Goal: Task Accomplishment & Management: Use online tool/utility

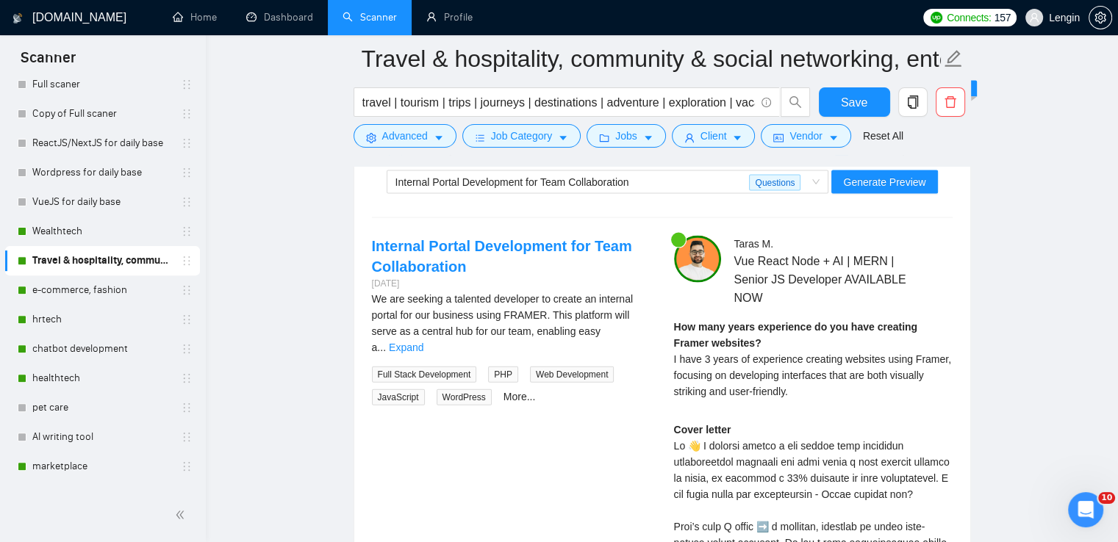
scroll to position [3137, 0]
click at [817, 176] on span "Internal Portal Development for Team Collaboration Questions" at bounding box center [607, 182] width 425 height 22
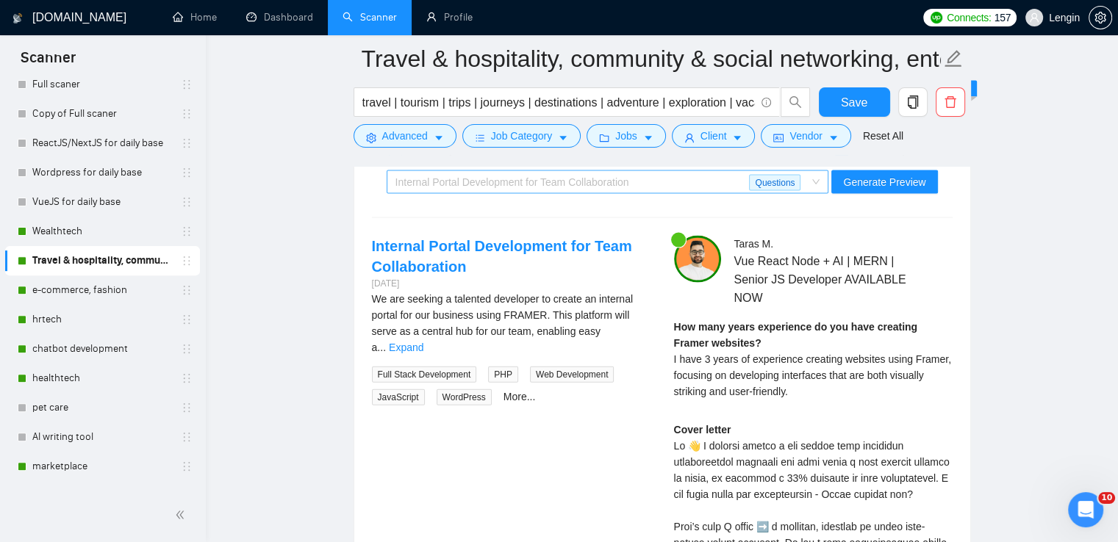
click at [826, 177] on div "Internal Portal Development for Team Collaboration Questions" at bounding box center [608, 183] width 442 height 24
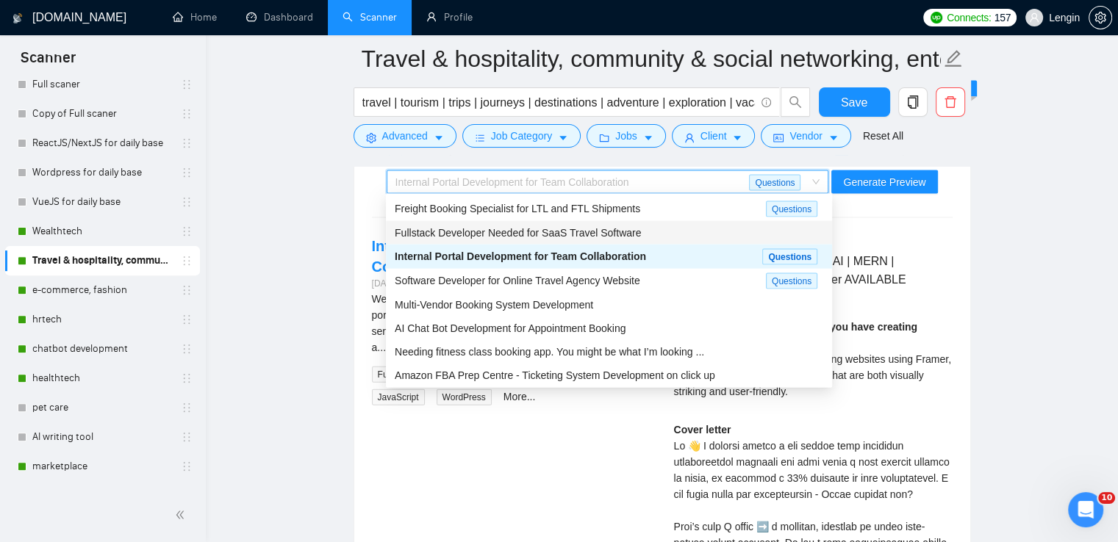
click at [636, 236] on div "Fullstack Developer Needed for SaaS Travel Software" at bounding box center [609, 233] width 429 height 16
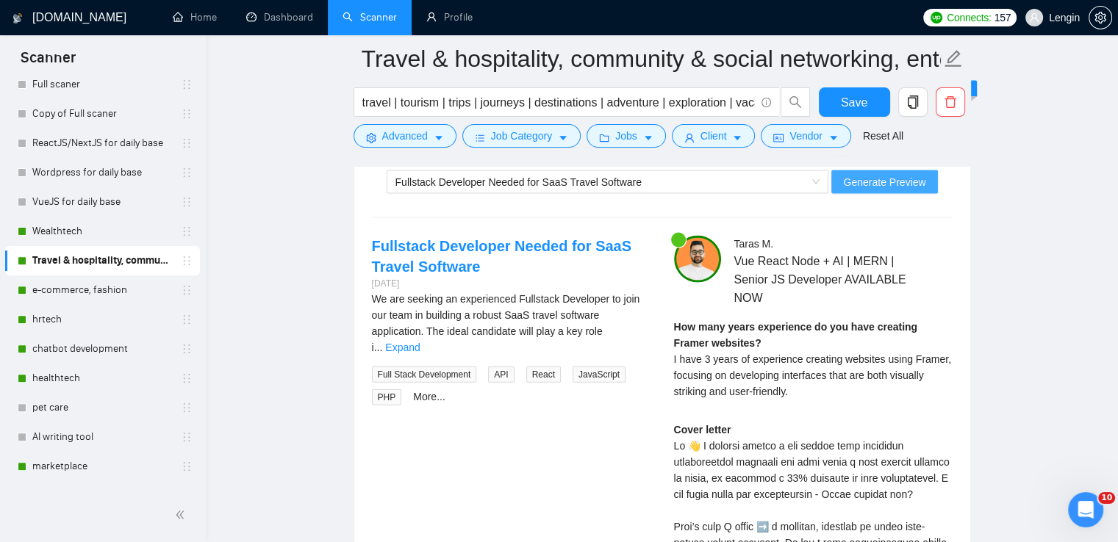
click at [885, 174] on span "Generate Preview" at bounding box center [884, 182] width 82 height 16
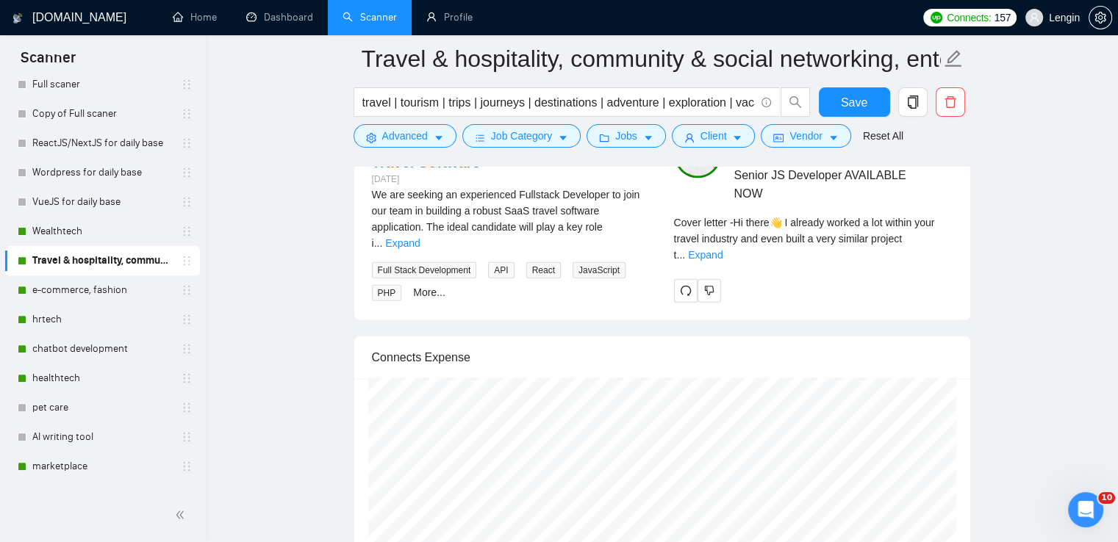
scroll to position [3242, 0]
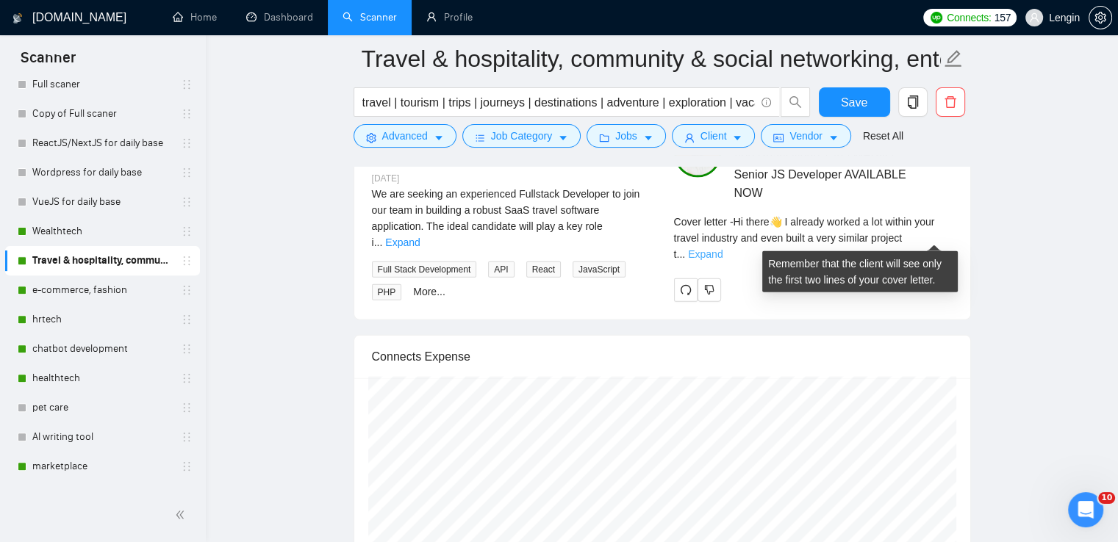
click at [723, 248] on link "Expand" at bounding box center [705, 254] width 35 height 12
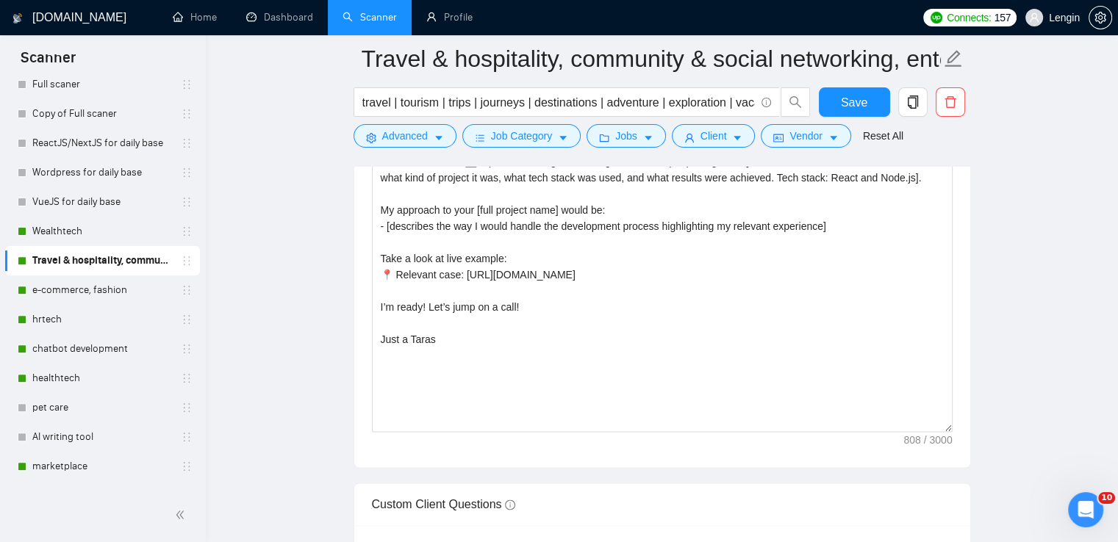
scroll to position [1804, 0]
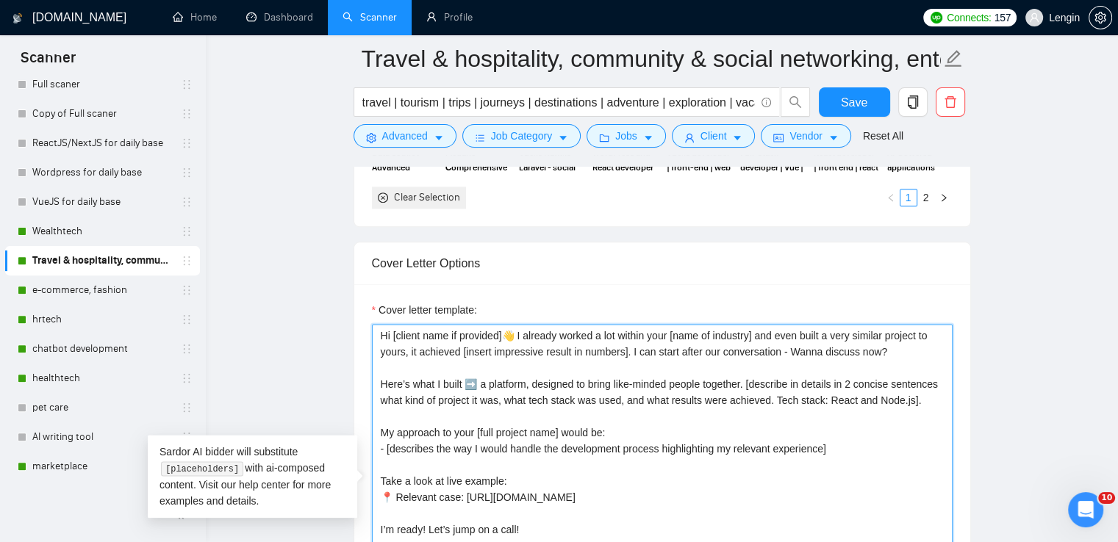
drag, startPoint x: 885, startPoint y: 353, endPoint x: 359, endPoint y: 325, distance: 527.0
click at [359, 325] on div "Cover letter template: Hi [client name if provided]👋 I already worked a lot wit…" at bounding box center [662, 487] width 616 height 406
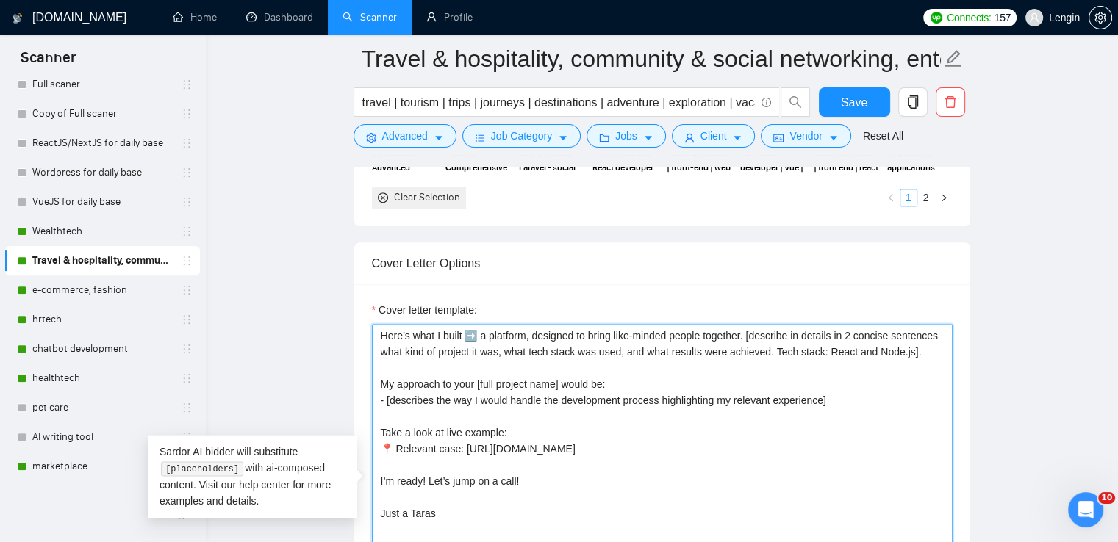
paste textarea "Hi [client name if provided]👋 I did a very similar project in travel industry t…"
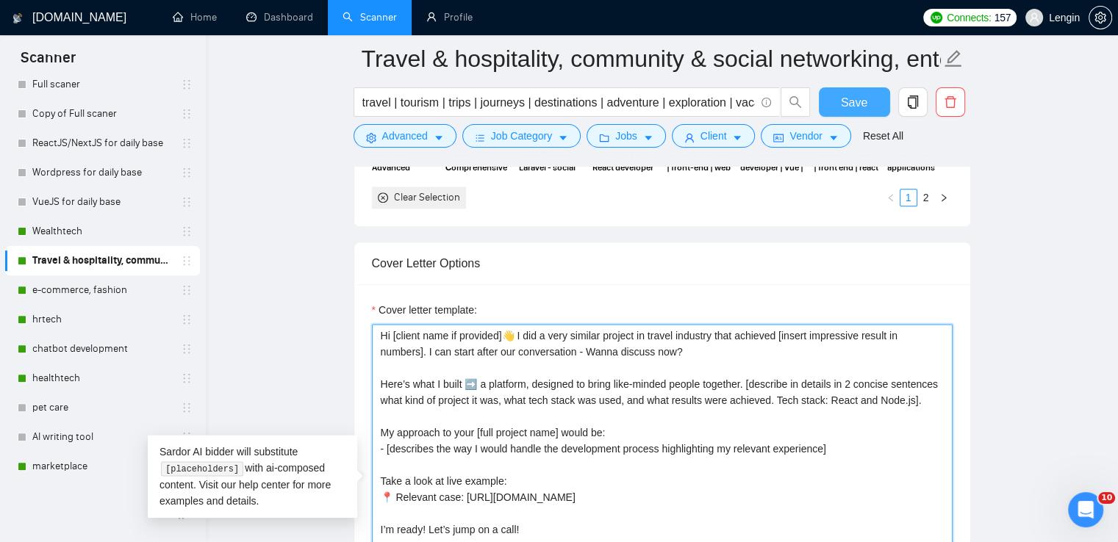
type textarea "Hi [client name if provided]👋 I did a very similar project in travel industry t…"
click at [847, 96] on span "Save" at bounding box center [854, 102] width 26 height 18
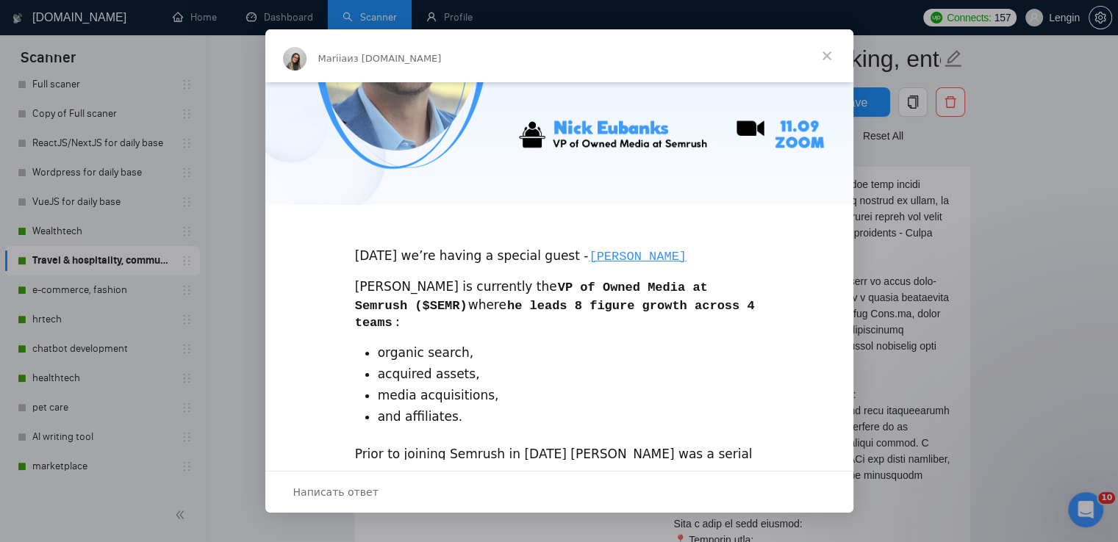
scroll to position [329, 0]
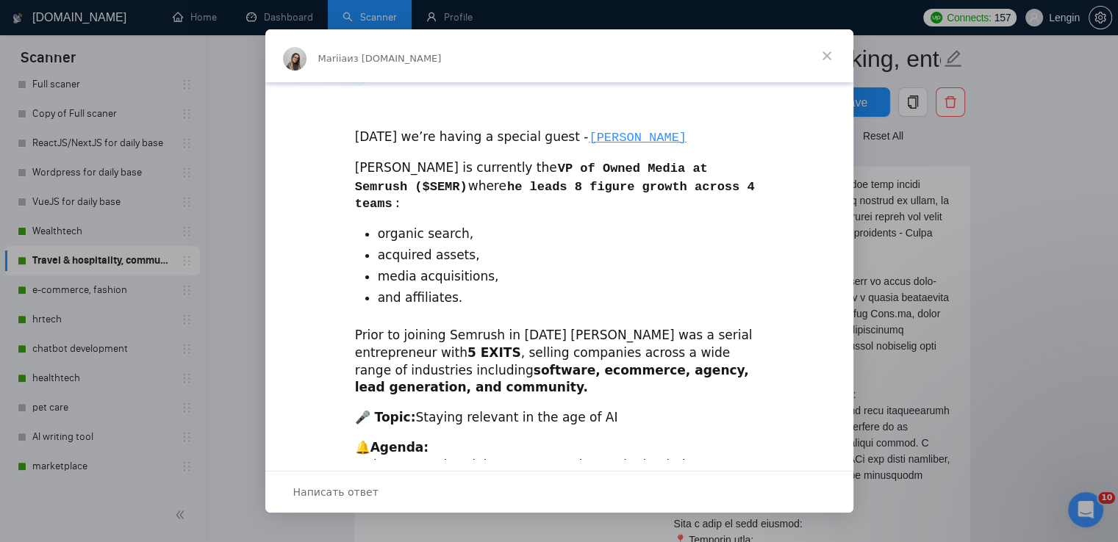
click at [829, 46] on span "Закрыть" at bounding box center [826, 55] width 53 height 53
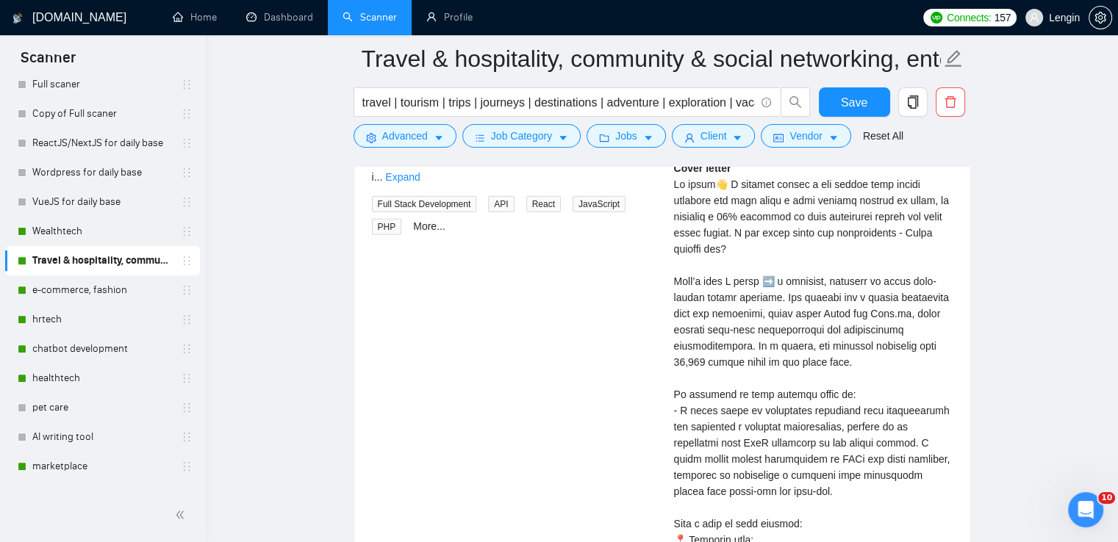
scroll to position [3036, 0]
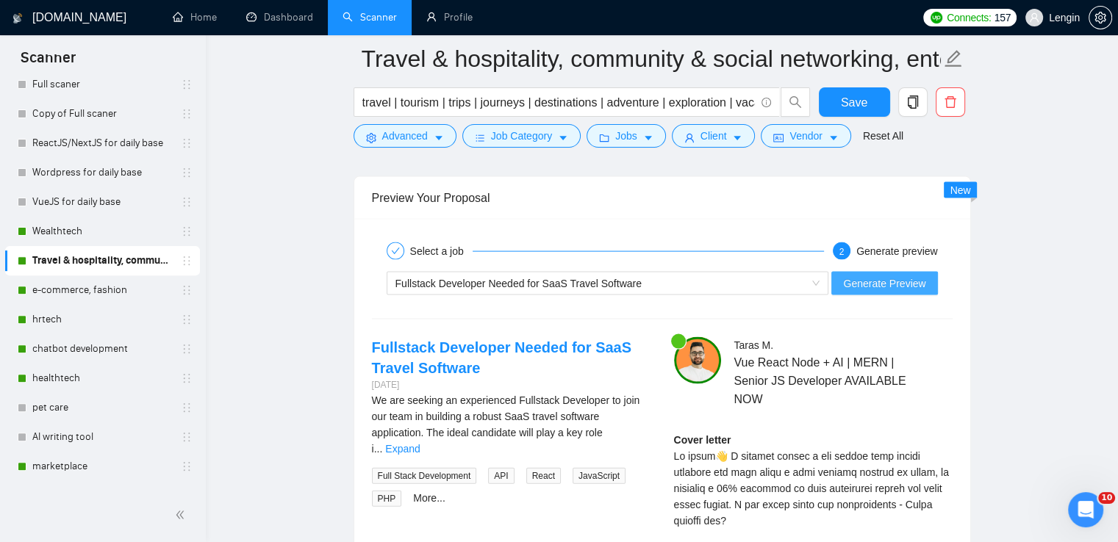
click at [870, 276] on span "Generate Preview" at bounding box center [884, 284] width 82 height 16
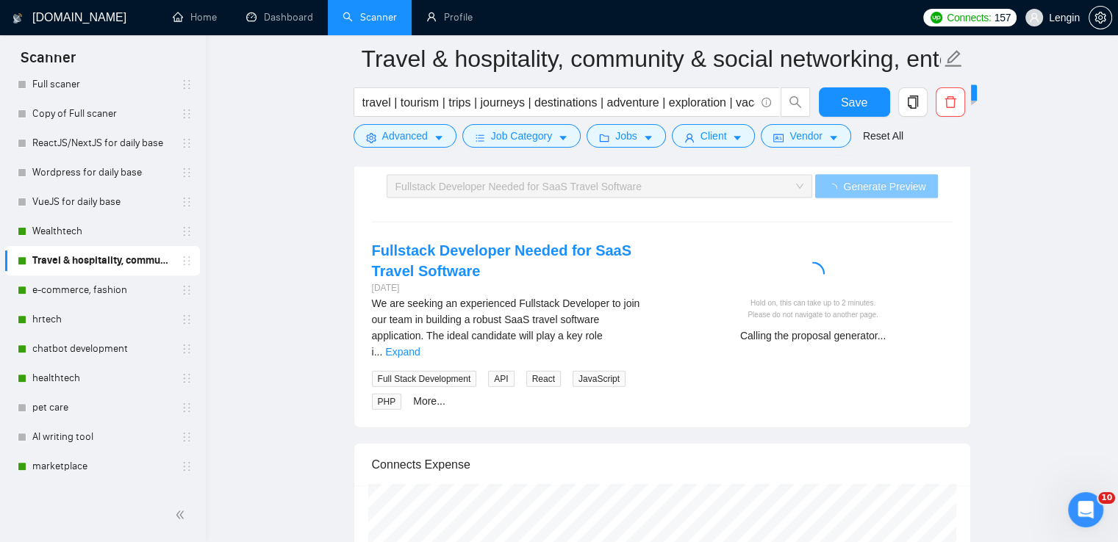
scroll to position [3131, 0]
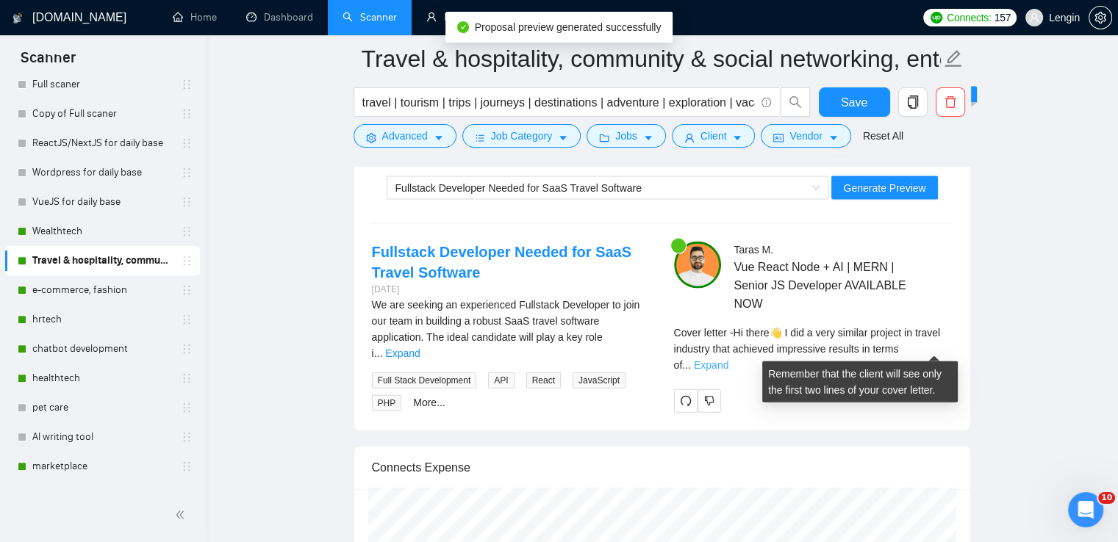
click at [728, 359] on link "Expand" at bounding box center [711, 365] width 35 height 12
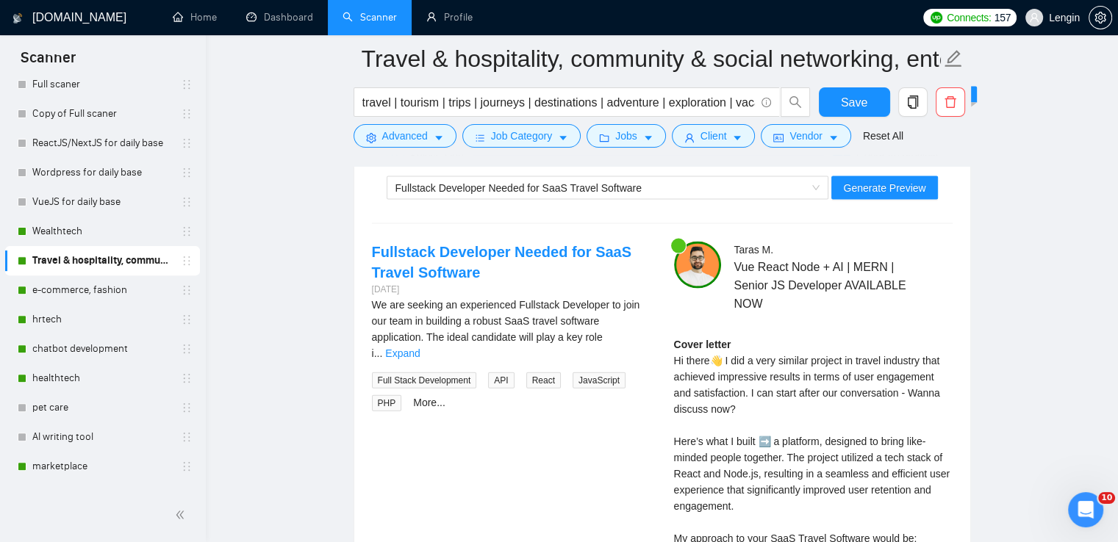
scroll to position [3083, 0]
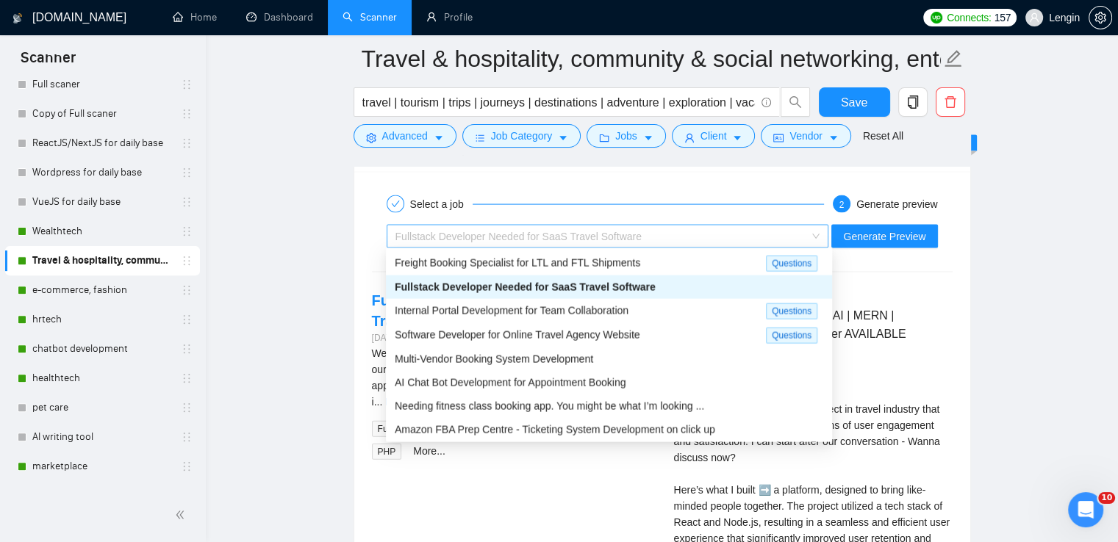
click at [825, 237] on div "Fullstack Developer Needed for SaaS Travel Software" at bounding box center [608, 237] width 442 height 24
click at [618, 305] on span "Internal Portal Development for Team Collaboration" at bounding box center [512, 311] width 234 height 12
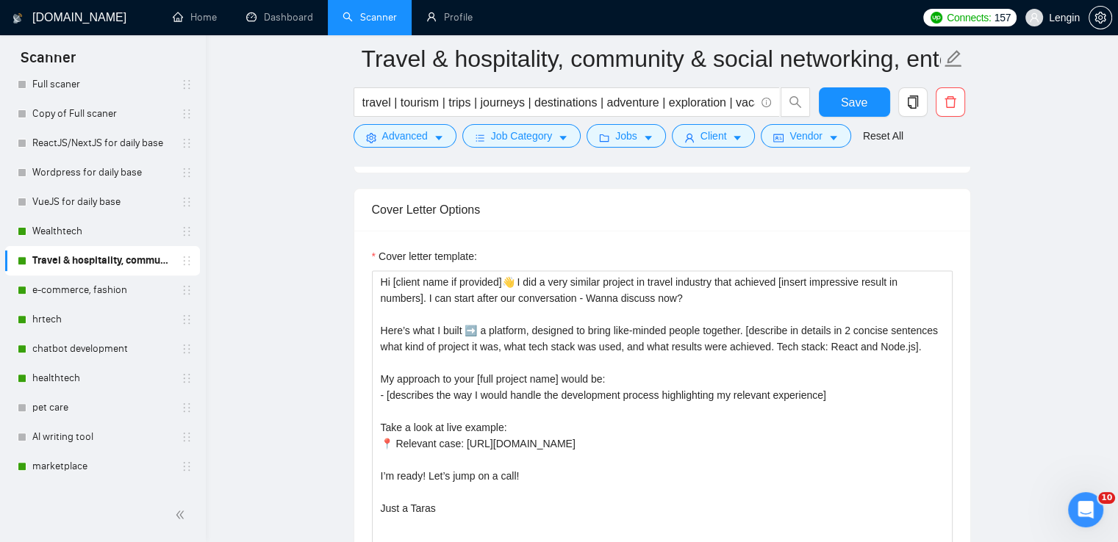
scroll to position [1854, 0]
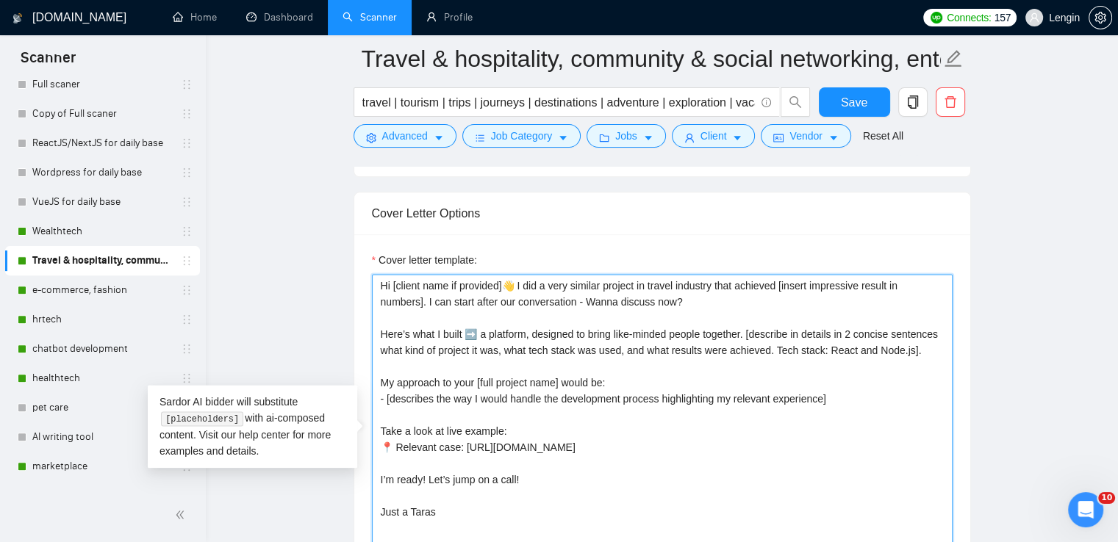
drag, startPoint x: 694, startPoint y: 300, endPoint x: 378, endPoint y: 271, distance: 317.4
click at [378, 274] on textarea "Hi [client name if provided]👋 I did a very similar project in travel industry t…" at bounding box center [662, 439] width 581 height 331
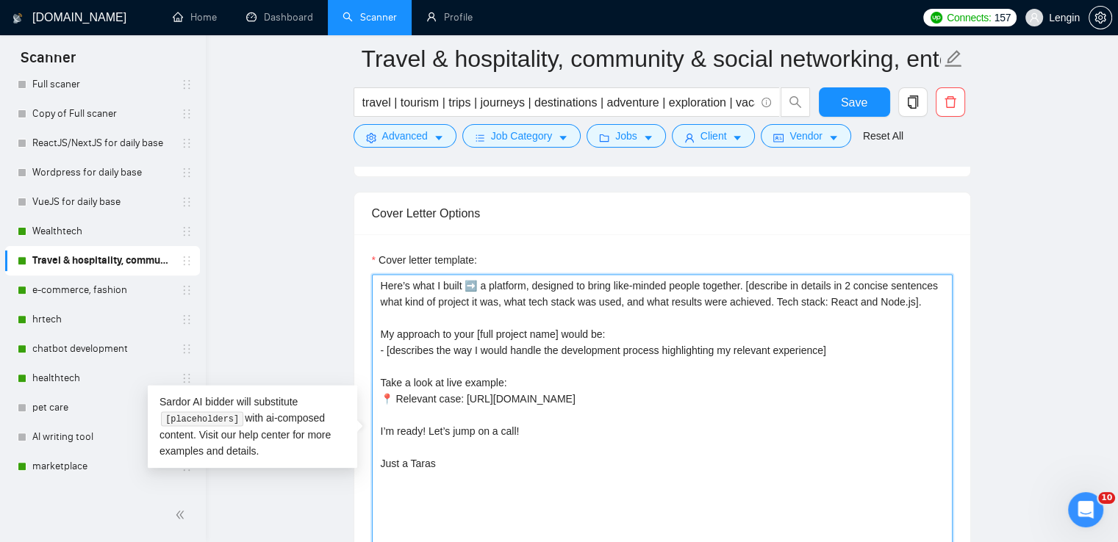
paste textarea "Hi [client name if provided]👋 I already worked a lot within your [name of indus…"
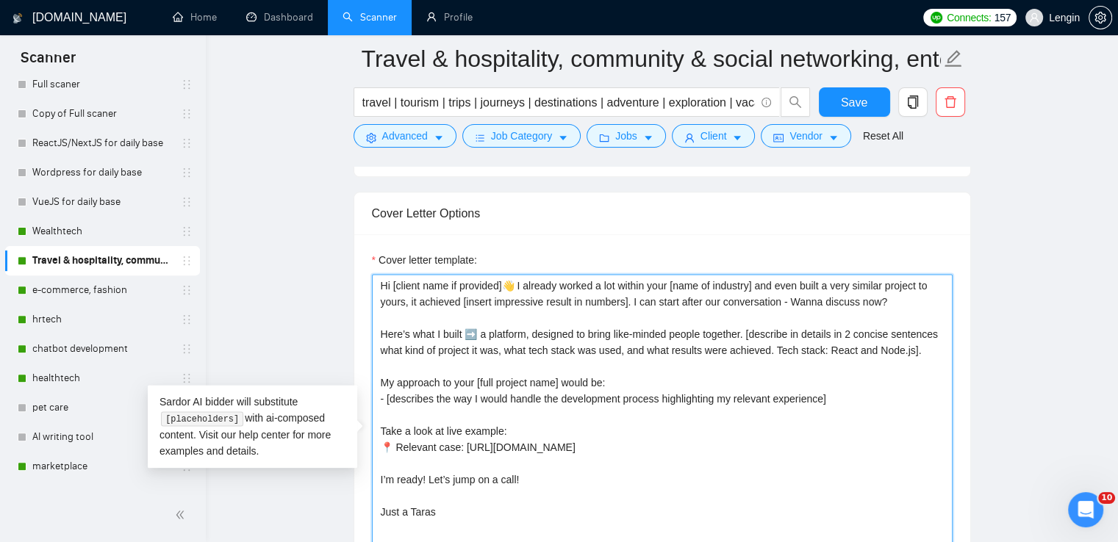
click at [672, 288] on textarea "Hi [client name if provided]👋 I already worked a lot within your [name of indus…" at bounding box center [662, 439] width 581 height 331
type textarea "Hi [client name if provided]👋 I already worked a lot within [name of industry] …"
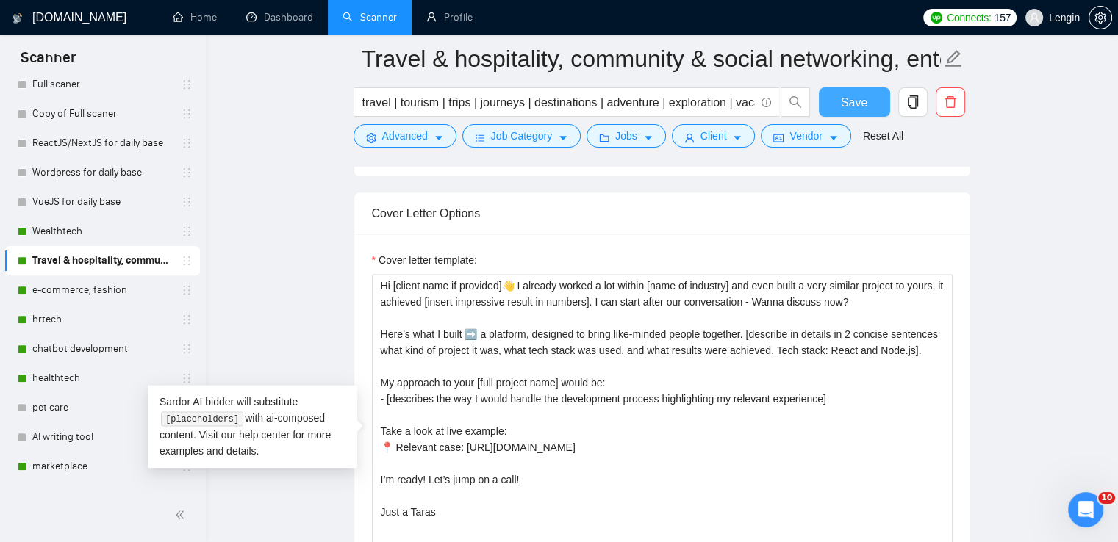
click at [850, 95] on span "Save" at bounding box center [854, 102] width 26 height 18
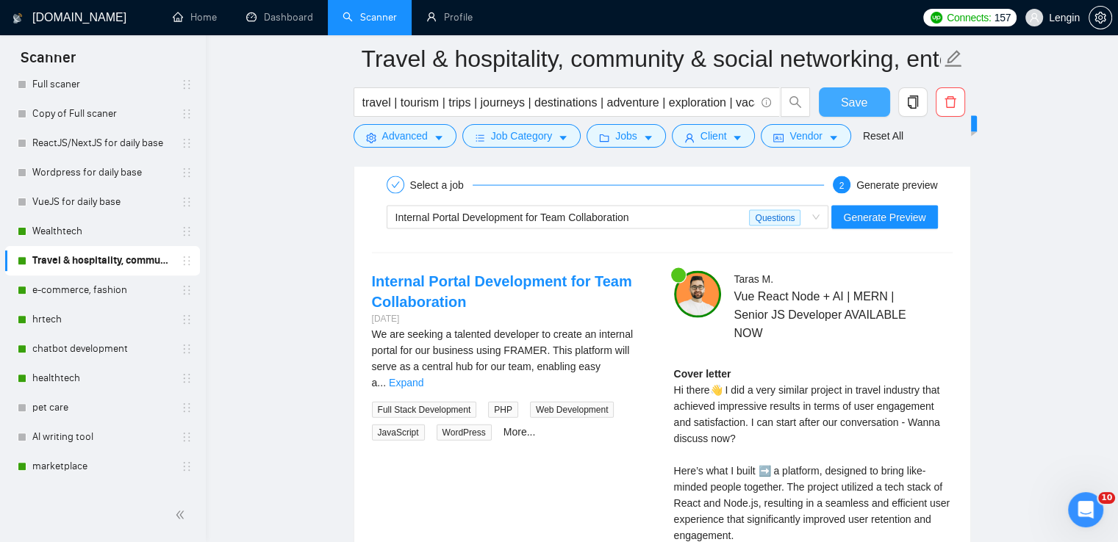
scroll to position [3095, 0]
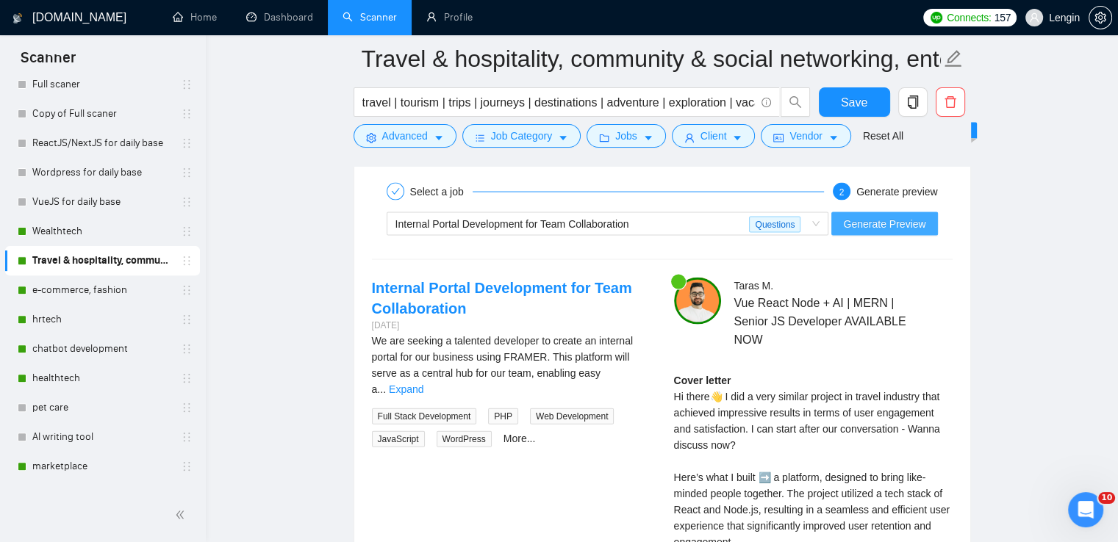
click at [898, 223] on span "Generate Preview" at bounding box center [884, 224] width 82 height 16
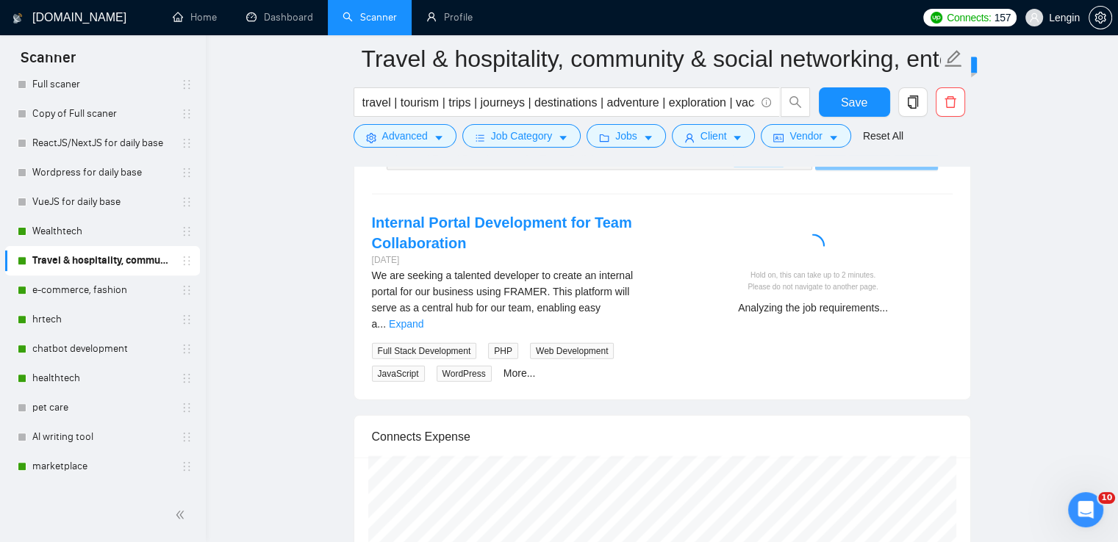
scroll to position [3162, 0]
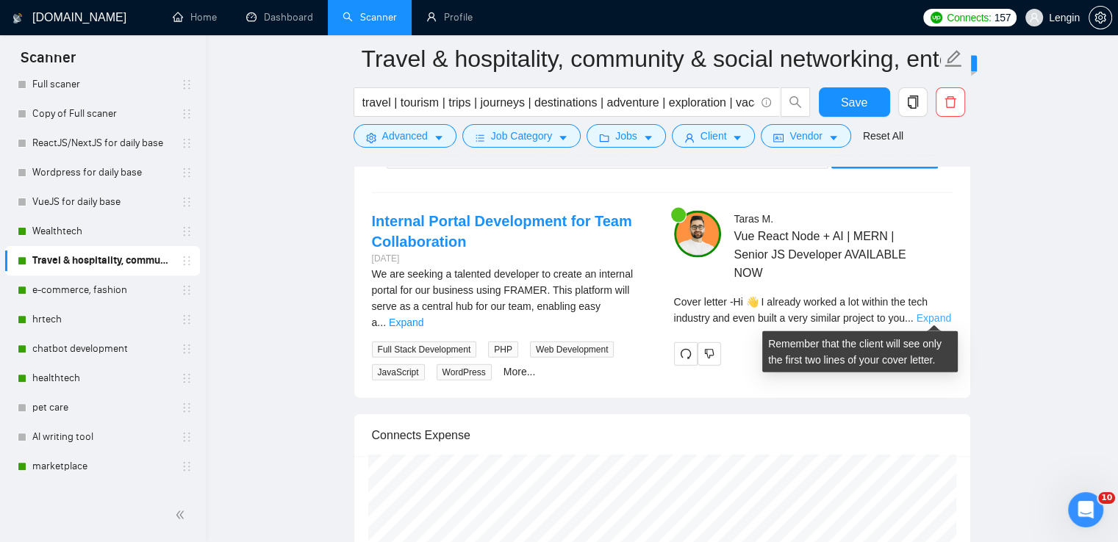
click at [925, 319] on link "Expand" at bounding box center [934, 318] width 35 height 12
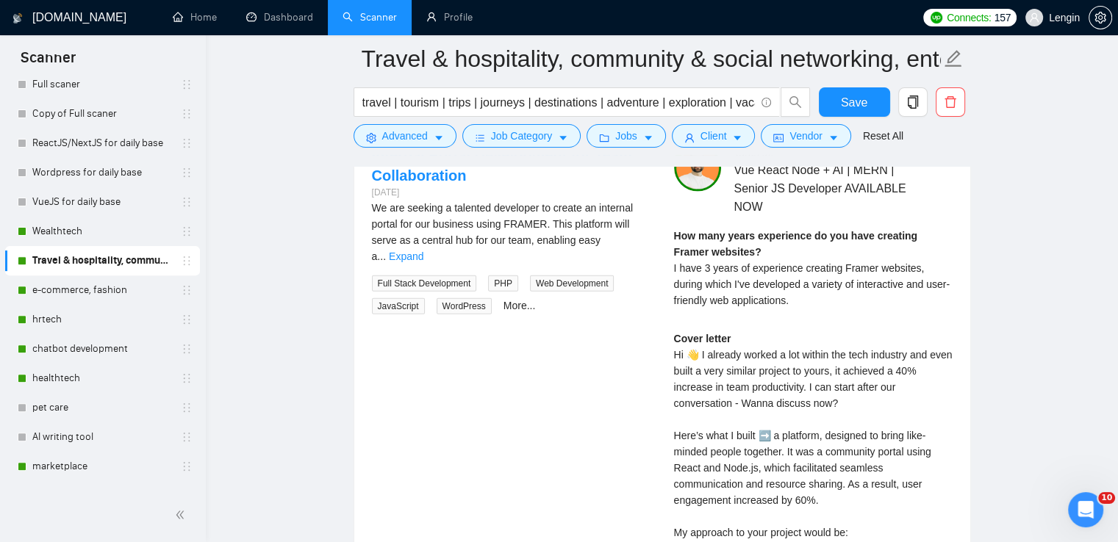
scroll to position [3140, 0]
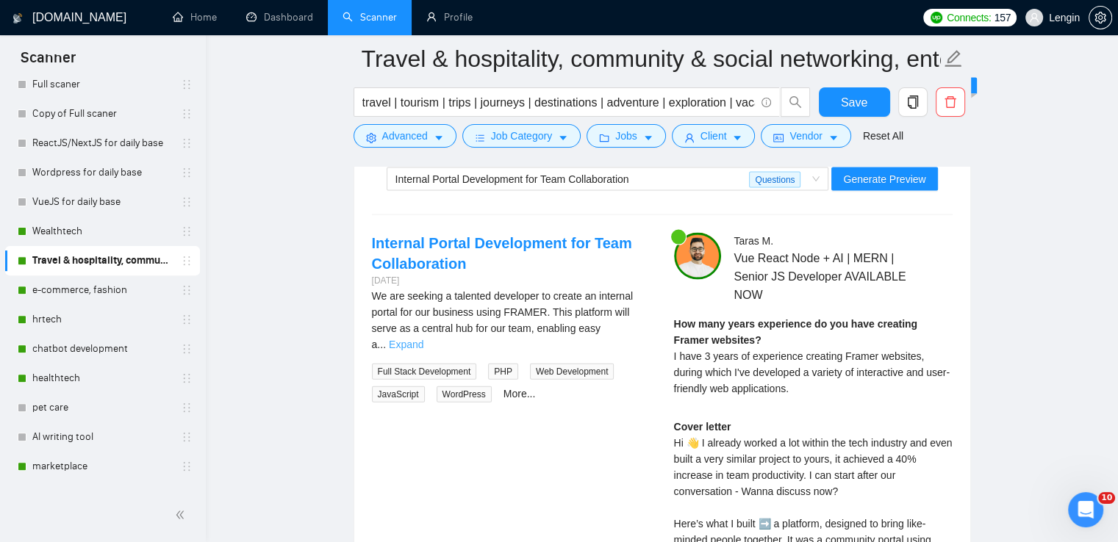
click at [423, 339] on link "Expand" at bounding box center [406, 345] width 35 height 12
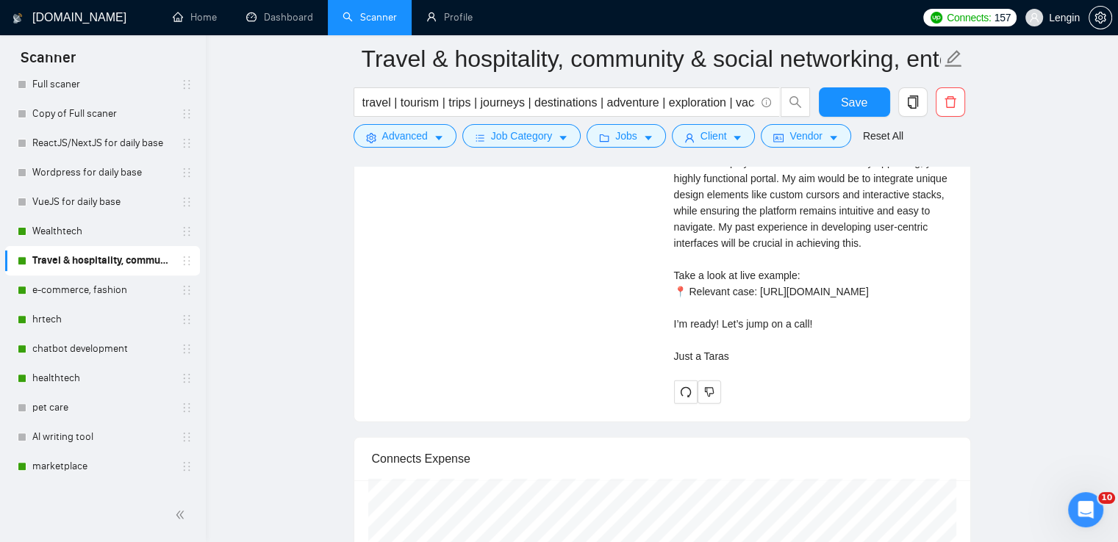
scroll to position [3616, 0]
click at [683, 397] on icon "redo" at bounding box center [686, 391] width 12 height 12
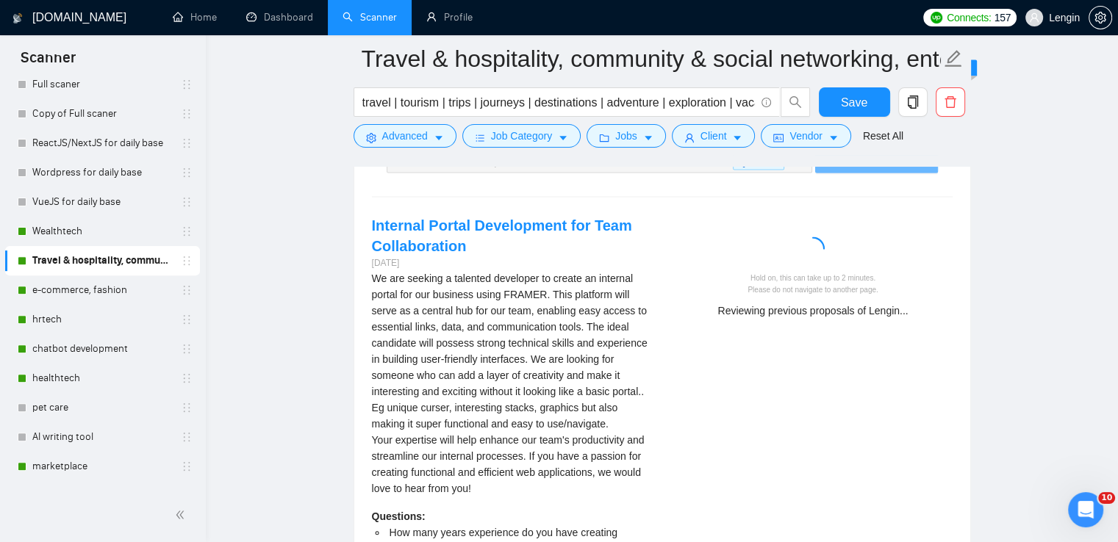
scroll to position [3156, 0]
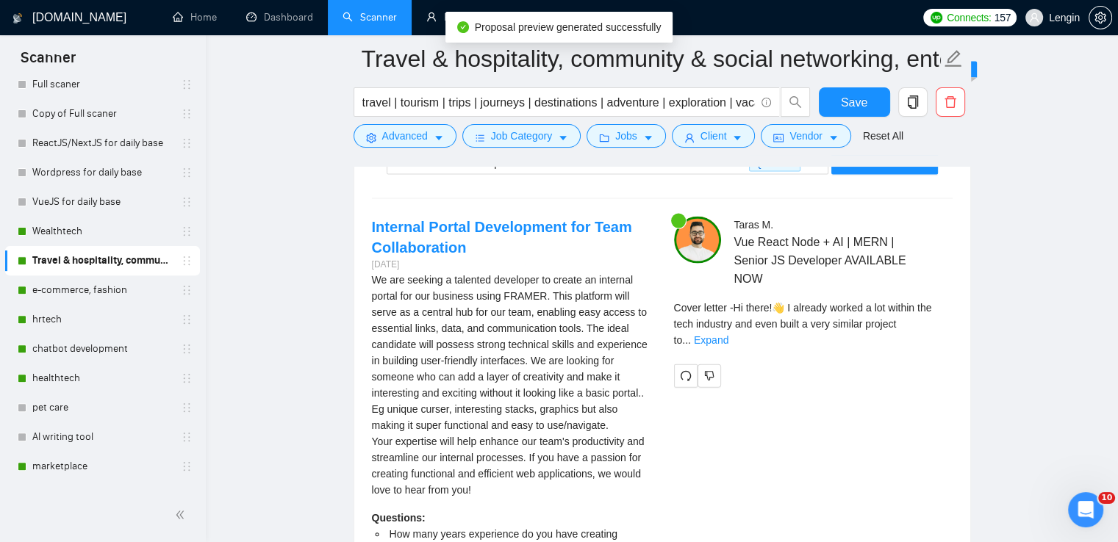
click at [953, 324] on div "[PERSON_NAME] React Node + AI | MERN | Senior JS Developer AVAILABLE NOW How ma…" at bounding box center [813, 302] width 302 height 171
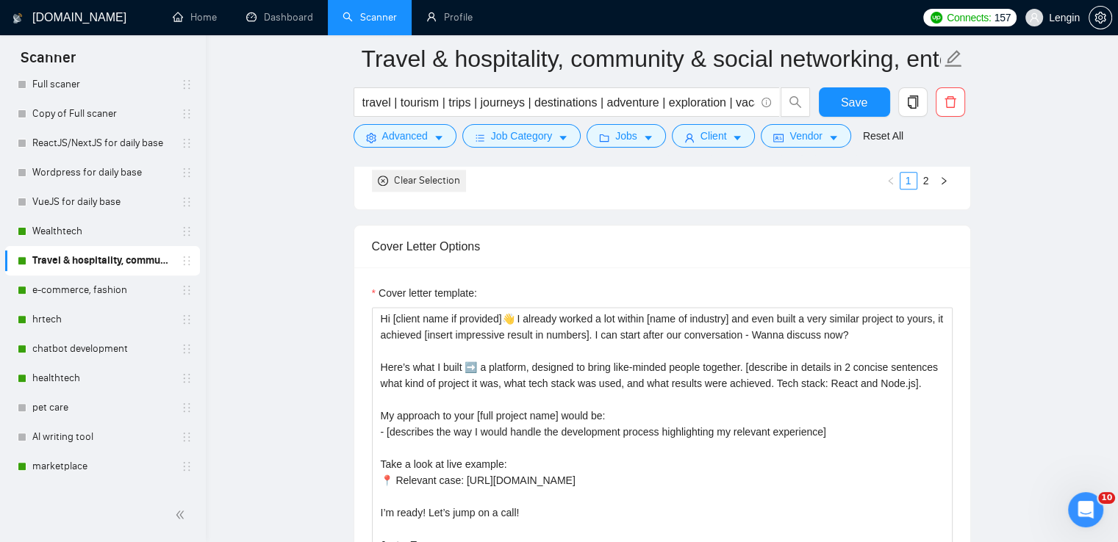
scroll to position [1788, 0]
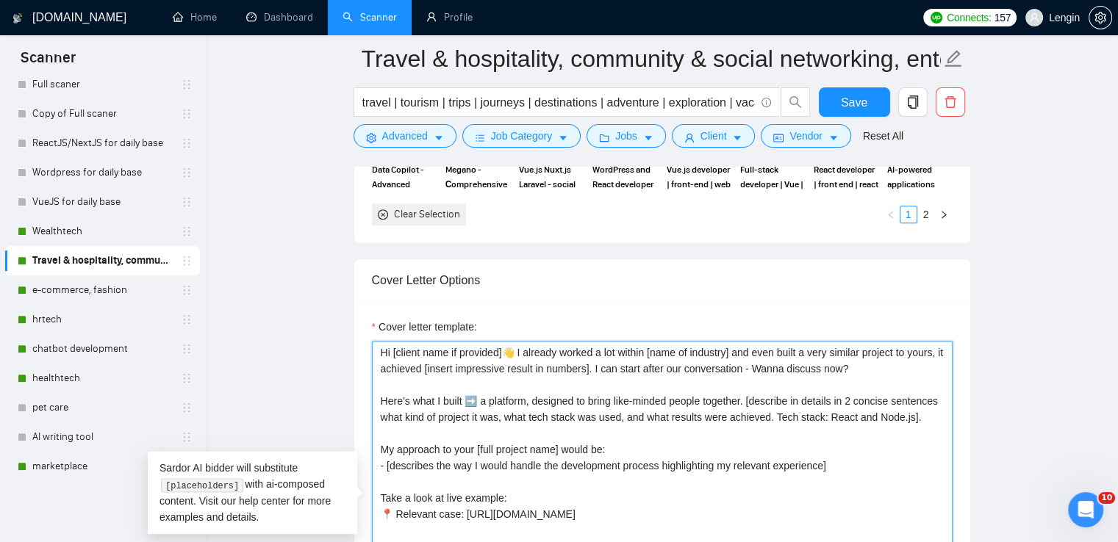
click at [694, 349] on textarea "Hi [client name if provided]👋 I already worked a lot within [name of industry] …" at bounding box center [662, 506] width 581 height 331
type textarea "Hi [client name if provided]👋 I already worked a lot within [name of client ind…"
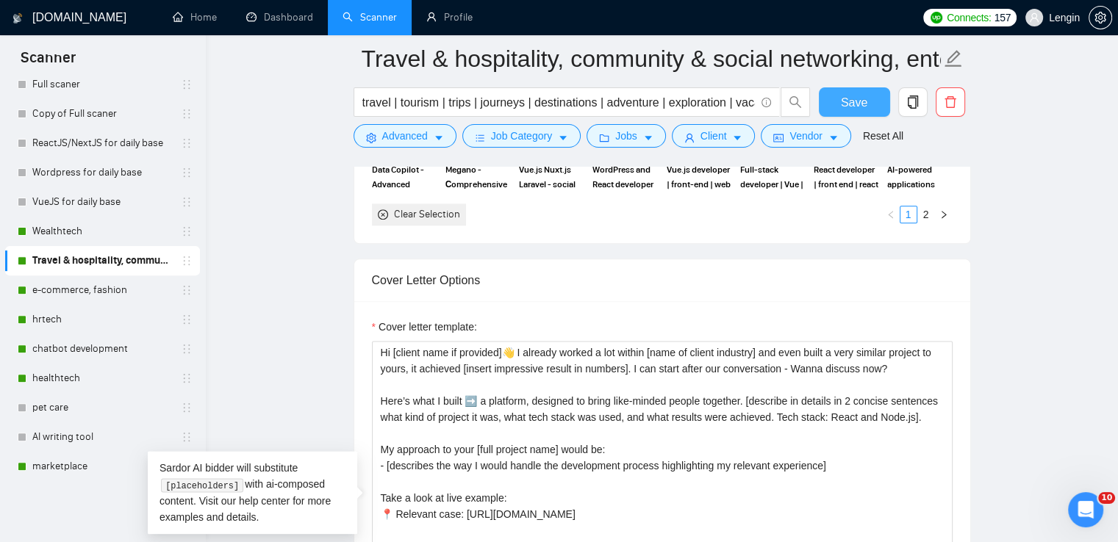
click at [863, 95] on span "Save" at bounding box center [854, 102] width 26 height 18
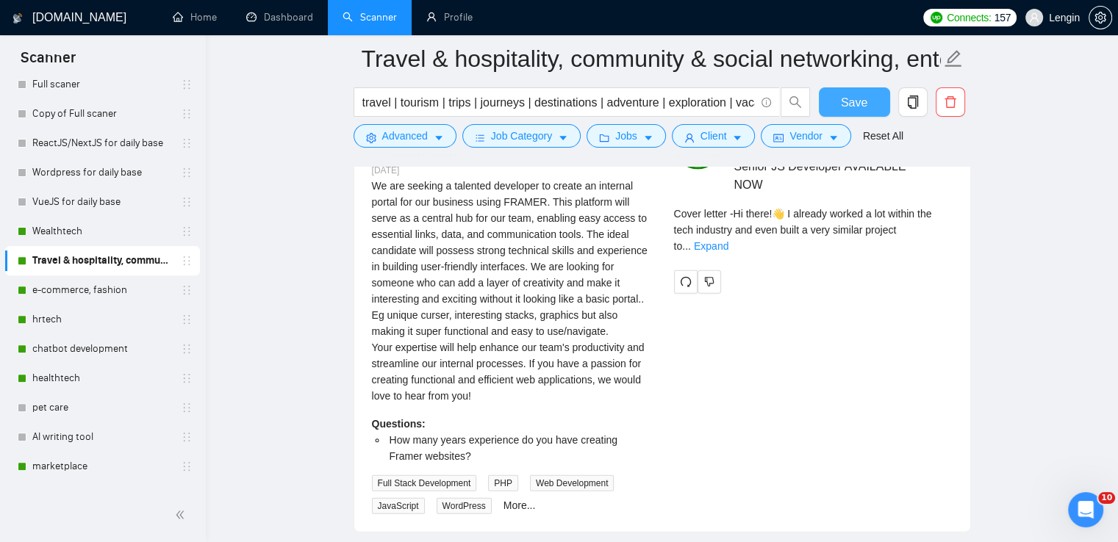
scroll to position [3266, 0]
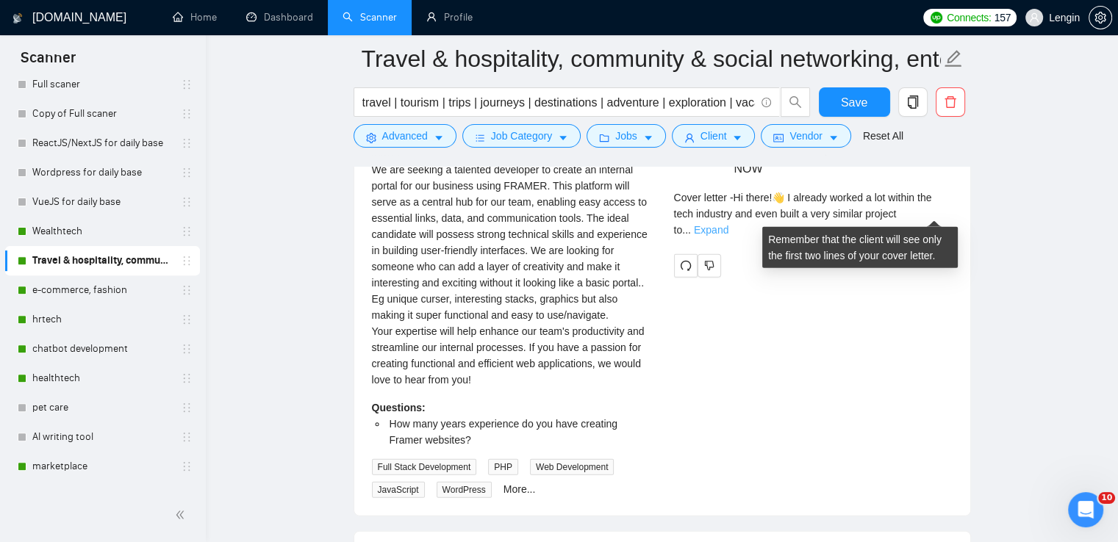
click at [728, 224] on link "Expand" at bounding box center [711, 230] width 35 height 12
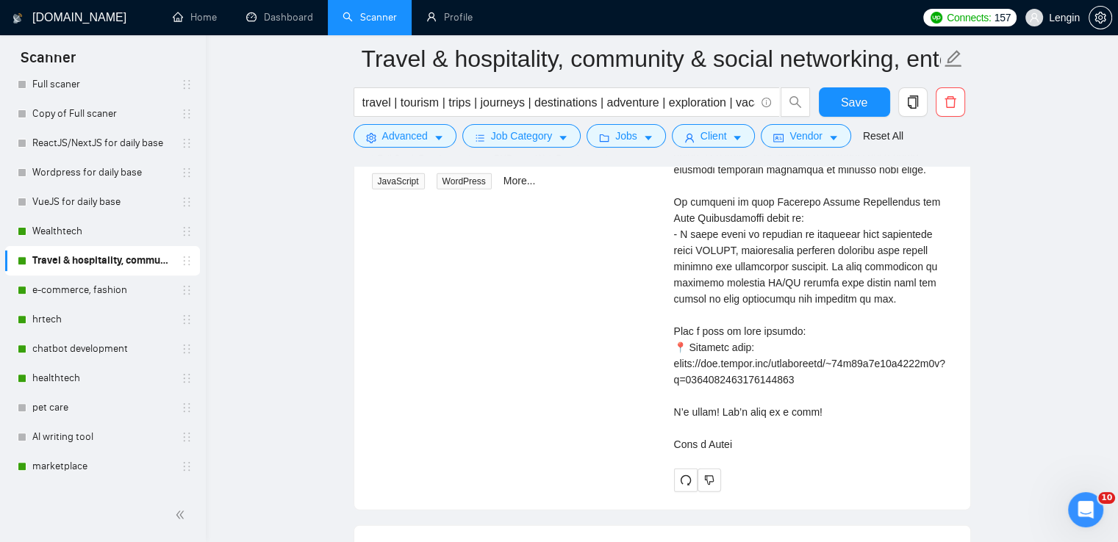
scroll to position [3577, 0]
click at [689, 473] on icon "redo" at bounding box center [686, 479] width 12 height 12
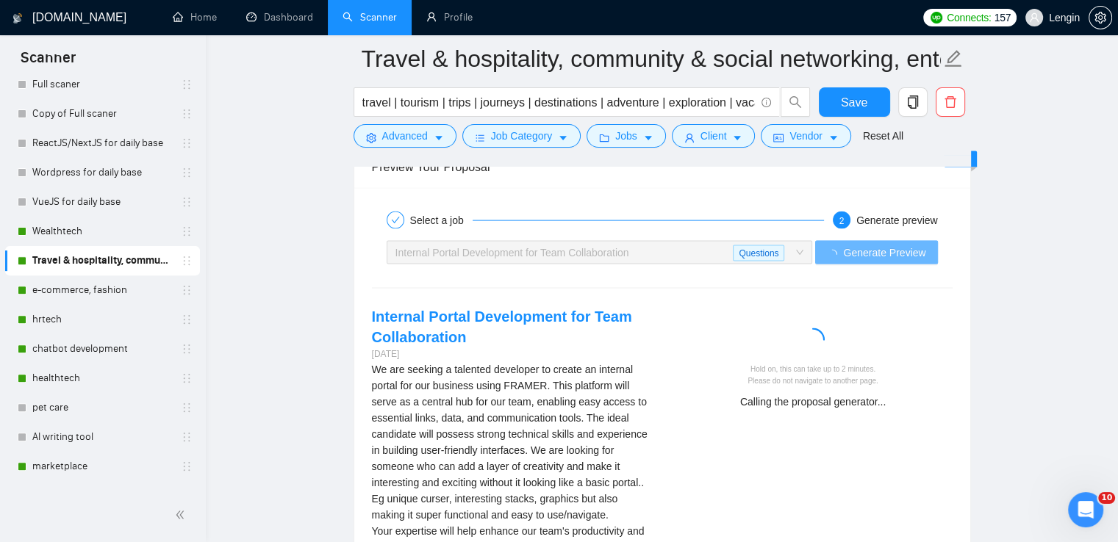
scroll to position [3067, 0]
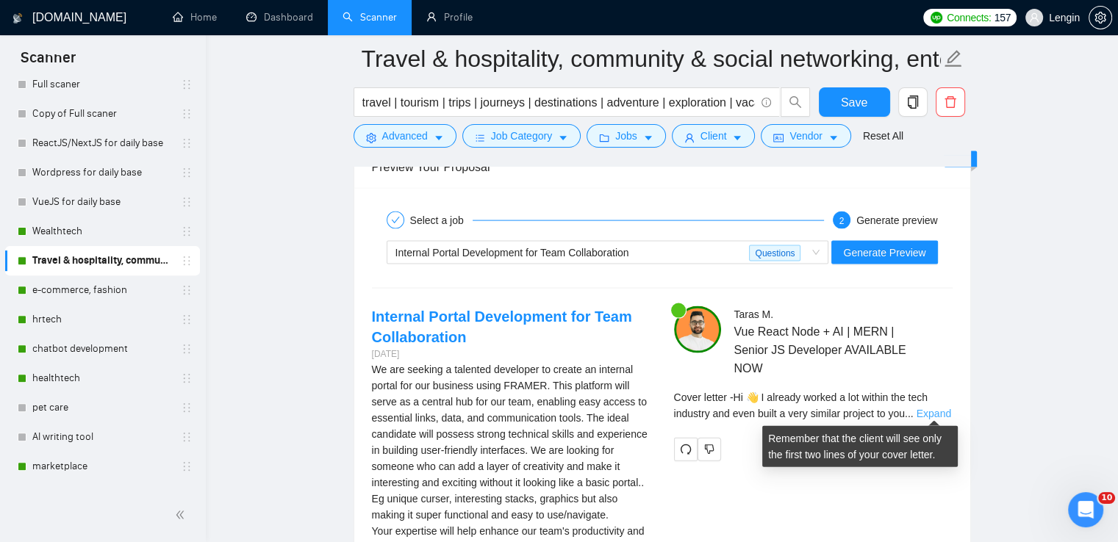
click at [930, 408] on link "Expand" at bounding box center [934, 414] width 35 height 12
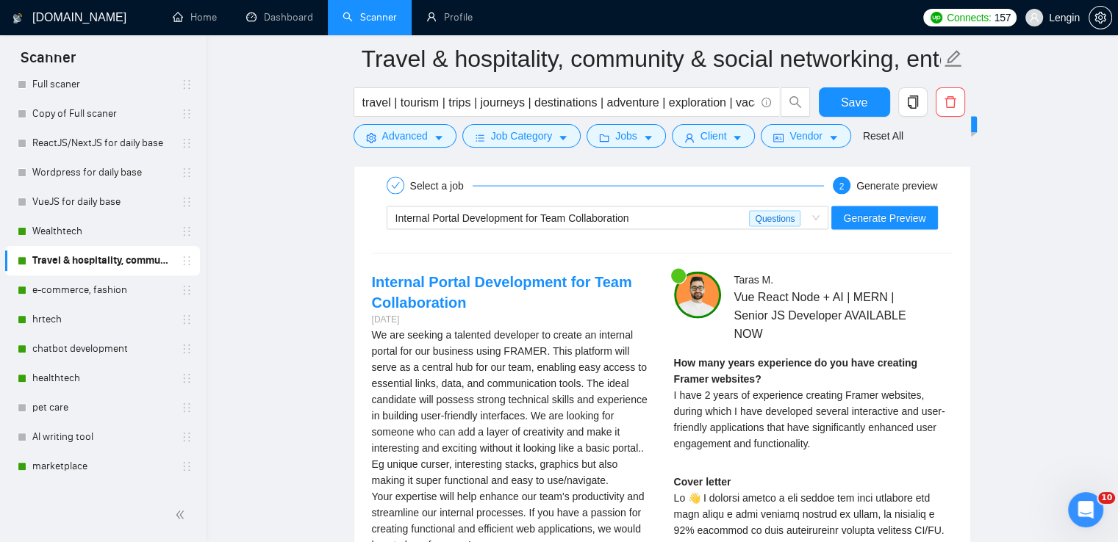
scroll to position [3100, 0]
click at [813, 221] on span "Internal Portal Development for Team Collaboration Questions" at bounding box center [607, 219] width 425 height 22
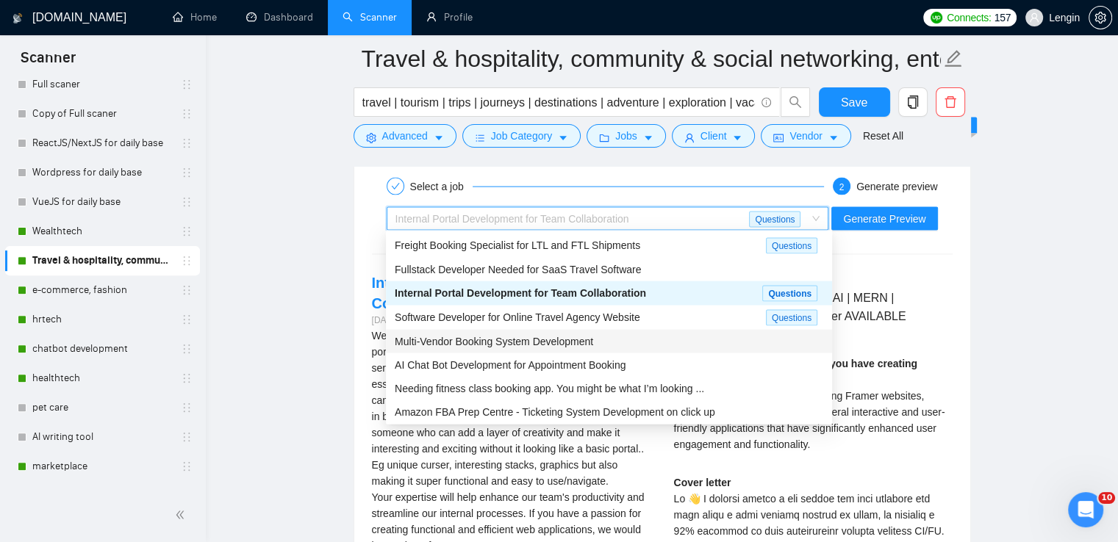
click at [566, 339] on span "Multi-Vendor Booking System Development" at bounding box center [494, 342] width 198 height 12
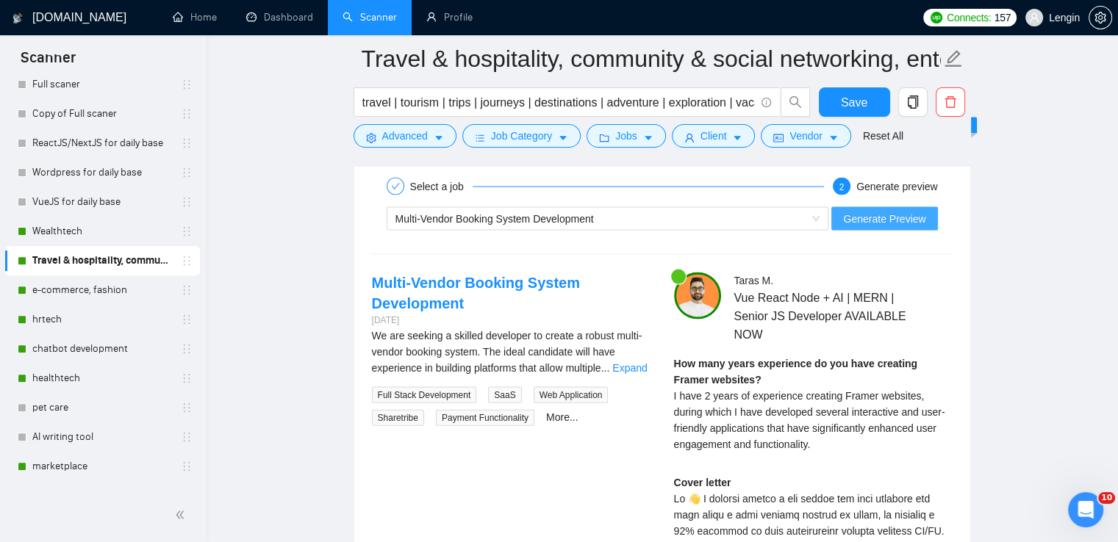
click at [895, 214] on span "Generate Preview" at bounding box center [884, 219] width 82 height 16
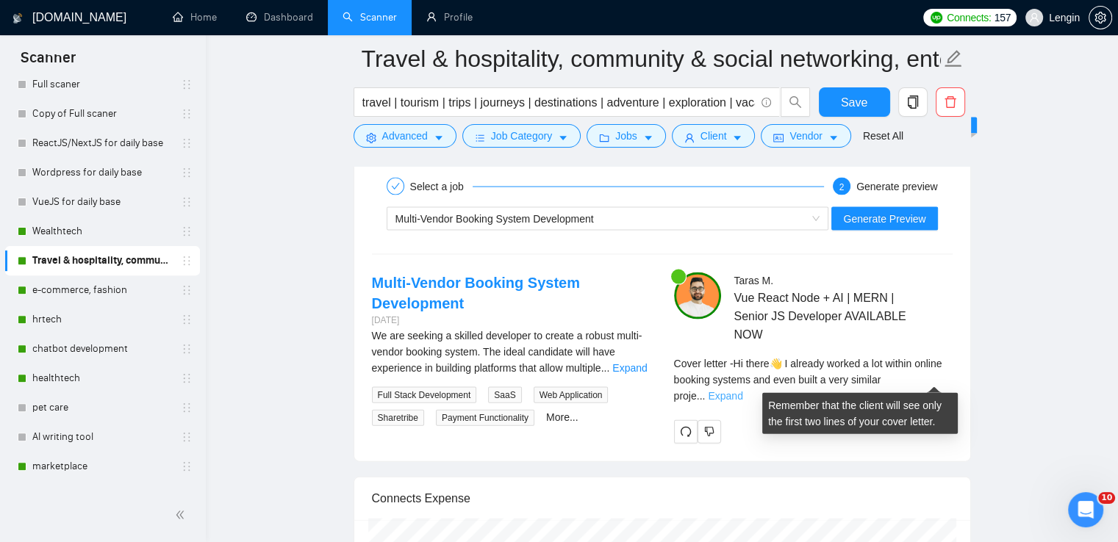
click at [742, 390] on link "Expand" at bounding box center [725, 396] width 35 height 12
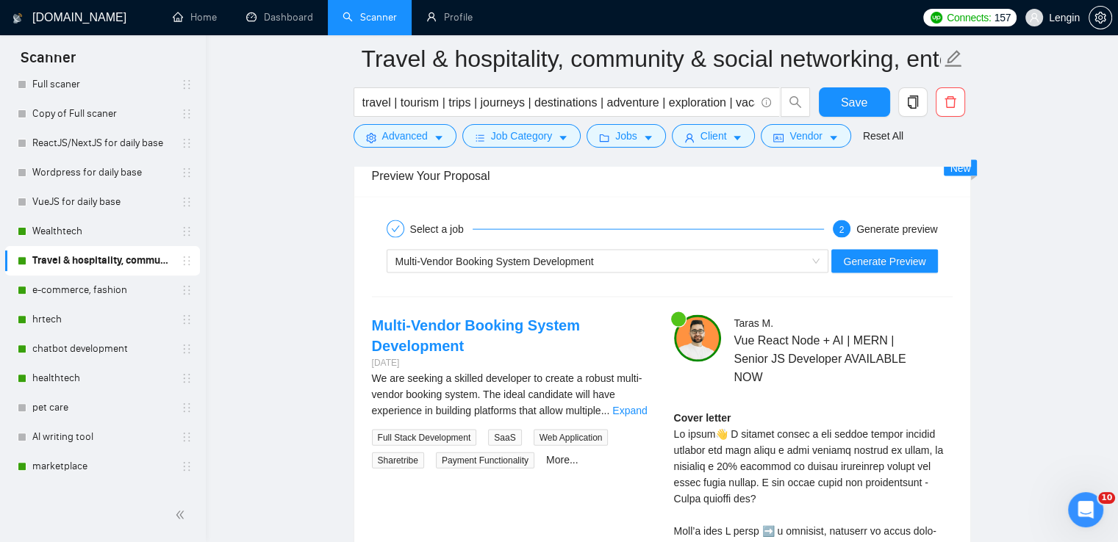
scroll to position [3057, 0]
click at [800, 265] on div "Multi-Vendor Booking System Development" at bounding box center [601, 262] width 412 height 22
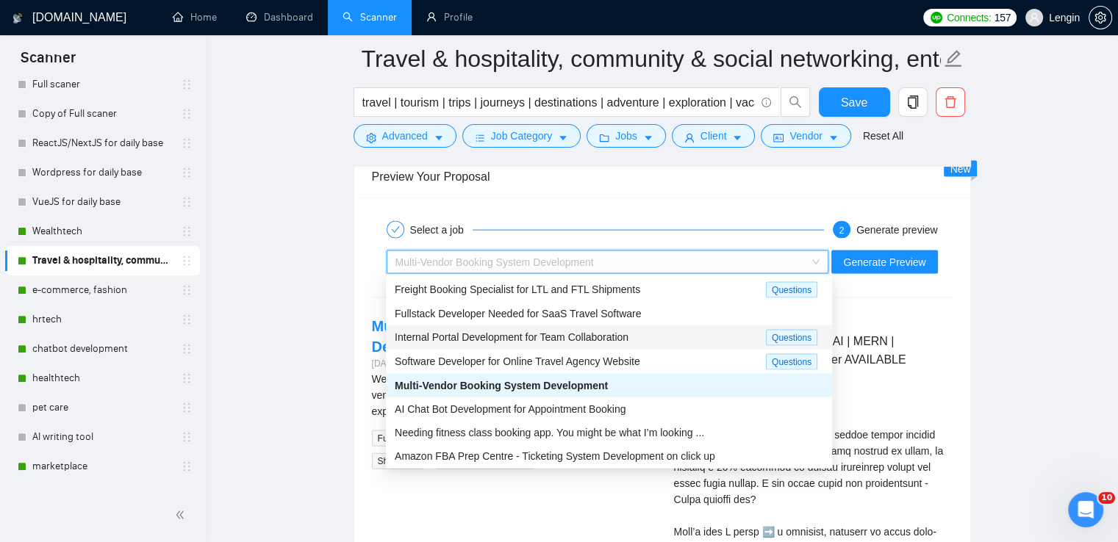
click at [595, 345] on div "Internal Portal Development for Team Collaboration" at bounding box center [580, 337] width 371 height 17
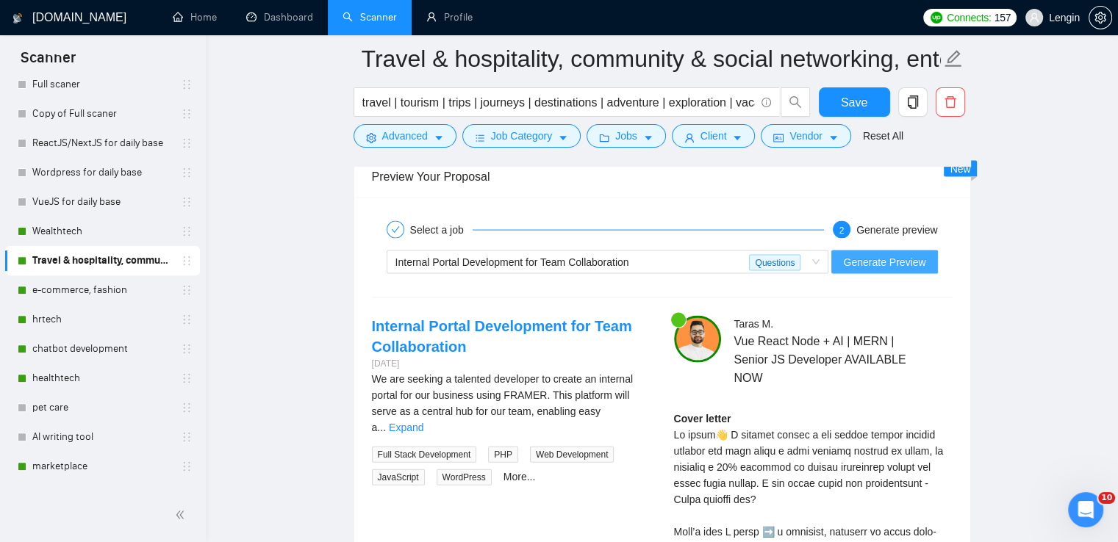
click at [919, 265] on span "Generate Preview" at bounding box center [884, 262] width 82 height 16
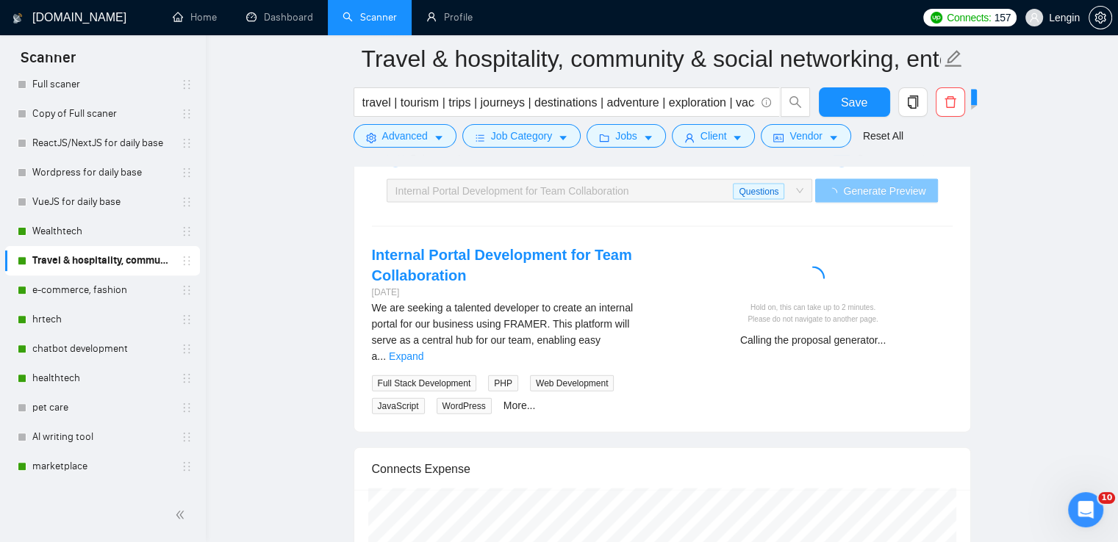
scroll to position [3128, 0]
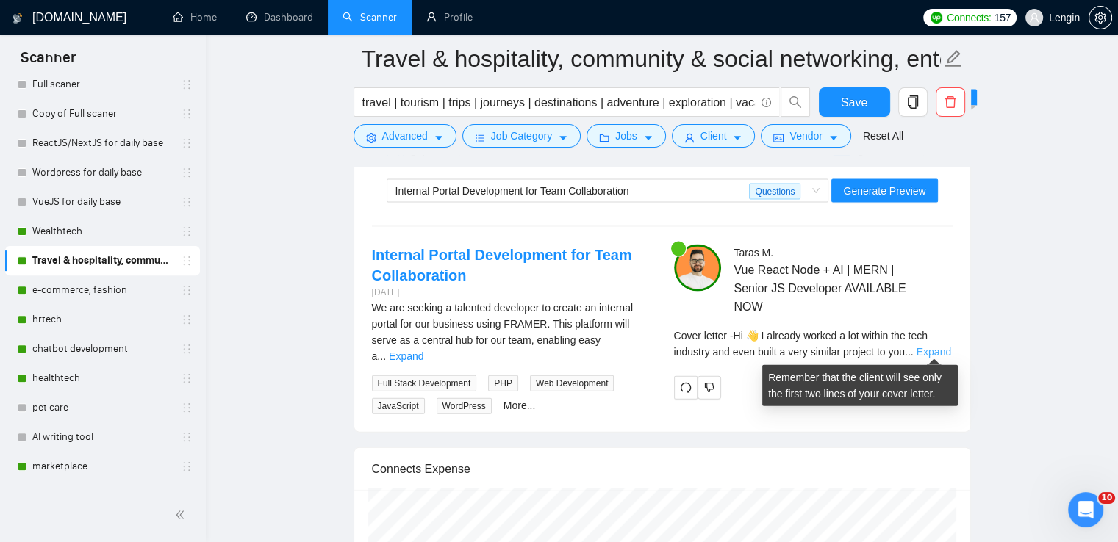
click at [922, 348] on link "Expand" at bounding box center [934, 352] width 35 height 12
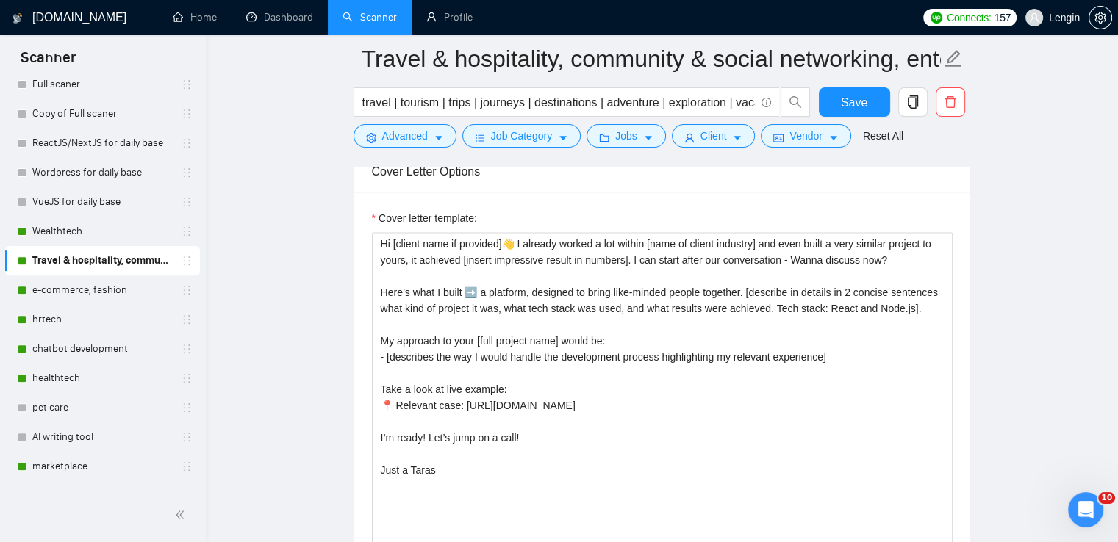
scroll to position [1808, 0]
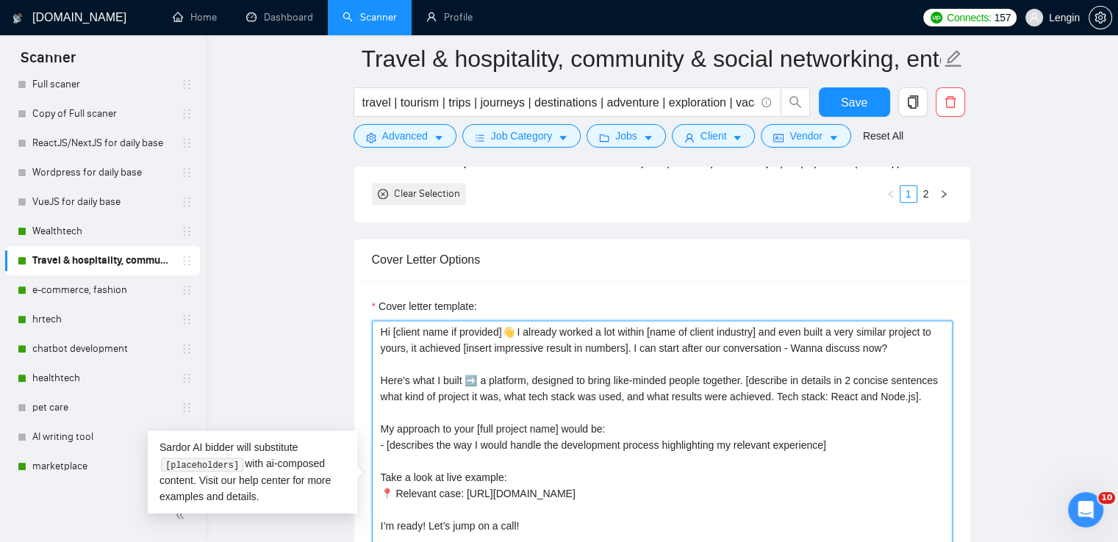
click at [648, 330] on textarea "Hi [client name if provided]👋 I already worked a lot within [name of client ind…" at bounding box center [662, 485] width 581 height 331
drag, startPoint x: 911, startPoint y: 345, endPoint x: 382, endPoint y: 329, distance: 529.5
click at [382, 329] on textarea "Hi [client name if provided]👋 I already worked a lot within [name of client ind…" at bounding box center [662, 485] width 581 height 331
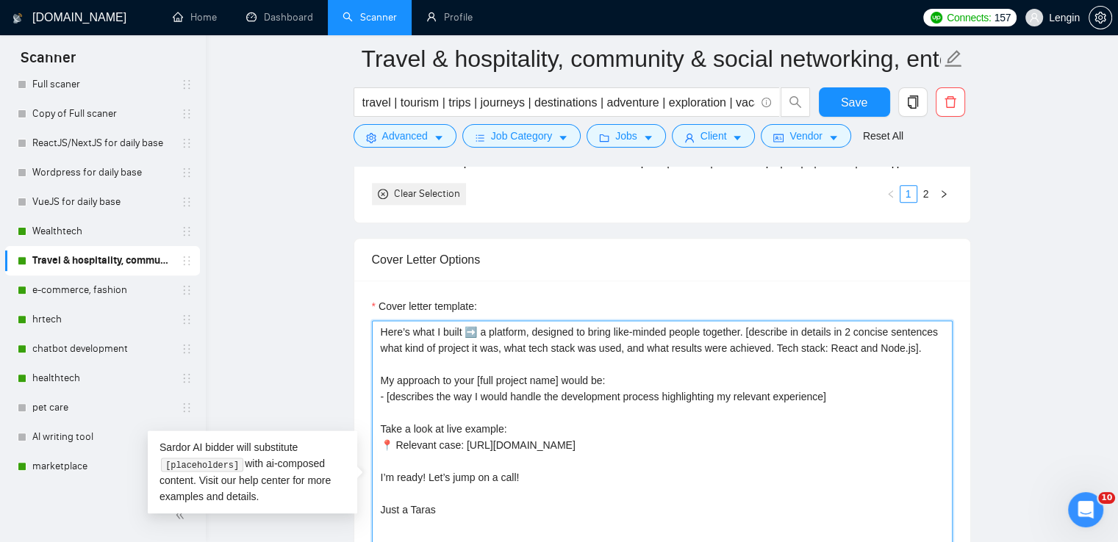
paste textarea "Hi [client name if provided]👋 I already worked a lot within your [name of indus…"
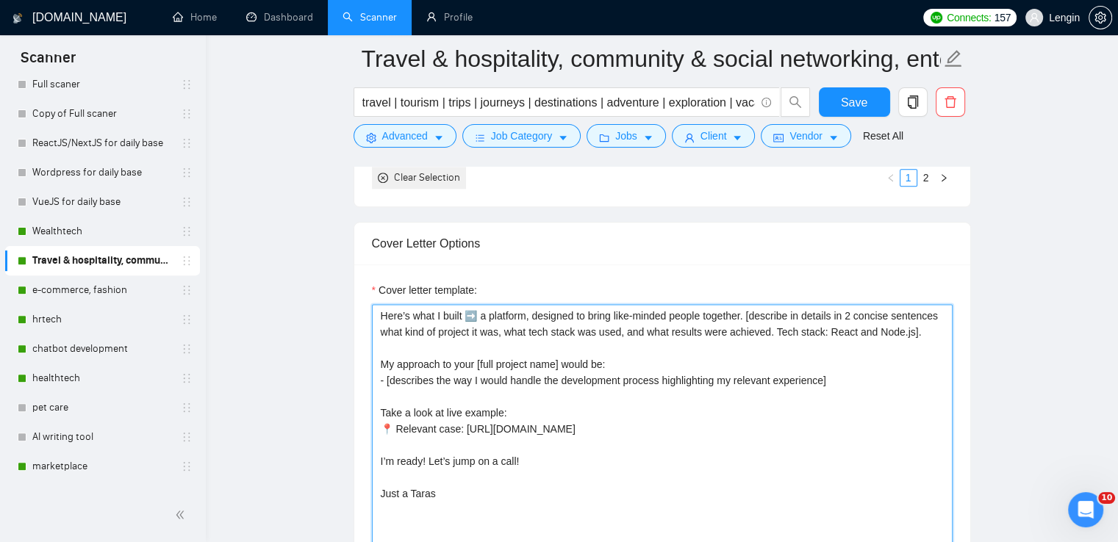
scroll to position [1826, 0]
paste textarea "Hi [client name if provided]👋 I already worked a lot within your [name of indus…"
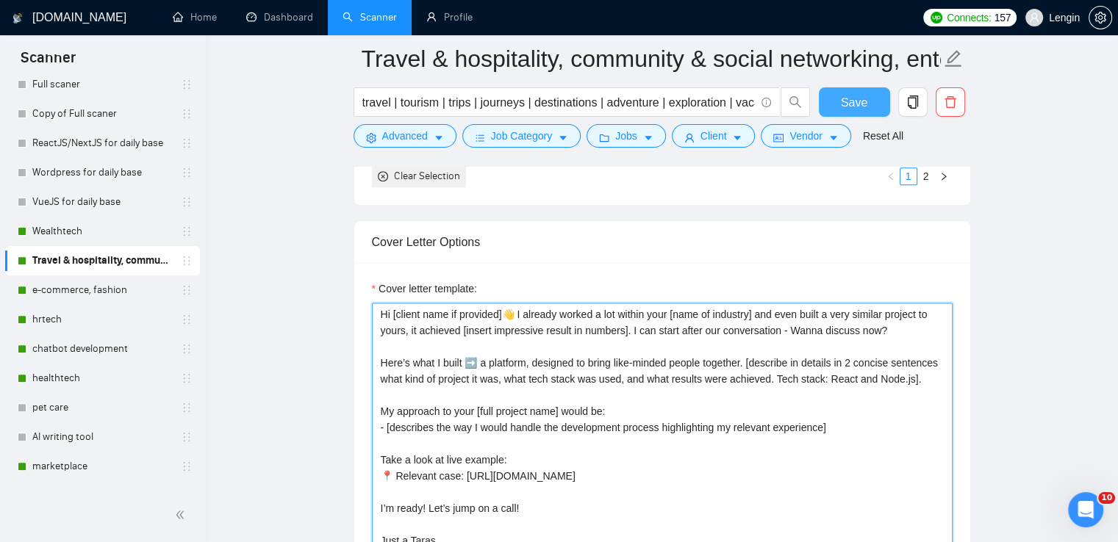
type textarea "Hi [client name if provided]👋 I already worked a lot within your [name of indus…"
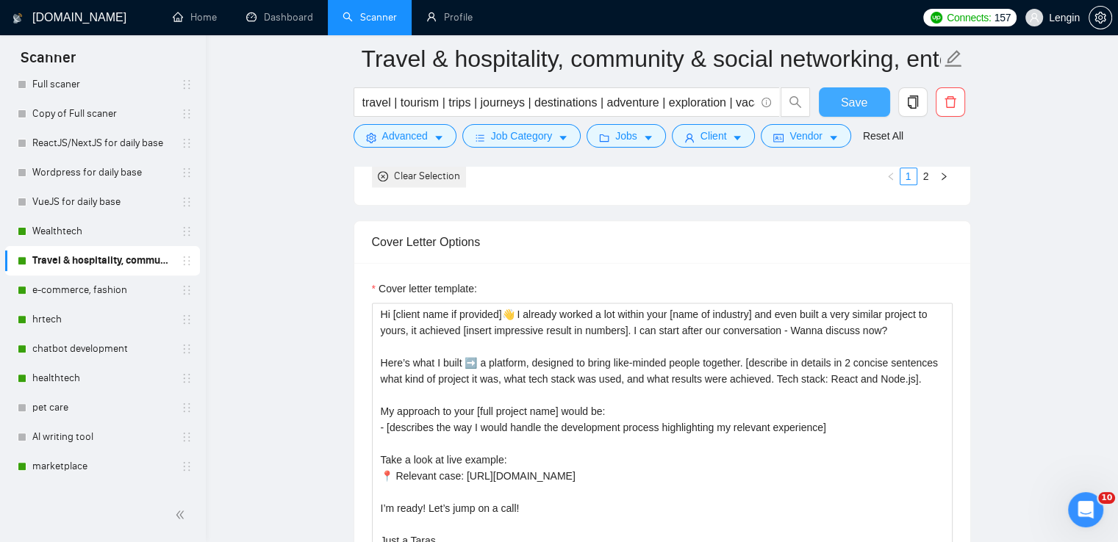
click at [864, 110] on span "Save" at bounding box center [854, 102] width 26 height 18
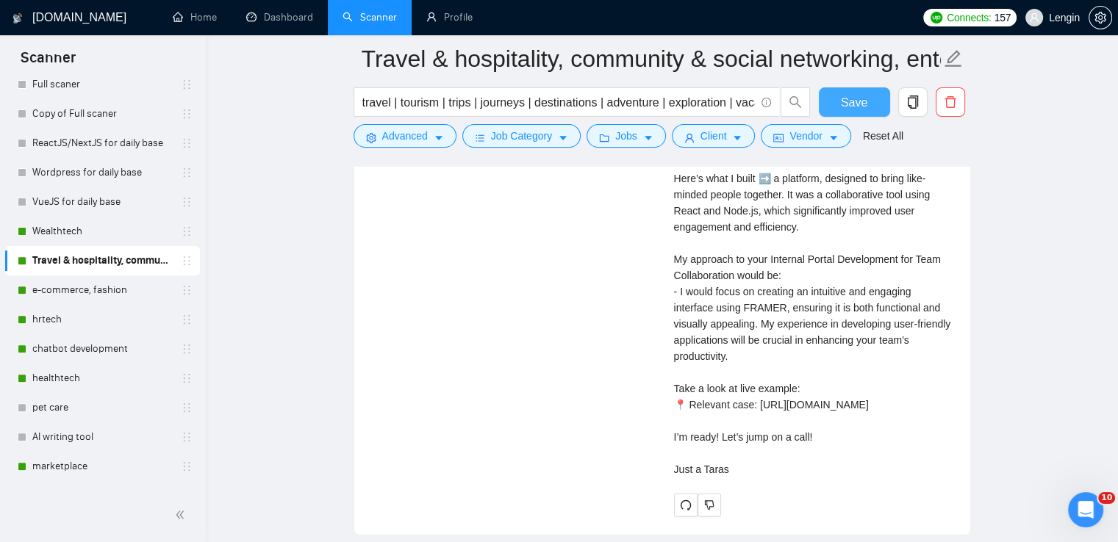
scroll to position [3618, 0]
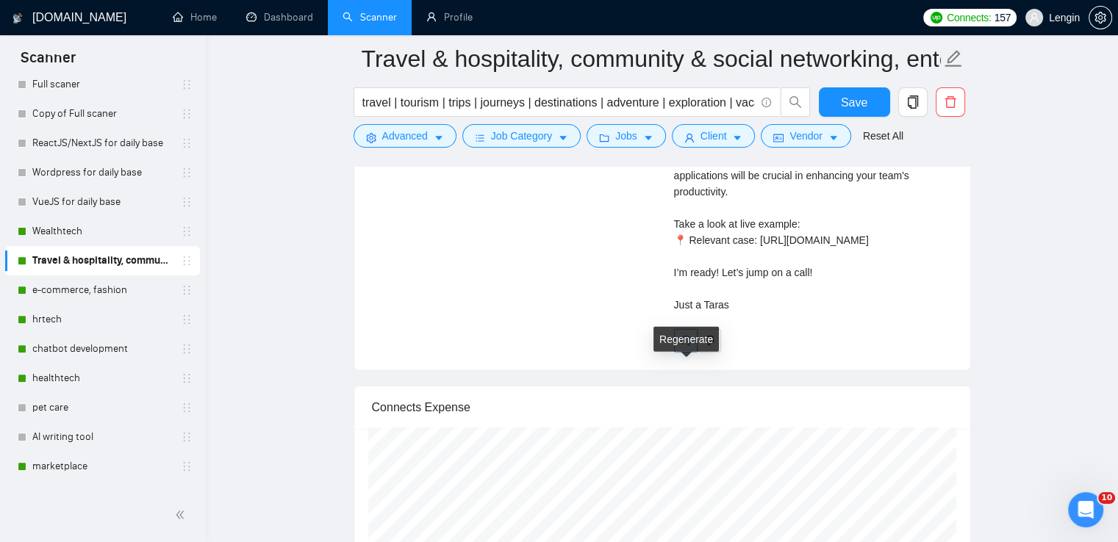
click at [693, 347] on span "redo" at bounding box center [686, 341] width 22 height 12
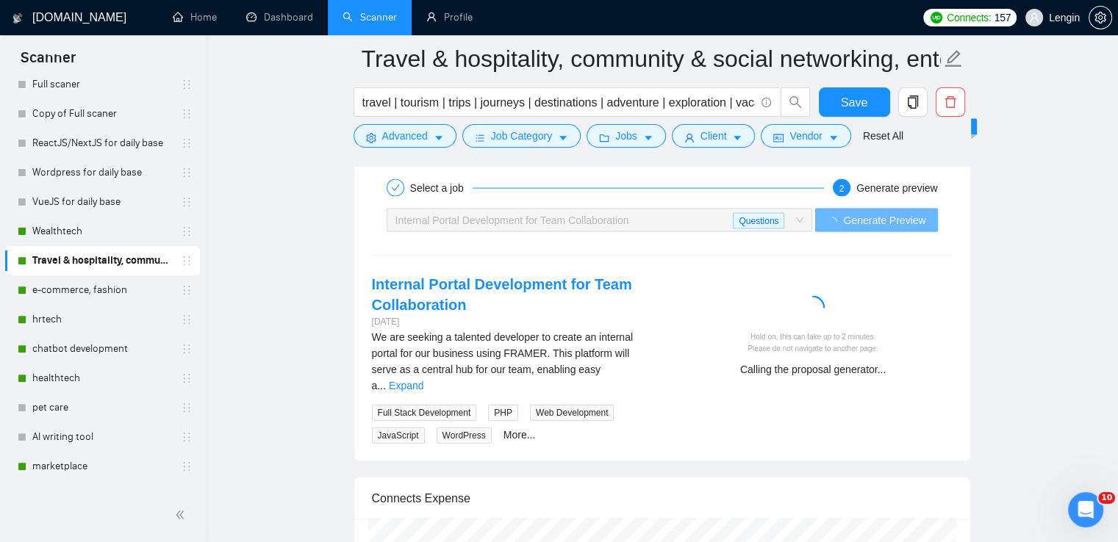
scroll to position [3097, 0]
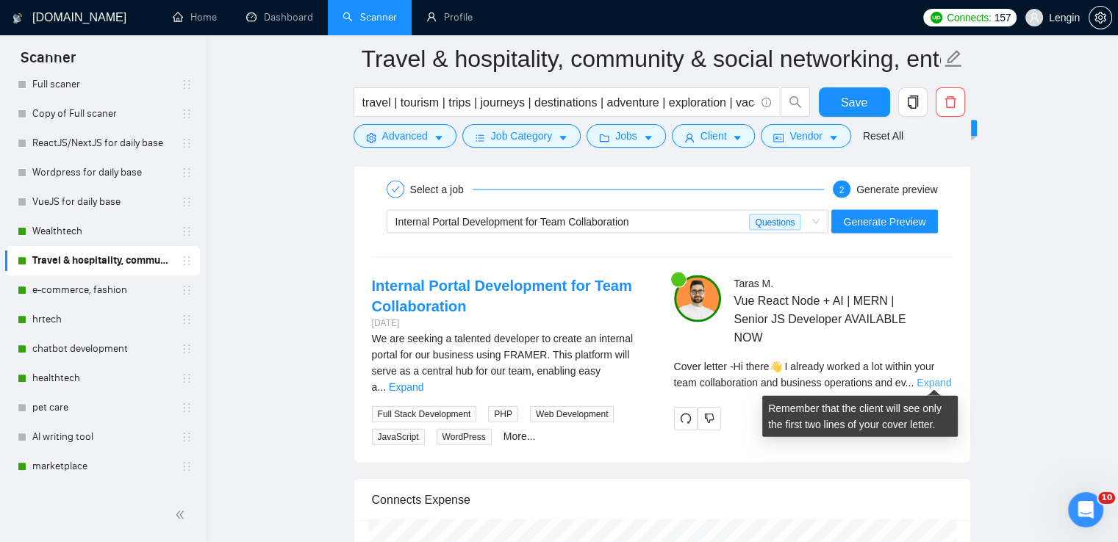
click at [931, 377] on link "Expand" at bounding box center [934, 383] width 35 height 12
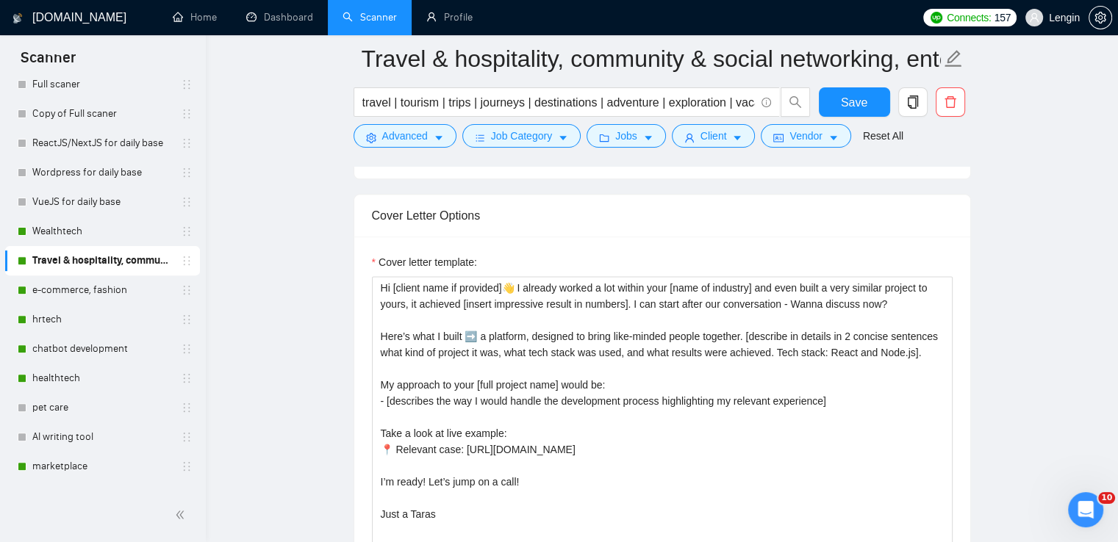
scroll to position [1852, 0]
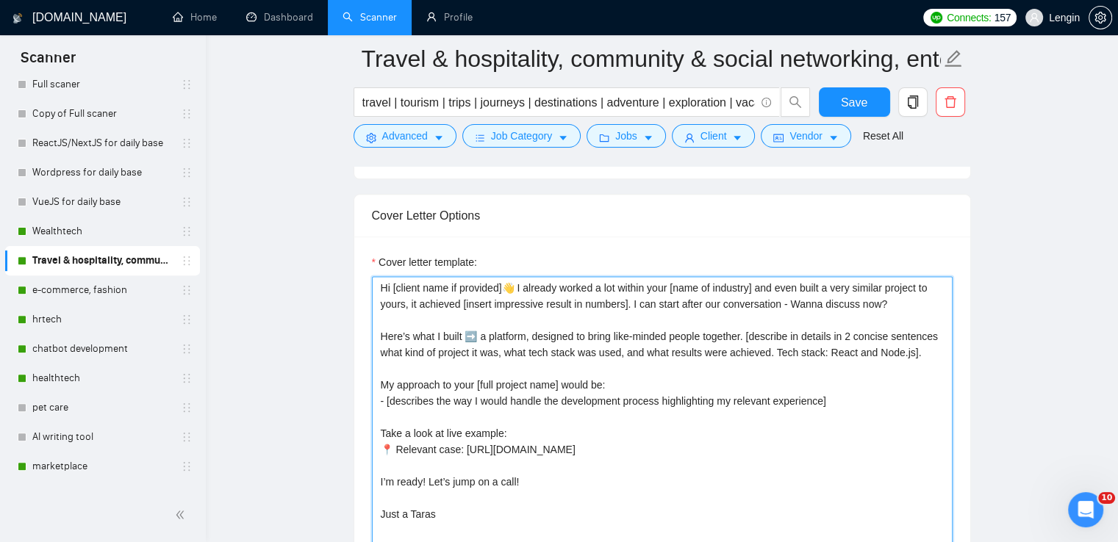
click at [648, 289] on textarea "Hi [client name if provided]👋 I already worked a lot within your [name of indus…" at bounding box center [662, 441] width 581 height 331
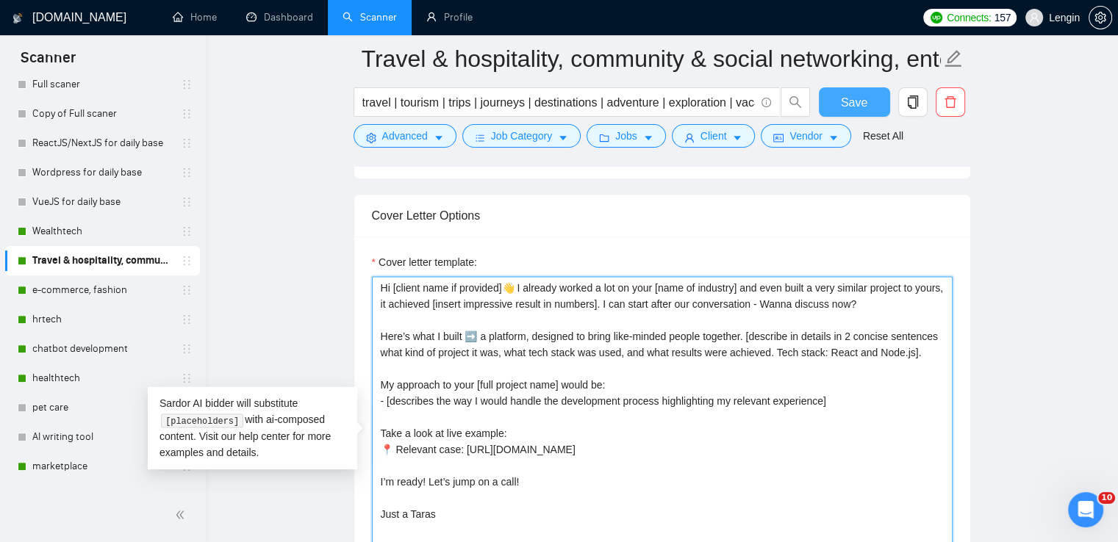
type textarea "Hi [client name if provided]👋 I already worked a lot on your [name of industry]…"
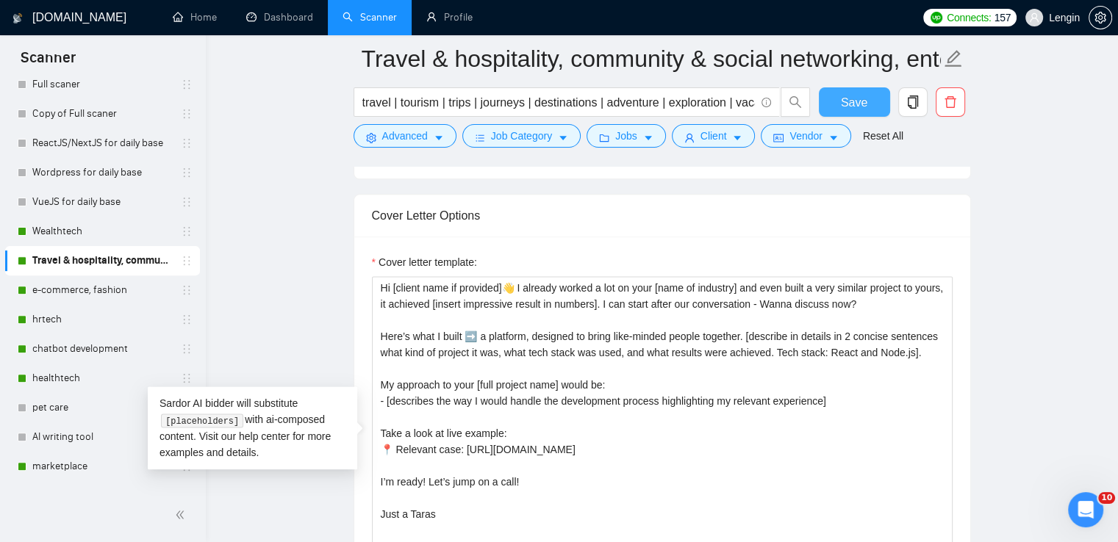
click at [853, 110] on span "Save" at bounding box center [854, 102] width 26 height 18
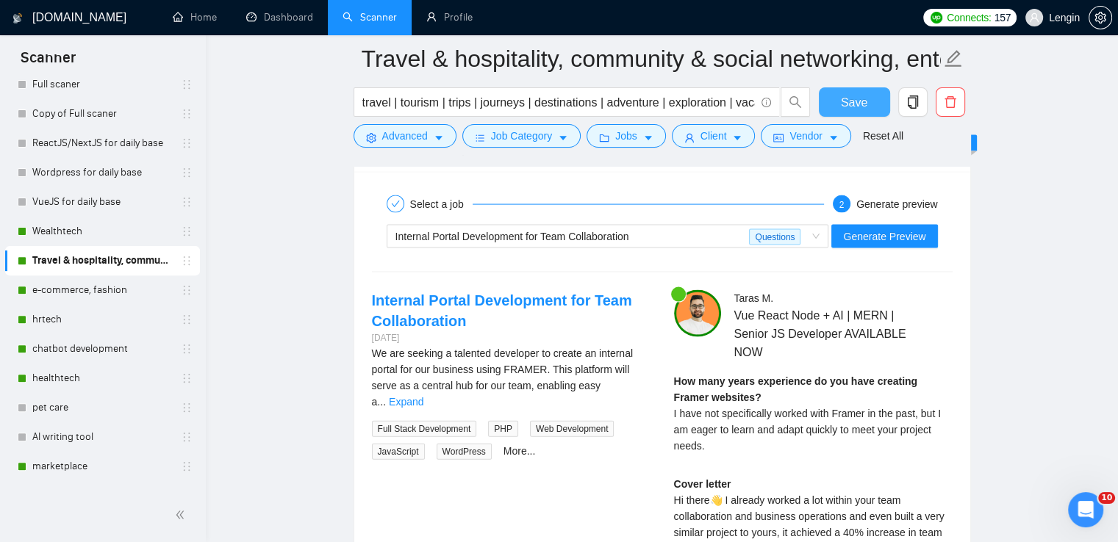
scroll to position [3083, 0]
click at [906, 235] on span "Generate Preview" at bounding box center [884, 236] width 82 height 16
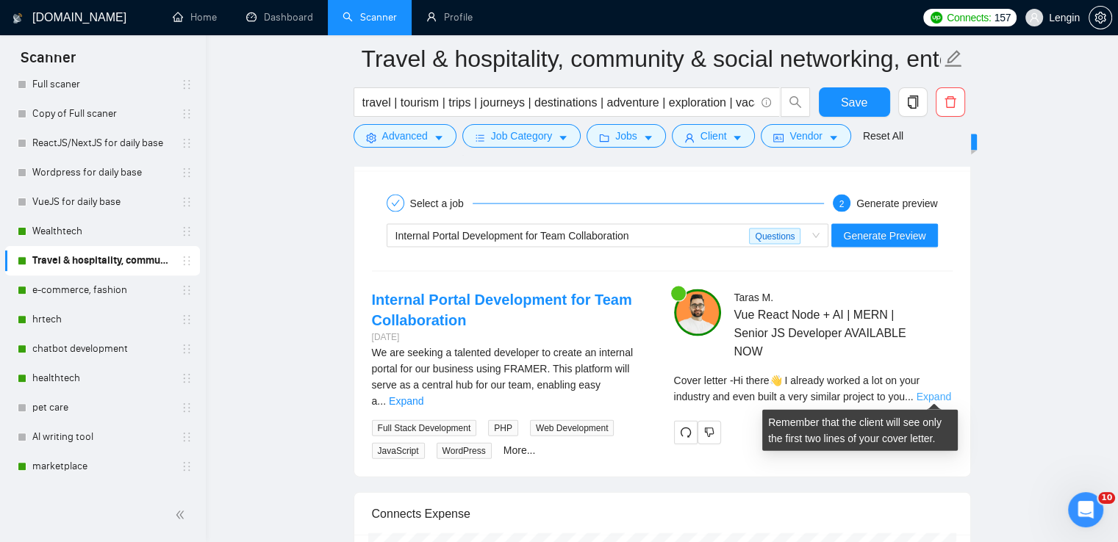
click at [928, 398] on link "Expand" at bounding box center [934, 397] width 35 height 12
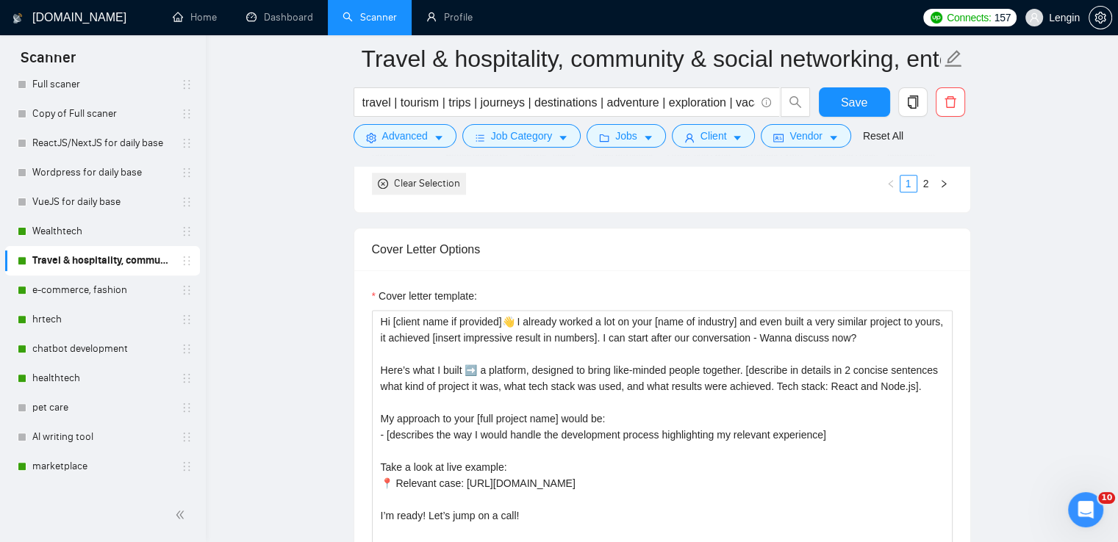
scroll to position [1817, 0]
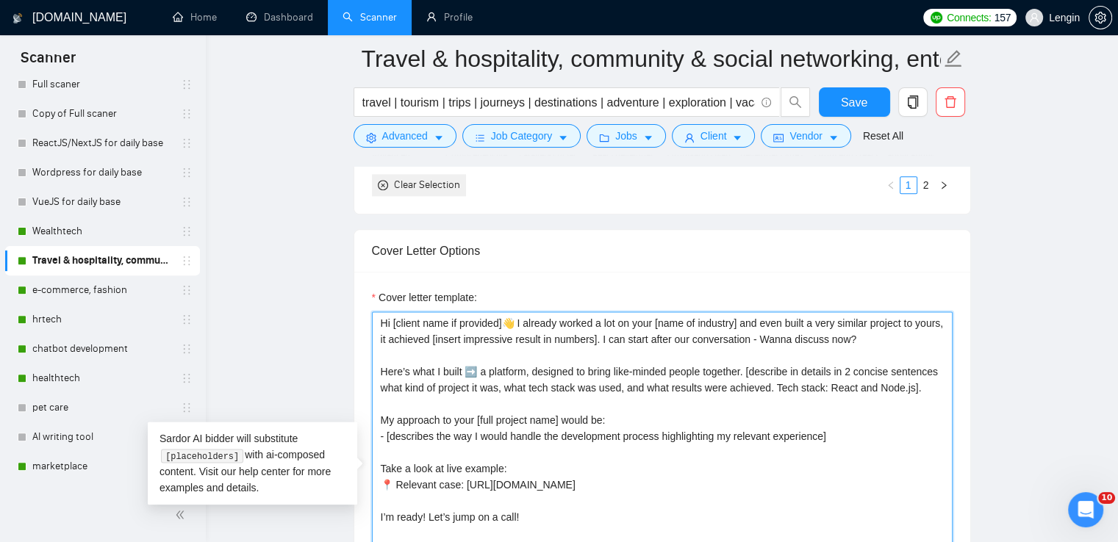
click at [632, 324] on textarea "Hi [client name if provided]👋 I already worked a lot on your [name of industry]…" at bounding box center [662, 477] width 581 height 331
click at [712, 320] on textarea "Hi [client name if provided]👋 I already worked a lot within your [name of indus…" at bounding box center [662, 477] width 581 height 331
click at [779, 323] on textarea "Hi [client name if provided]👋 I already worked a lot within your [name of clien…" at bounding box center [662, 477] width 581 height 331
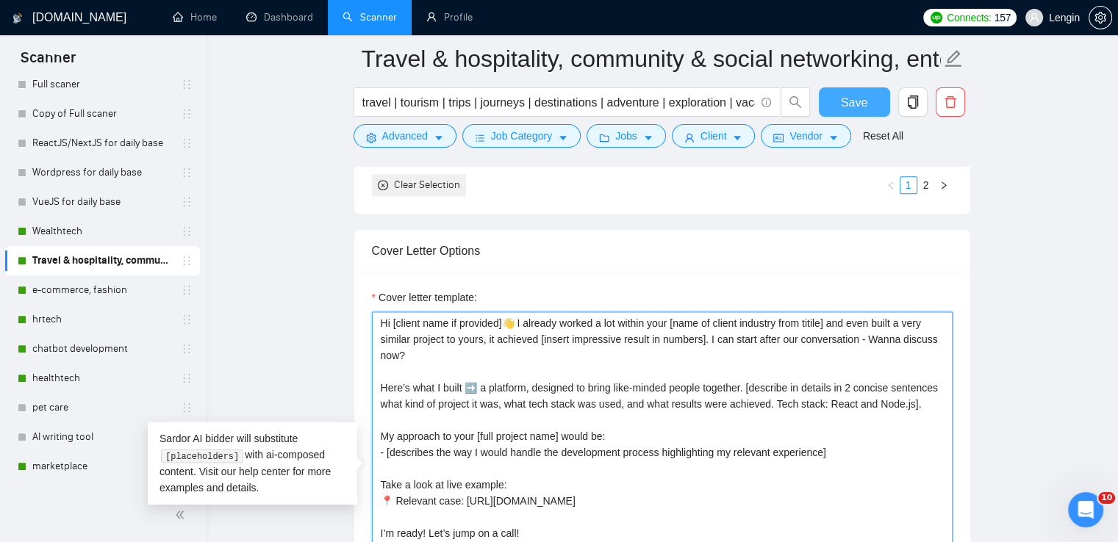
type textarea "Hi [client name if provided]👋 I already worked a lot within your [name of clien…"
click at [836, 96] on button "Save" at bounding box center [854, 101] width 71 height 29
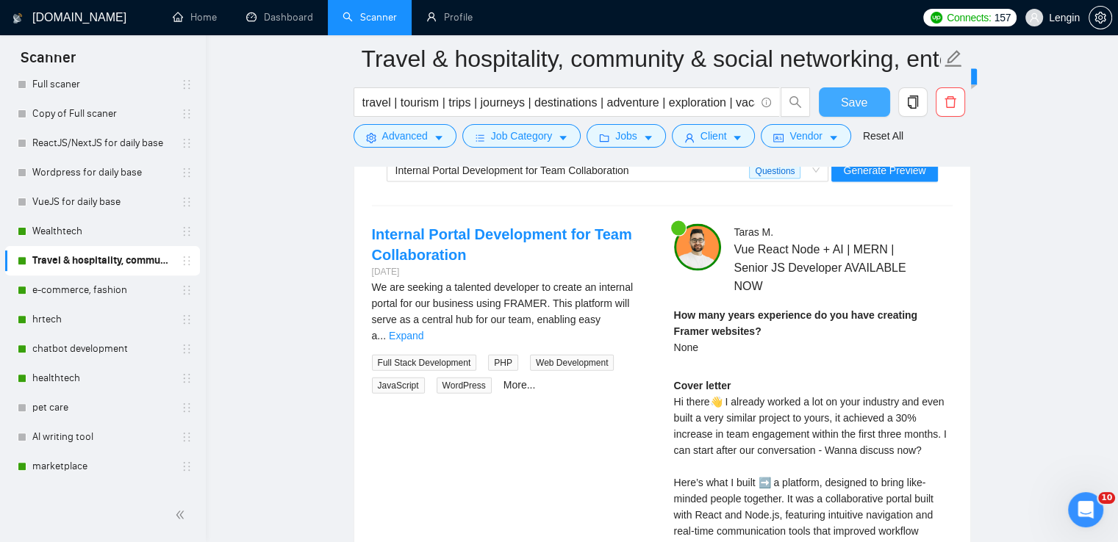
scroll to position [3089, 0]
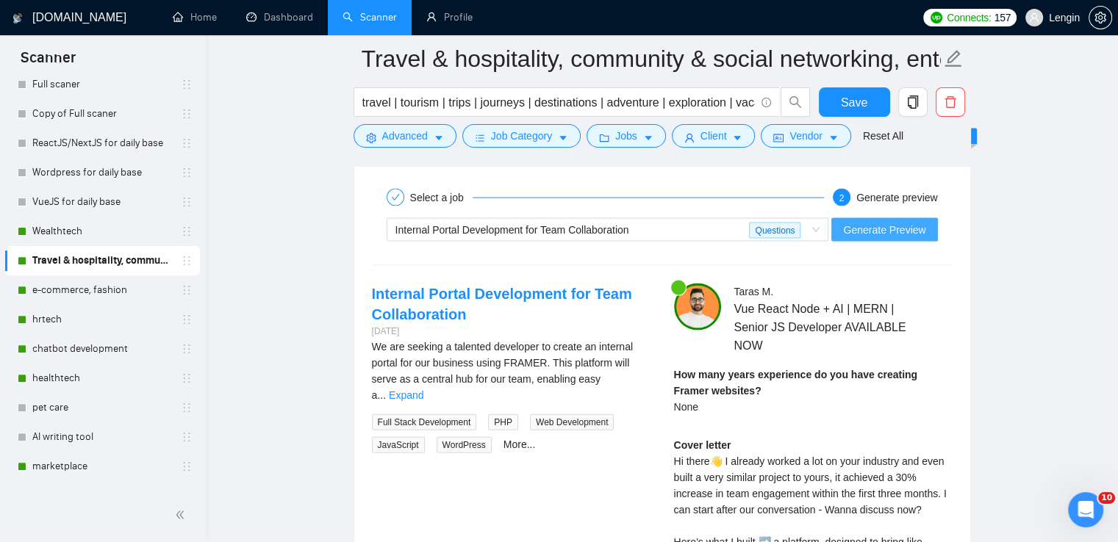
click at [908, 234] on span "Generate Preview" at bounding box center [884, 230] width 82 height 16
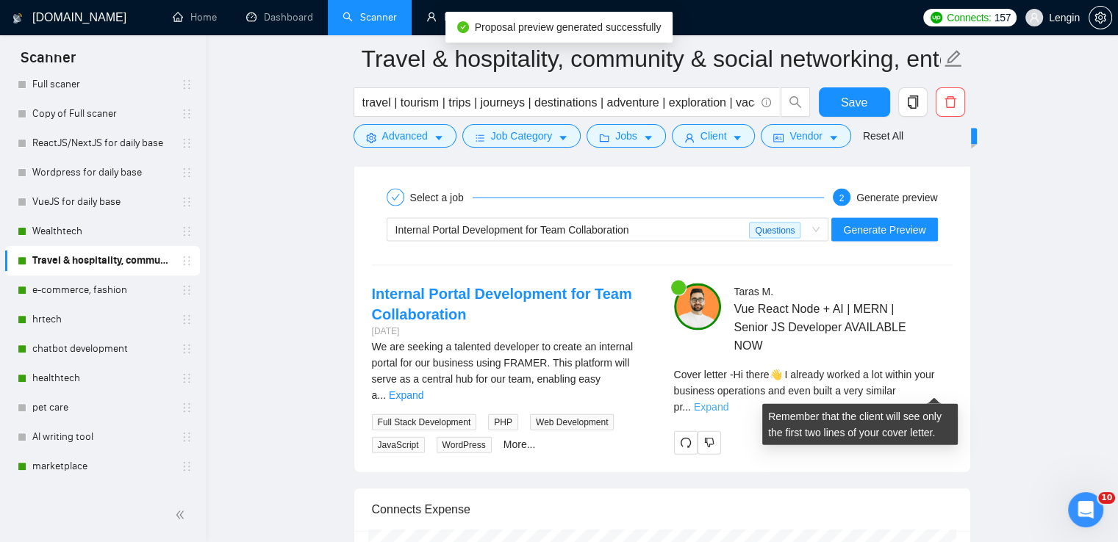
click at [728, 401] on link "Expand" at bounding box center [711, 407] width 35 height 12
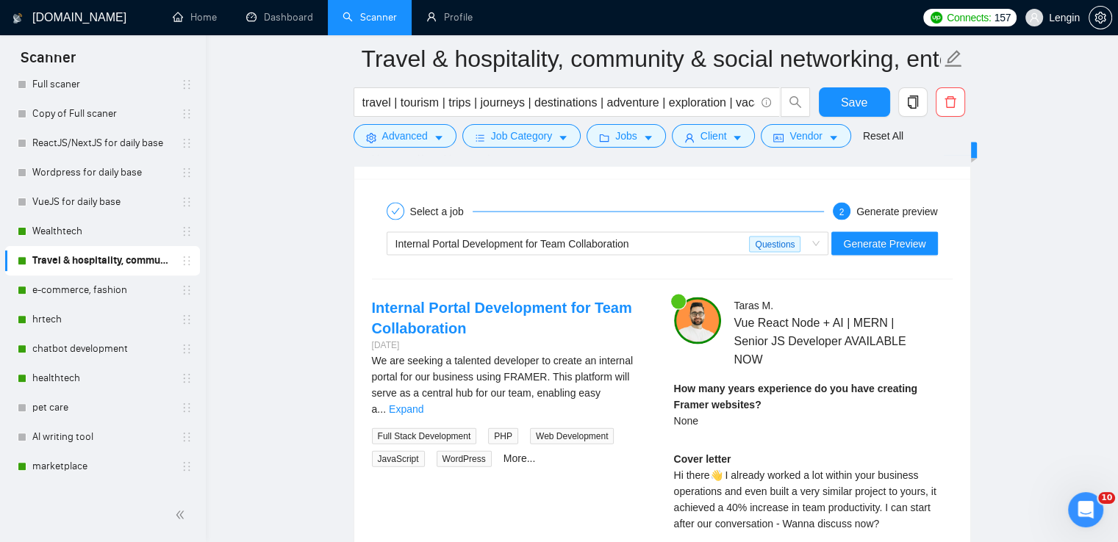
scroll to position [3075, 0]
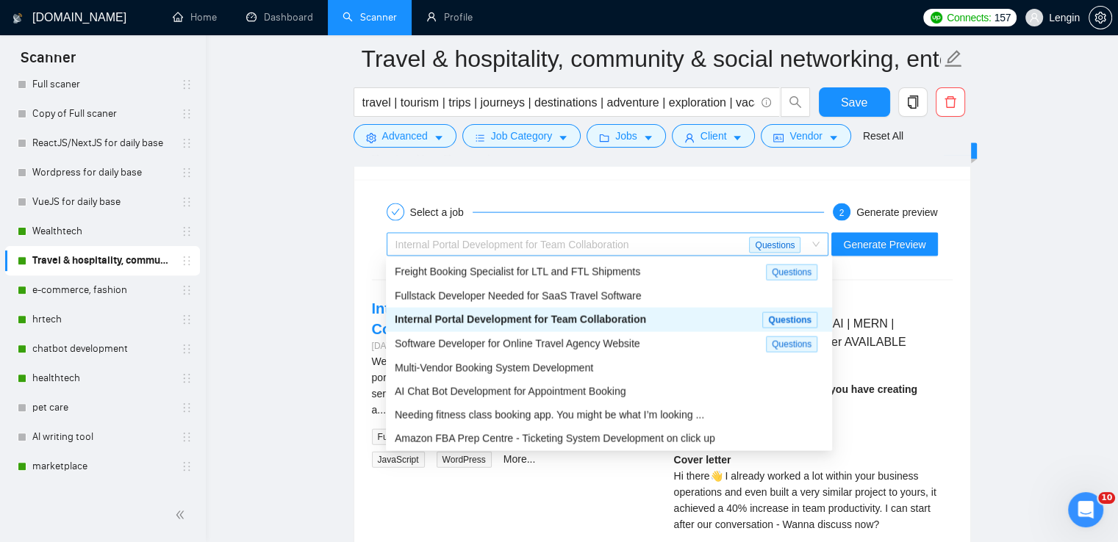
click at [814, 242] on span "Internal Portal Development for Team Collaboration Questions" at bounding box center [607, 245] width 425 height 22
click at [598, 341] on span "Software Developer for Online Travel Agency Website" at bounding box center [517, 344] width 245 height 12
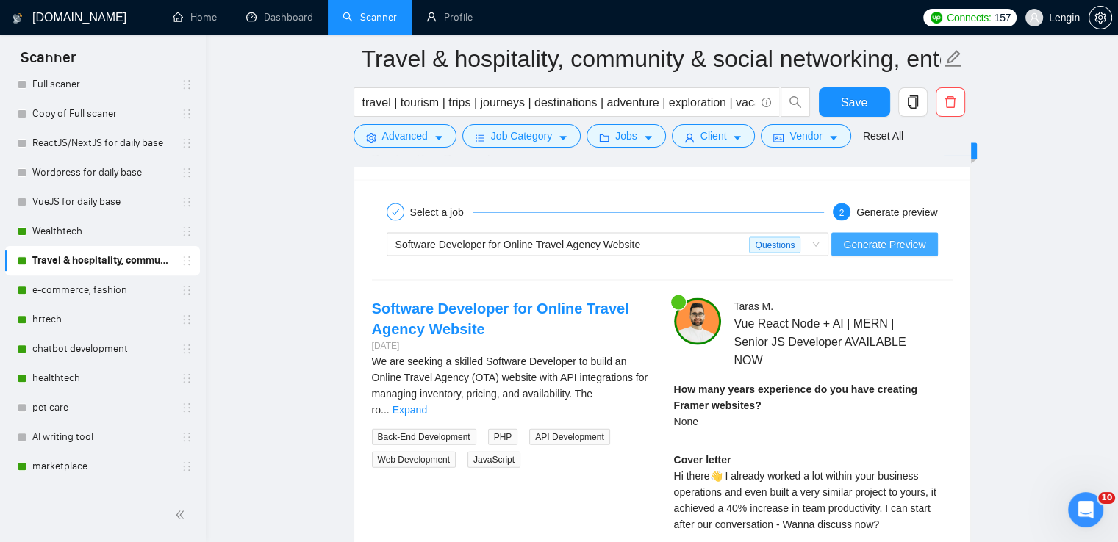
click at [870, 245] on span "Generate Preview" at bounding box center [884, 245] width 82 height 16
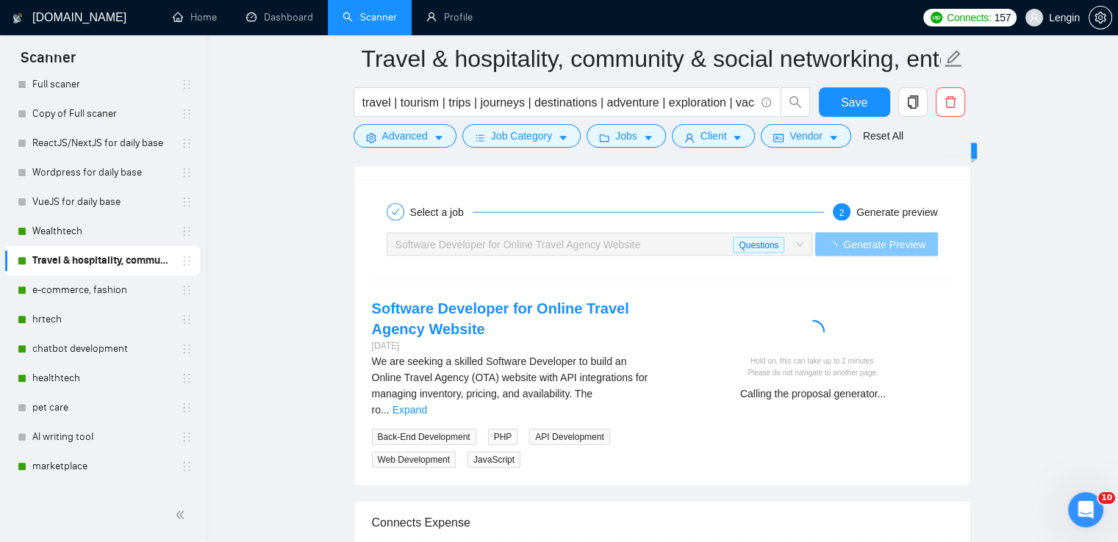
scroll to position [3128, 0]
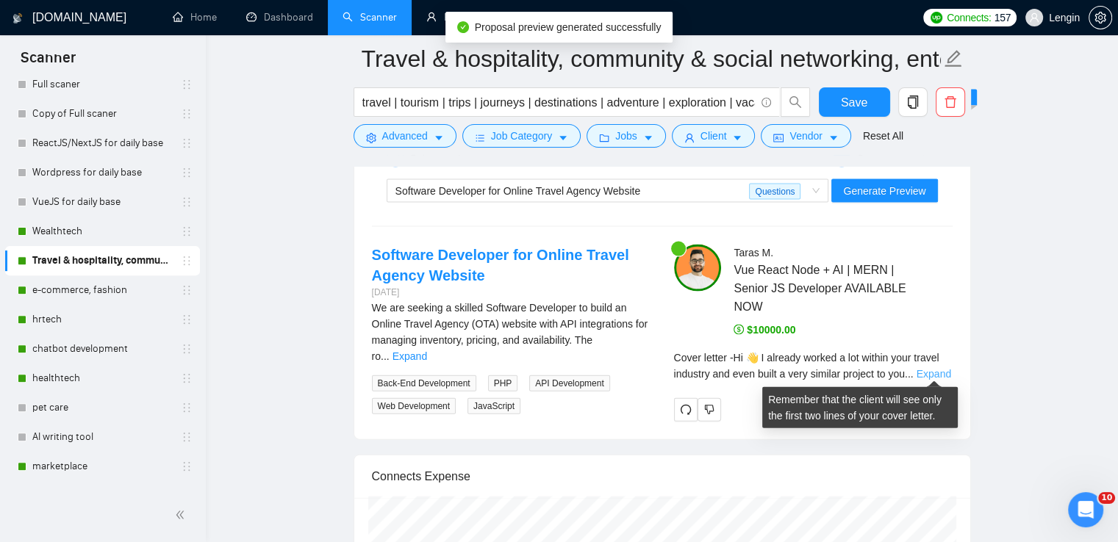
click at [944, 368] on link "Expand" at bounding box center [934, 374] width 35 height 12
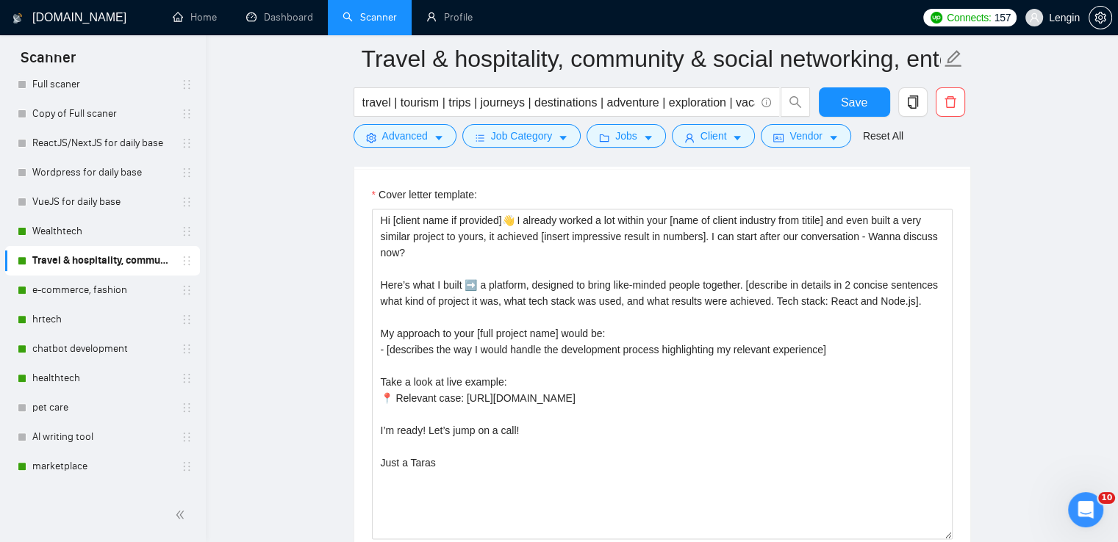
scroll to position [1873, 0]
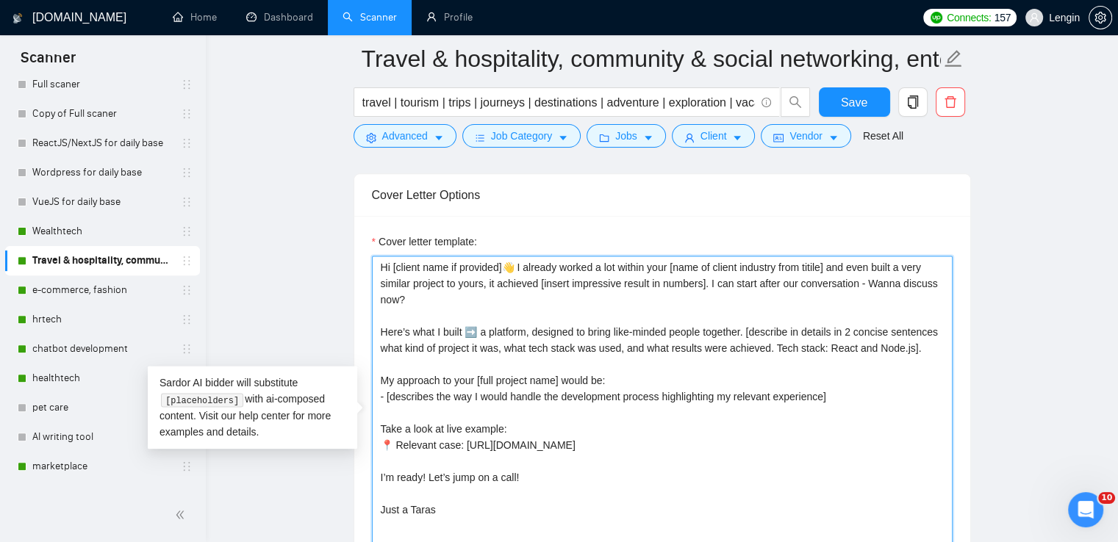
drag, startPoint x: 420, startPoint y: 295, endPoint x: 370, endPoint y: 268, distance: 57.5
click at [370, 268] on div "Cover letter template: Hi [client name if provided]👋 I already worked a lot wit…" at bounding box center [662, 419] width 616 height 406
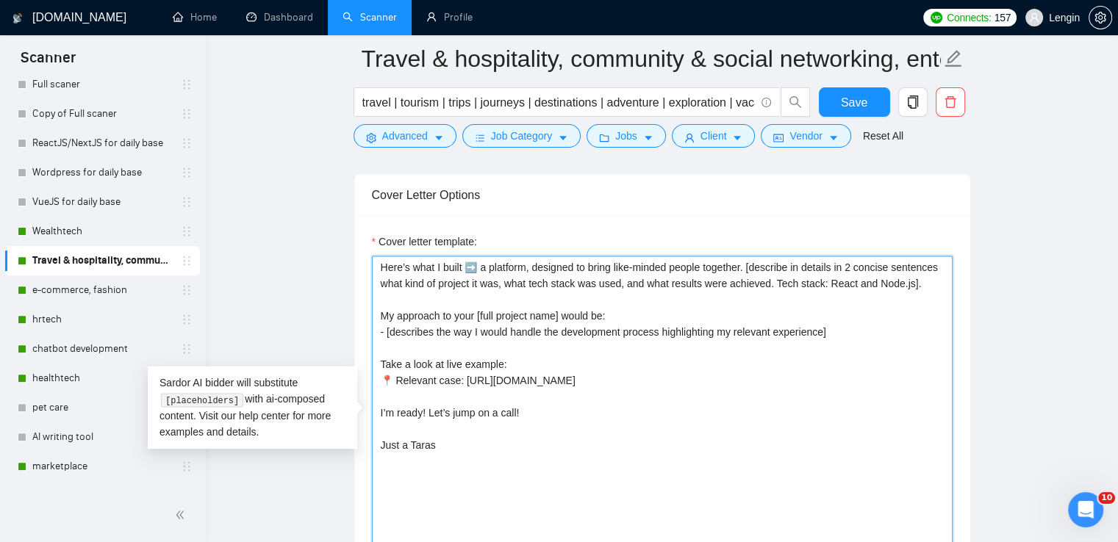
paste textarea "Hi [client name if provided]👋 I did a very similar project in travel industry t…"
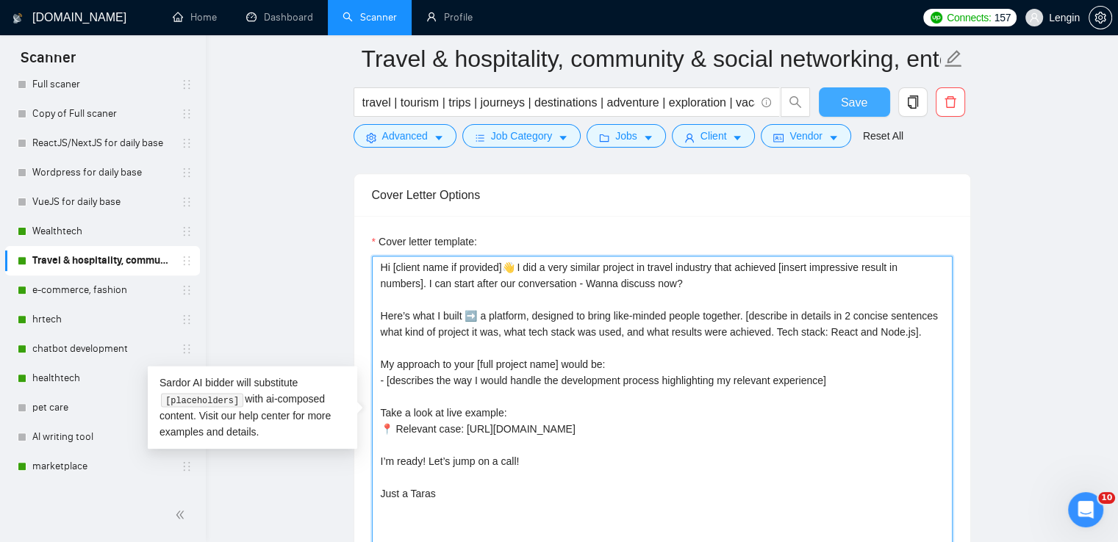
type textarea "Hi [client name if provided]👋 I did a very similar project in travel industry t…"
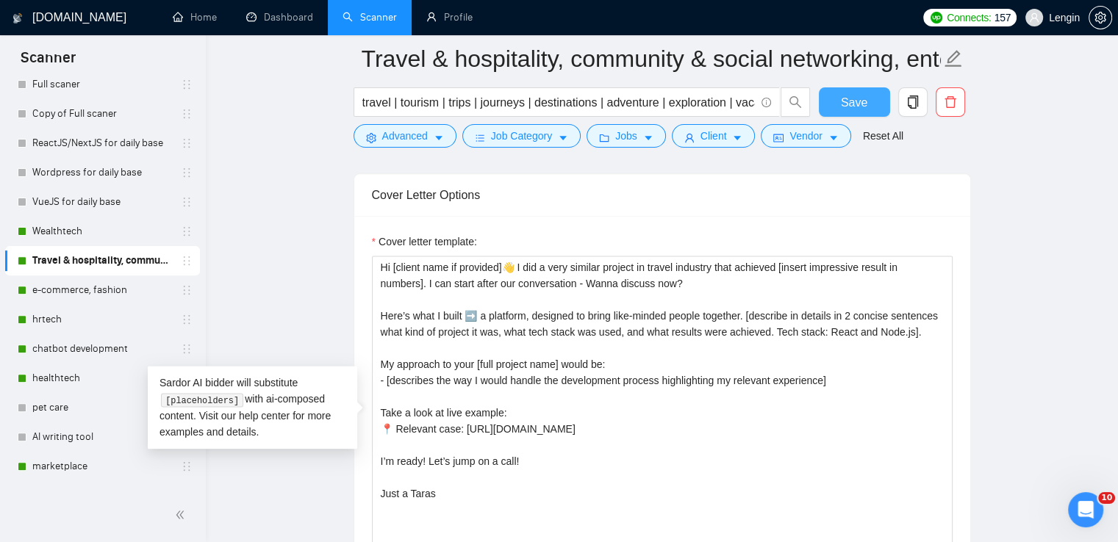
click at [861, 104] on span "Save" at bounding box center [854, 102] width 26 height 18
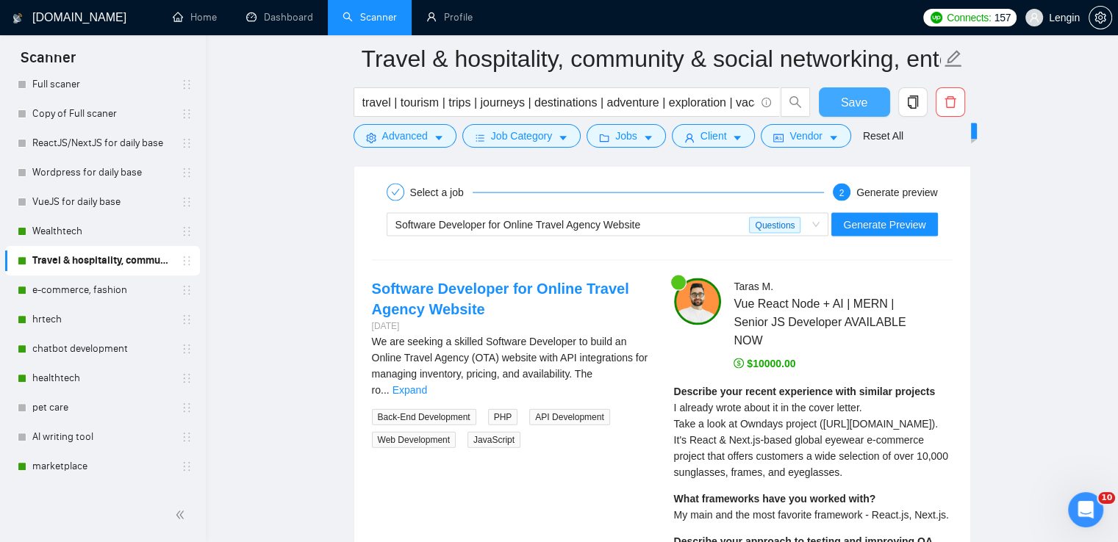
scroll to position [2987, 0]
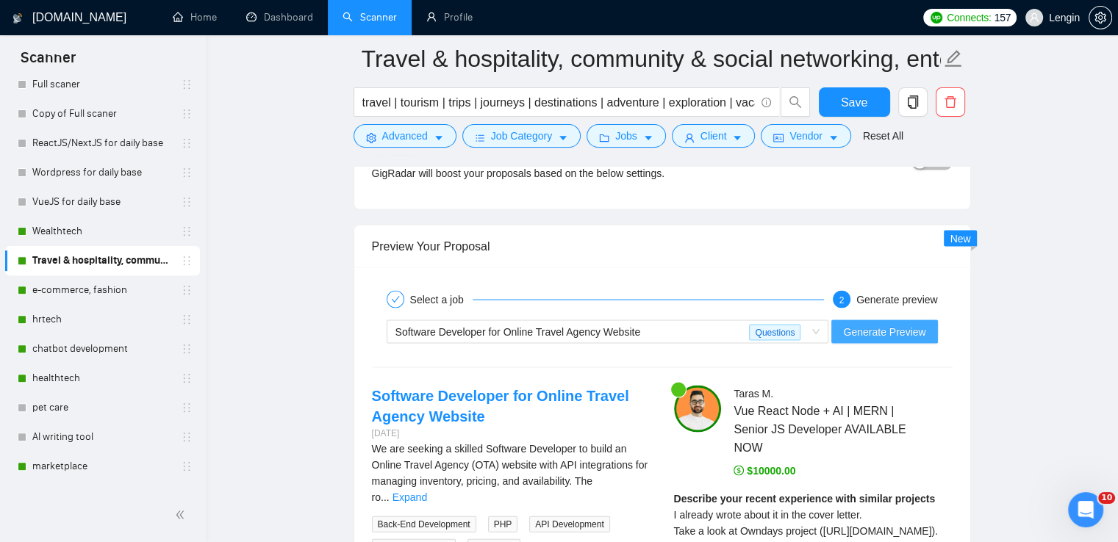
click at [876, 333] on span "Generate Preview" at bounding box center [884, 332] width 82 height 16
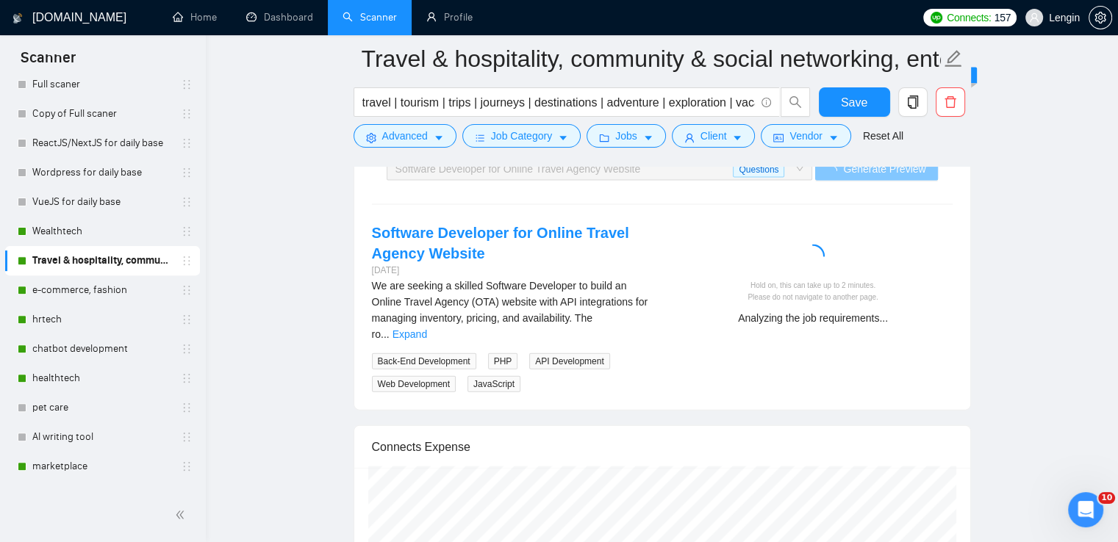
scroll to position [3154, 0]
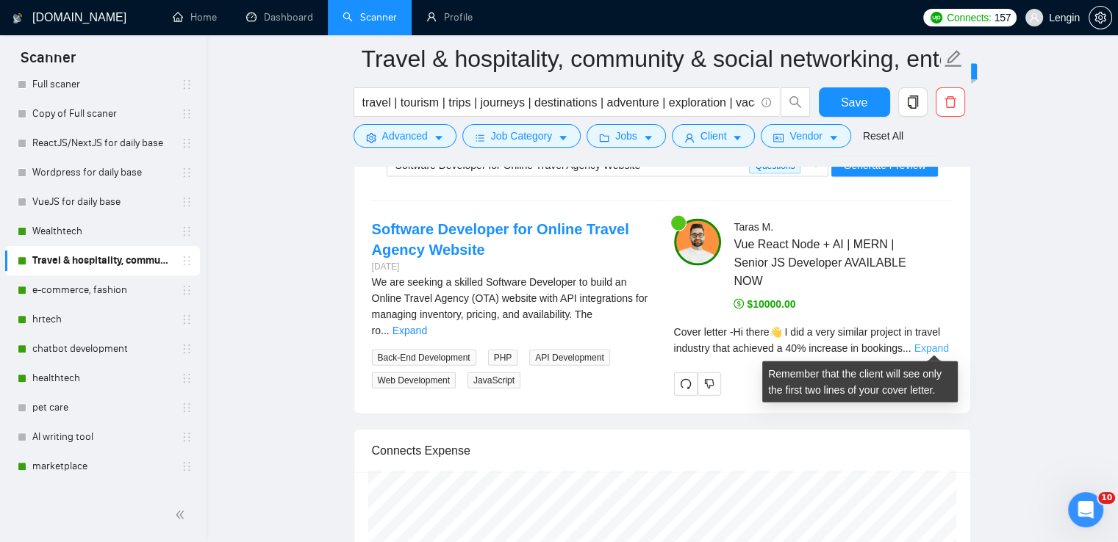
click at [922, 351] on link "Expand" at bounding box center [931, 349] width 35 height 12
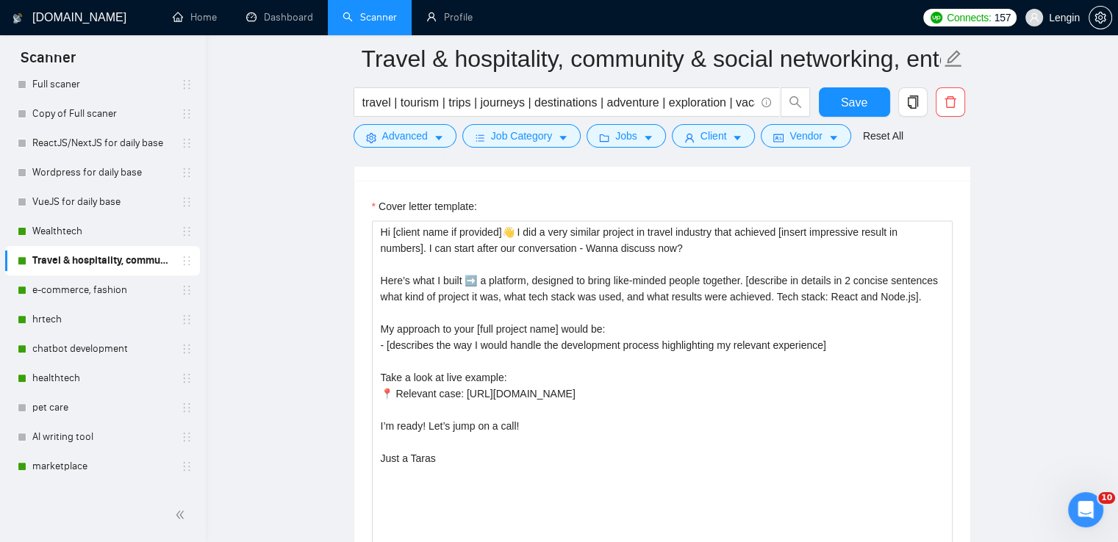
scroll to position [1908, 0]
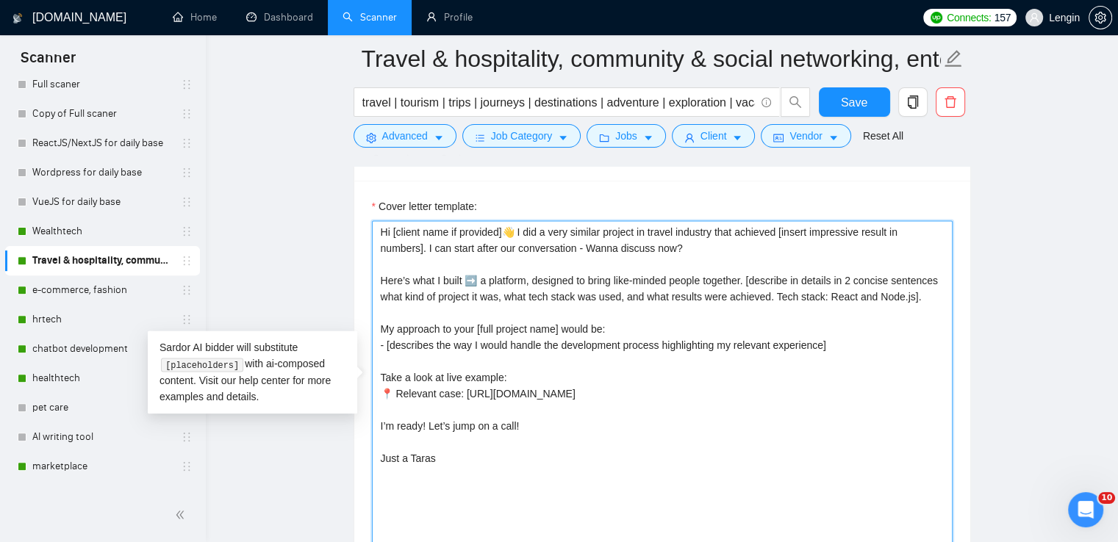
drag, startPoint x: 696, startPoint y: 242, endPoint x: 373, endPoint y: 227, distance: 323.0
click at [373, 227] on textarea "Hi [client name if provided]👋 I did a very similar project in travel industry t…" at bounding box center [662, 386] width 581 height 331
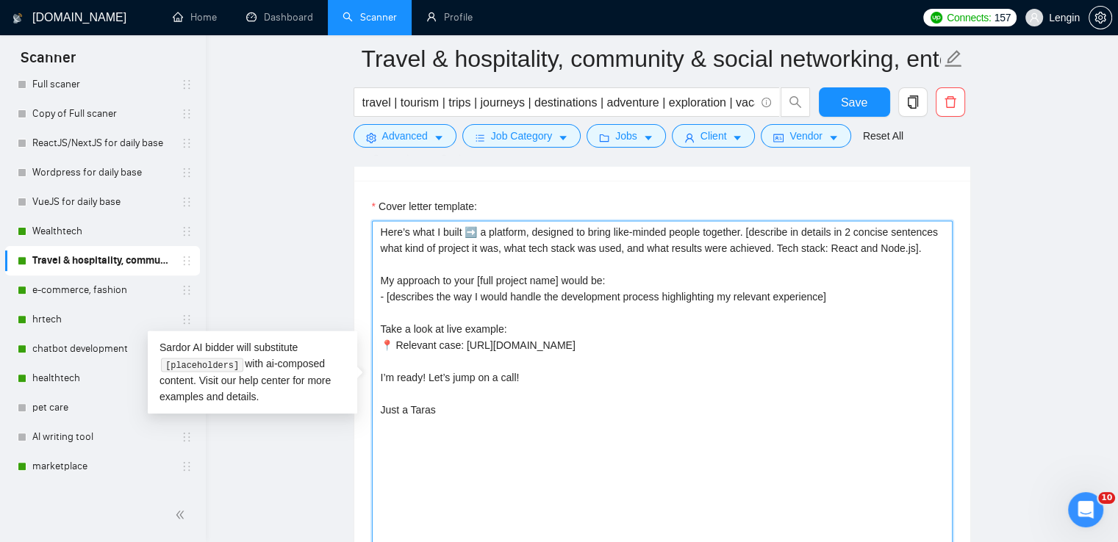
paste textarea "Hi [client name if provided]👋 I already worked a lot within your [name of indus…"
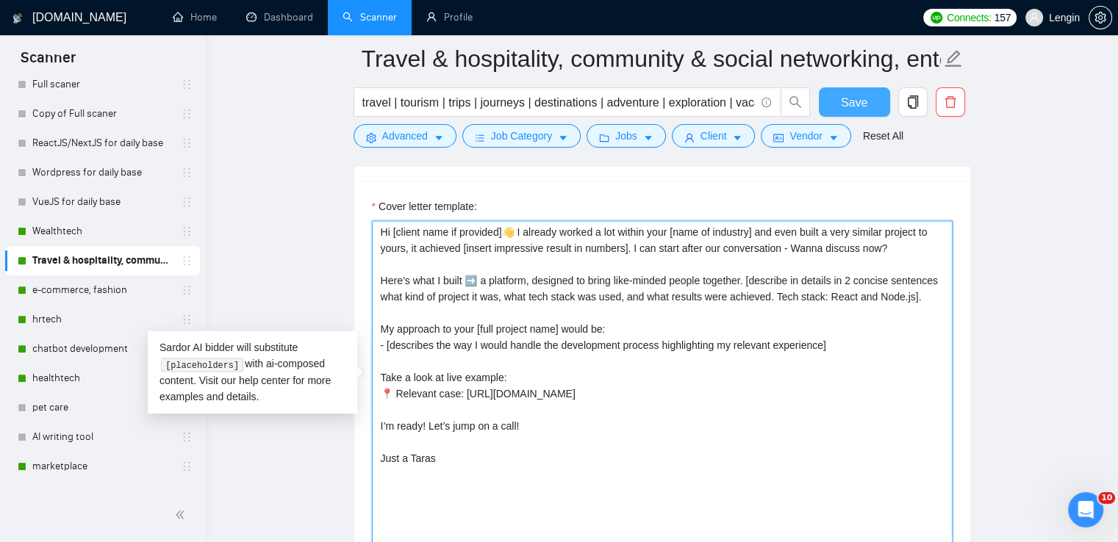
type textarea "Hi [client name if provided]👋 I already worked a lot within your [name of indus…"
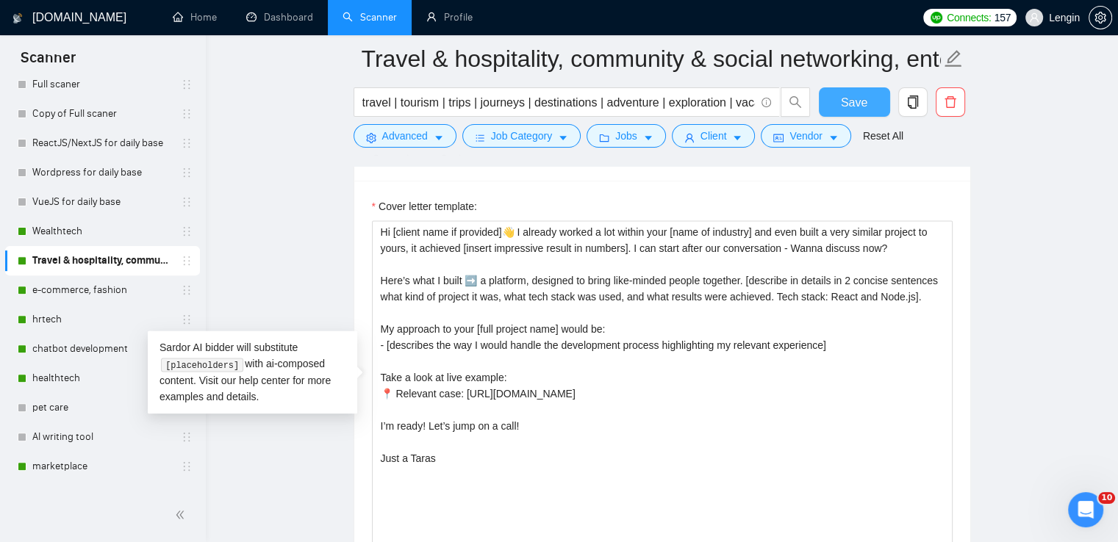
click at [828, 96] on button "Save" at bounding box center [854, 101] width 71 height 29
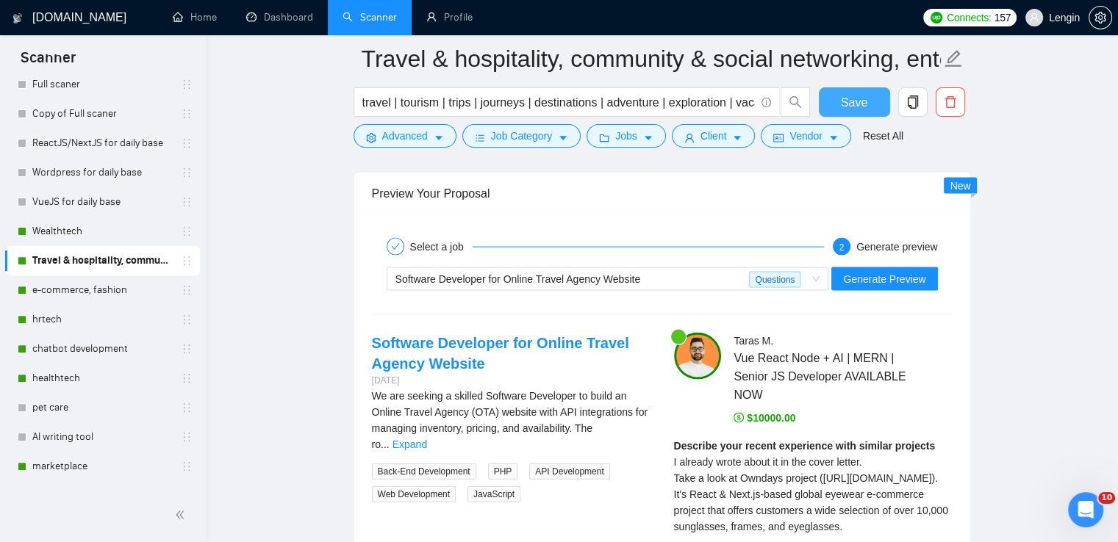
scroll to position [3055, 0]
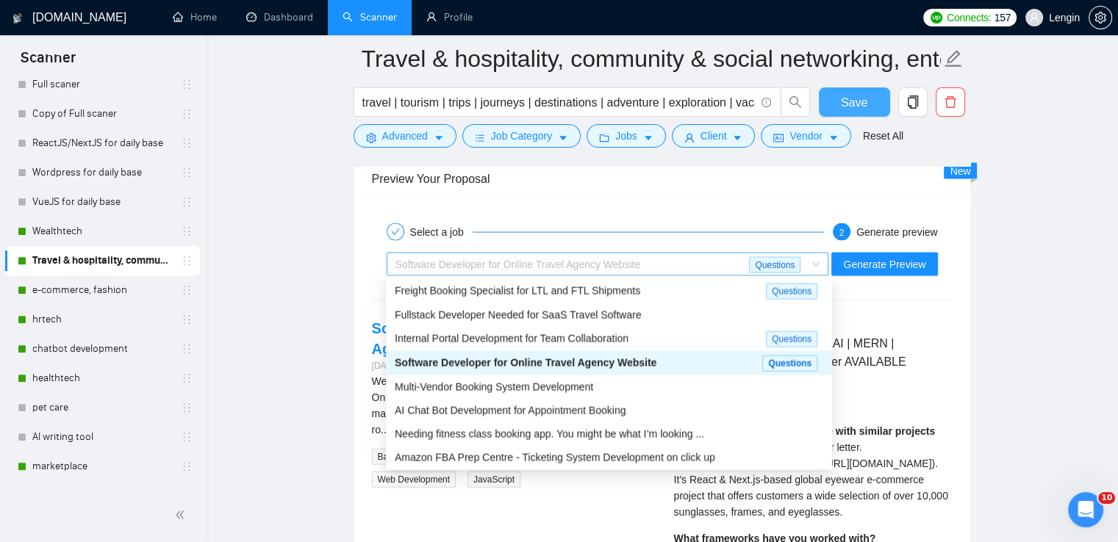
click at [820, 259] on span "Software Developer for Online Travel Agency Website Questions" at bounding box center [607, 265] width 425 height 22
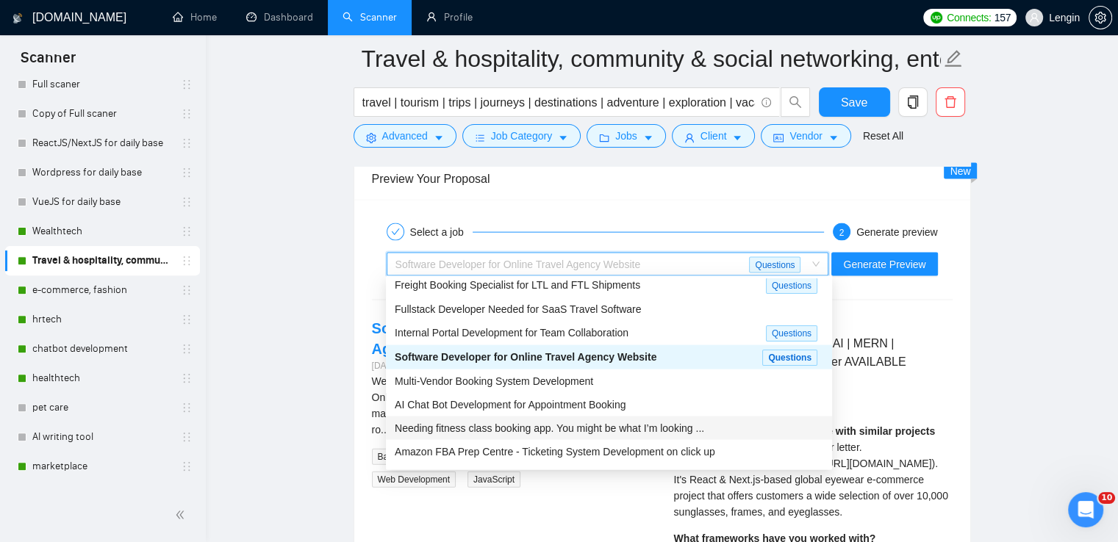
scroll to position [0, 0]
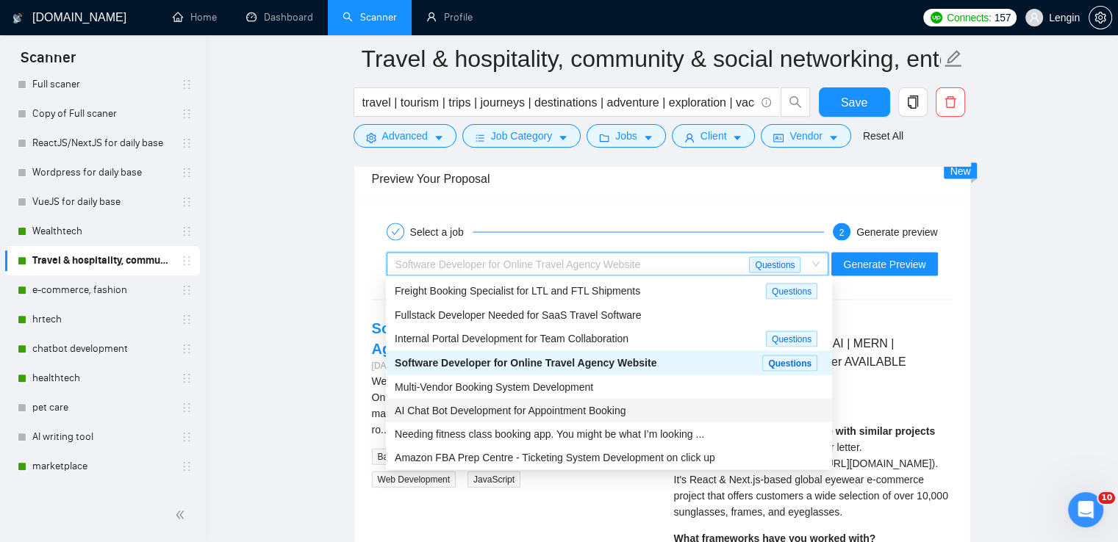
click at [528, 408] on span "AI Chat Bot Development for Appointment Booking" at bounding box center [510, 411] width 231 height 12
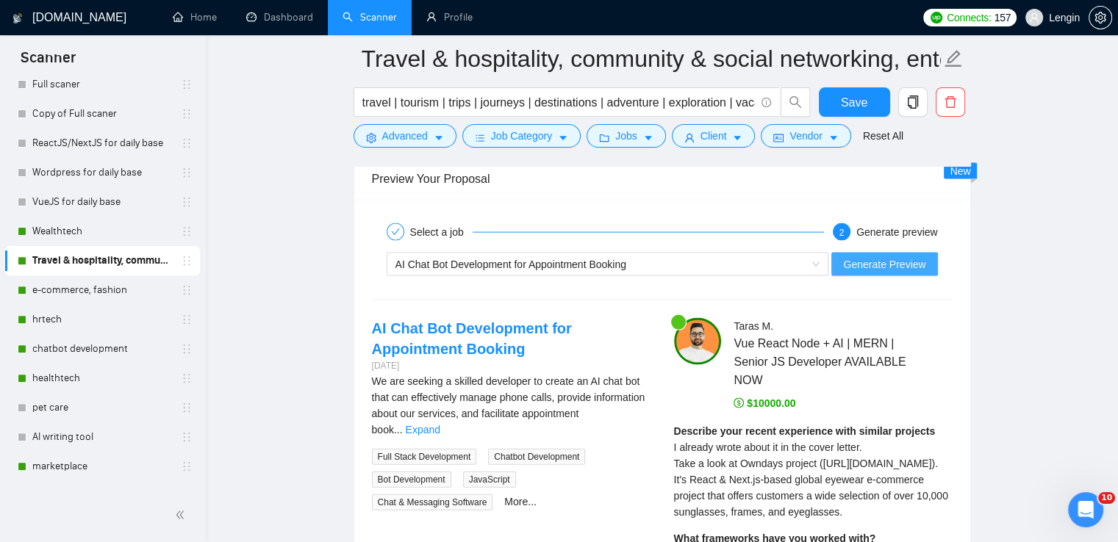
click at [859, 267] on span "Generate Preview" at bounding box center [884, 265] width 82 height 16
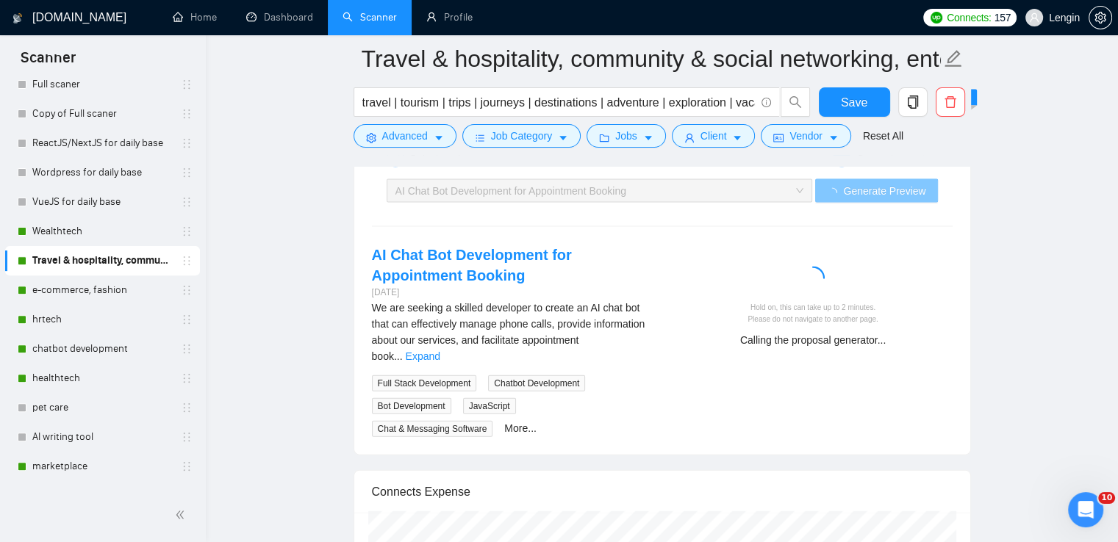
scroll to position [3128, 0]
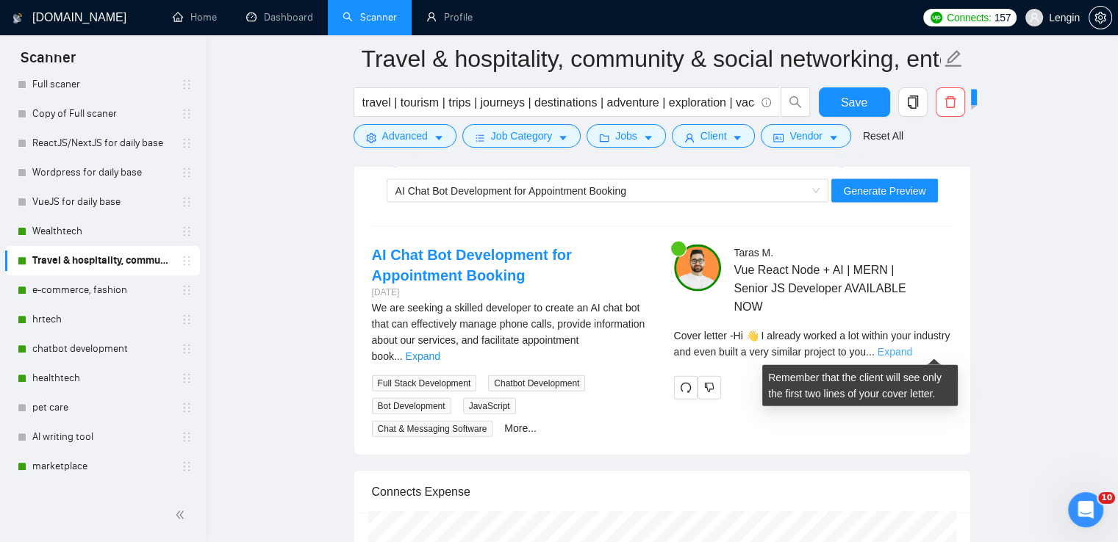
click at [912, 346] on link "Expand" at bounding box center [895, 352] width 35 height 12
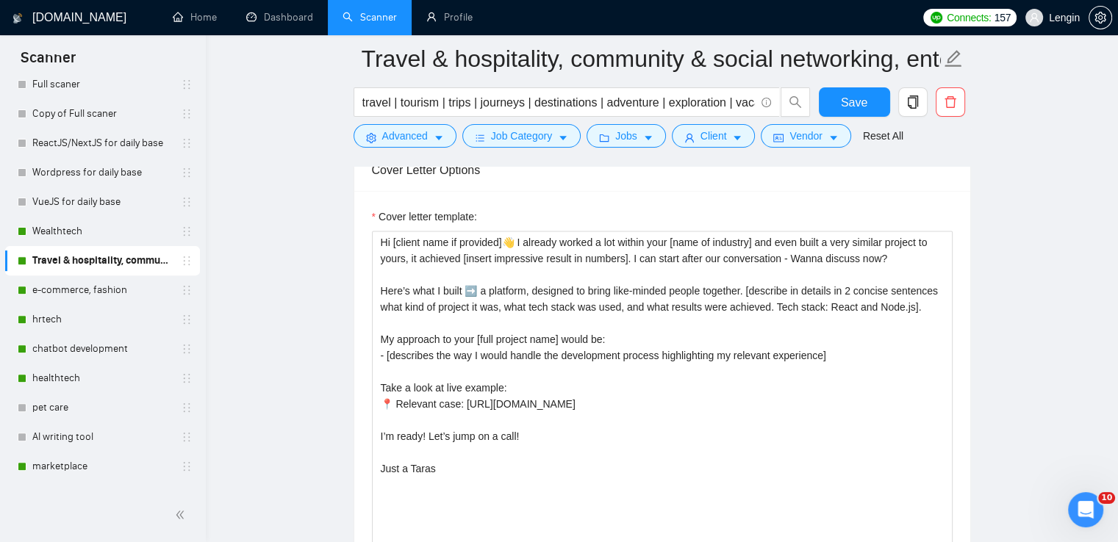
scroll to position [1866, 0]
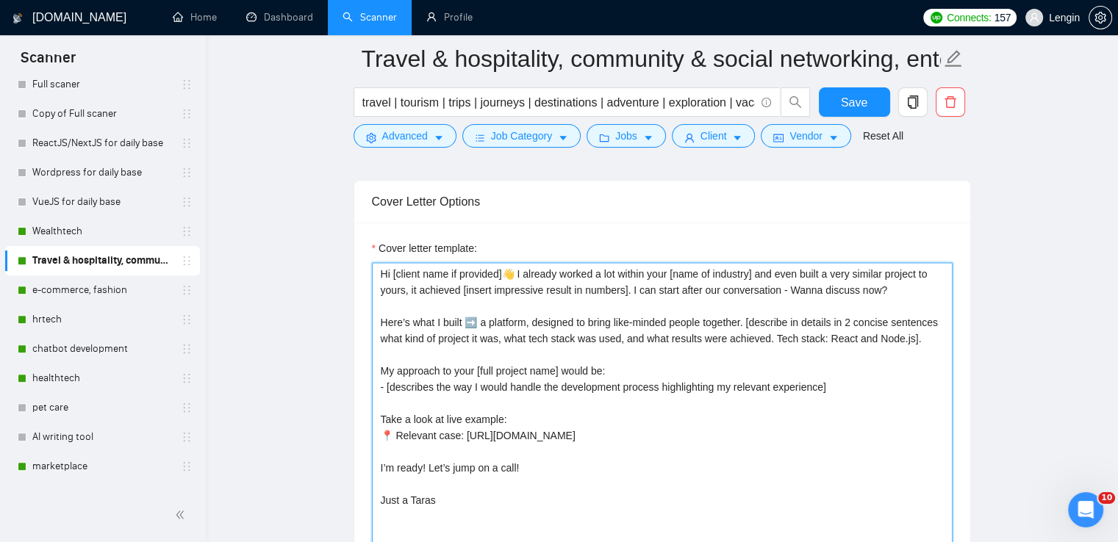
click at [716, 274] on textarea "Hi [client name if provided]👋 I already worked a lot within your [name of indus…" at bounding box center [662, 427] width 581 height 331
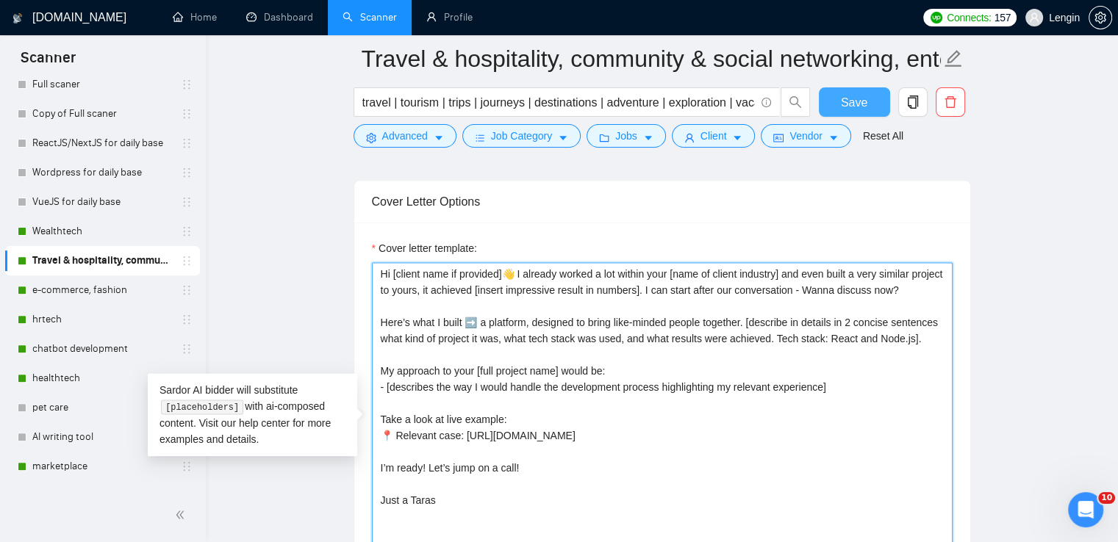
type textarea "Hi [client name if provided]👋 I already worked a lot within your [name of clien…"
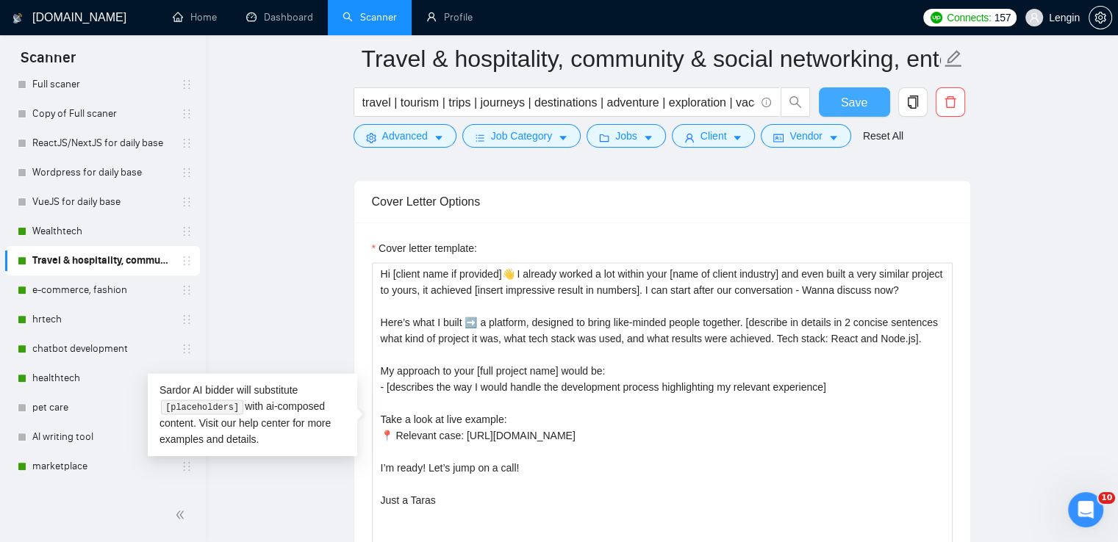
click at [854, 107] on span "Save" at bounding box center [854, 102] width 26 height 18
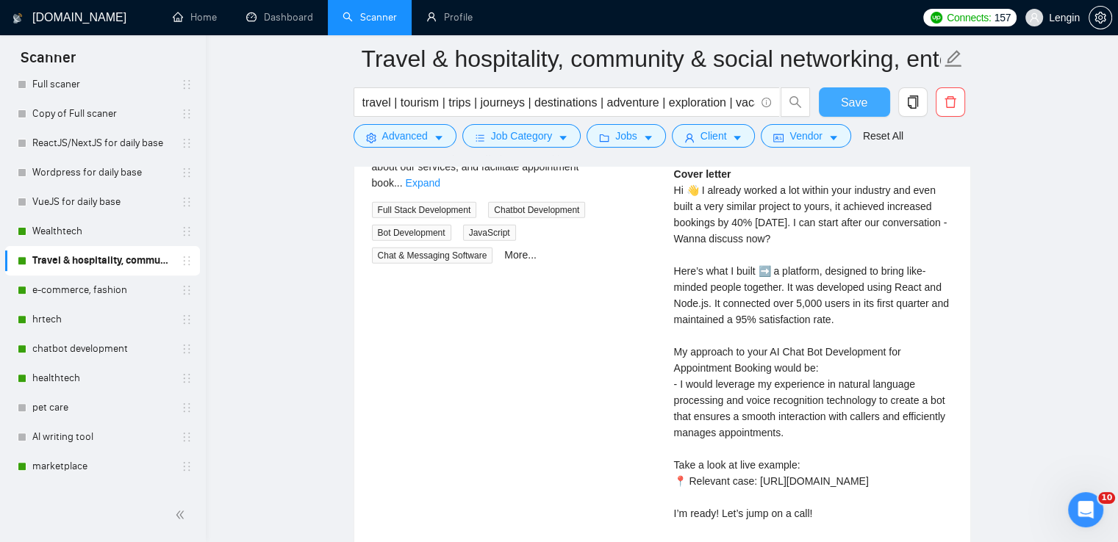
scroll to position [3471, 0]
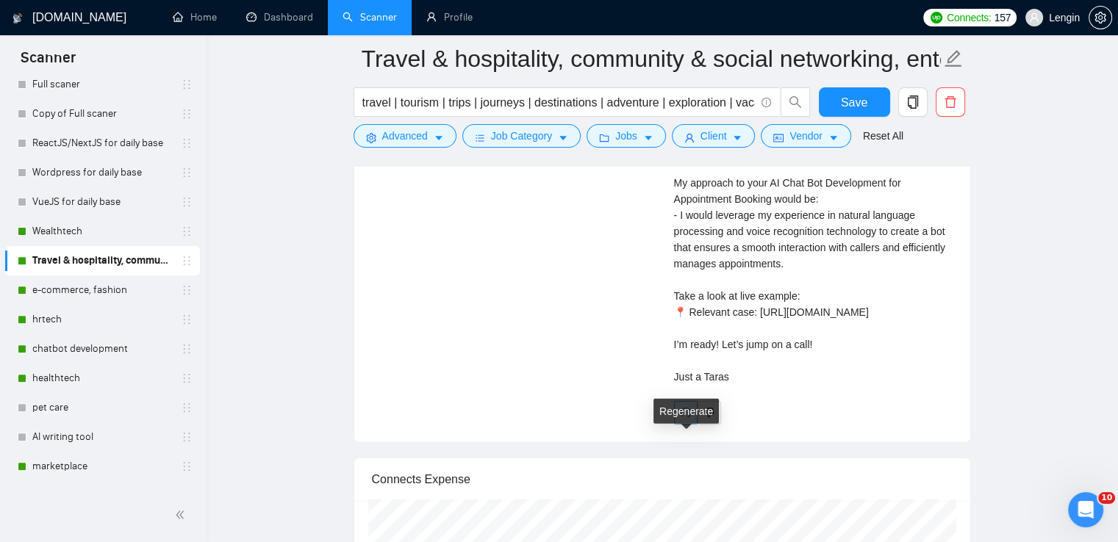
click at [692, 419] on span "redo" at bounding box center [686, 413] width 22 height 12
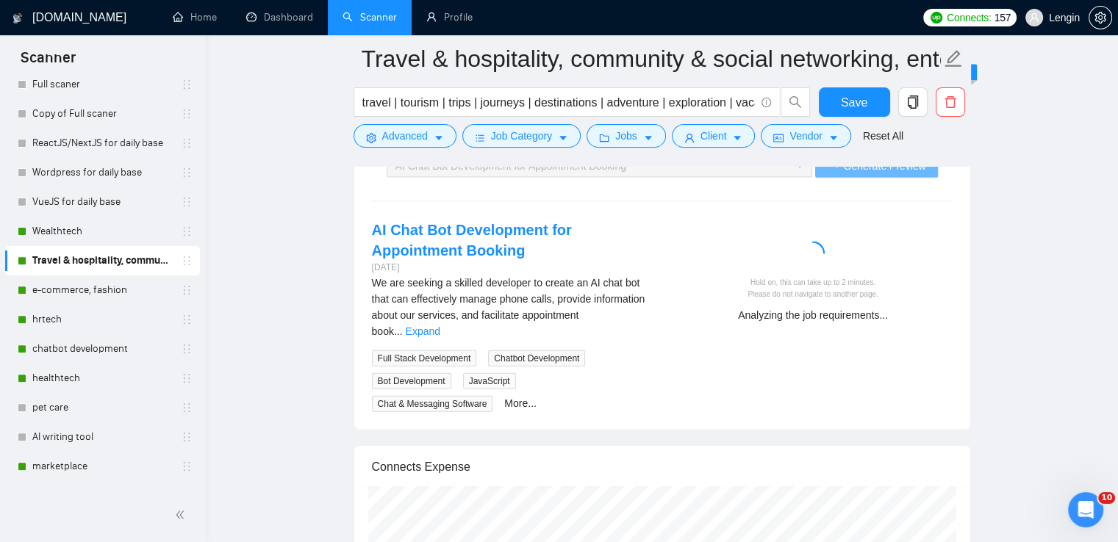
scroll to position [3153, 0]
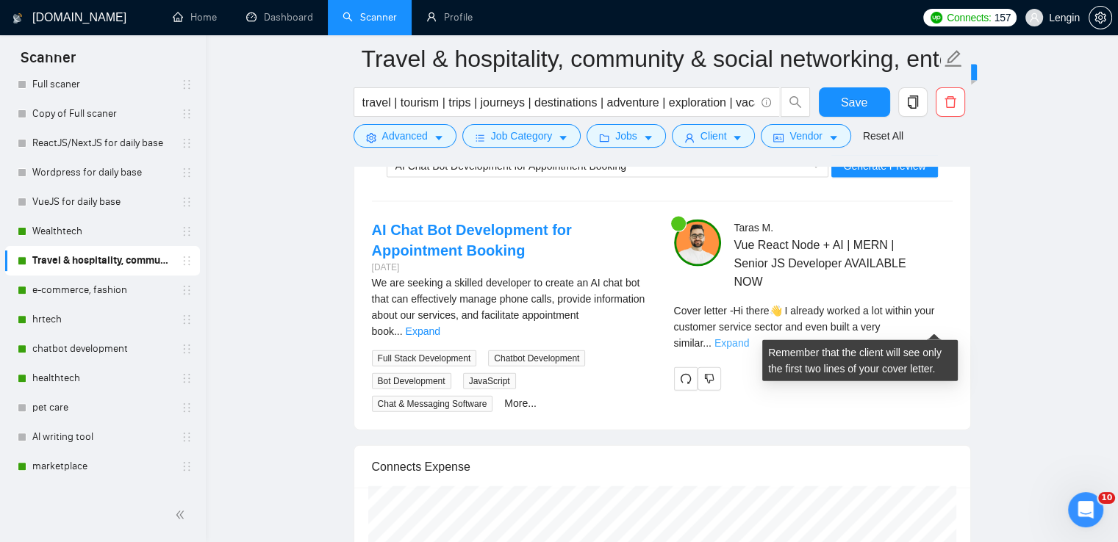
click at [749, 337] on link "Expand" at bounding box center [731, 343] width 35 height 12
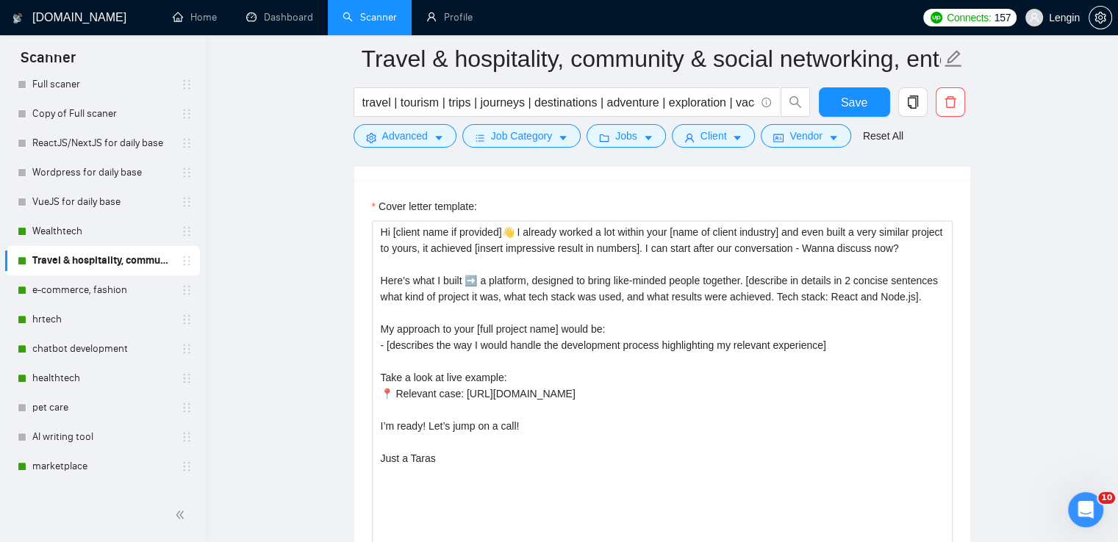
scroll to position [1910, 0]
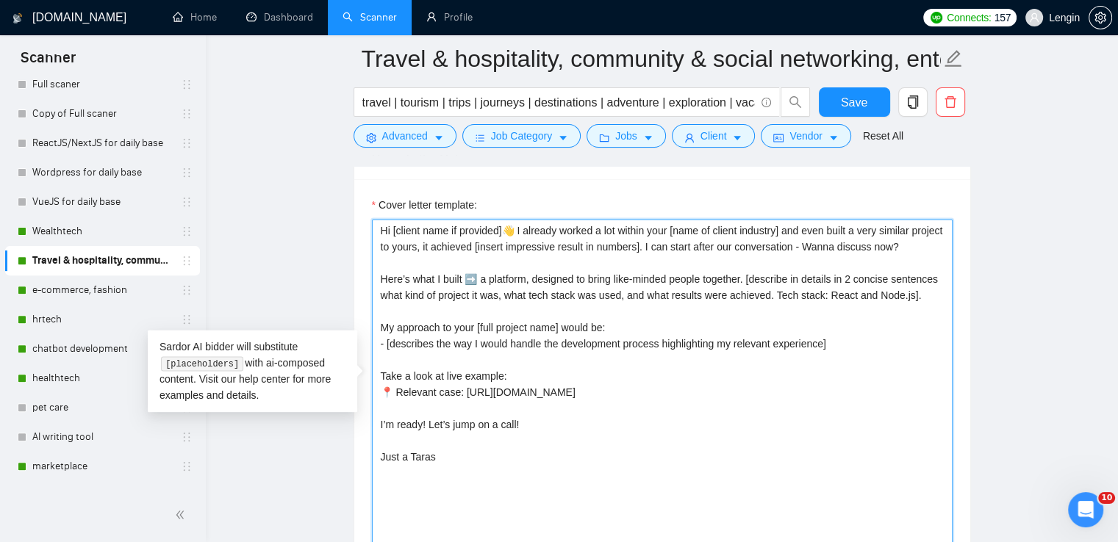
drag, startPoint x: 932, startPoint y: 245, endPoint x: 379, endPoint y: 222, distance: 553.9
click at [379, 222] on textarea "Hi [client name if provided]👋 I already worked a lot within your [name of clien…" at bounding box center [662, 384] width 581 height 331
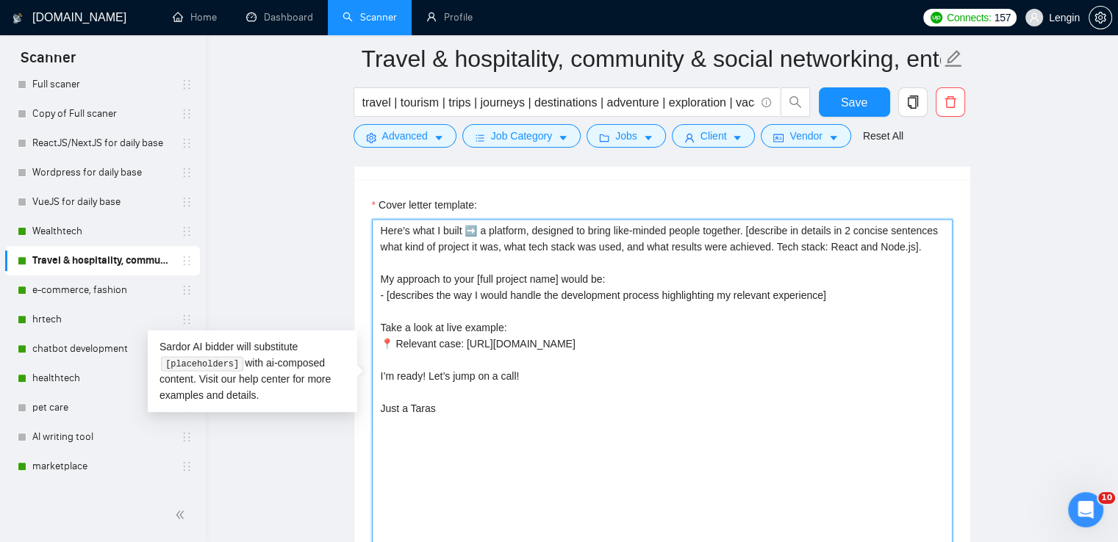
paste textarea "Hi [client name if provided]👋 I did a very similar project in travel industry t…"
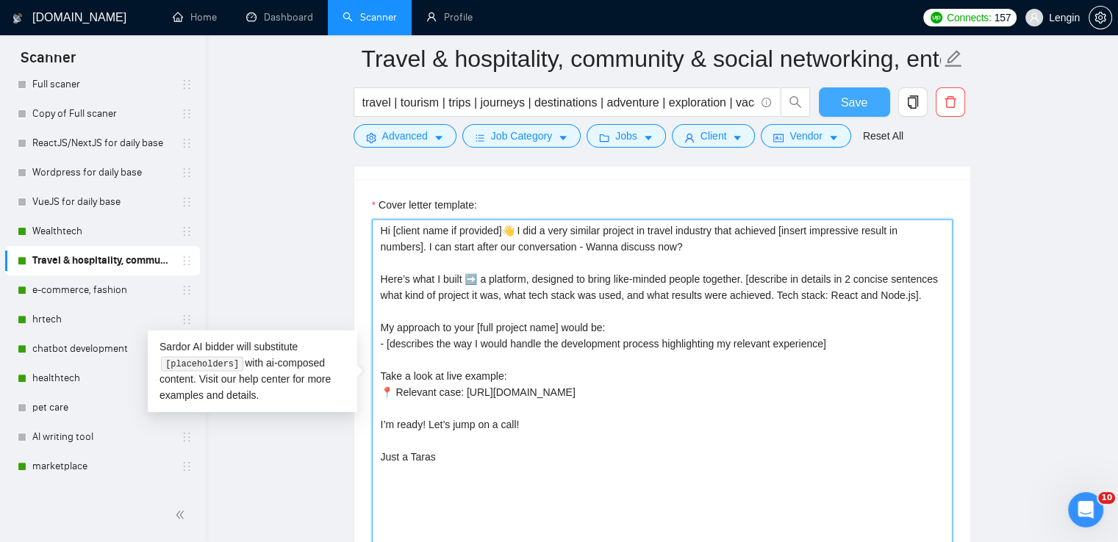
type textarea "Hi [client name if provided]👋 I did a very similar project in travel industry t…"
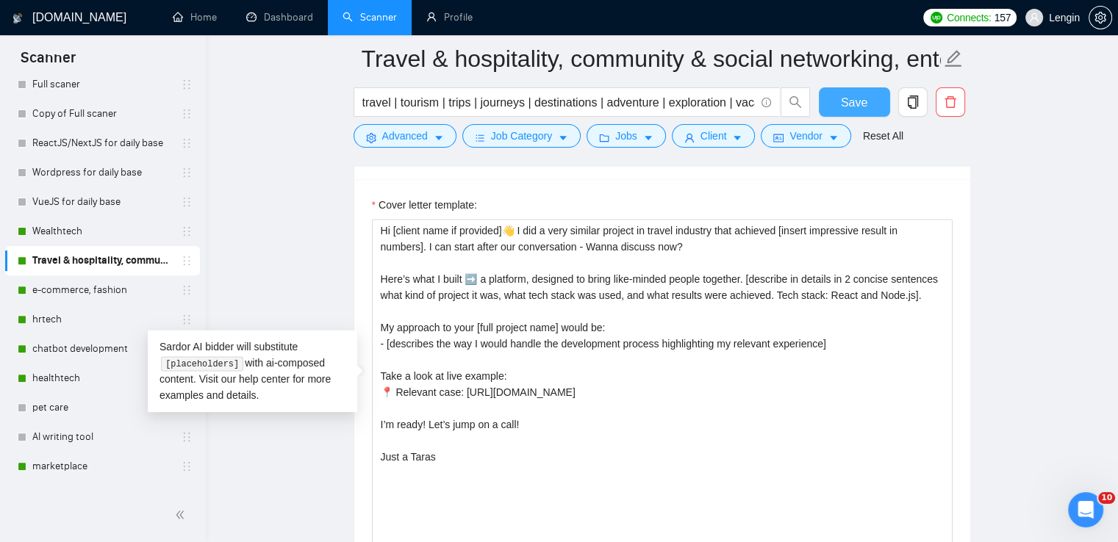
click at [831, 99] on button "Save" at bounding box center [854, 101] width 71 height 29
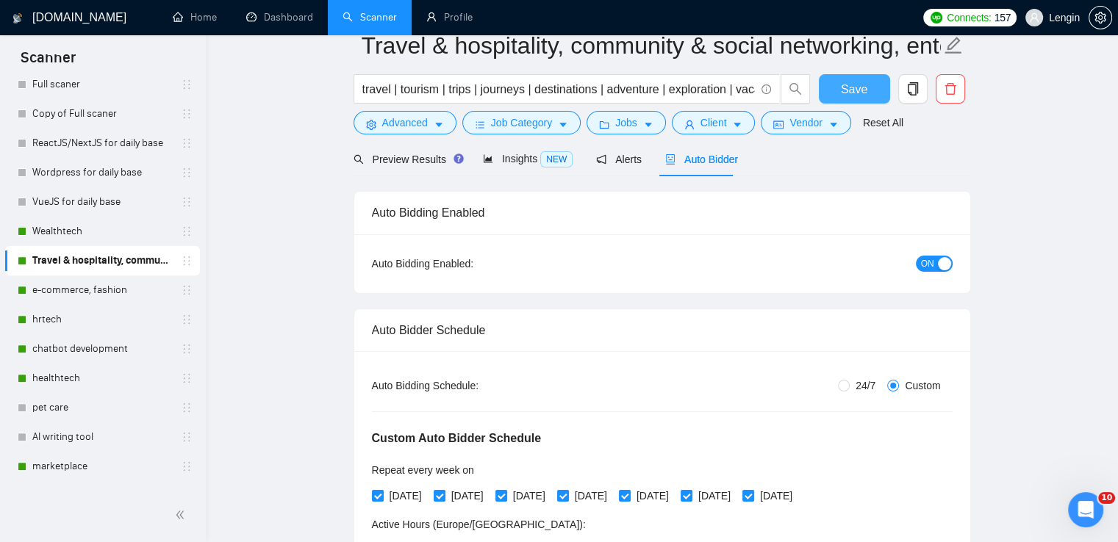
scroll to position [0, 0]
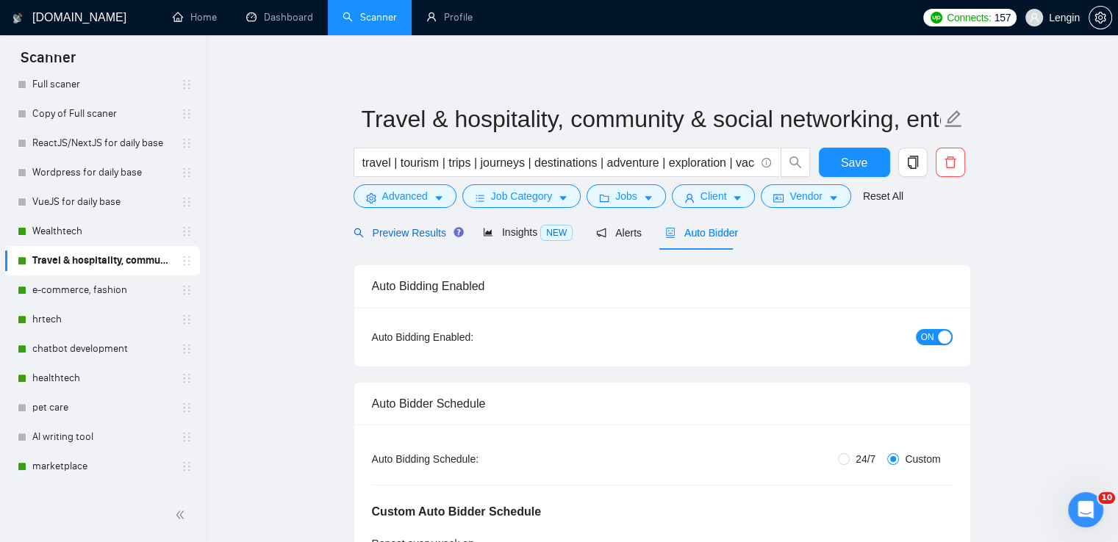
click at [395, 232] on span "Preview Results" at bounding box center [407, 233] width 106 height 12
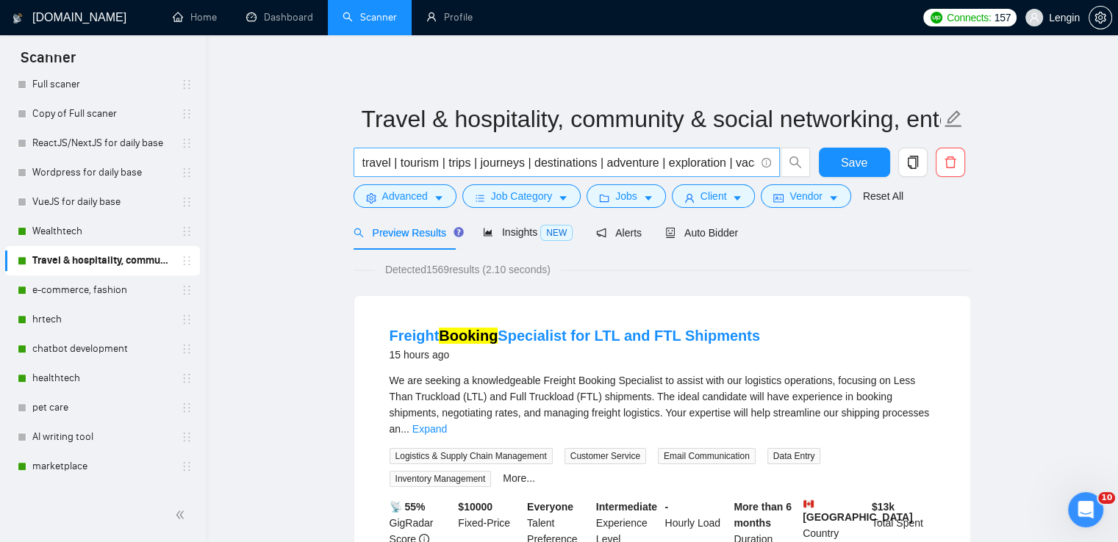
click at [360, 165] on span "travel | tourism | trips | journeys | destinations | adventure | exploration | …" at bounding box center [567, 162] width 426 height 29
click at [363, 165] on input "travel | tourism | trips | journeys | destinations | adventure | exploration | …" at bounding box center [558, 163] width 393 height 18
click at [423, 169] on input "travel | tourism | trips | journeys | destinations | adventure | exploration | …" at bounding box center [558, 163] width 393 height 18
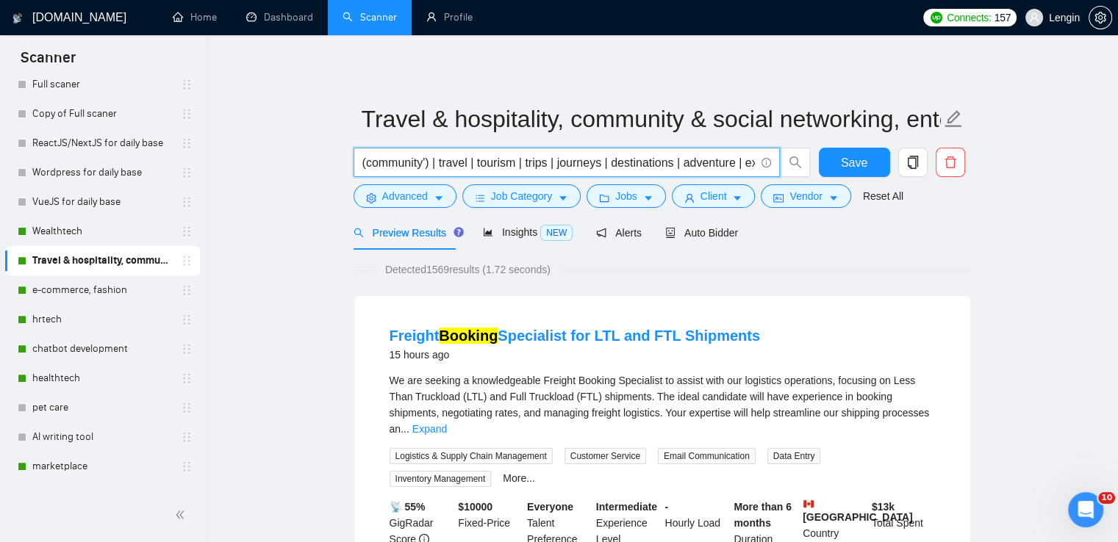
click at [434, 171] on input "(community') | travel | tourism | trips | journeys | destinations | adventure |…" at bounding box center [558, 163] width 393 height 18
type input "| travel | tourism | trips | journeys | destinations | adventure | exploration …"
click at [869, 165] on button "Save" at bounding box center [854, 162] width 71 height 29
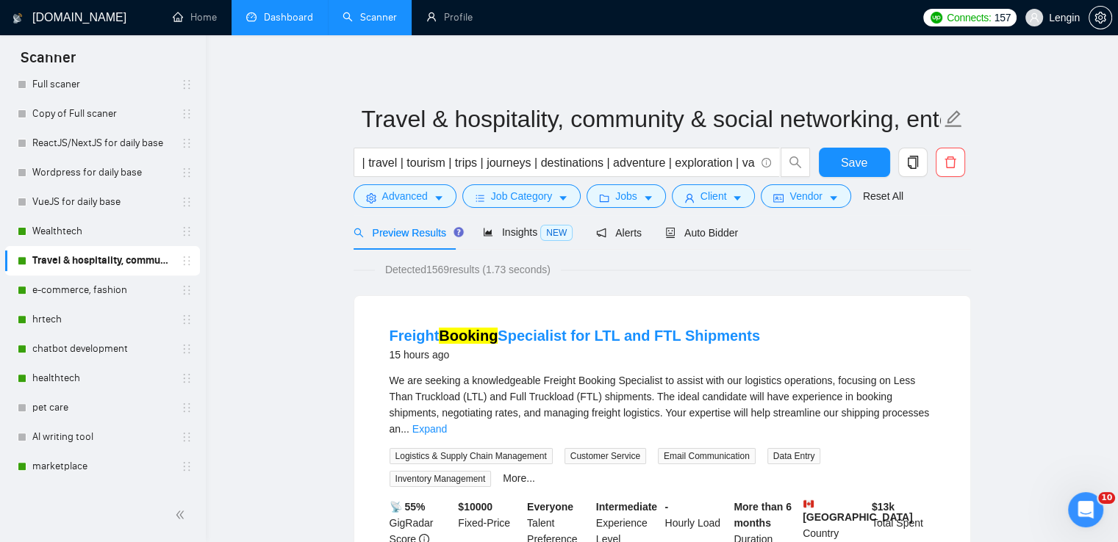
click at [285, 20] on link "Dashboard" at bounding box center [279, 17] width 67 height 12
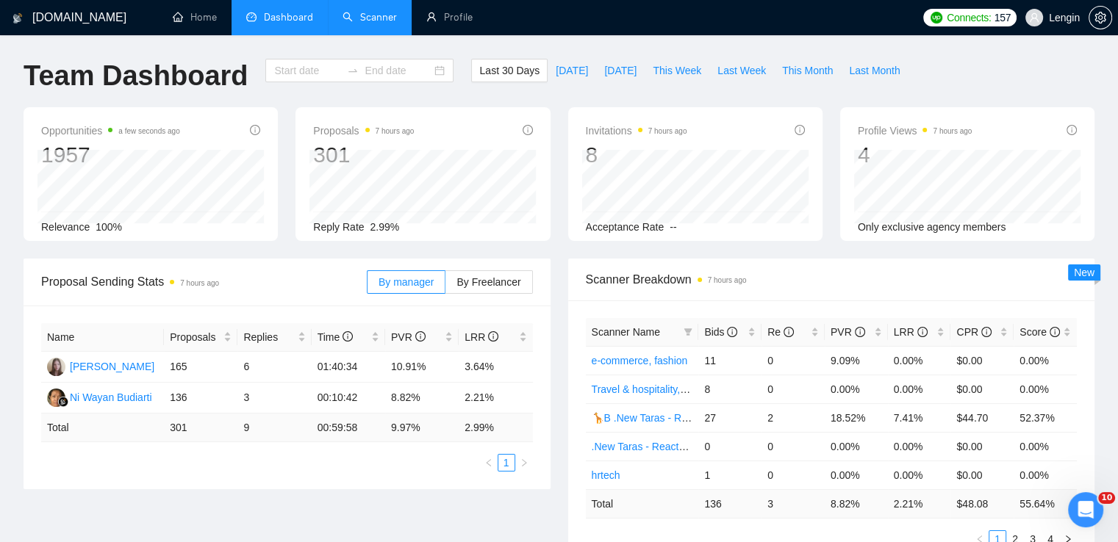
type input "[DATE]"
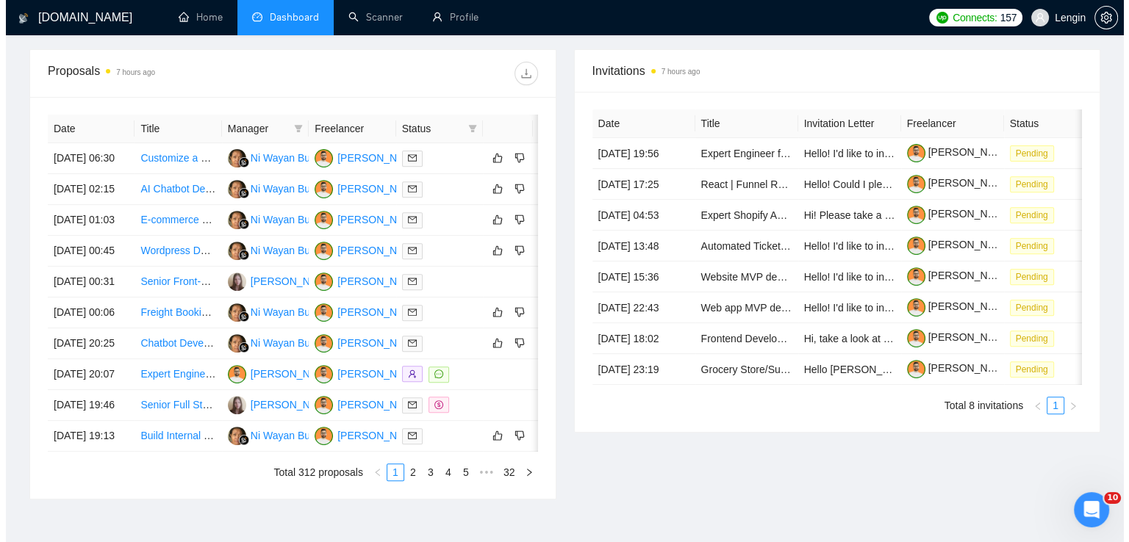
scroll to position [537, 0]
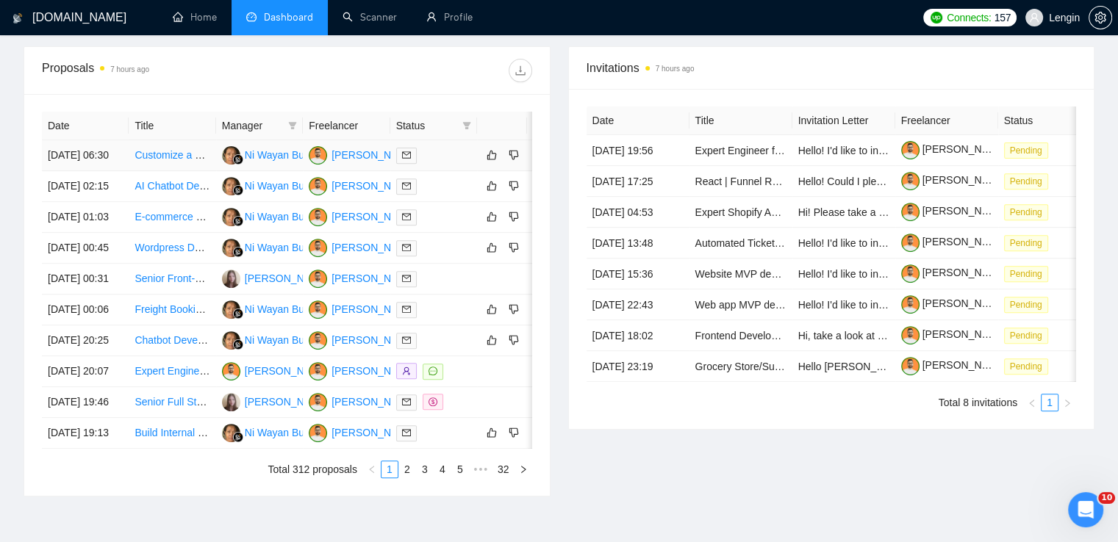
click at [157, 171] on td "Customize a Fiverr Style WordPress Theme" at bounding box center [172, 155] width 87 height 31
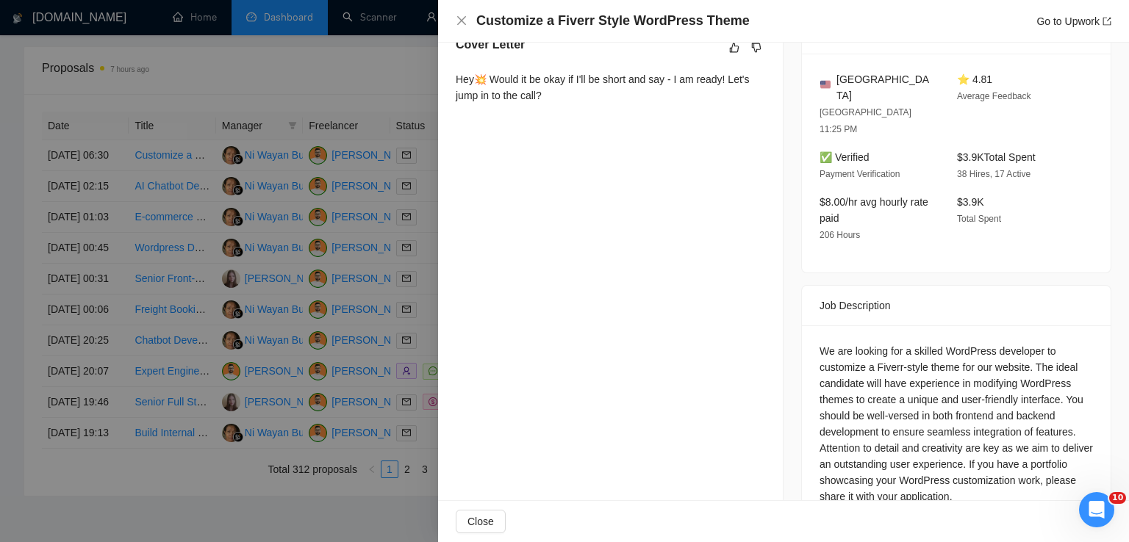
scroll to position [409, 0]
click at [465, 15] on icon "close" at bounding box center [462, 21] width 12 height 12
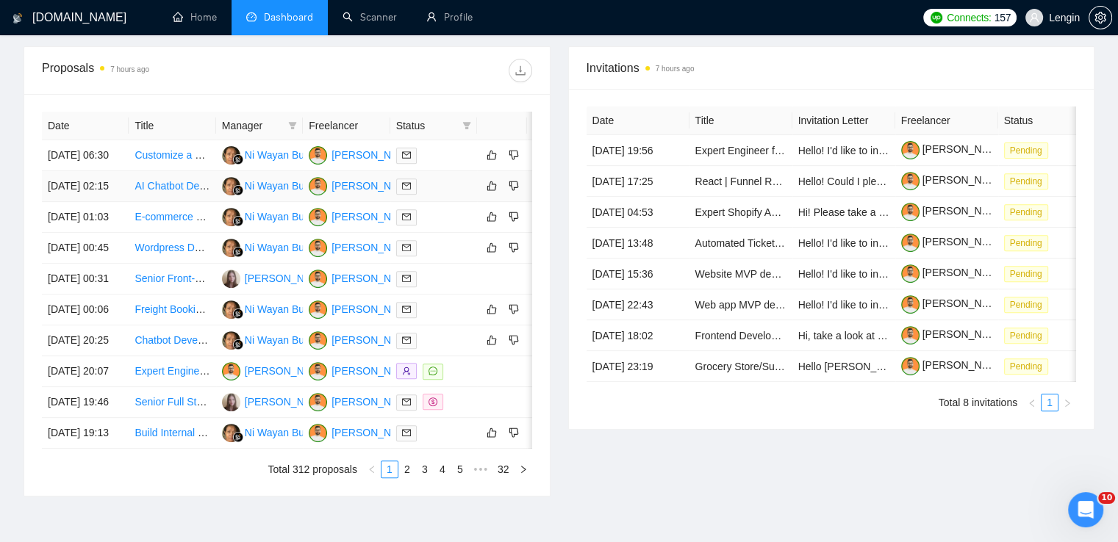
click at [172, 202] on td "AI Chatbot Development for Our Platform" at bounding box center [172, 186] width 87 height 31
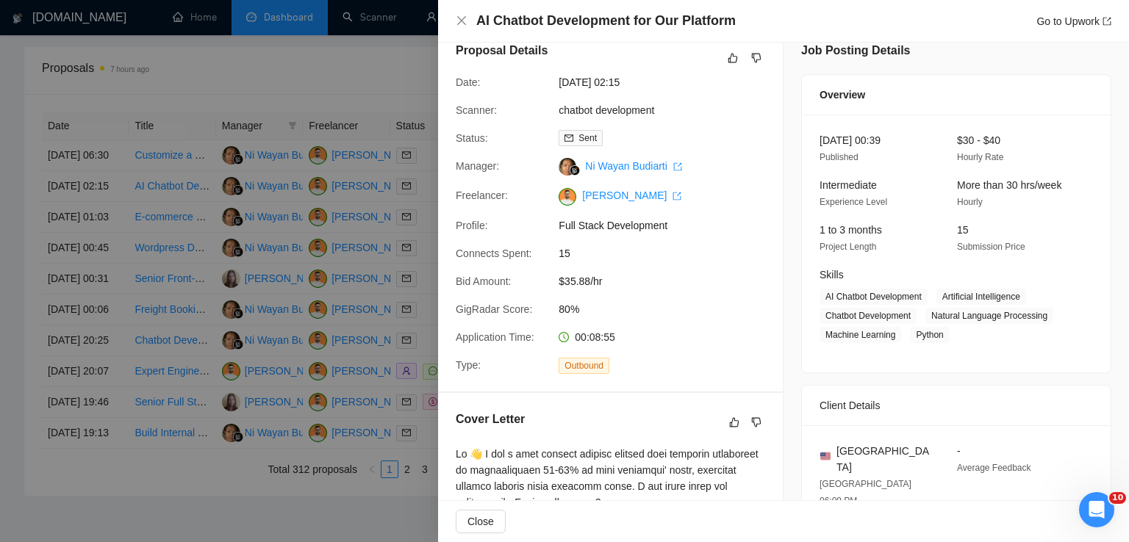
scroll to position [0, 0]
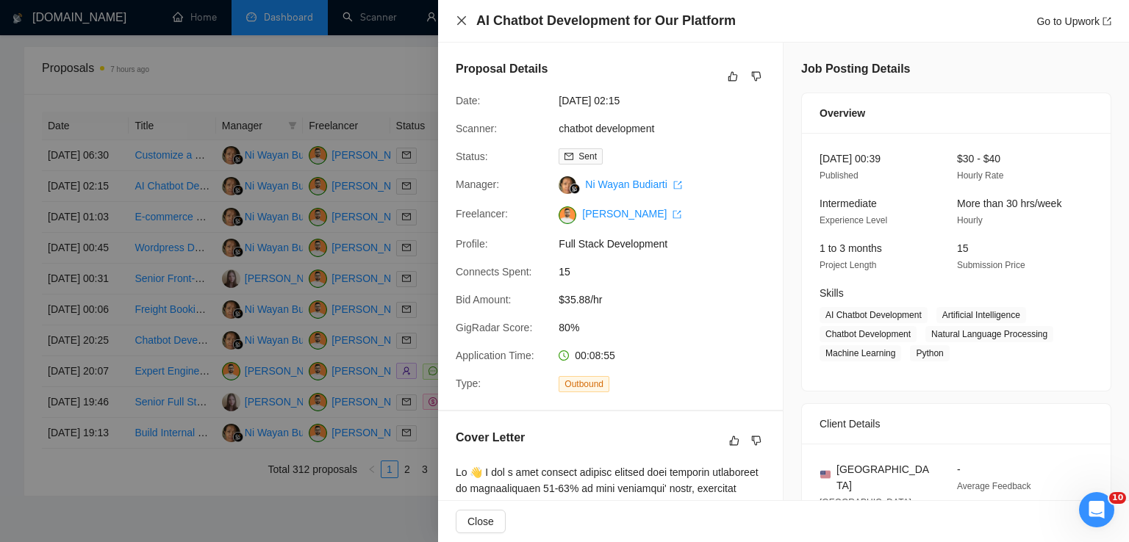
click at [462, 23] on icon "close" at bounding box center [462, 21] width 12 height 12
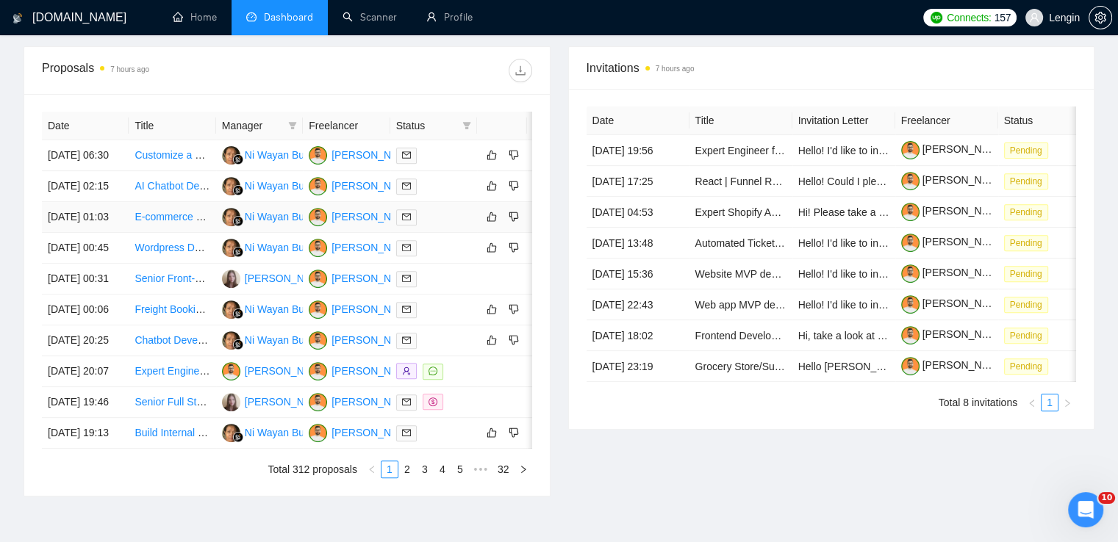
click at [168, 233] on td "E-commerce Website Development from Adobe XD Designs" at bounding box center [172, 217] width 87 height 31
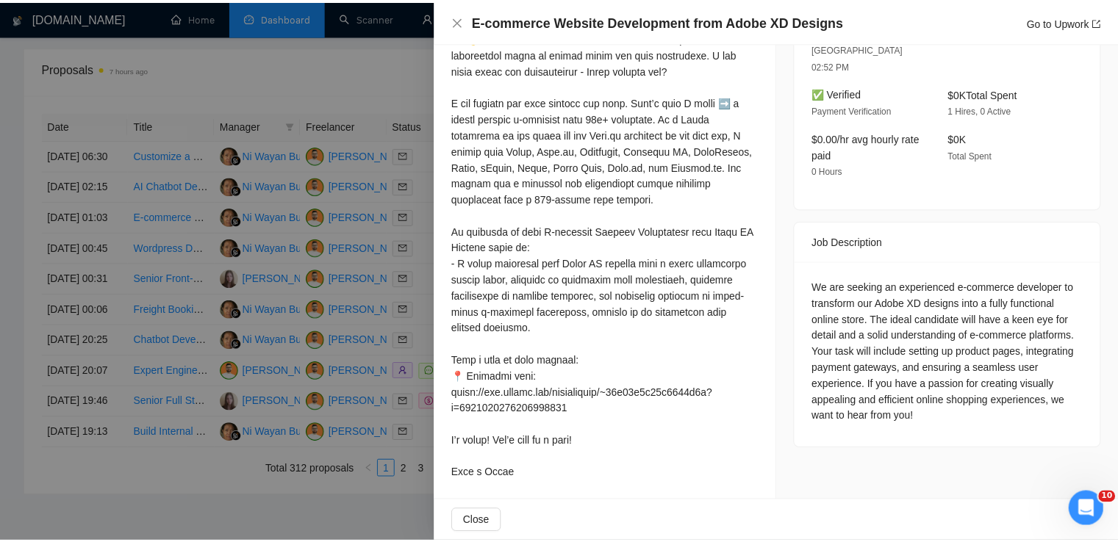
scroll to position [435, 0]
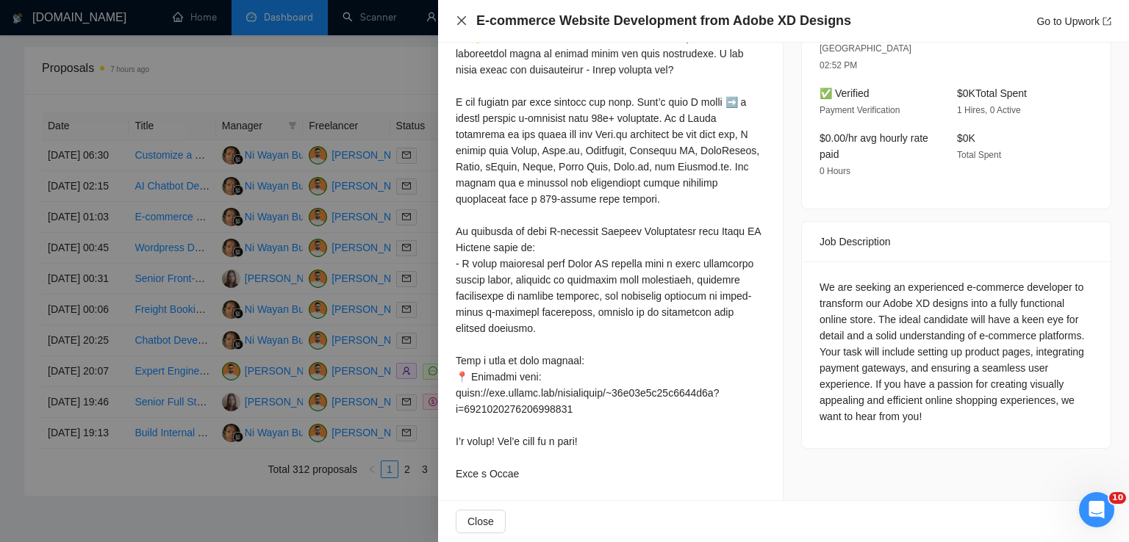
click at [462, 24] on icon "close" at bounding box center [462, 21] width 12 height 12
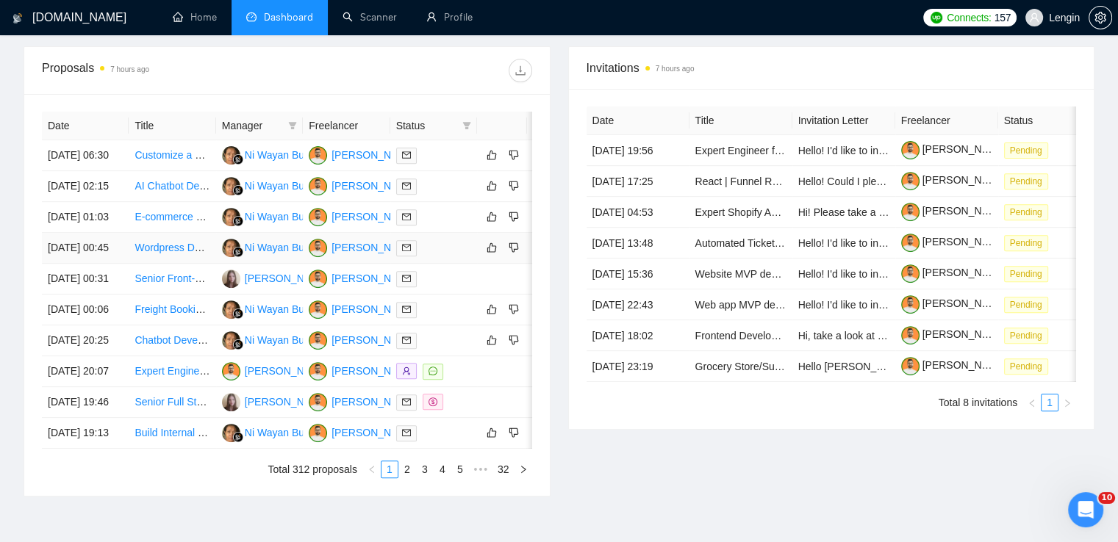
click at [178, 264] on td "Wordpress Developer" at bounding box center [172, 248] width 87 height 31
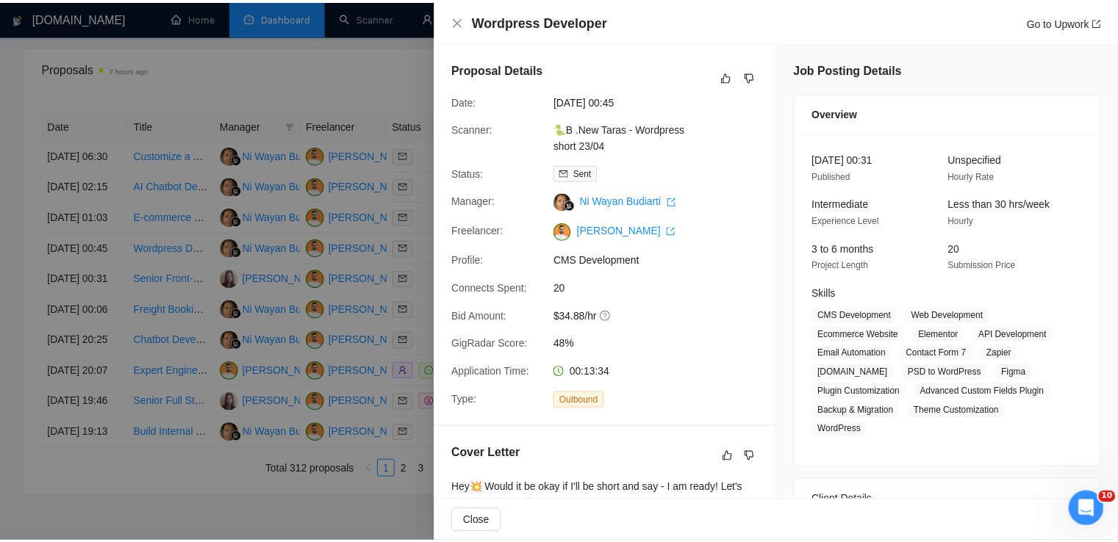
scroll to position [384, 0]
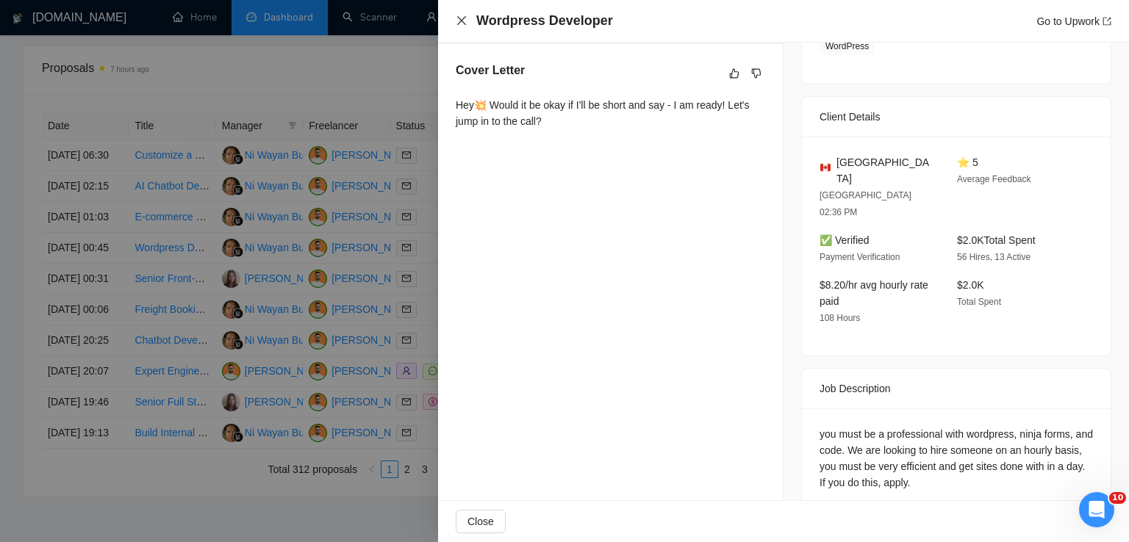
click at [459, 24] on icon "close" at bounding box center [461, 20] width 9 height 9
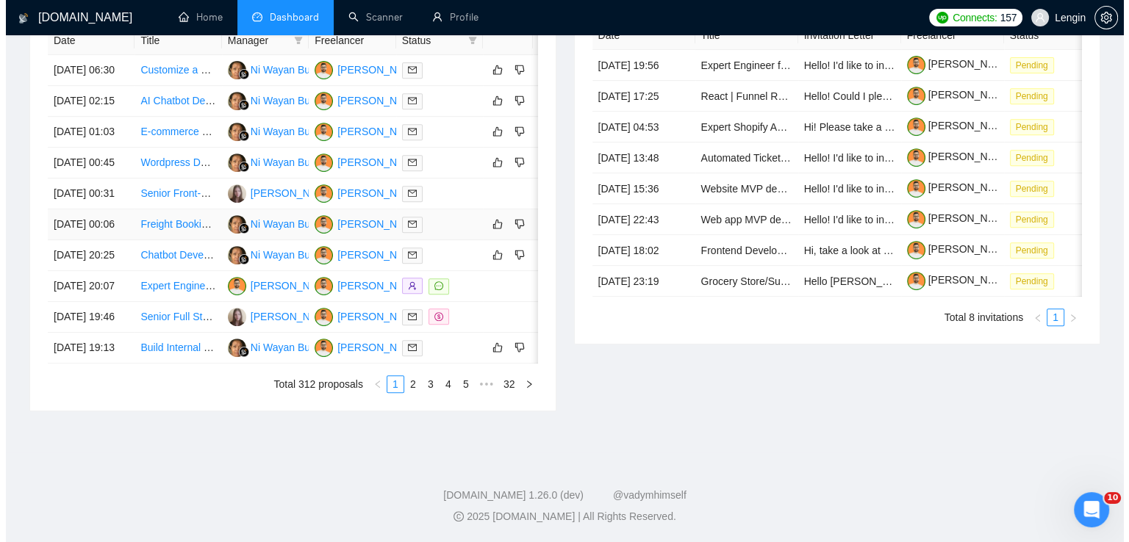
scroll to position [699, 0]
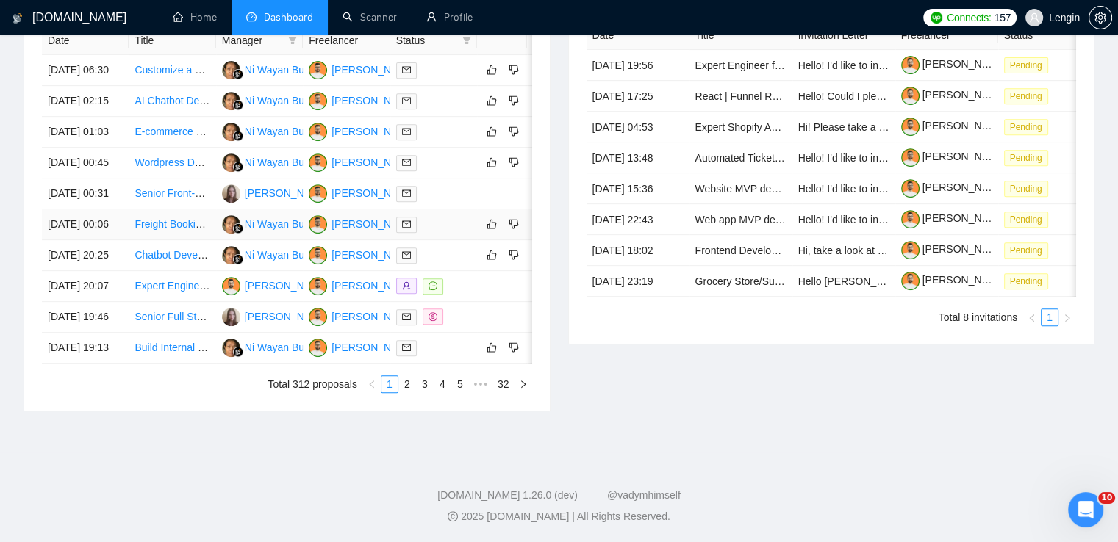
click at [193, 240] on td "Freight Booking Specialist for LTL and FTL Shipments" at bounding box center [172, 224] width 87 height 31
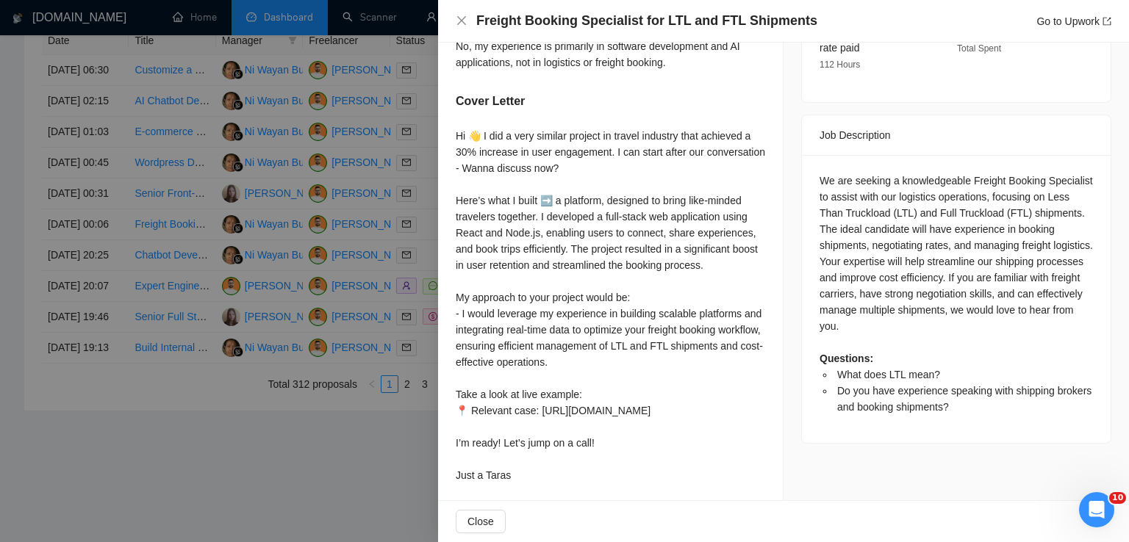
scroll to position [0, 0]
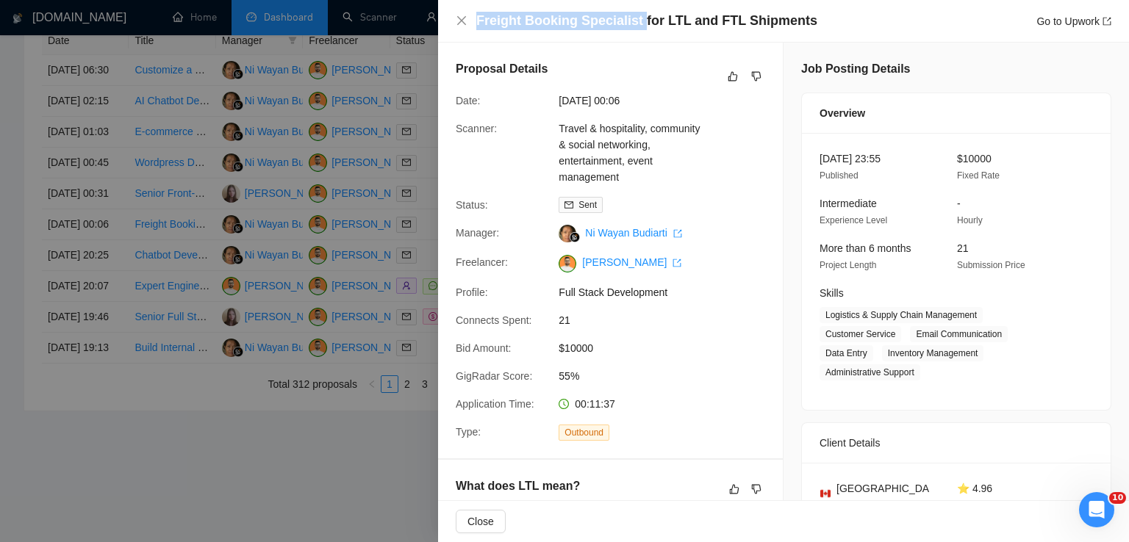
drag, startPoint x: 635, startPoint y: 21, endPoint x: 473, endPoint y: 27, distance: 161.8
click at [473, 27] on div "Freight Booking Specialist for LTL and FTL Shipments Go to Upwork" at bounding box center [784, 21] width 656 height 18
copy h4 "Freight Booking Specialist"
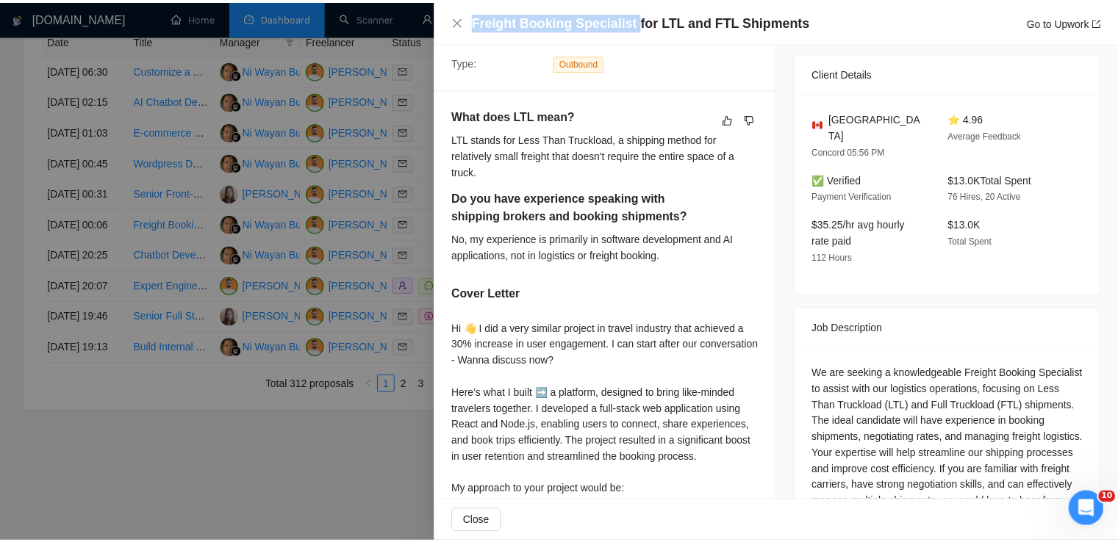
scroll to position [514, 0]
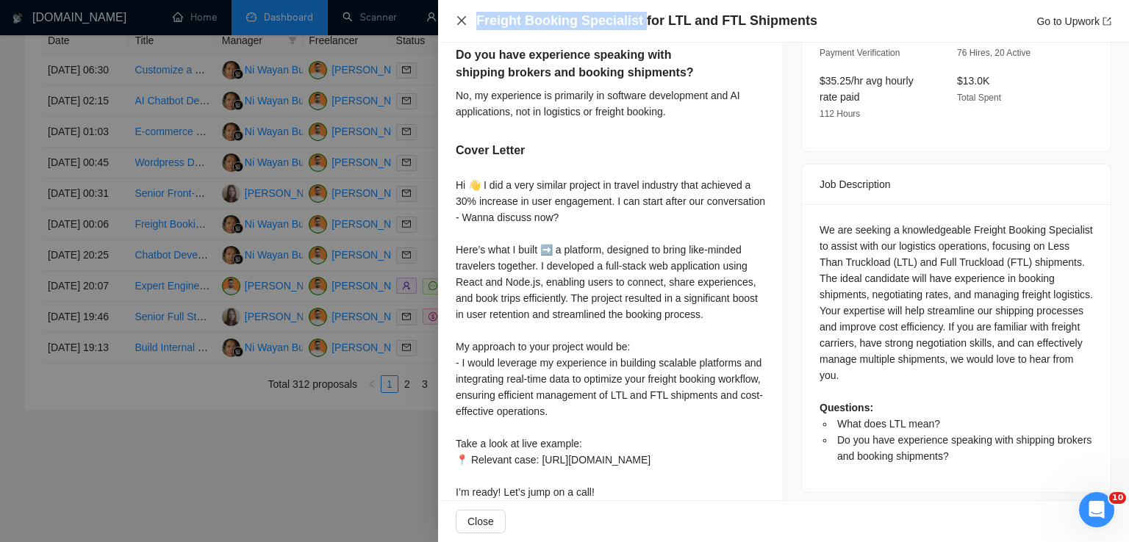
click at [456, 25] on icon "close" at bounding box center [462, 21] width 12 height 12
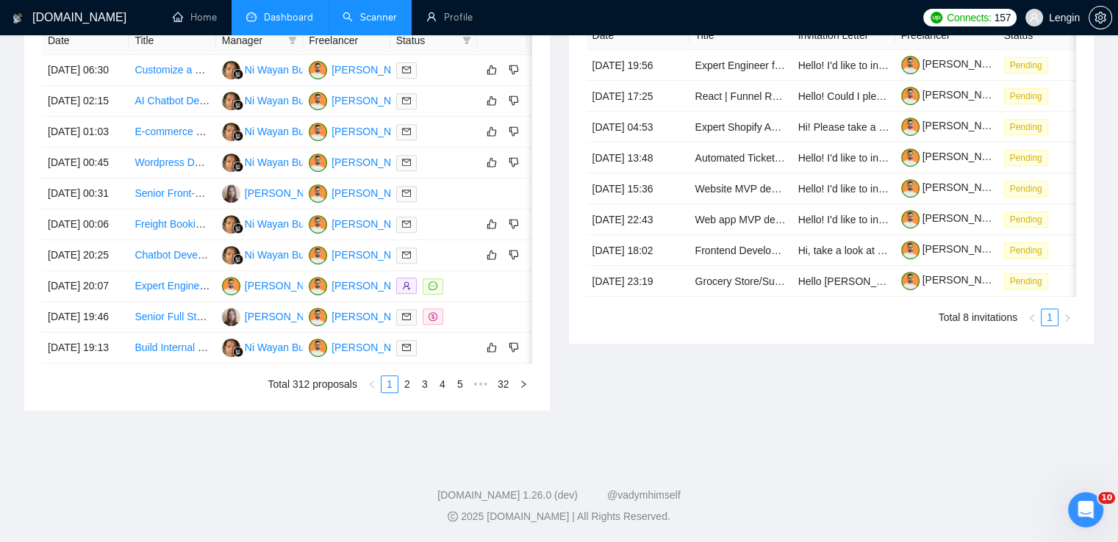
click at [368, 12] on link "Scanner" at bounding box center [370, 17] width 54 height 12
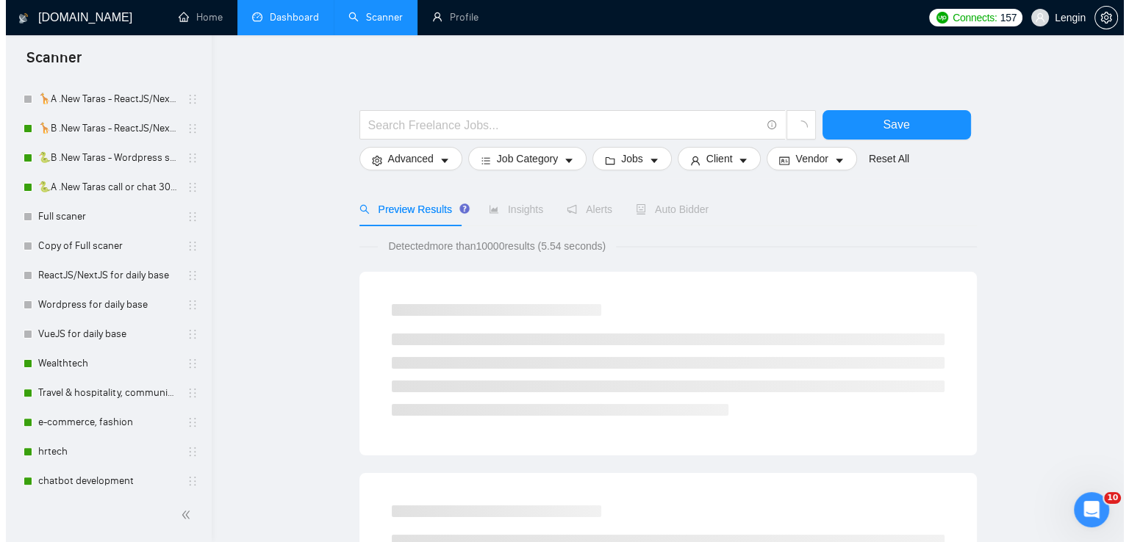
scroll to position [390, 0]
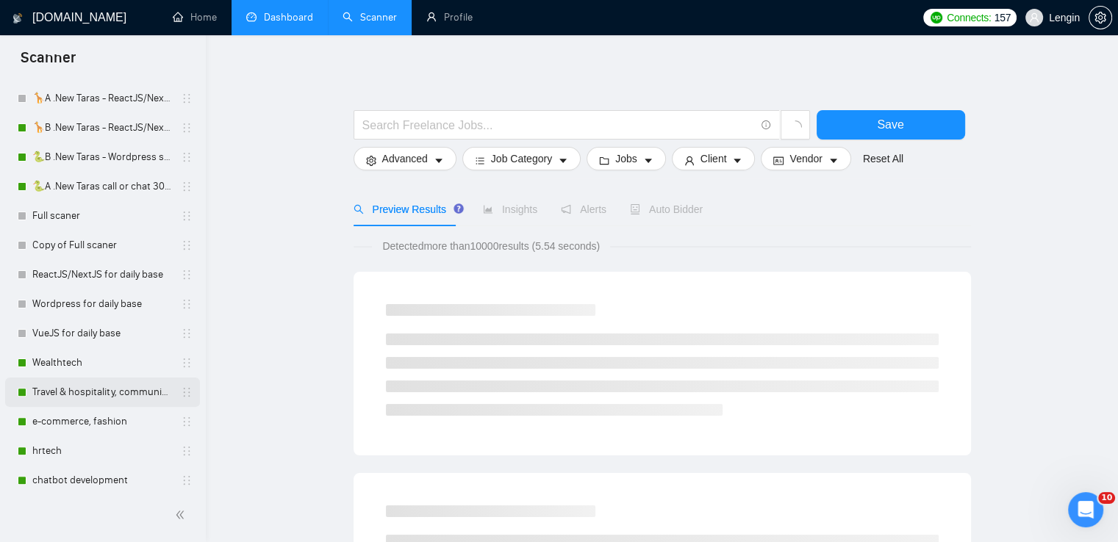
click at [93, 401] on link "Travel & hospitality, community & social networking, entertainment, event manag…" at bounding box center [102, 392] width 140 height 29
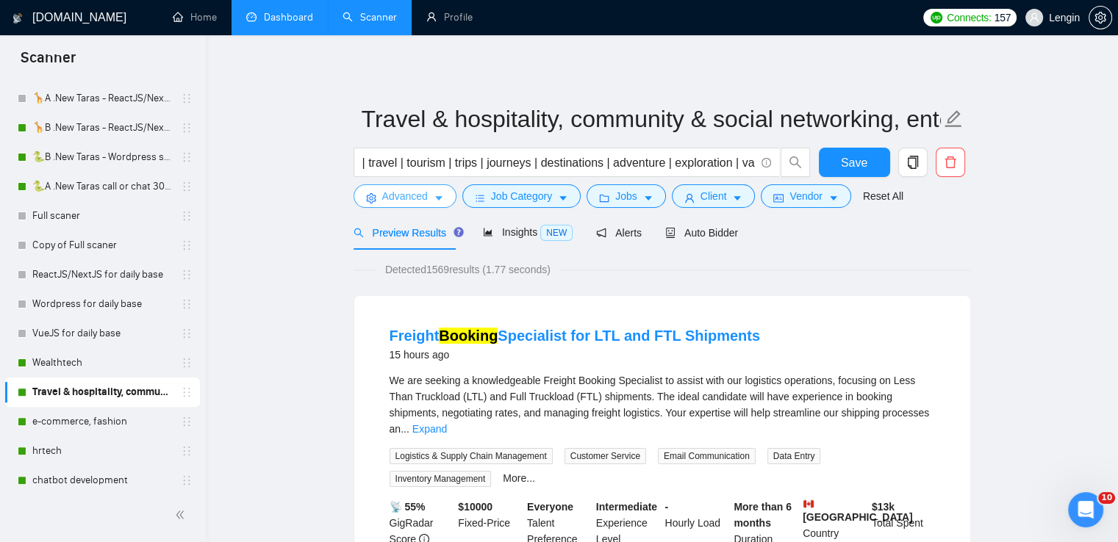
click at [434, 194] on icon "caret-down" at bounding box center [439, 198] width 10 height 10
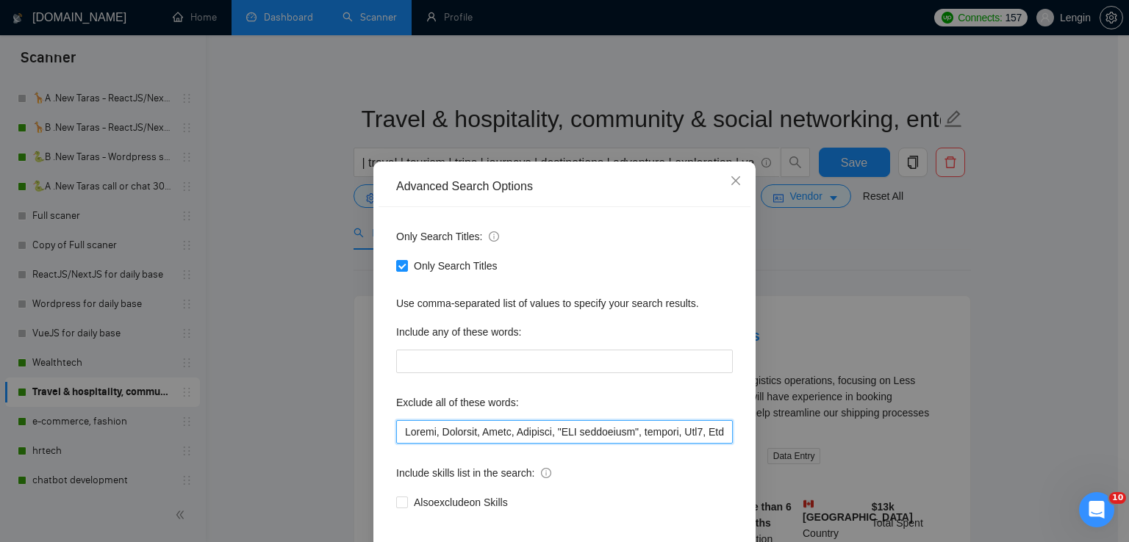
click at [400, 429] on input "text" at bounding box center [564, 432] width 337 height 24
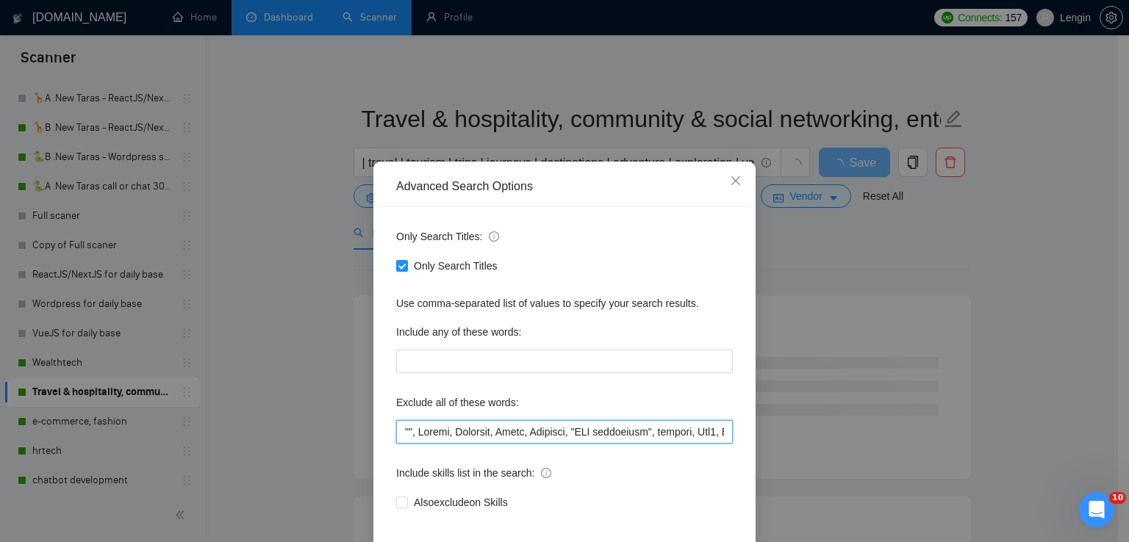
paste input "Freight Booking Specialist"
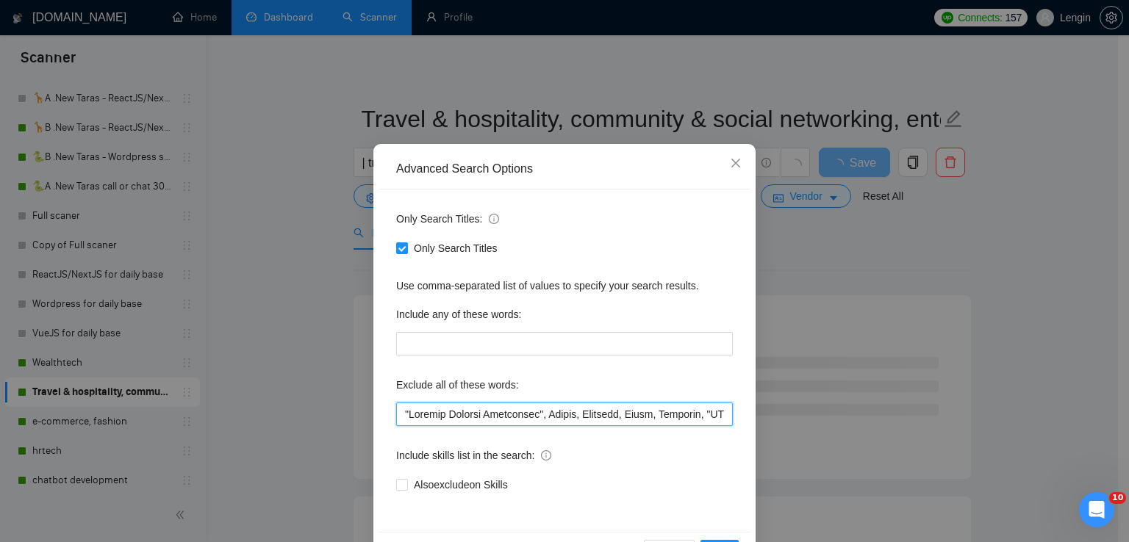
click at [403, 414] on input "text" at bounding box center [564, 415] width 337 height 24
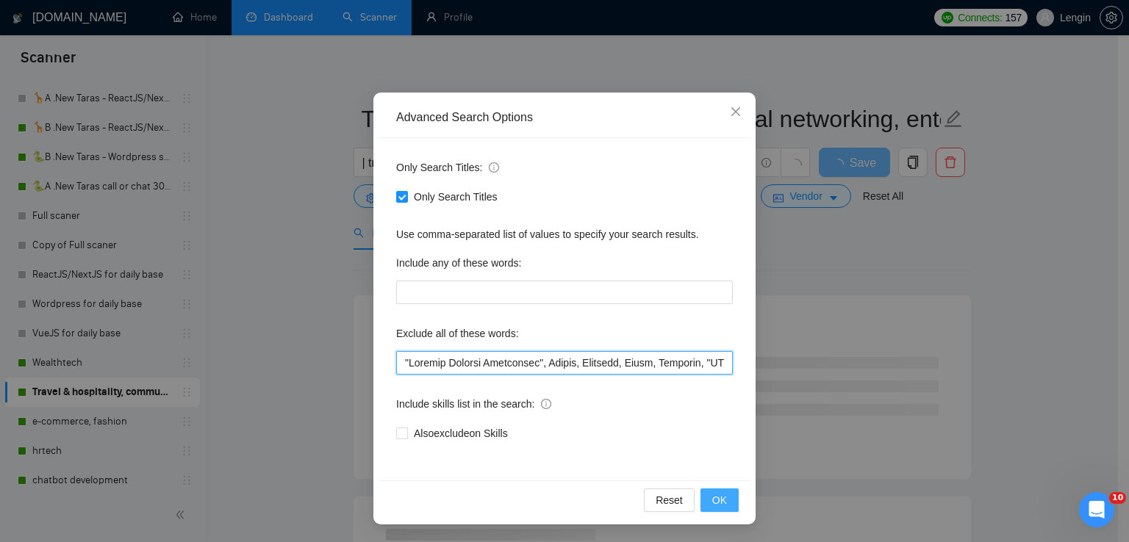
type input ""Loremip Dolorsi Ametconsec", Adipis, Elitsedd, Eiusm, Temporin, "UTL etdolorem…"
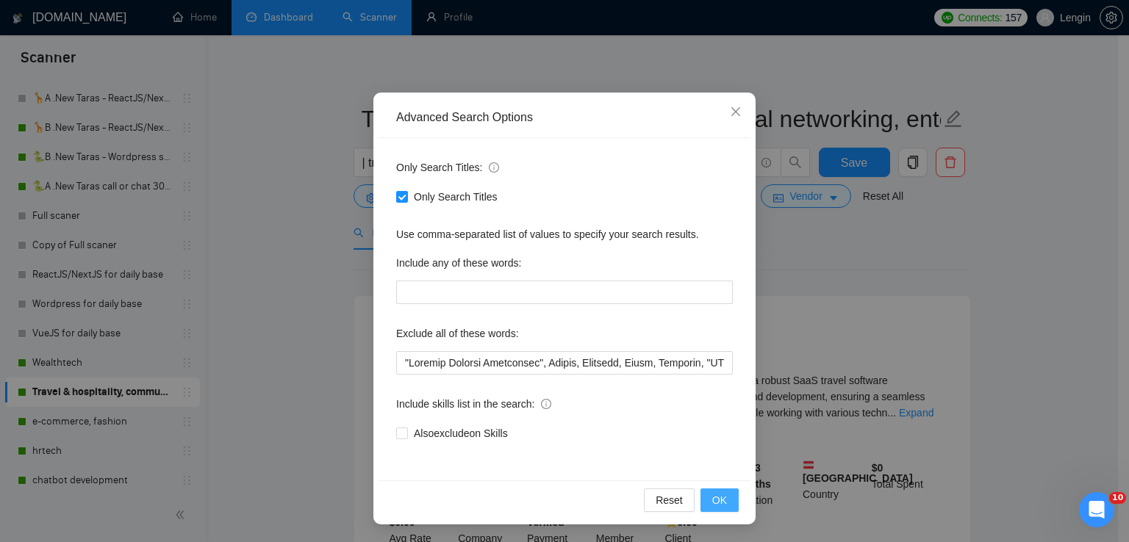
click at [720, 495] on span "OK" at bounding box center [719, 500] width 15 height 16
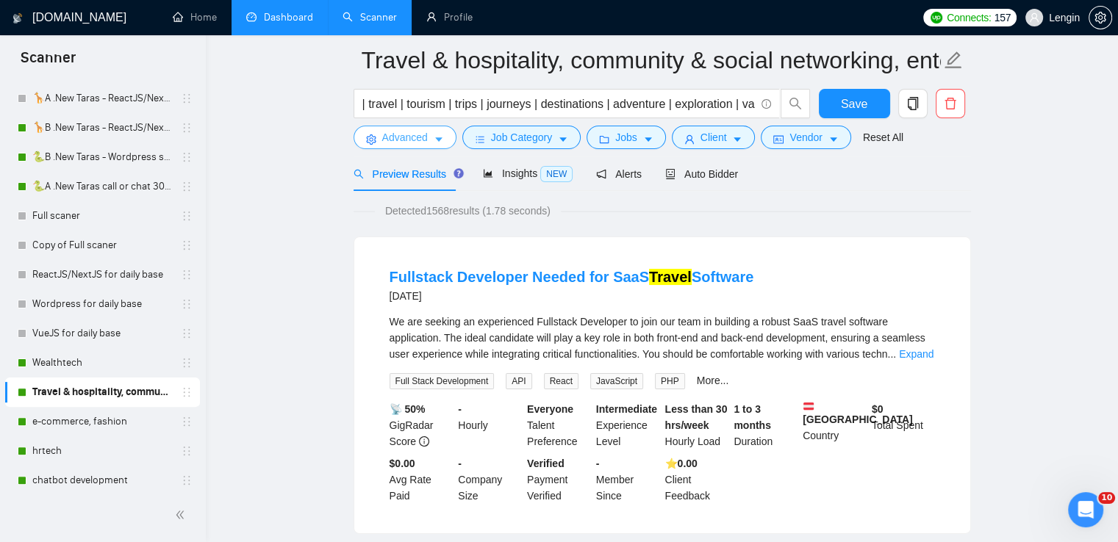
scroll to position [0, 0]
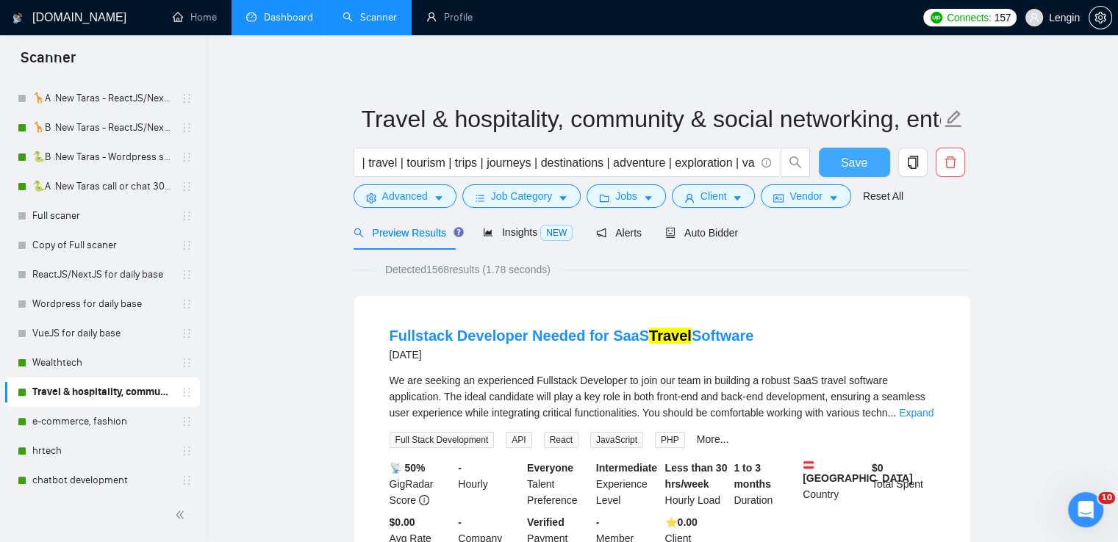
click at [853, 174] on button "Save" at bounding box center [854, 162] width 71 height 29
click at [290, 11] on link "Dashboard" at bounding box center [279, 17] width 67 height 12
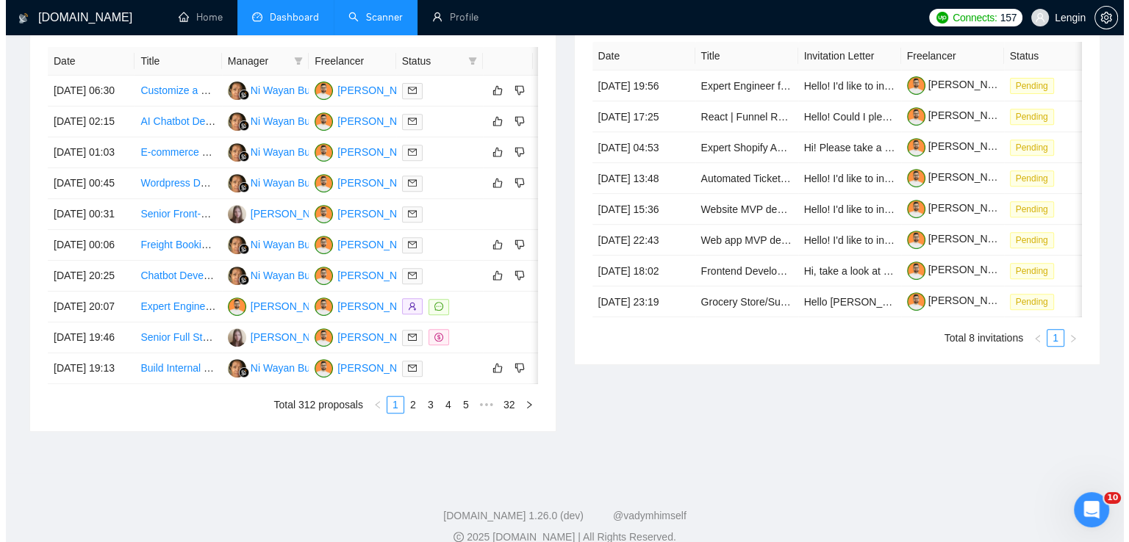
scroll to position [603, 0]
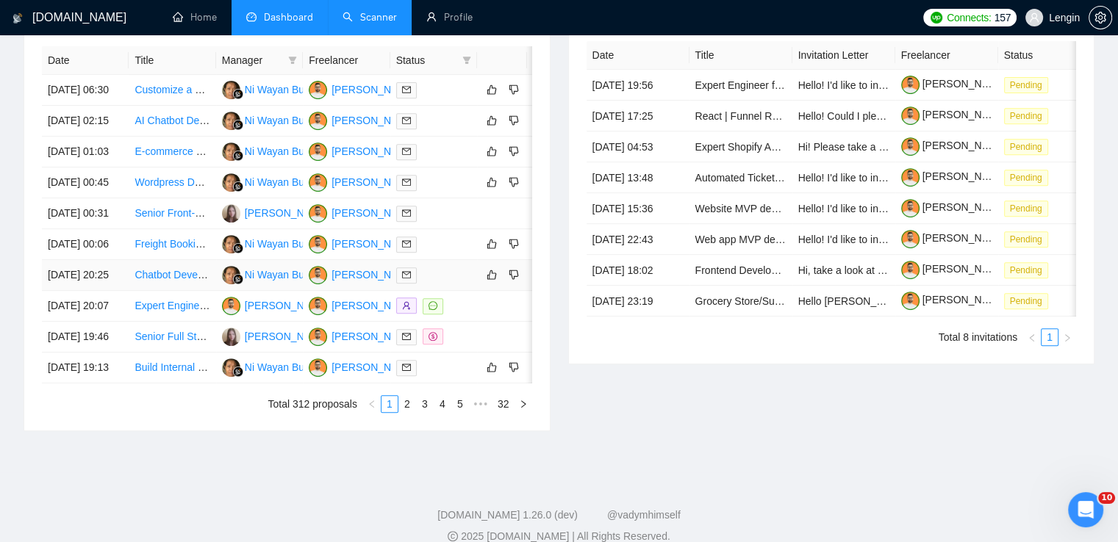
click at [203, 291] on td "Chatbot Development with n8n for HR Documents" at bounding box center [172, 275] width 87 height 31
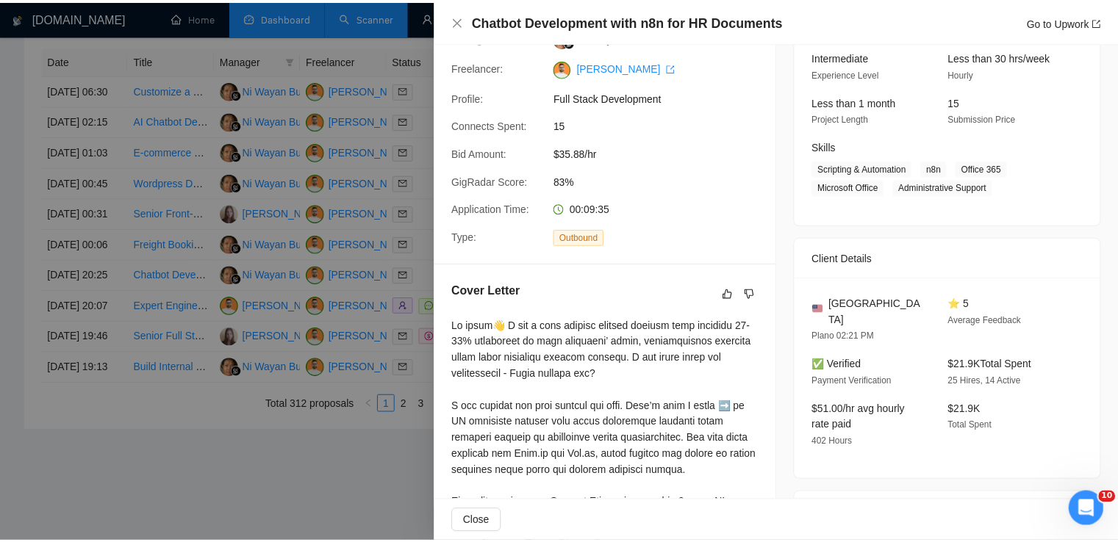
scroll to position [0, 0]
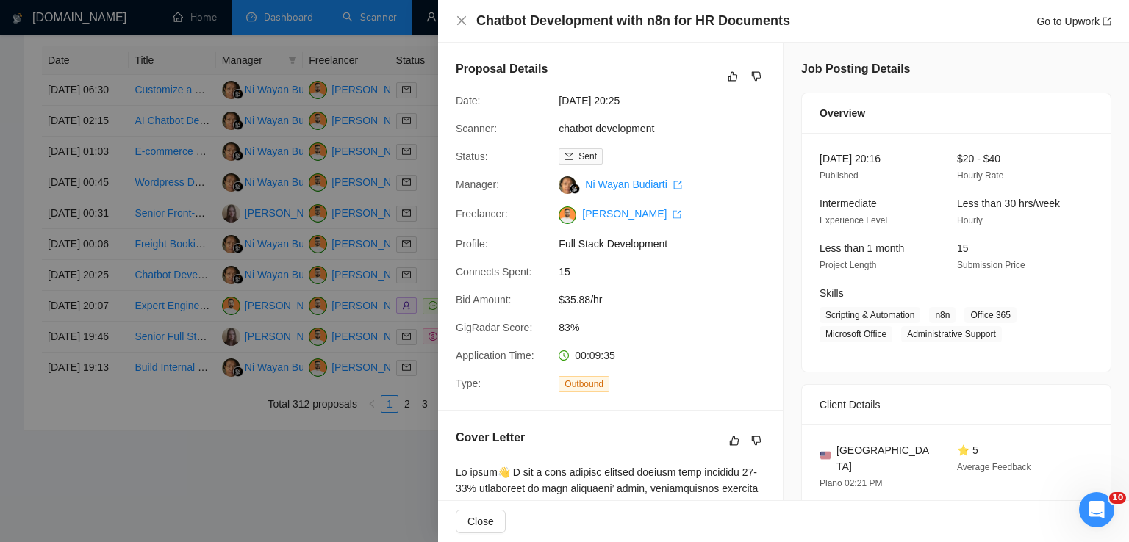
click at [455, 20] on div "Chatbot Development with n8n for HR Documents Go to Upwork" at bounding box center [783, 21] width 691 height 43
click at [462, 21] on icon "close" at bounding box center [461, 20] width 9 height 9
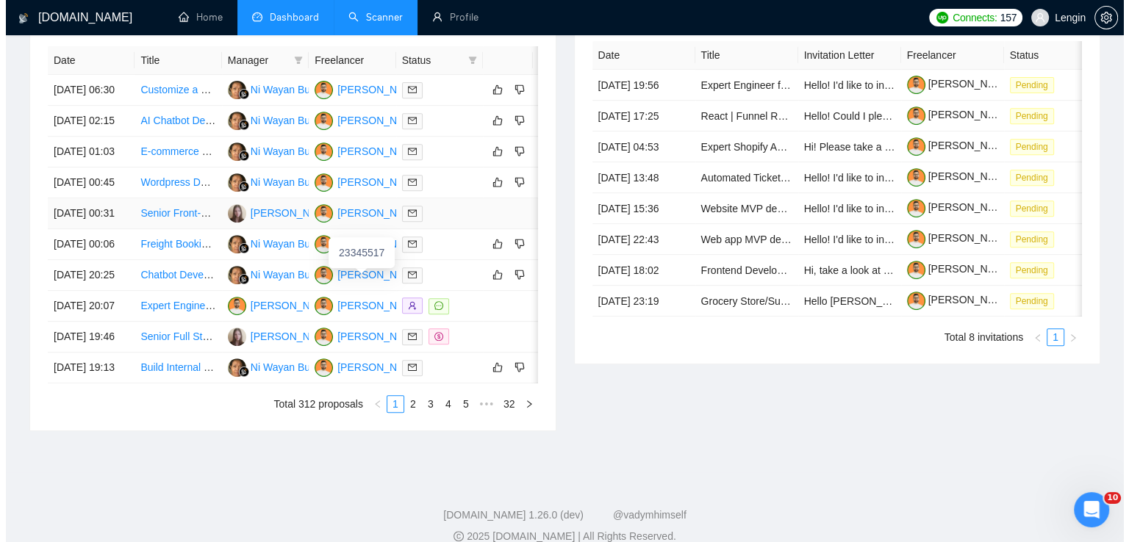
scroll to position [676, 0]
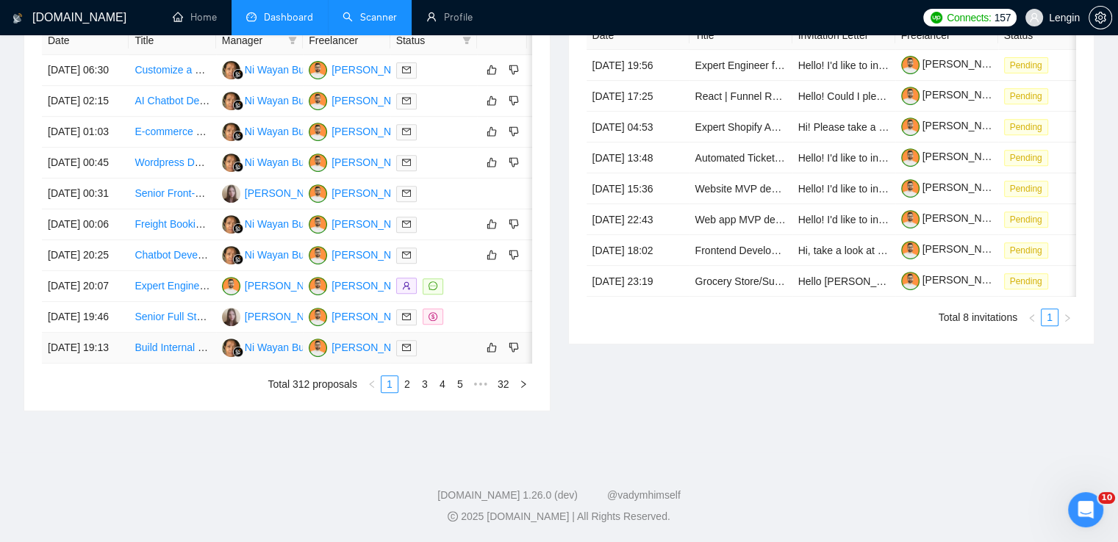
click at [189, 364] on td "Build Internal Google Reviews Manager Tool" at bounding box center [172, 348] width 87 height 31
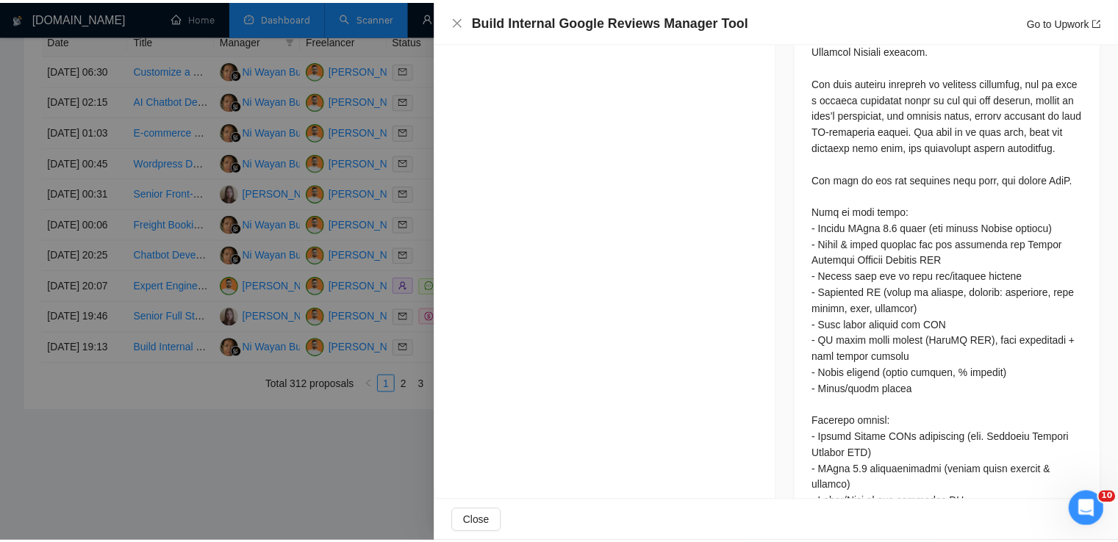
scroll to position [844, 0]
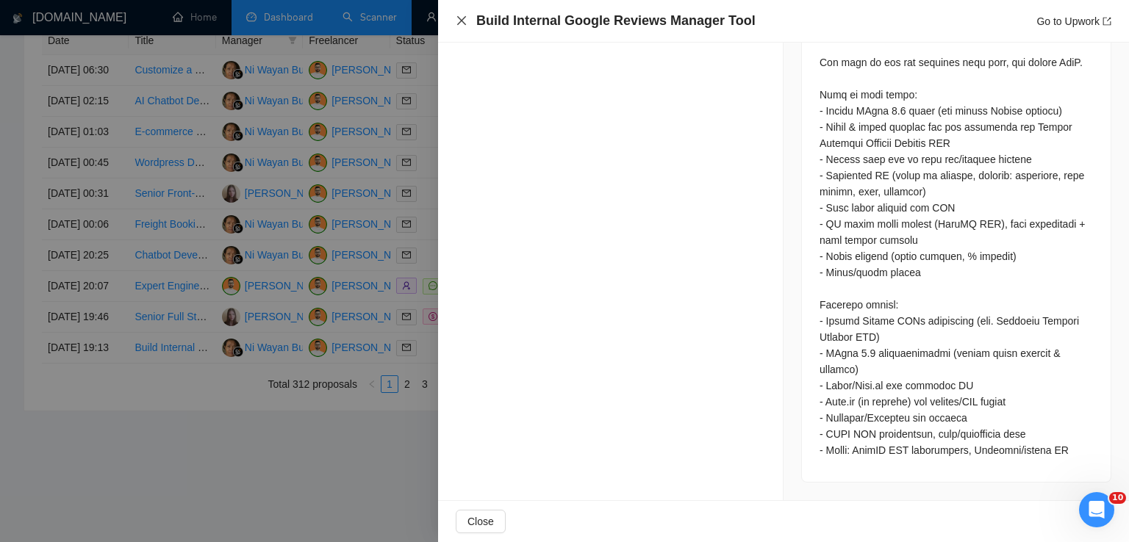
click at [460, 19] on icon "close" at bounding box center [461, 20] width 9 height 9
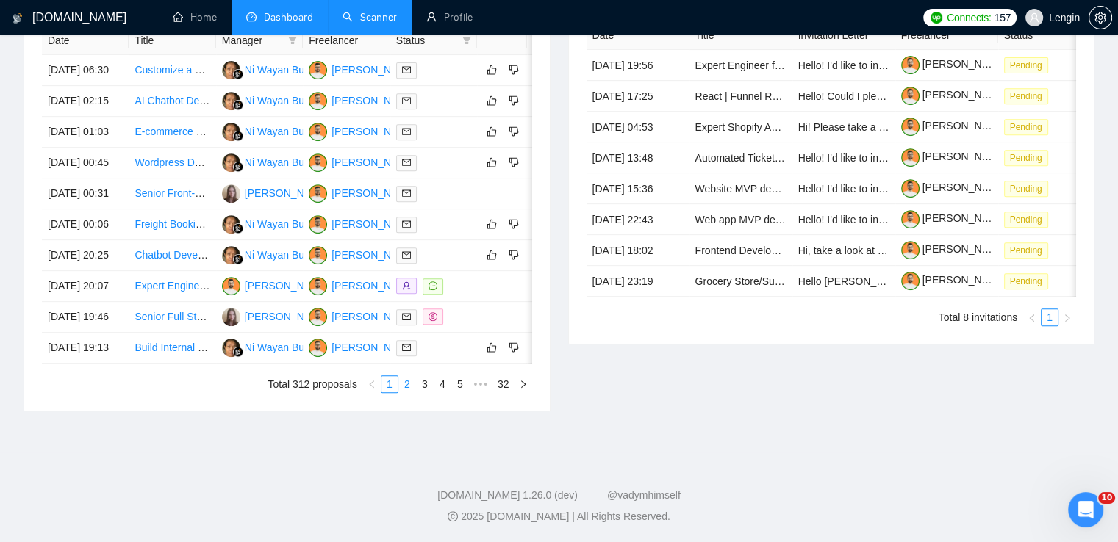
click at [409, 393] on link "2" at bounding box center [407, 384] width 16 height 16
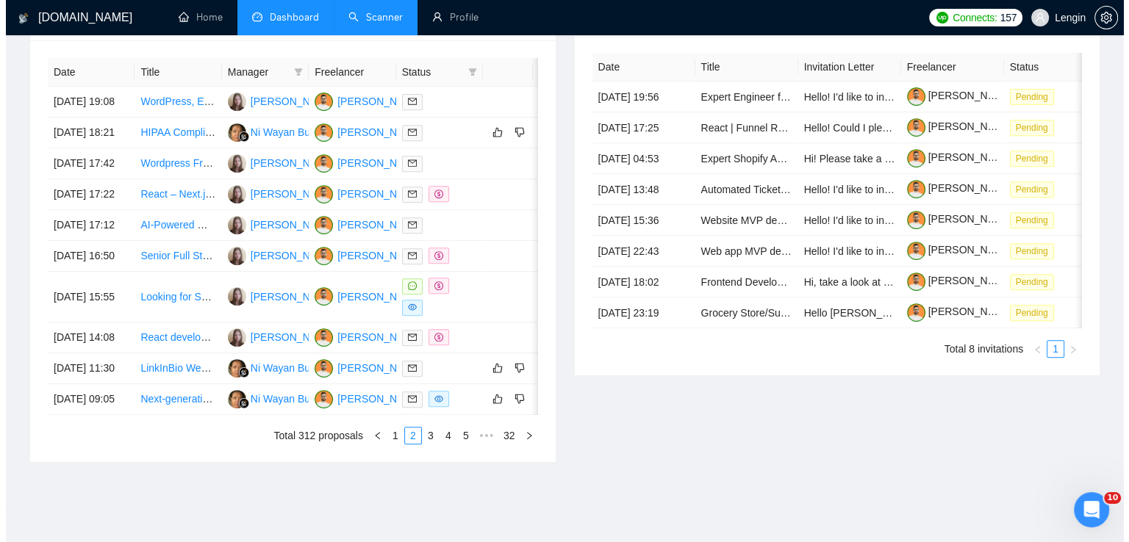
scroll to position [590, 0]
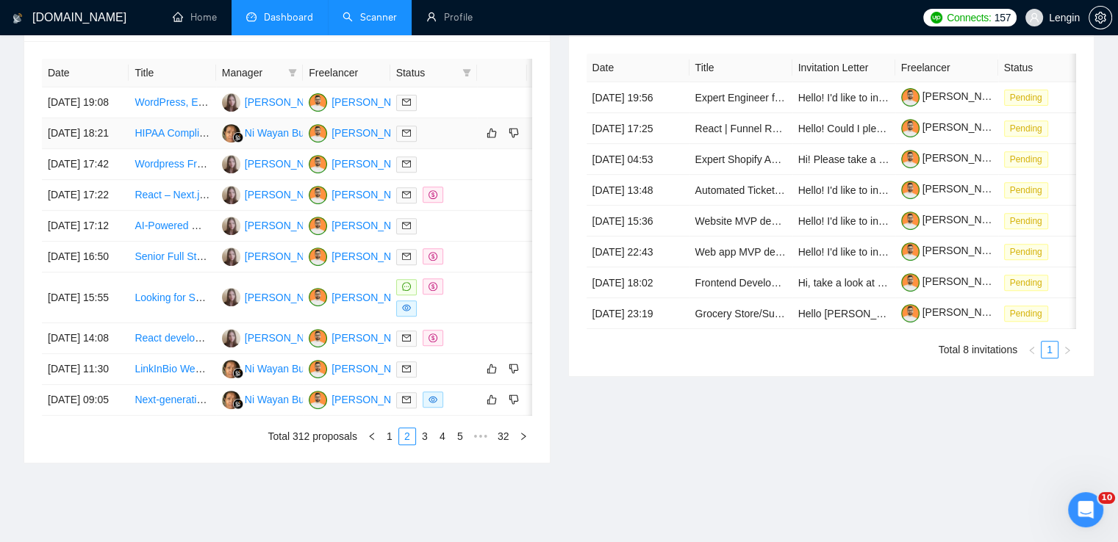
click at [203, 149] on td "HIPAA Compliant Mobile App Development for Electronic Prescribing" at bounding box center [172, 133] width 87 height 31
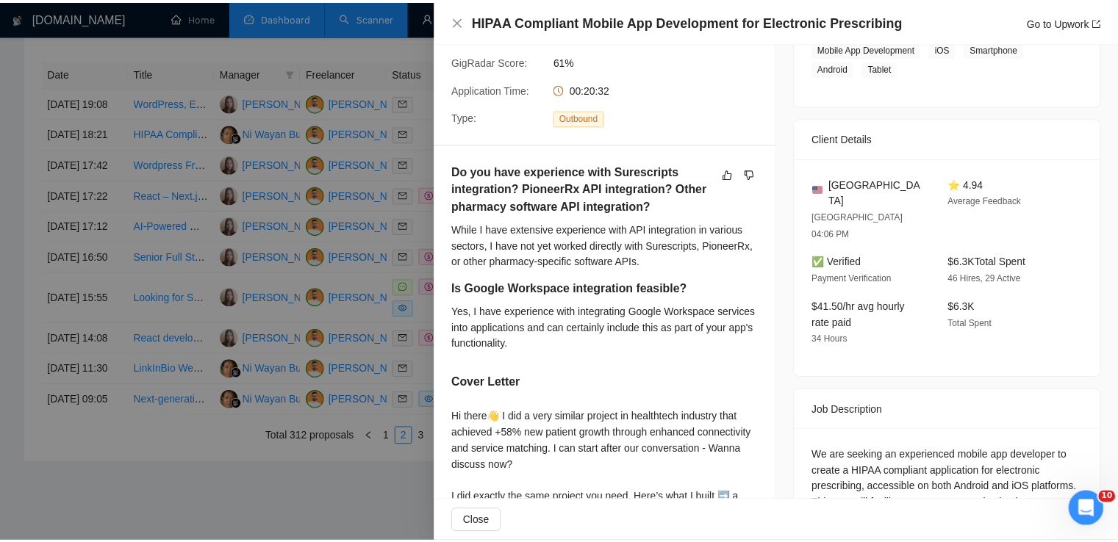
scroll to position [473, 0]
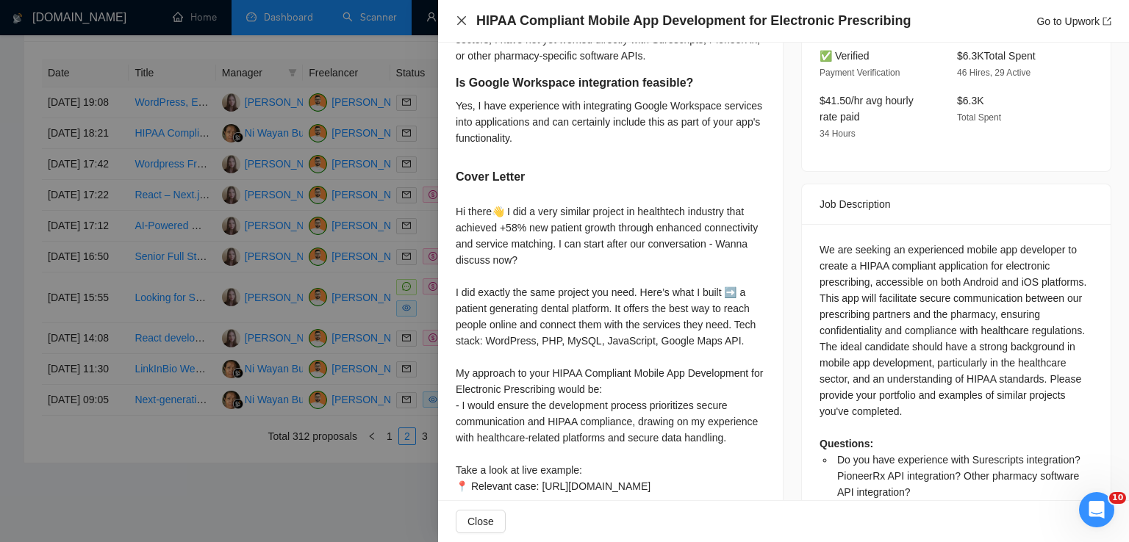
click at [467, 25] on icon "close" at bounding box center [462, 21] width 12 height 12
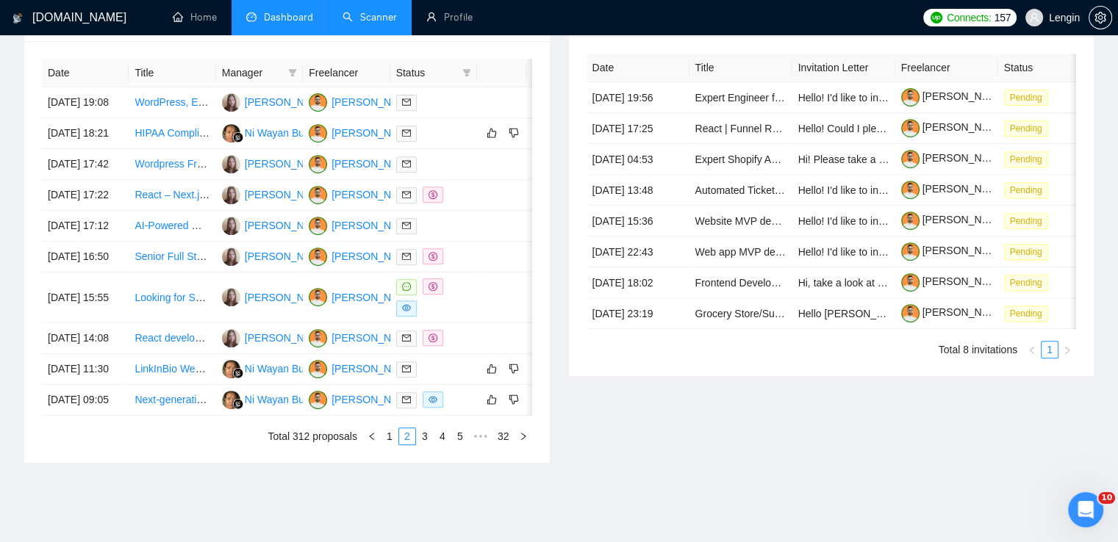
click at [362, 24] on link "Scanner" at bounding box center [370, 17] width 54 height 12
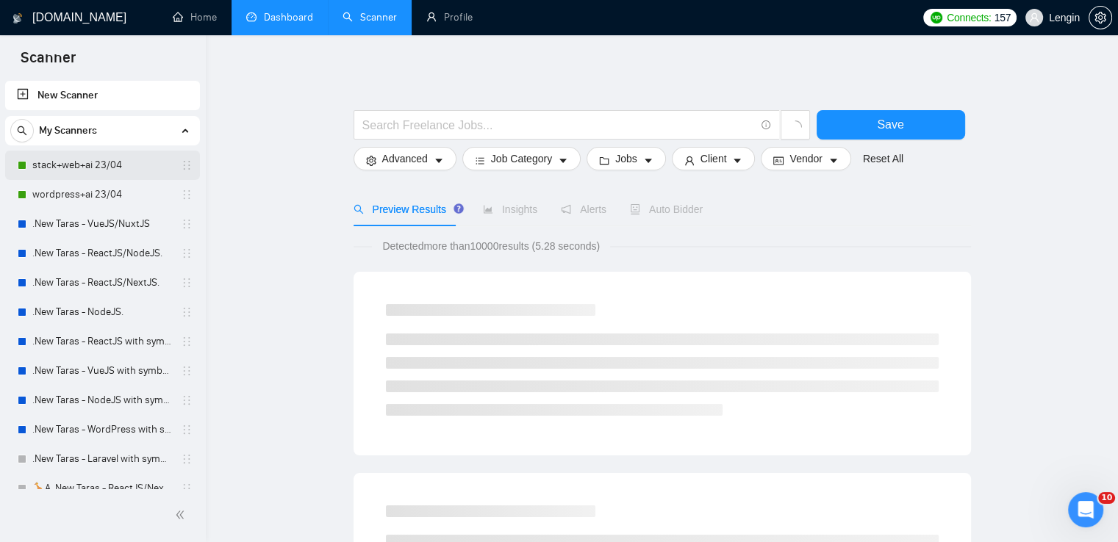
click at [81, 175] on link "stack+web+ai 23/04" at bounding box center [102, 165] width 140 height 29
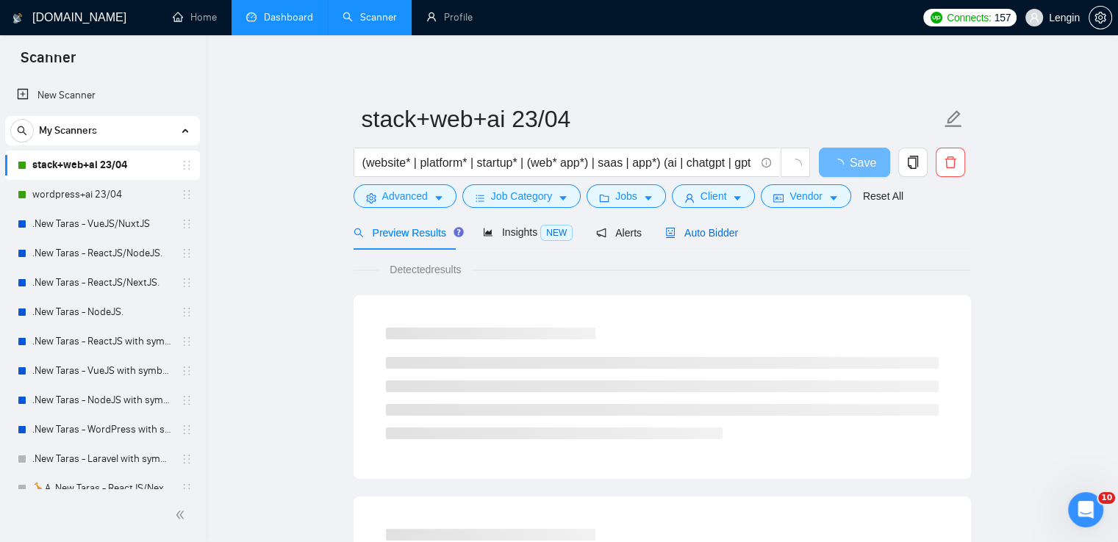
click at [703, 235] on span "Auto Bidder" at bounding box center [701, 233] width 73 height 12
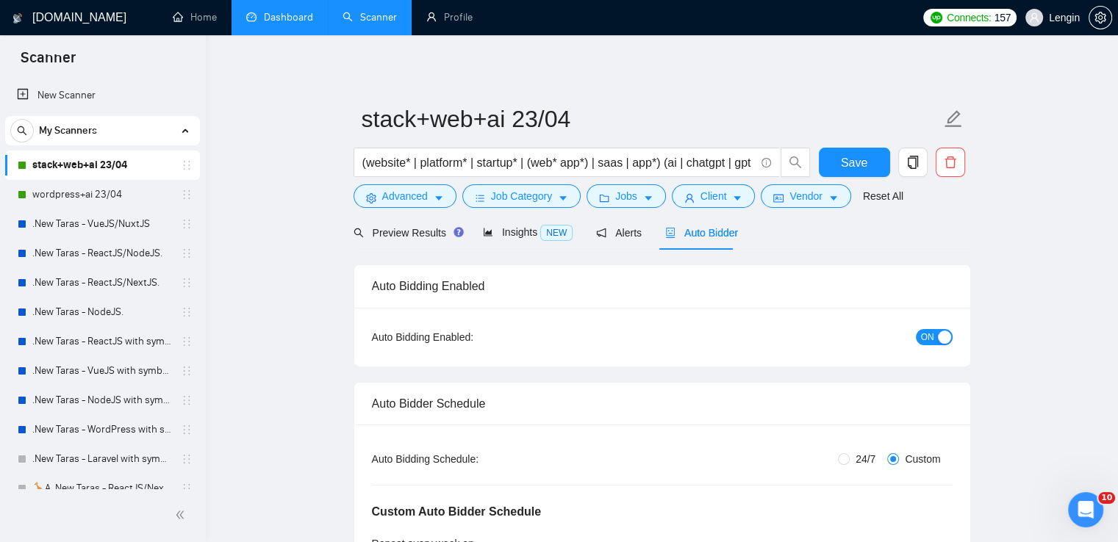
radio input "false"
radio input "true"
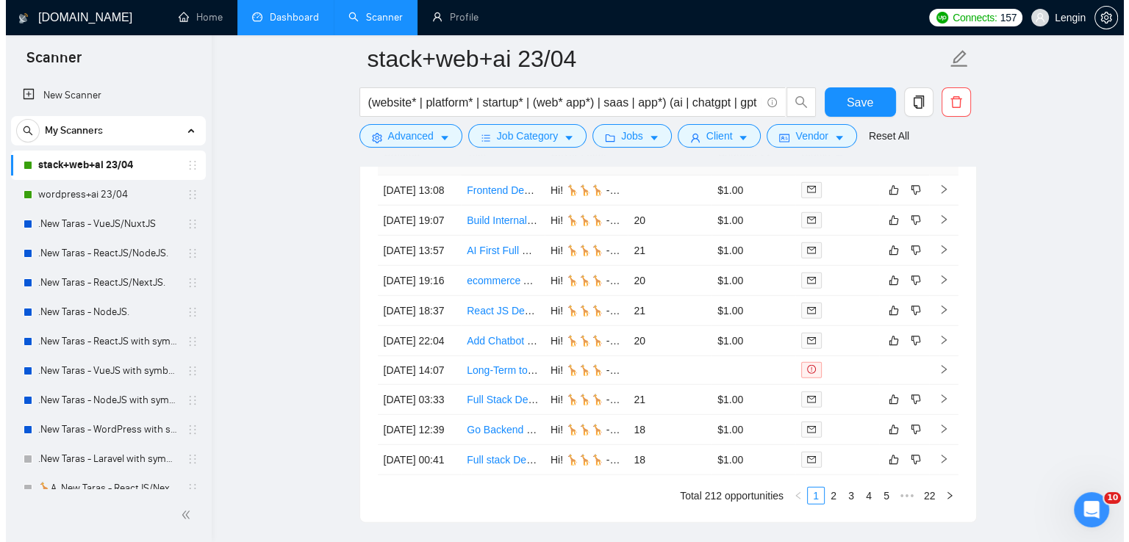
scroll to position [3984, 0]
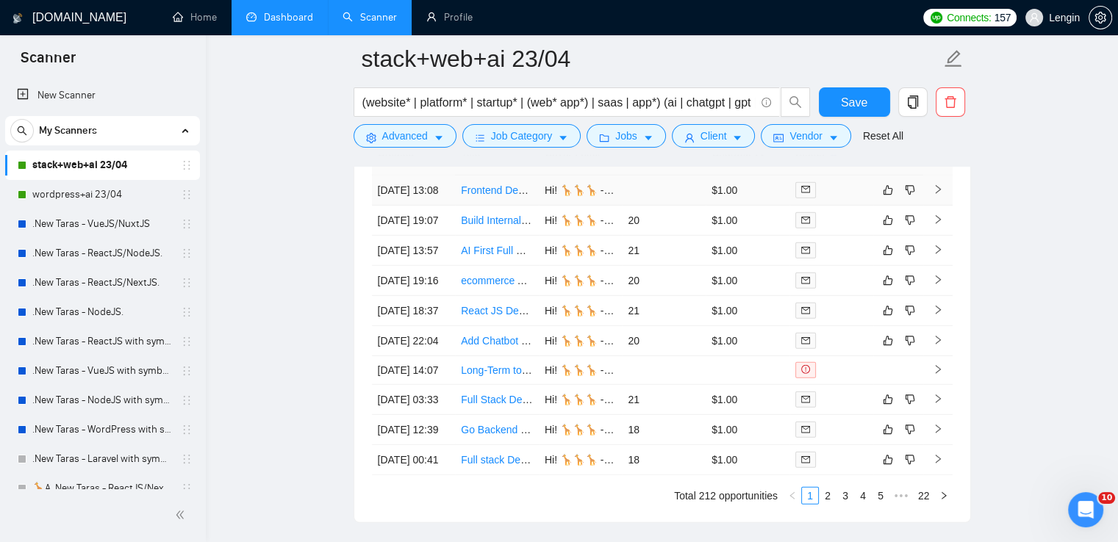
click at [506, 206] on td "Frontend Developer for AI Platform Integration" at bounding box center [497, 191] width 84 height 30
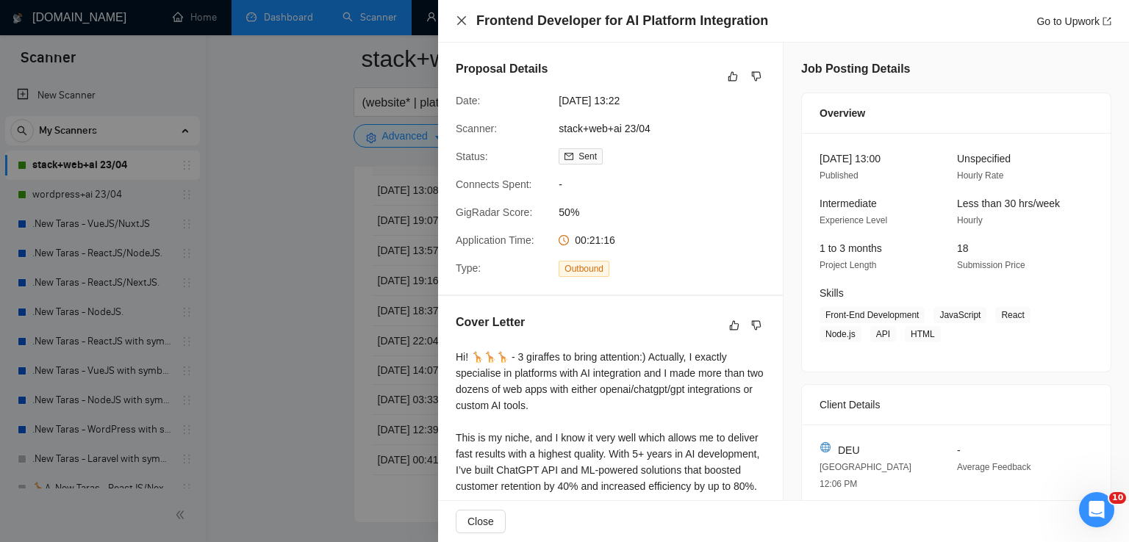
click at [458, 26] on icon "close" at bounding box center [462, 21] width 12 height 12
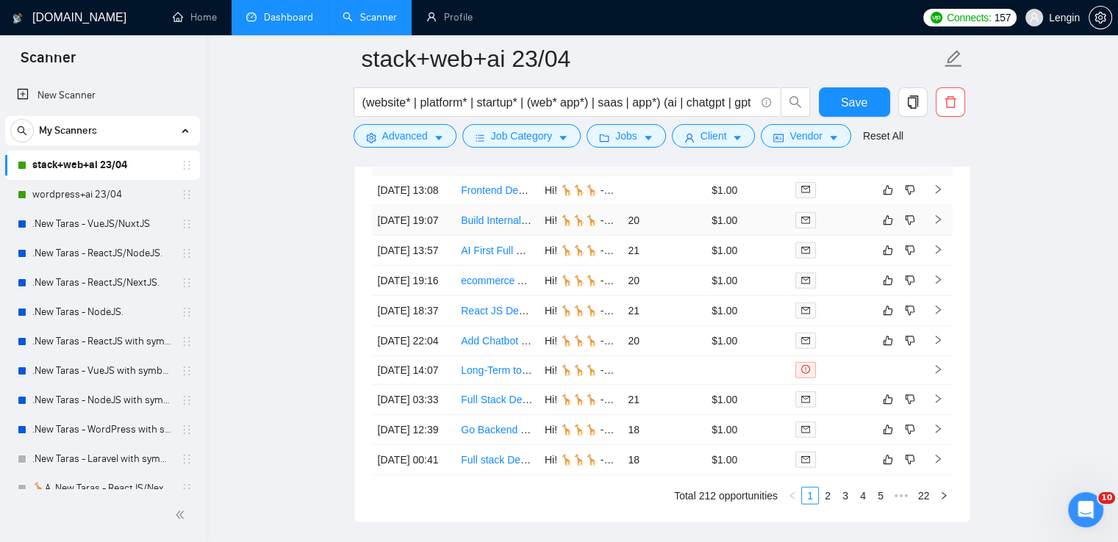
click at [480, 236] on td "Build Internal Google Reviews Manager Tool" at bounding box center [497, 221] width 84 height 30
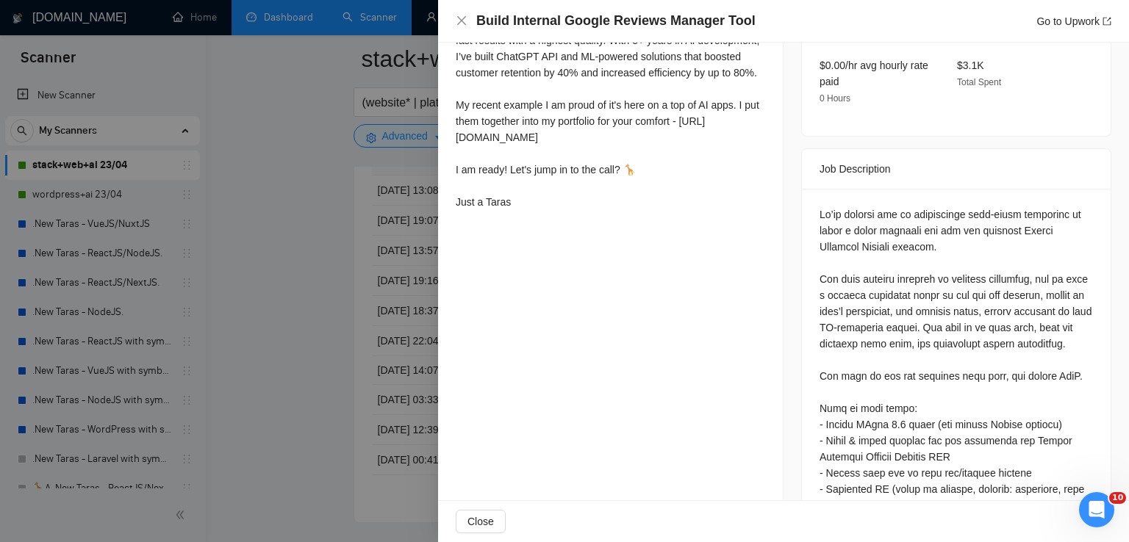
scroll to position [553, 0]
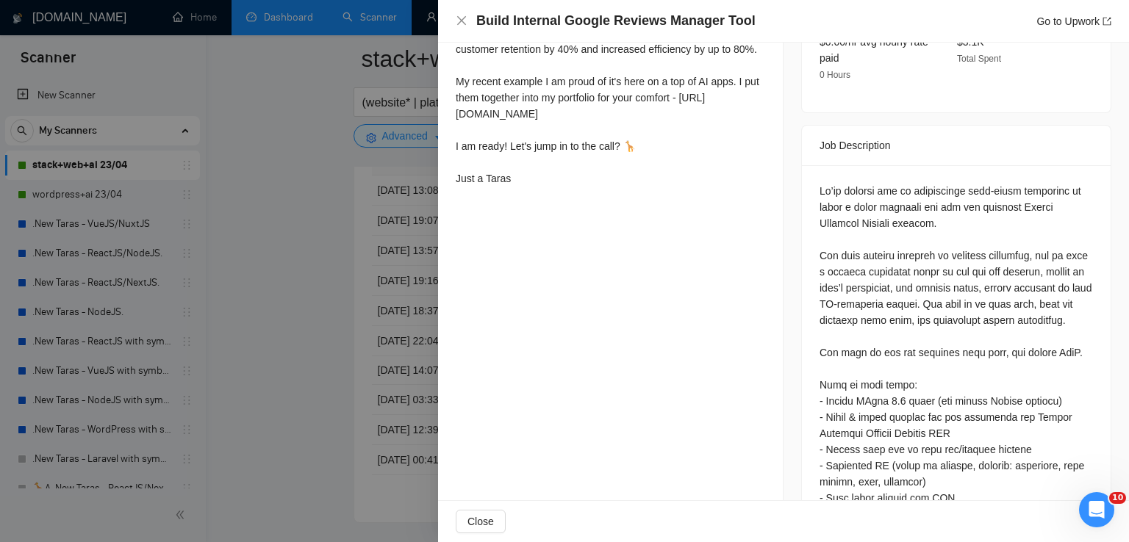
click at [462, 27] on div "Build Internal Google Reviews Manager Tool Go to Upwork" at bounding box center [784, 21] width 656 height 18
click at [456, 19] on icon "close" at bounding box center [462, 21] width 12 height 12
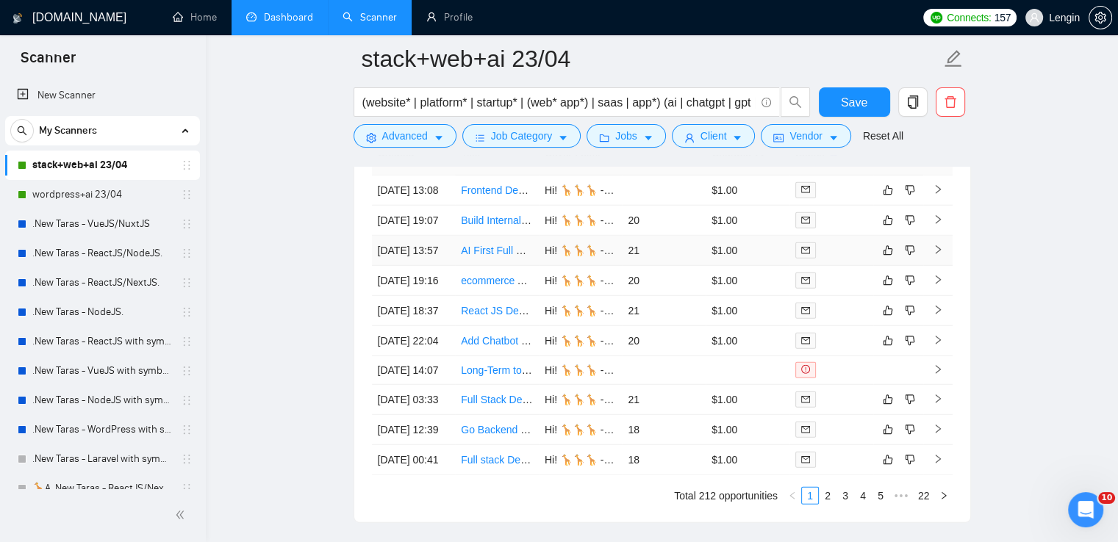
click at [509, 266] on td "AI First Full Stack MERN Developer with DevOps Skills Needed" at bounding box center [497, 251] width 84 height 30
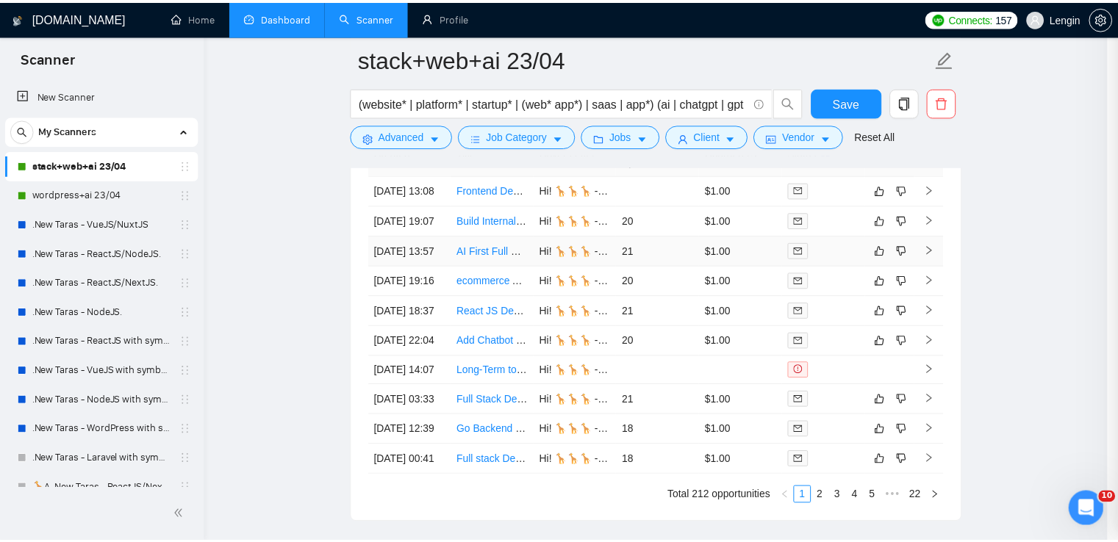
scroll to position [369, 0]
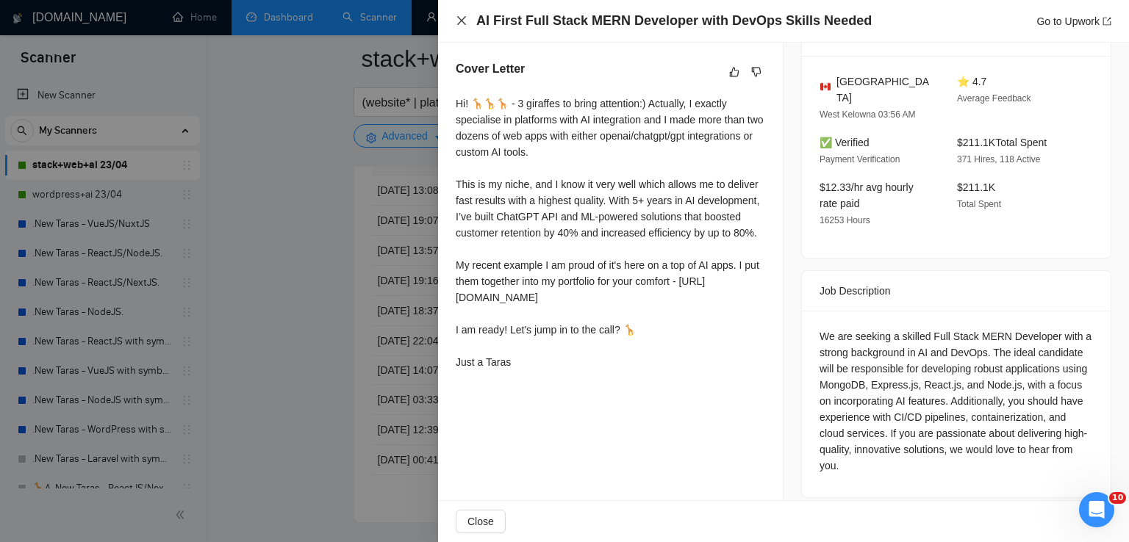
click at [462, 24] on icon "close" at bounding box center [462, 21] width 12 height 12
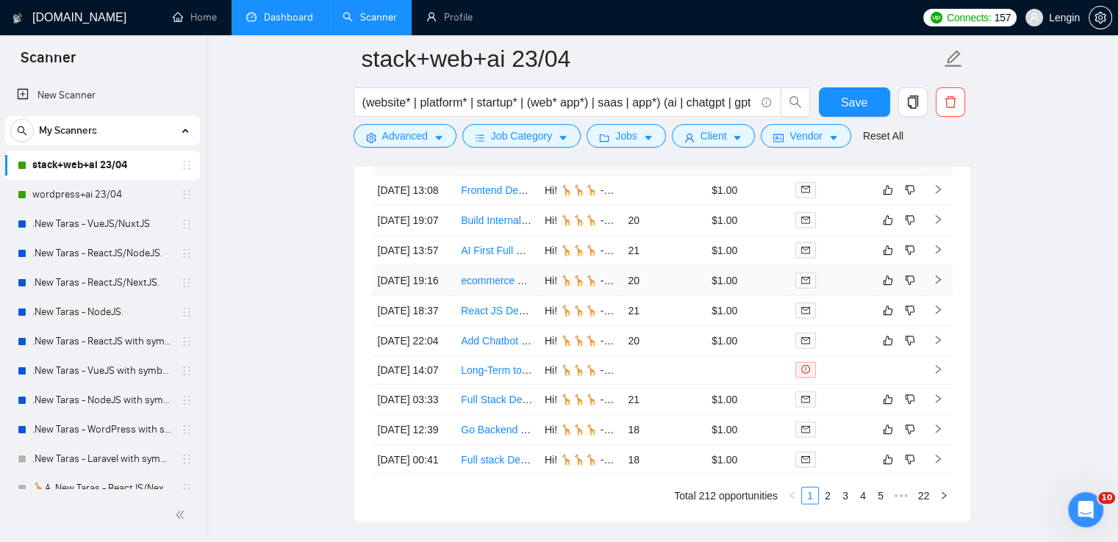
click at [502, 296] on td "ecommerce AI Chat (B2B) Looking for Architect / full stack" at bounding box center [497, 281] width 84 height 30
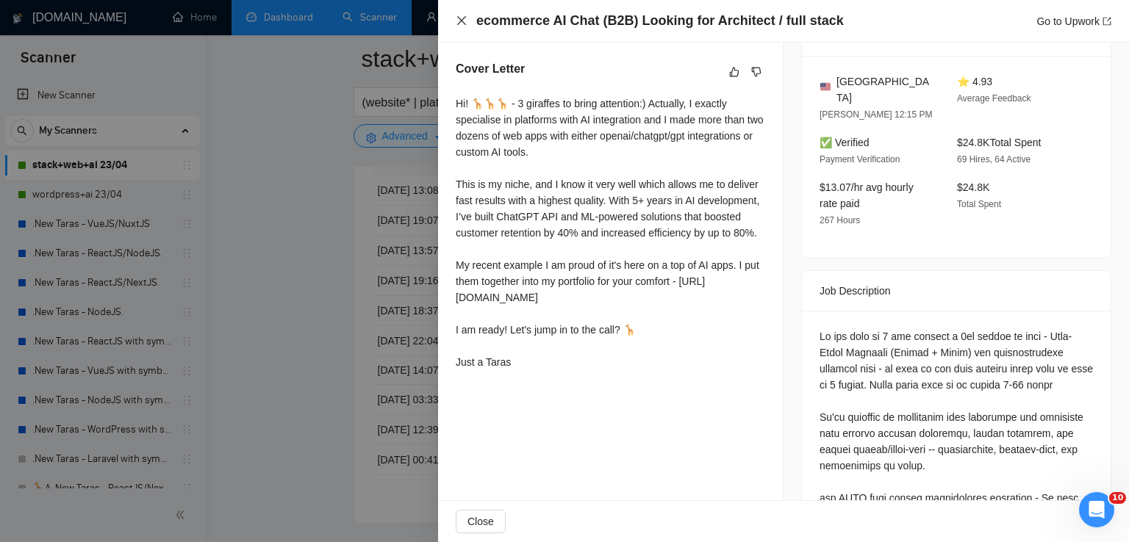
click at [462, 19] on icon "close" at bounding box center [462, 21] width 12 height 12
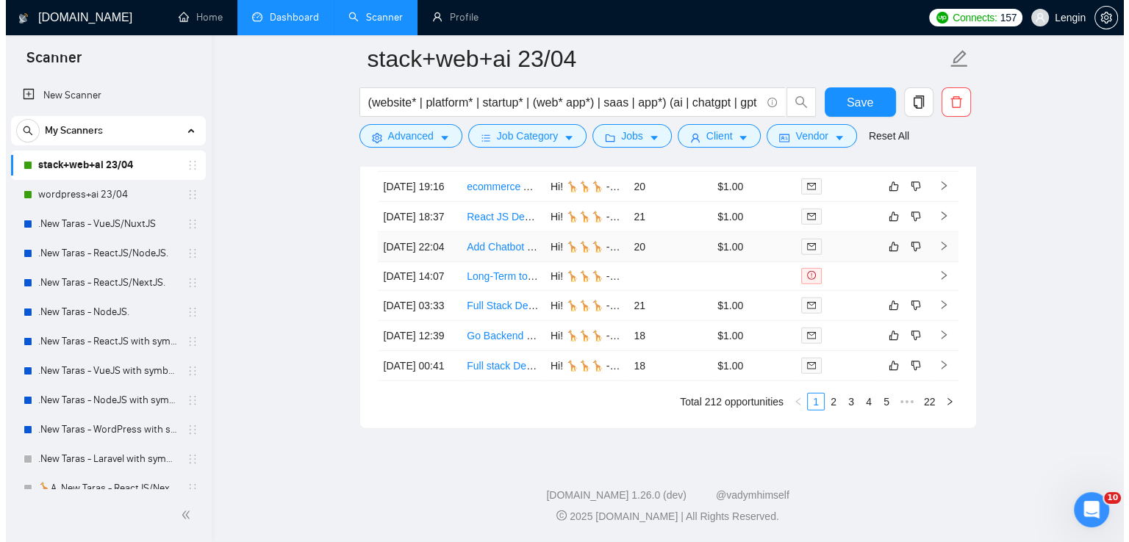
scroll to position [4128, 0]
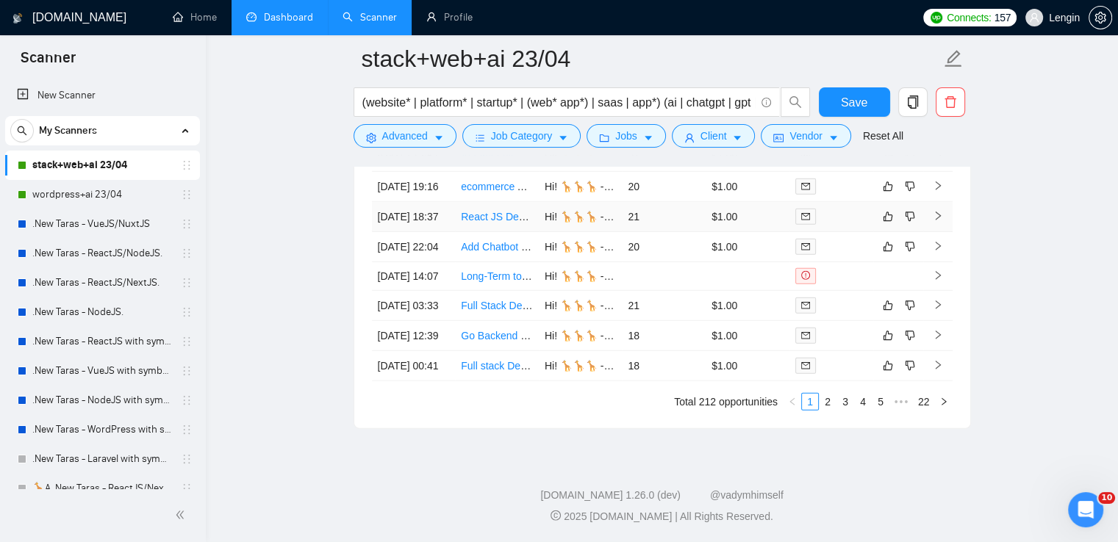
click at [500, 232] on td "React JS Developer Needed for PR Review on SaaS AI Platform" at bounding box center [497, 217] width 84 height 30
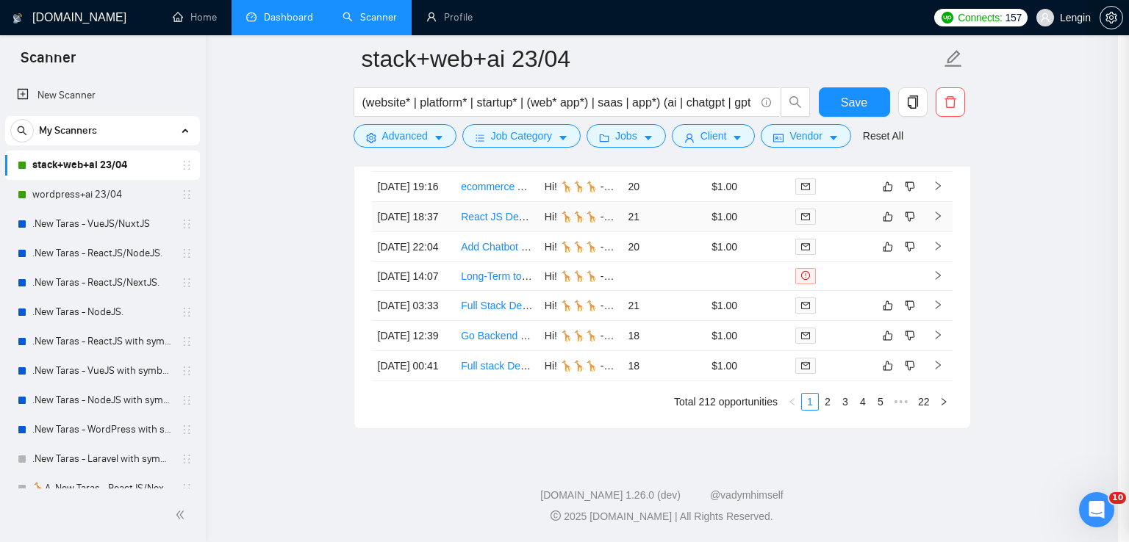
scroll to position [353, 0]
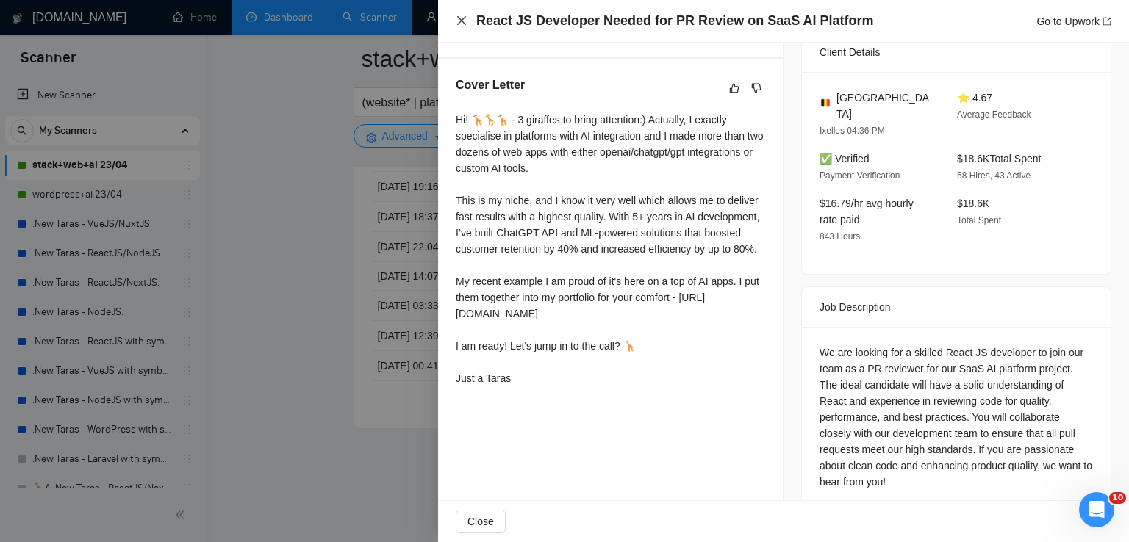
click at [465, 21] on icon "close" at bounding box center [462, 21] width 12 height 12
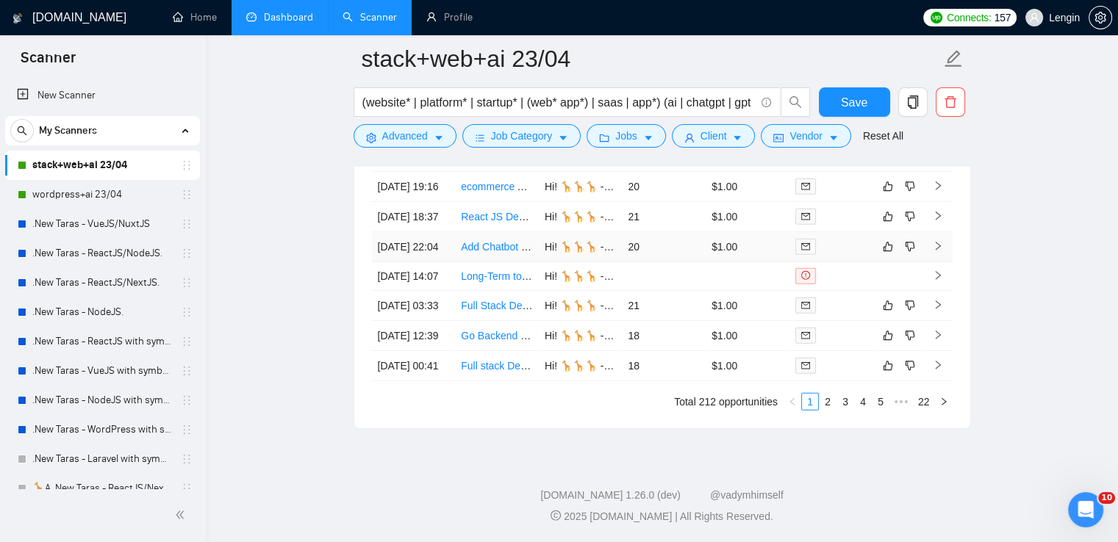
click at [506, 262] on td "Add Chatbot Feature to Existing SaaS Web App" at bounding box center [497, 247] width 84 height 30
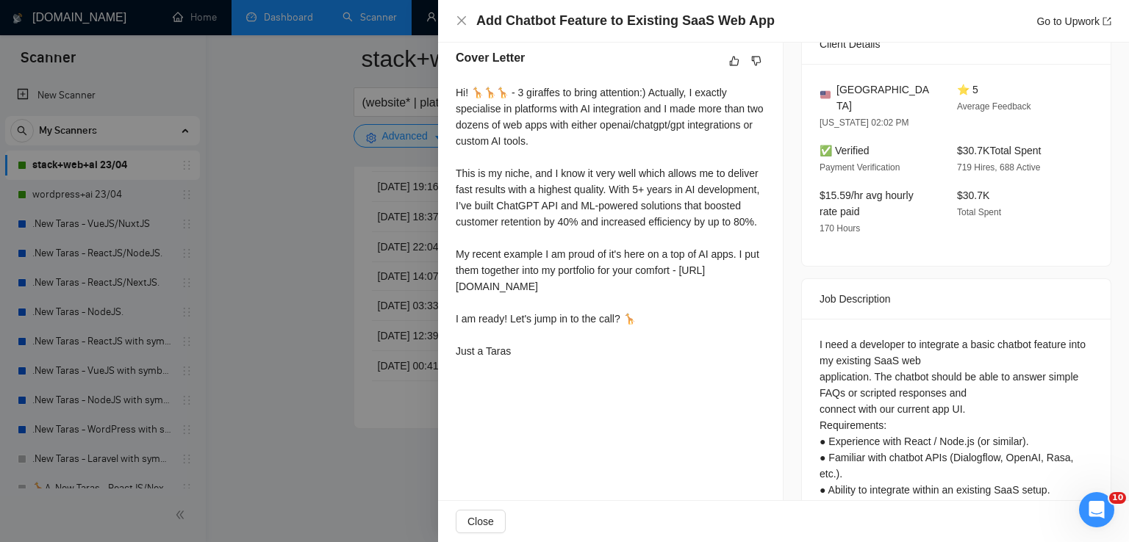
scroll to position [379, 0]
click at [466, 21] on icon "close" at bounding box center [462, 21] width 12 height 12
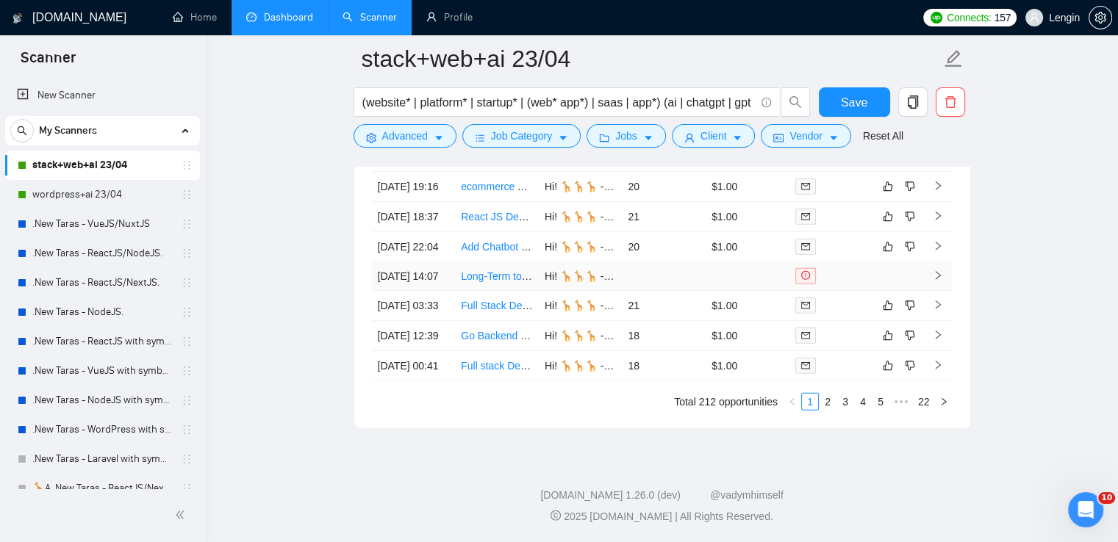
click at [490, 291] on td "Long-Term to Permanent Hire - AWS, ReactJS, GraphQL - Social Web App Project" at bounding box center [497, 276] width 84 height 29
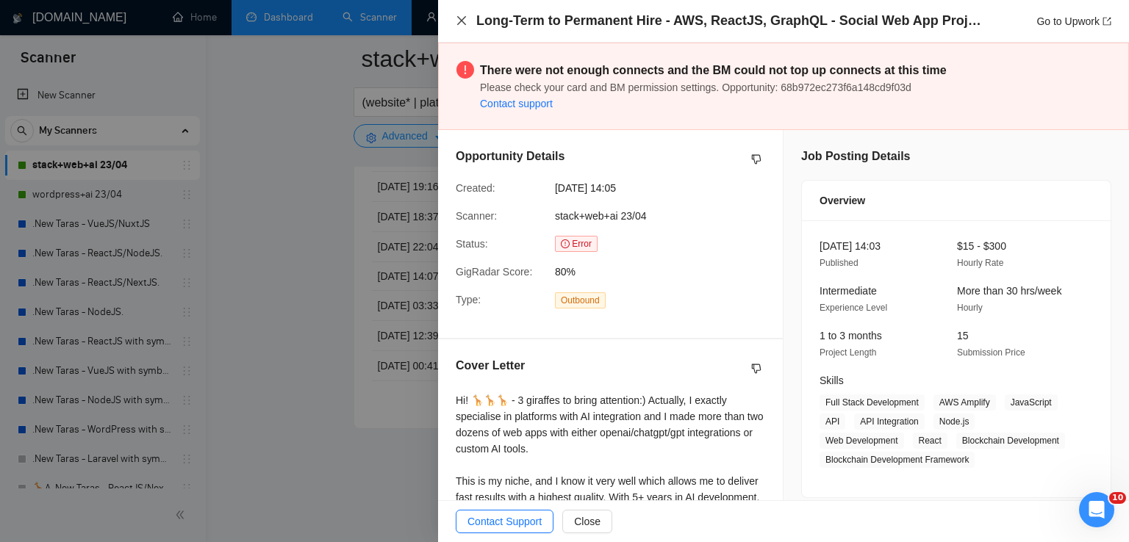
click at [457, 18] on icon "close" at bounding box center [462, 21] width 12 height 12
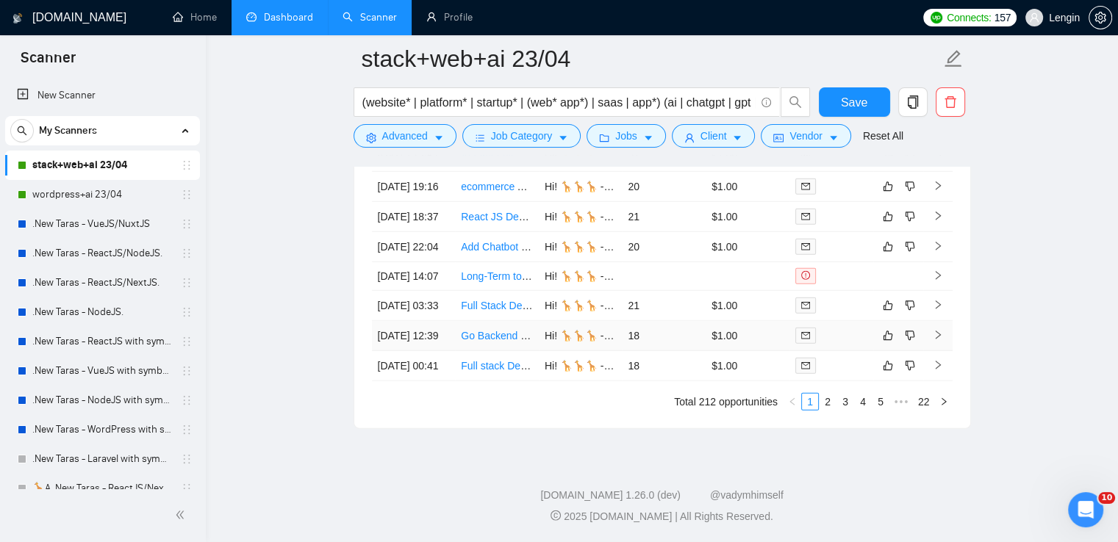
click at [491, 351] on td "Go Backend Developer with API Integration & Azure Experience" at bounding box center [497, 336] width 84 height 30
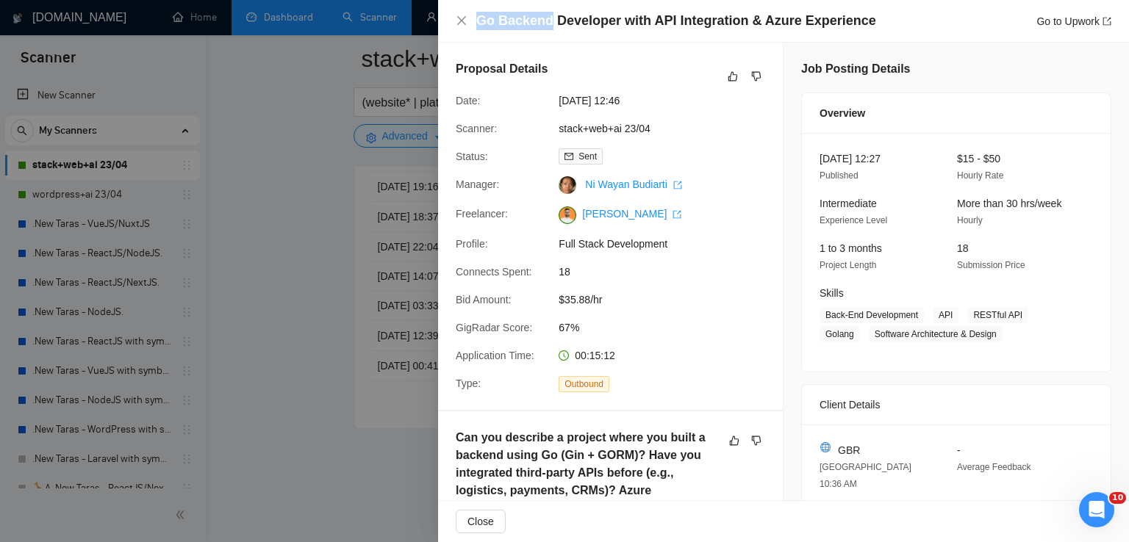
drag, startPoint x: 479, startPoint y: 22, endPoint x: 548, endPoint y: 29, distance: 68.8
click at [548, 29] on h4 "Go Backend Developer with API Integration & Azure Experience" at bounding box center [676, 21] width 400 height 18
copy h4 "Go Backend"
click at [459, 21] on icon "close" at bounding box center [462, 21] width 12 height 12
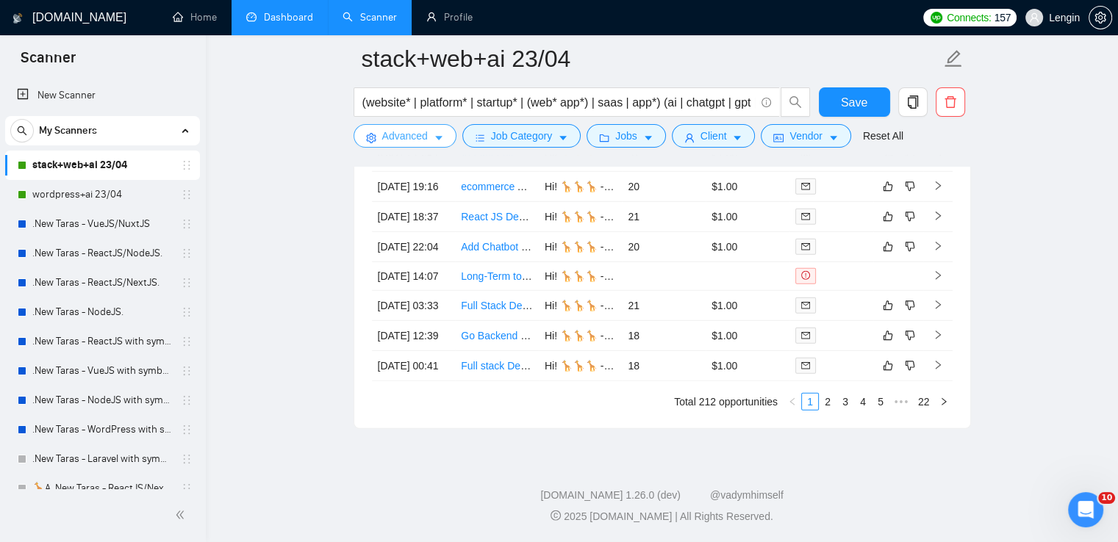
click at [426, 127] on button "Advanced" at bounding box center [405, 136] width 103 height 24
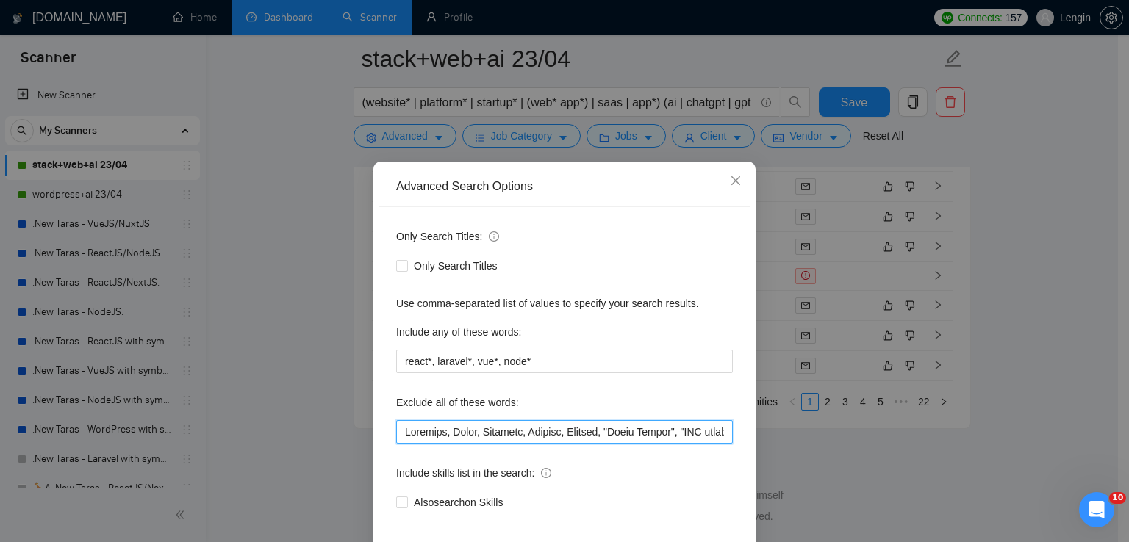
click at [396, 429] on input "text" at bounding box center [564, 432] width 337 height 24
paste input "Go Backend"
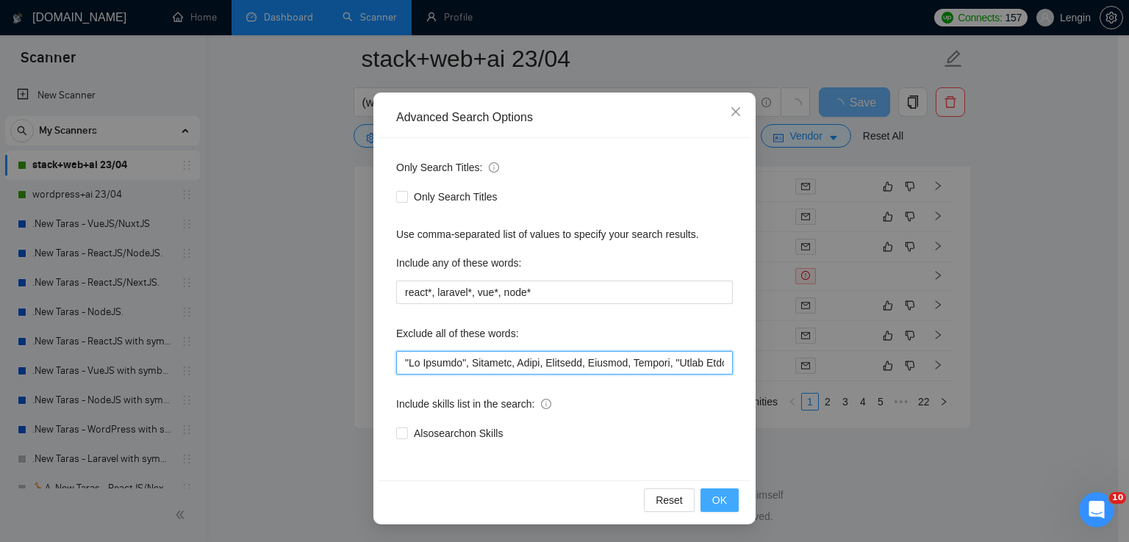
type input ""Lo Ipsumdo", Sitametc, Adipi, Elitsedd, Eiusmod, Tempori, "Utlab Etdolo", "MAG…"
click at [707, 490] on button "OK" at bounding box center [719, 501] width 38 height 24
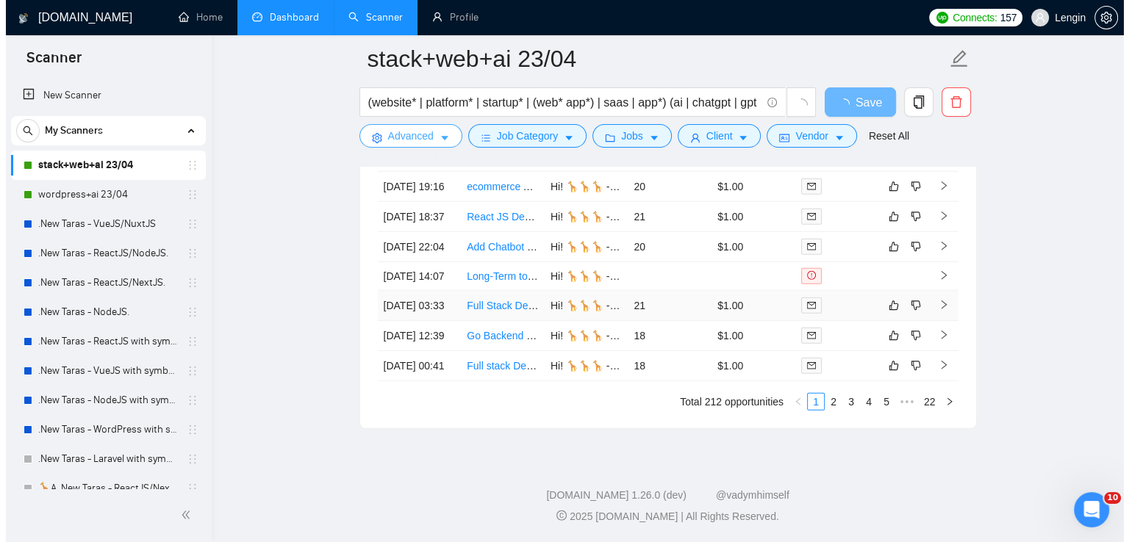
scroll to position [3994, 0]
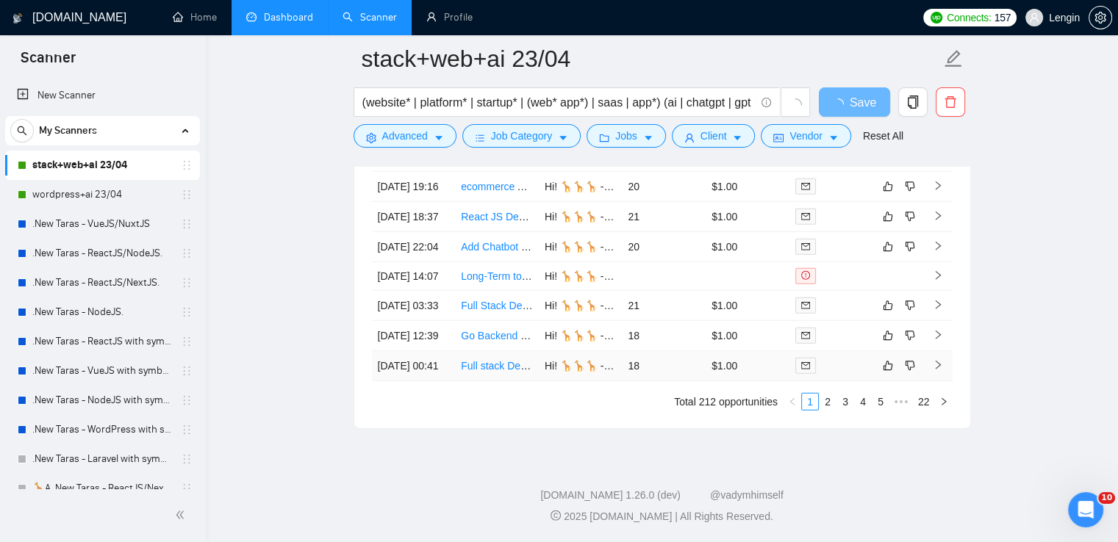
click at [506, 381] on td "Full stack Developer" at bounding box center [497, 366] width 84 height 30
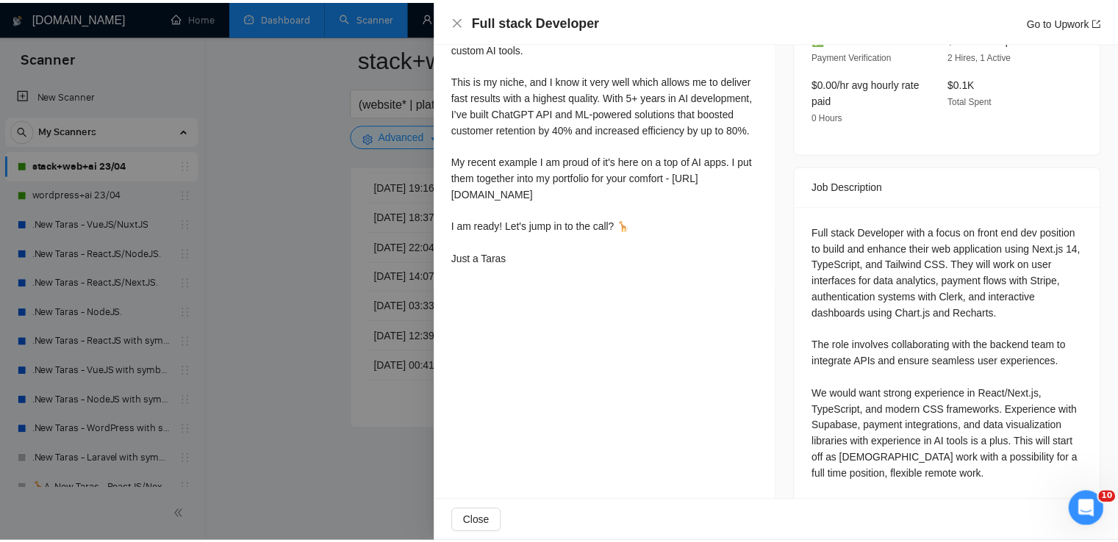
scroll to position [482, 0]
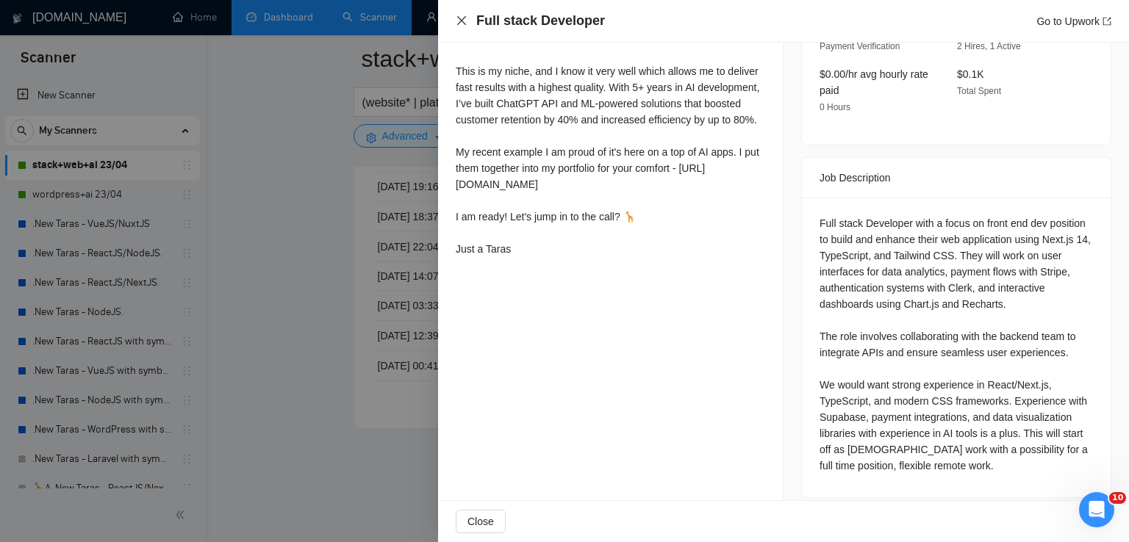
click at [457, 18] on icon "close" at bounding box center [462, 21] width 12 height 12
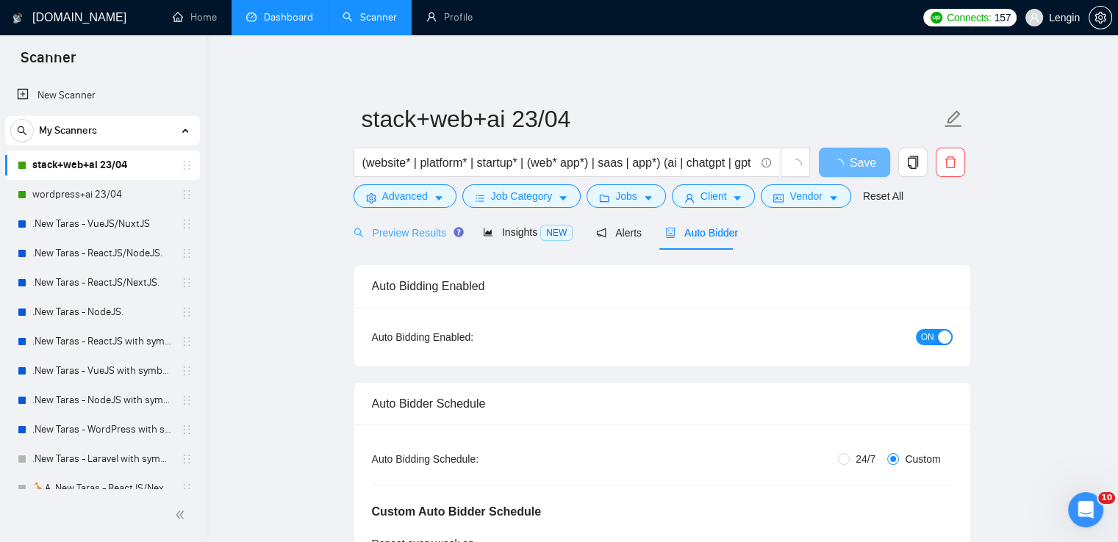
click at [416, 248] on div "Preview Results" at bounding box center [407, 232] width 106 height 35
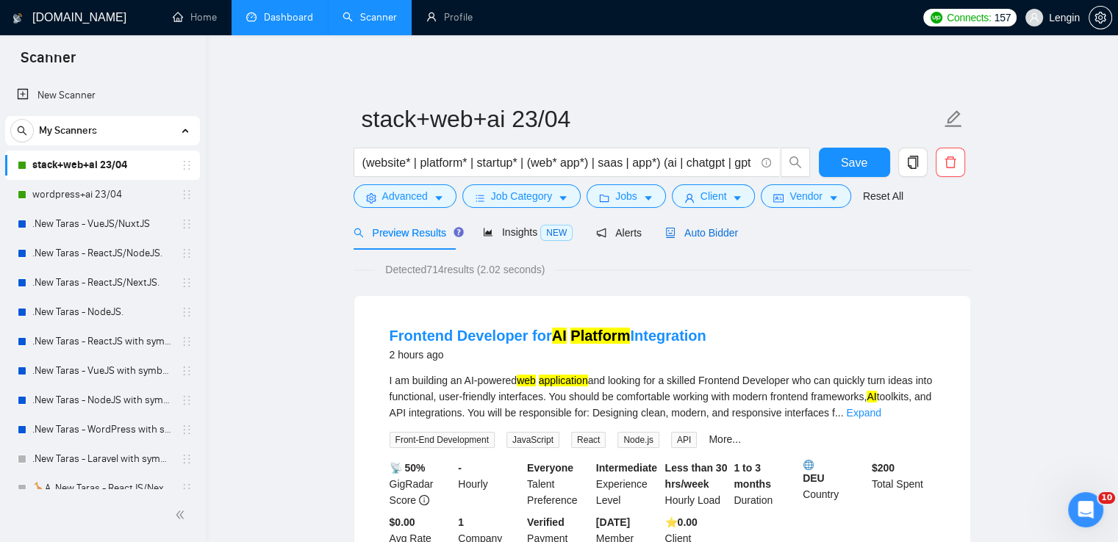
click at [699, 236] on span "Auto Bidder" at bounding box center [701, 233] width 73 height 12
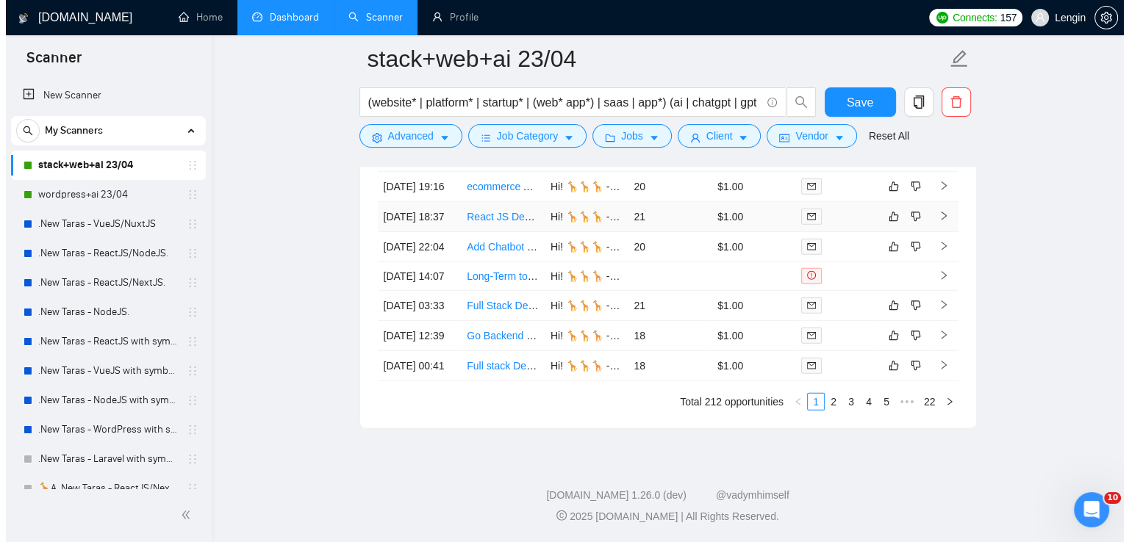
scroll to position [4197, 0]
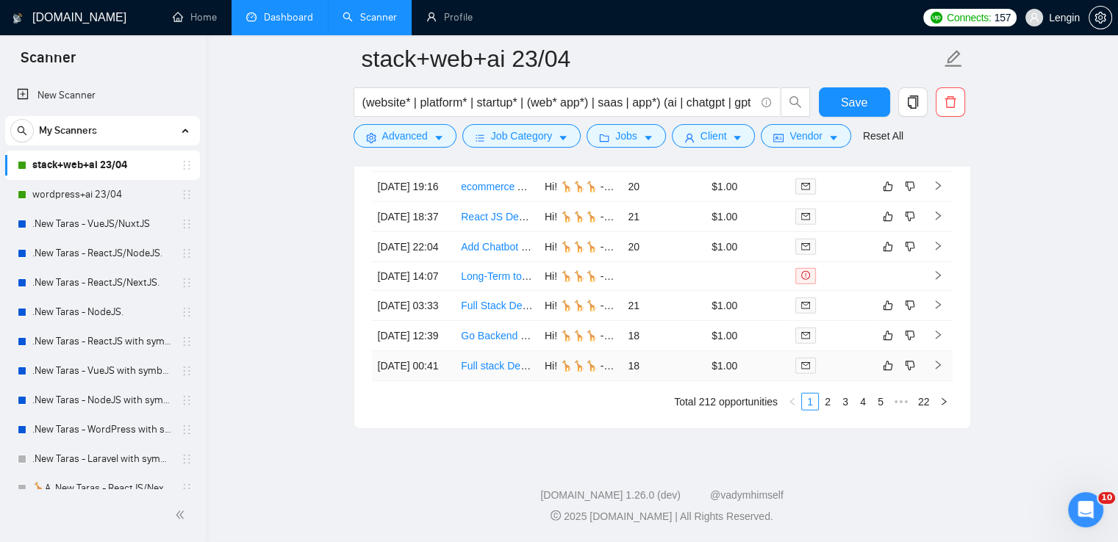
click at [508, 381] on td "Full stack Developer" at bounding box center [497, 366] width 84 height 30
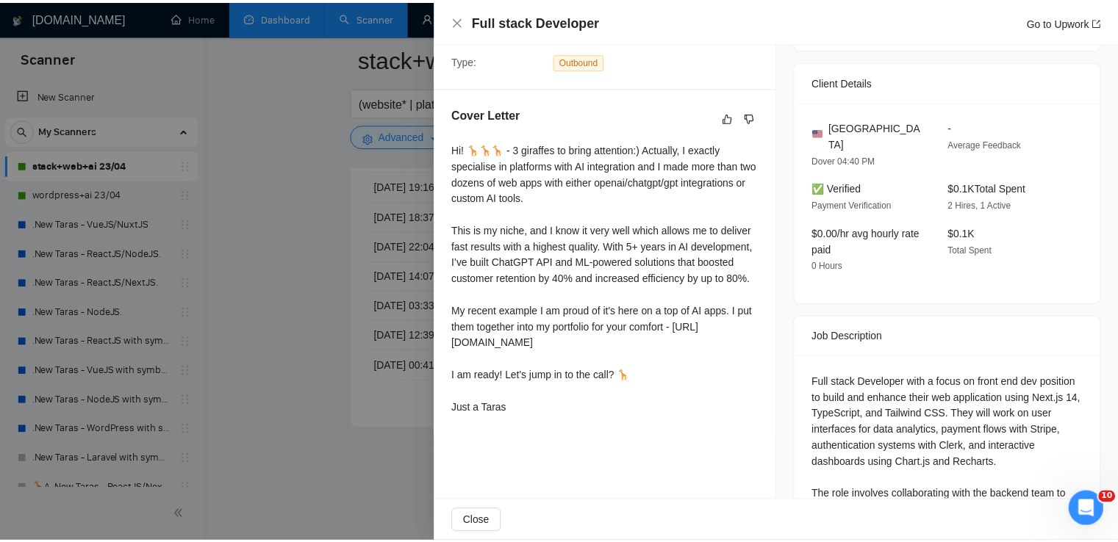
scroll to position [482, 0]
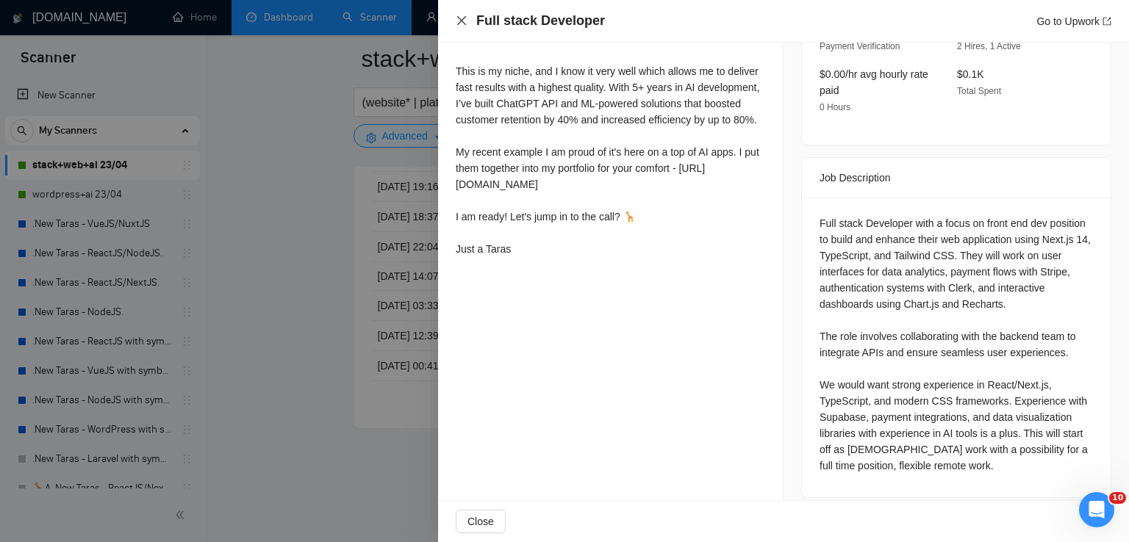
click at [457, 21] on icon "close" at bounding box center [462, 21] width 12 height 12
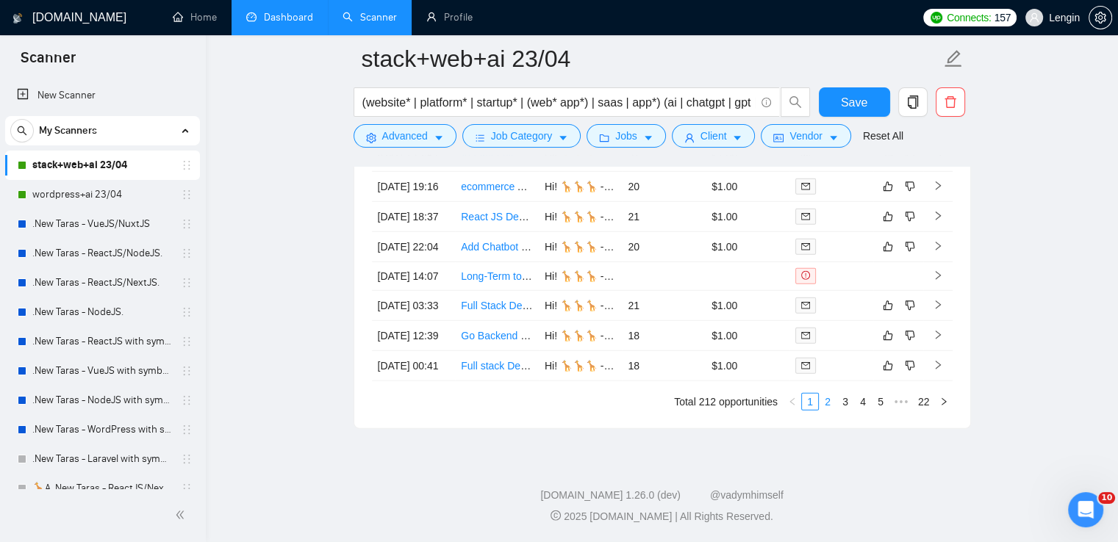
click at [834, 410] on link "2" at bounding box center [828, 402] width 16 height 16
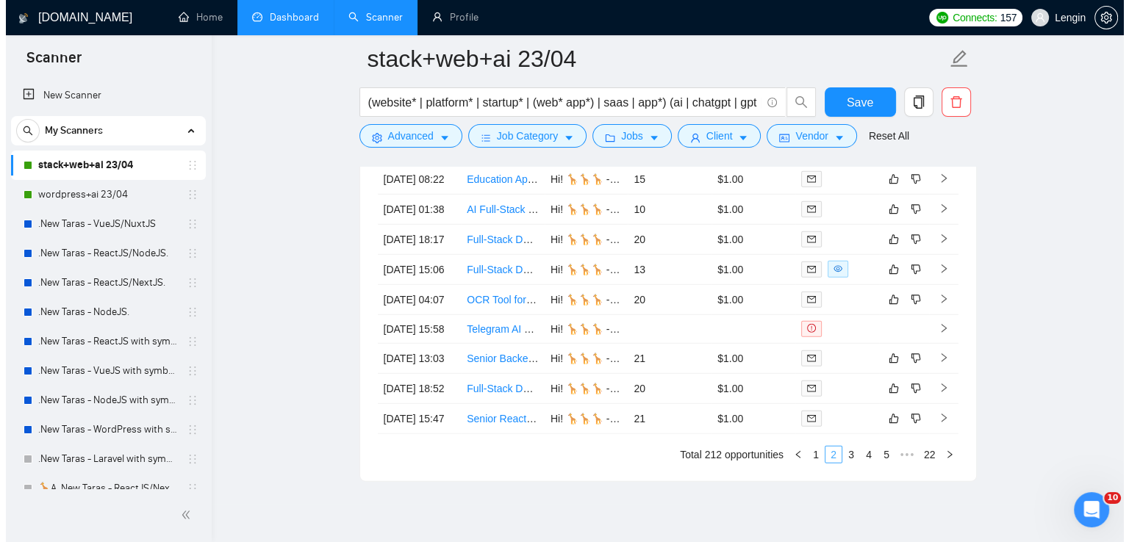
scroll to position [4021, 0]
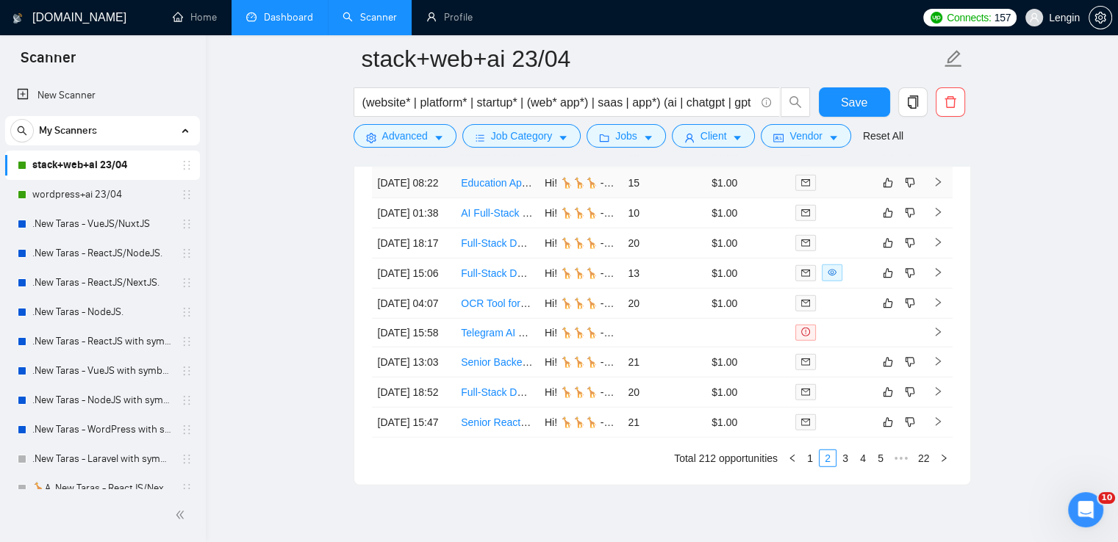
click at [494, 198] on td "Education App Development Using PHP/Laravel and React" at bounding box center [497, 183] width 84 height 30
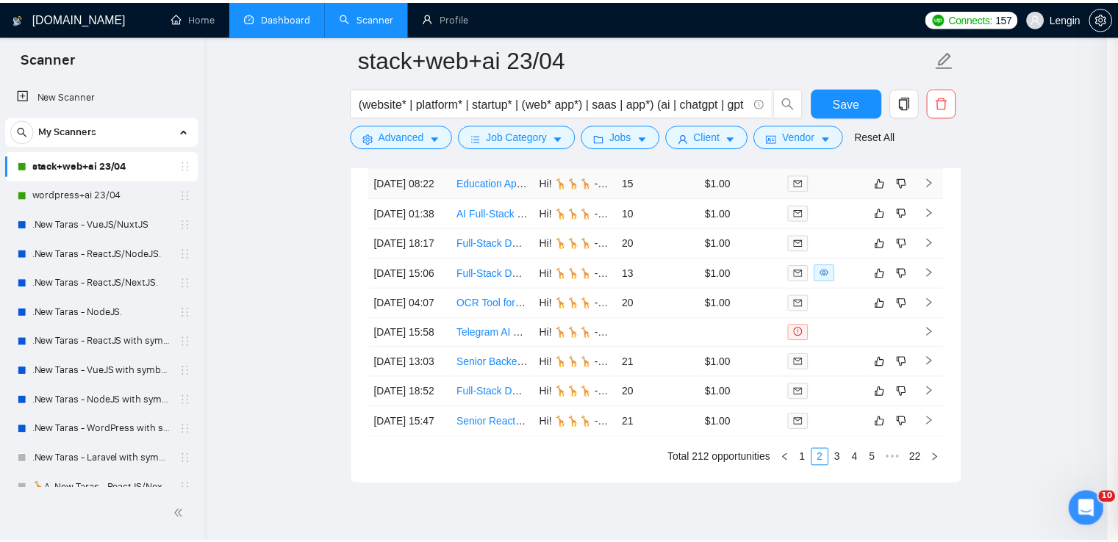
scroll to position [385, 0]
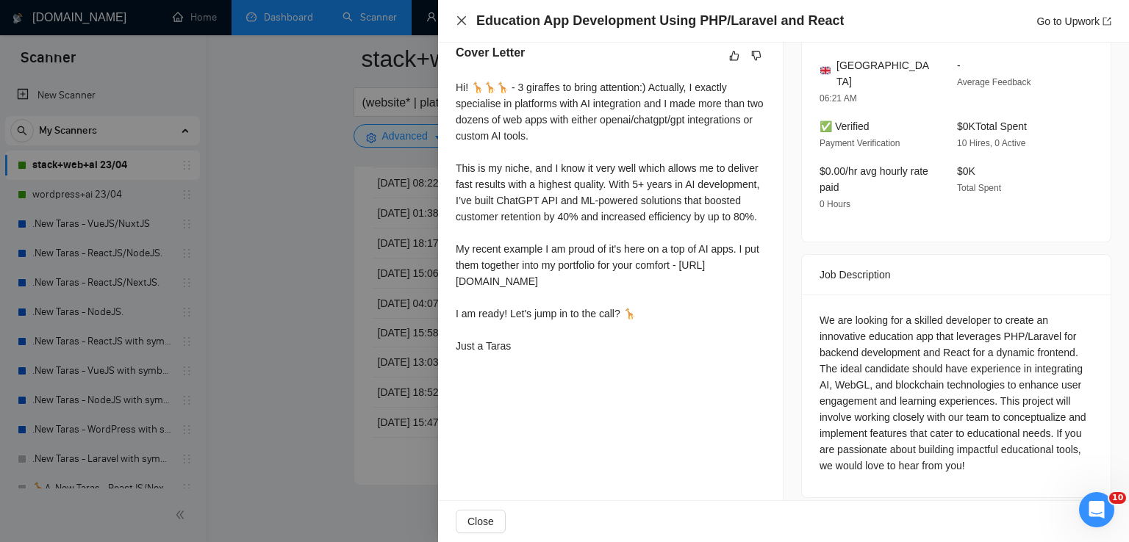
click at [465, 22] on icon "close" at bounding box center [462, 21] width 12 height 12
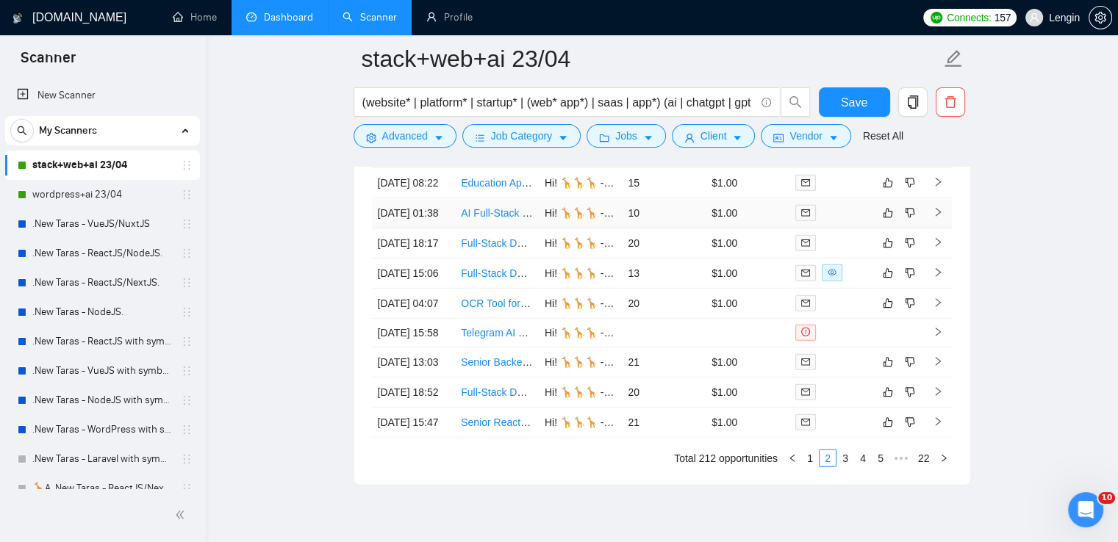
click at [491, 229] on td "AI Full-Stack Engineer for Financial Data Integration" at bounding box center [497, 213] width 84 height 30
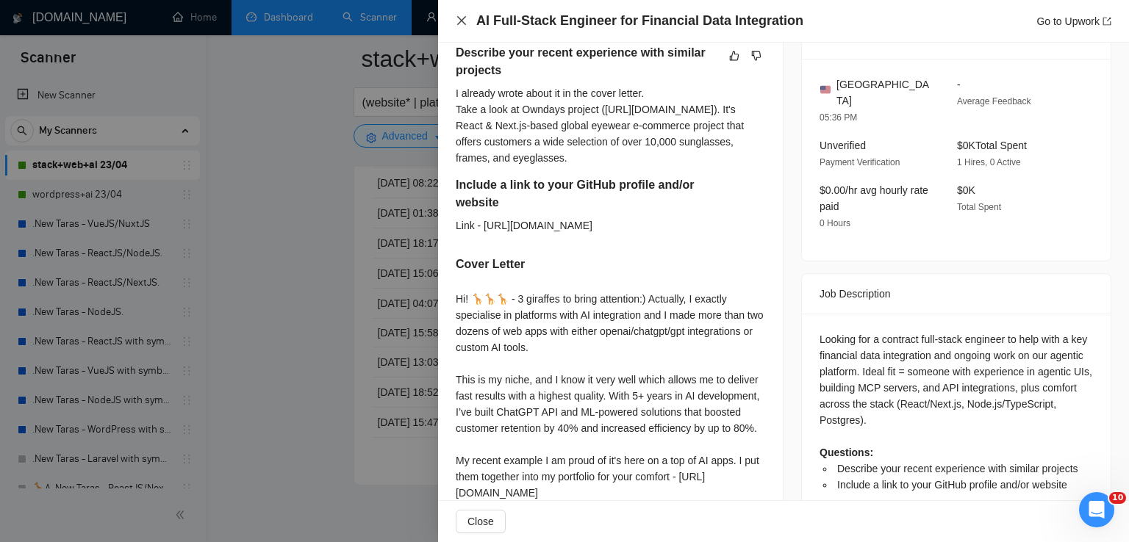
click at [460, 24] on icon "close" at bounding box center [462, 21] width 12 height 12
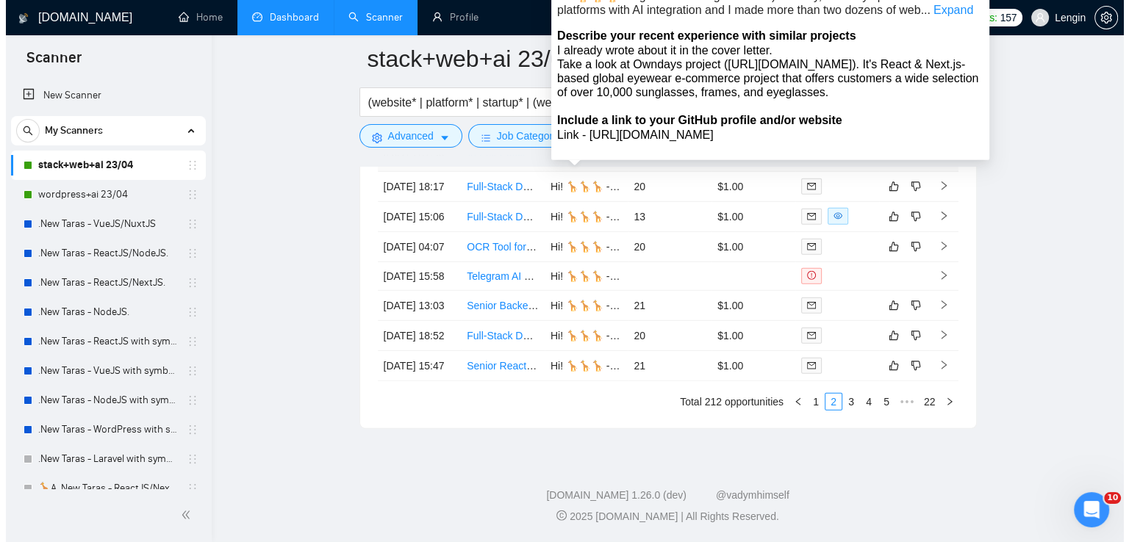
scroll to position [4122, 0]
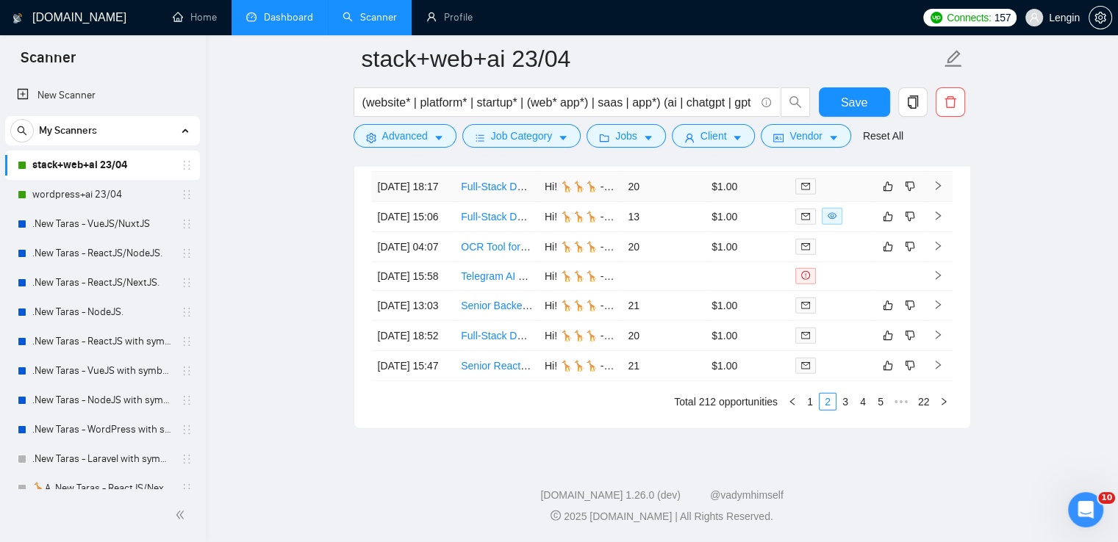
click at [517, 202] on td "Full-Stack Developer for Financial Dashboard" at bounding box center [497, 187] width 84 height 30
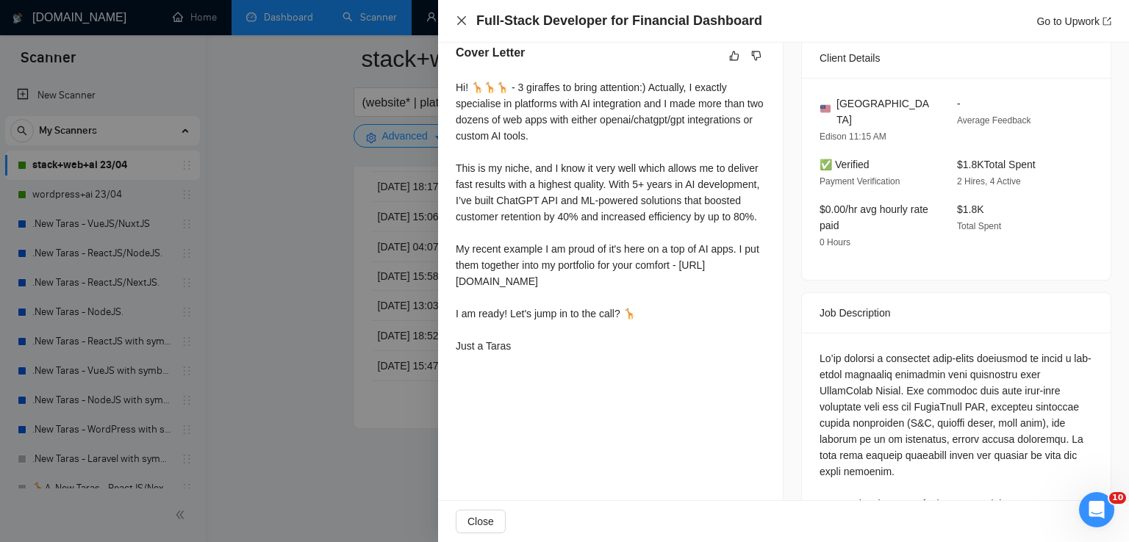
click at [462, 21] on icon "close" at bounding box center [461, 20] width 9 height 9
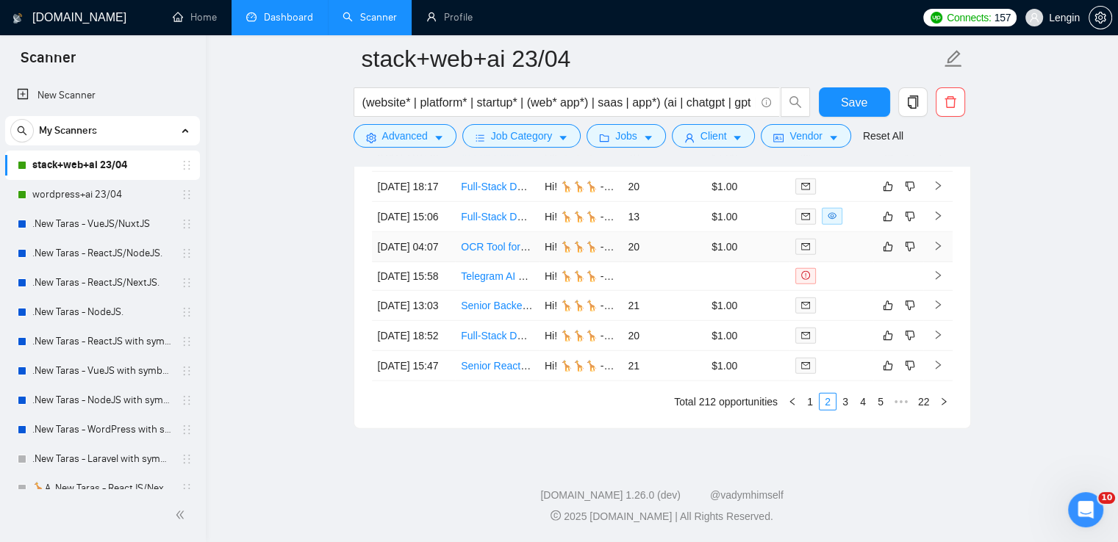
click at [503, 262] on td "OCR Tool for Construction Drawings and Specifications" at bounding box center [497, 247] width 84 height 30
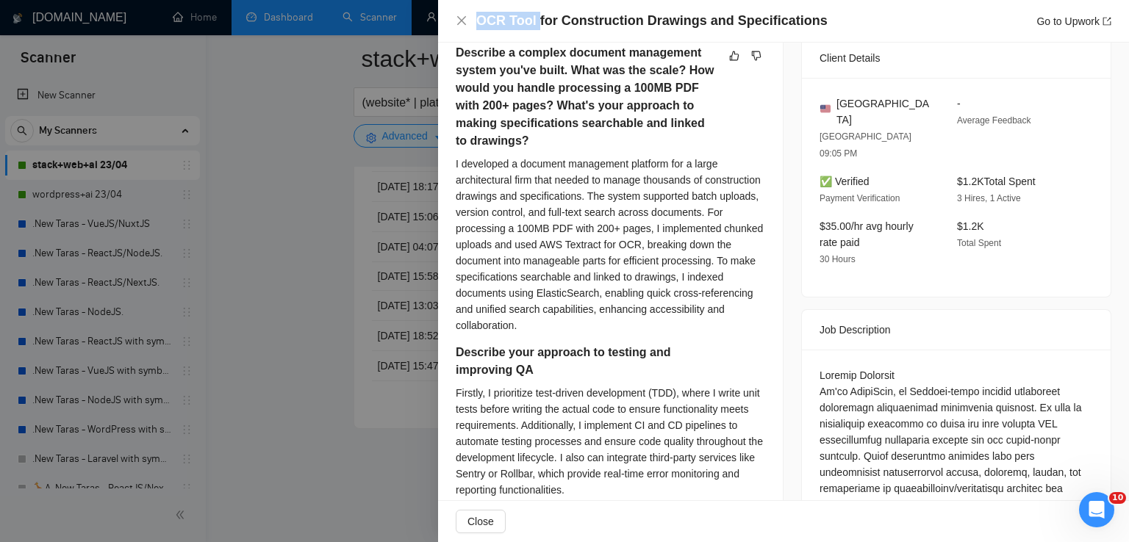
drag, startPoint x: 534, startPoint y: 27, endPoint x: 478, endPoint y: 24, distance: 55.9
click at [478, 24] on h4 "OCR Tool for Construction Drawings and Specifications" at bounding box center [651, 21] width 351 height 18
copy h4 "OCR Tool"
click at [456, 24] on icon "close" at bounding box center [462, 21] width 12 height 12
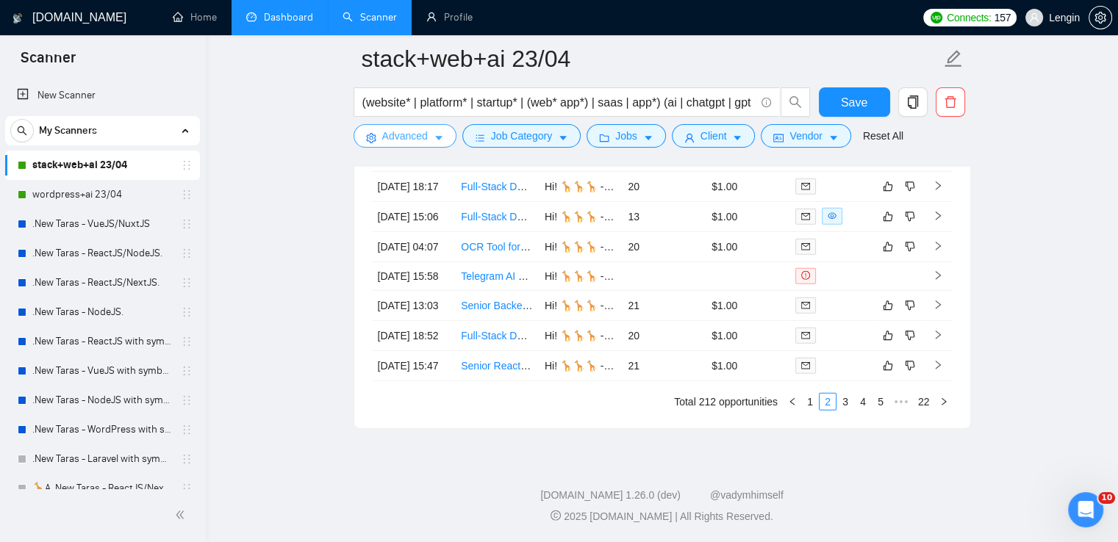
click at [411, 140] on span "Advanced" at bounding box center [405, 136] width 46 height 16
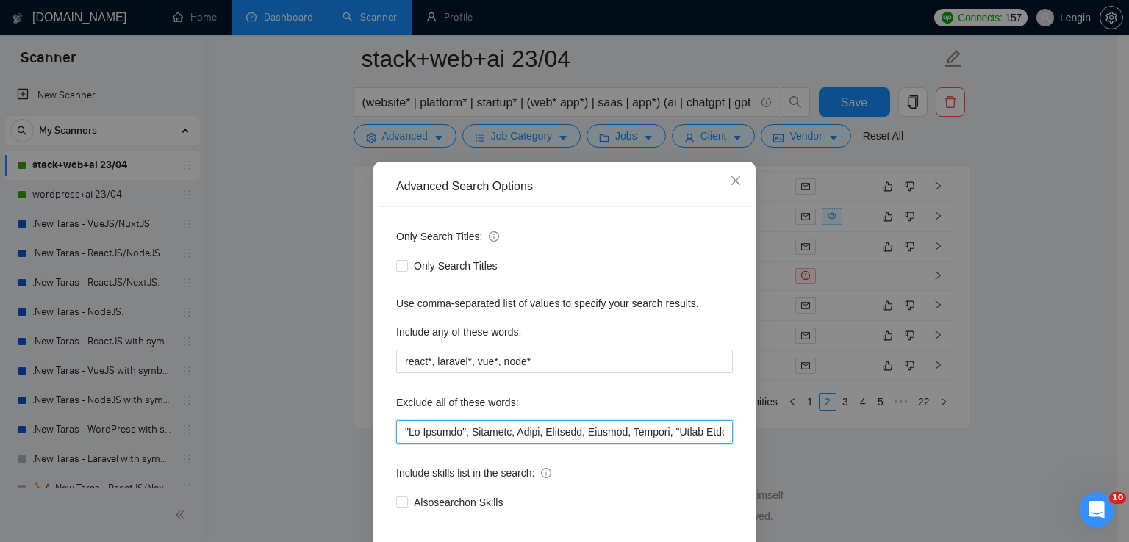
click at [406, 430] on input "text" at bounding box center [564, 432] width 337 height 24
paste input "OCR Tool"
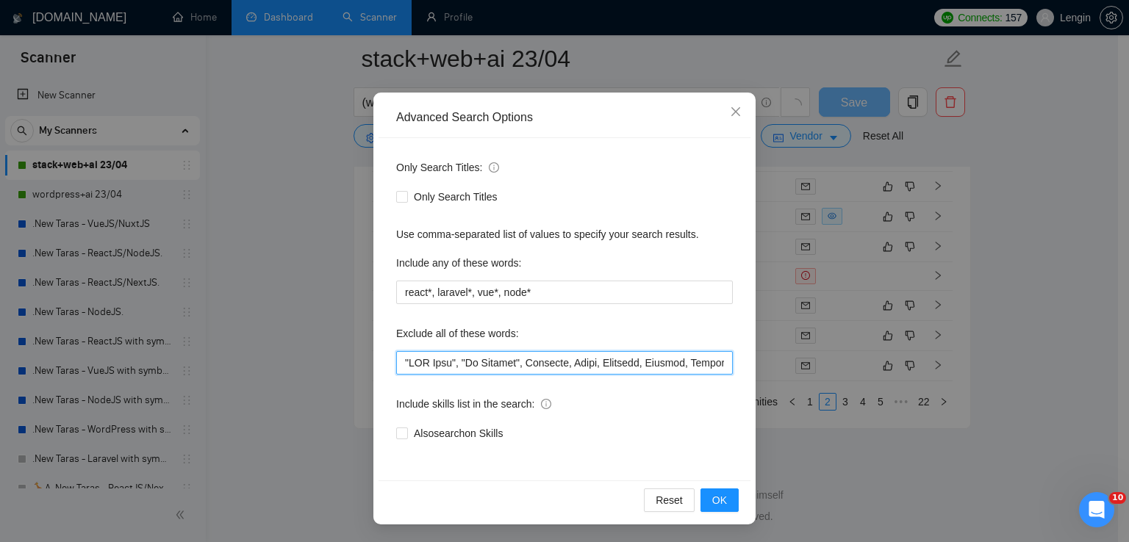
click at [404, 364] on input "text" at bounding box center [564, 363] width 337 height 24
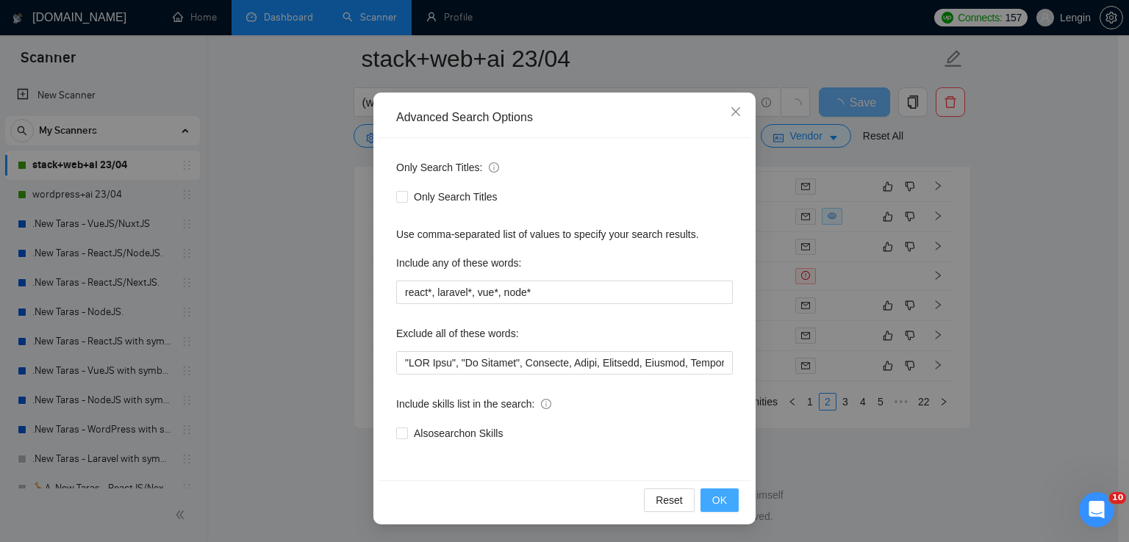
click at [717, 490] on button "OK" at bounding box center [719, 501] width 38 height 24
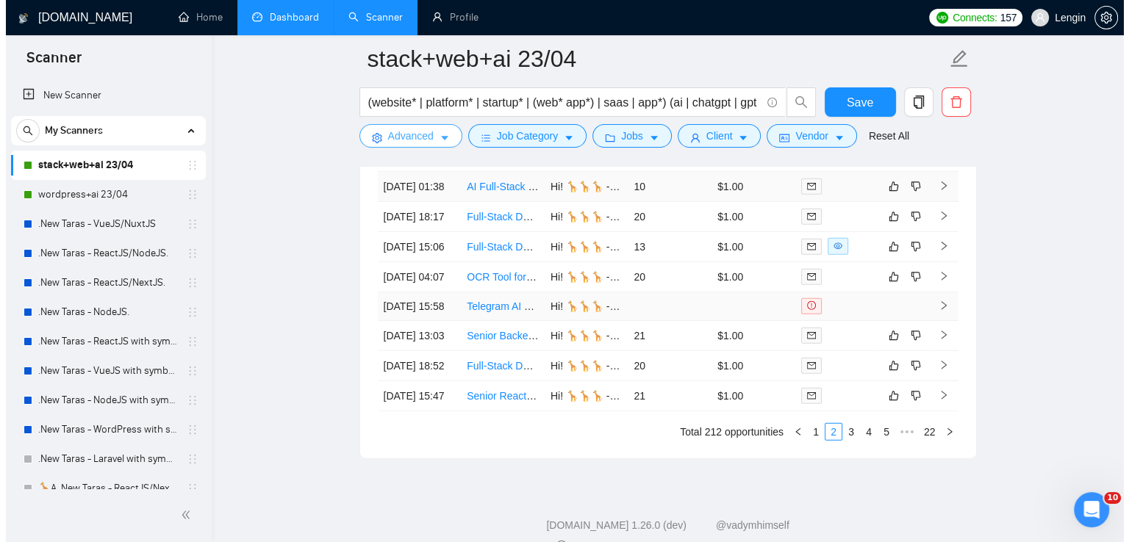
scroll to position [4054, 0]
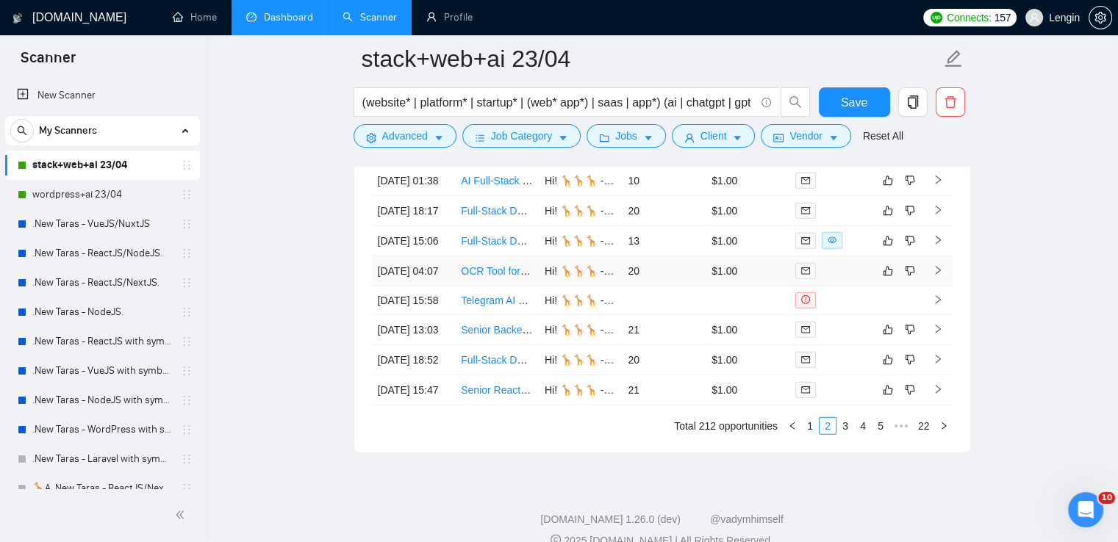
click at [509, 287] on td "OCR Tool for Construction Drawings and Specifications" at bounding box center [497, 272] width 84 height 30
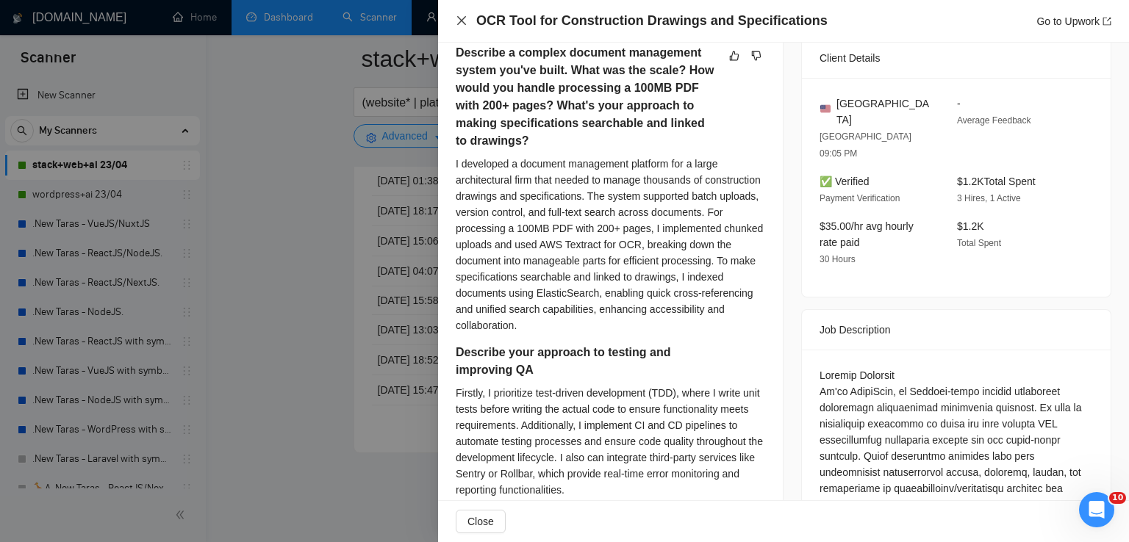
click at [464, 25] on icon "close" at bounding box center [462, 21] width 12 height 12
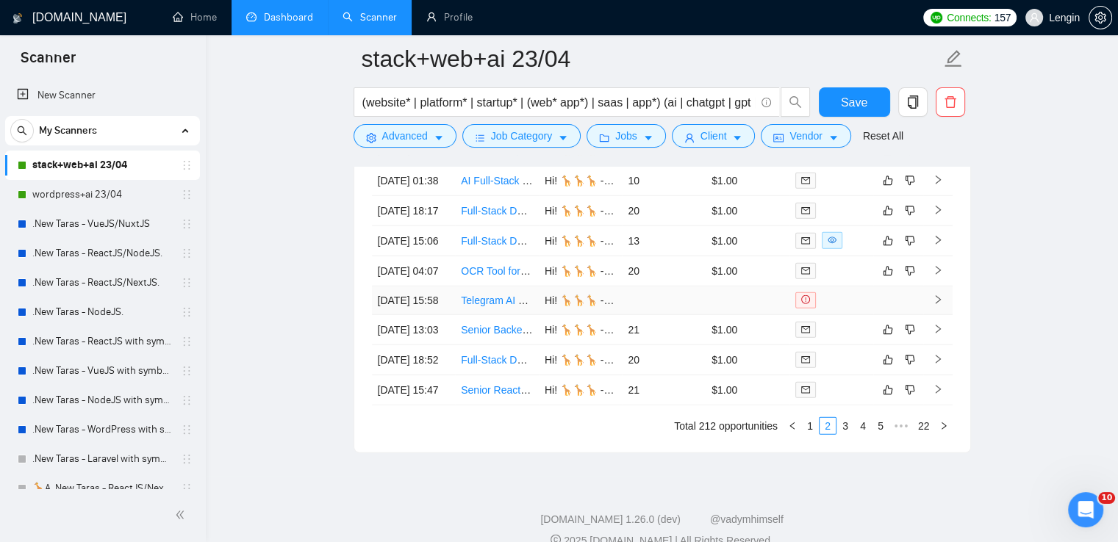
click at [515, 315] on td "Telegram AI Companion Bot Developer" at bounding box center [497, 301] width 84 height 29
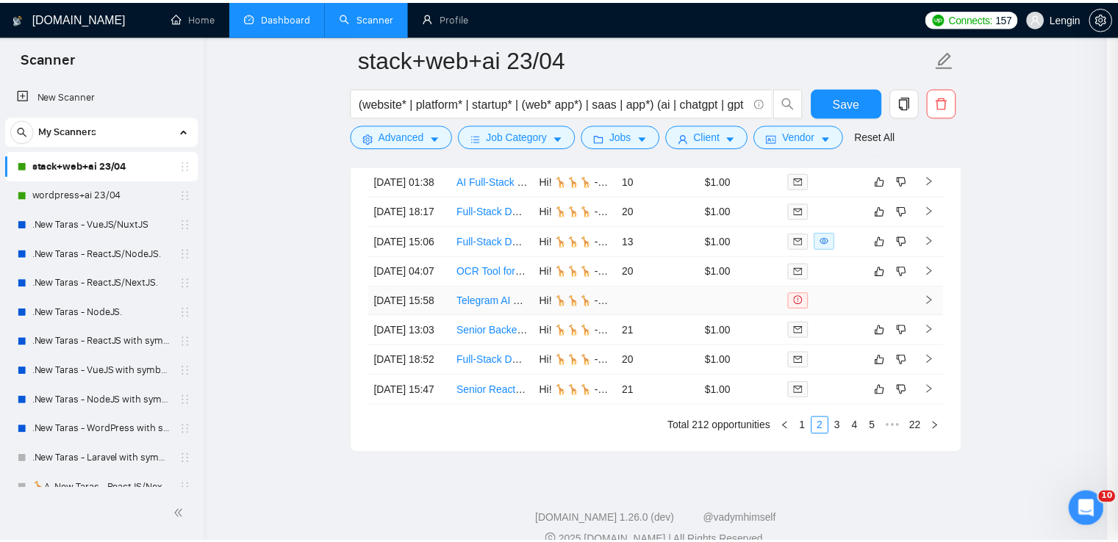
scroll to position [356, 0]
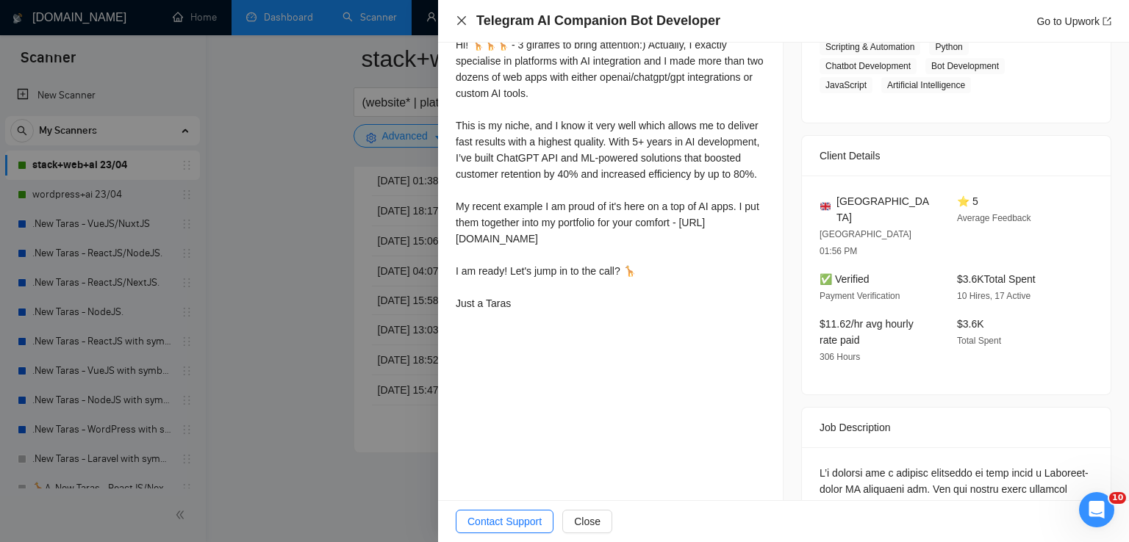
click at [459, 26] on icon "close" at bounding box center [462, 21] width 12 height 12
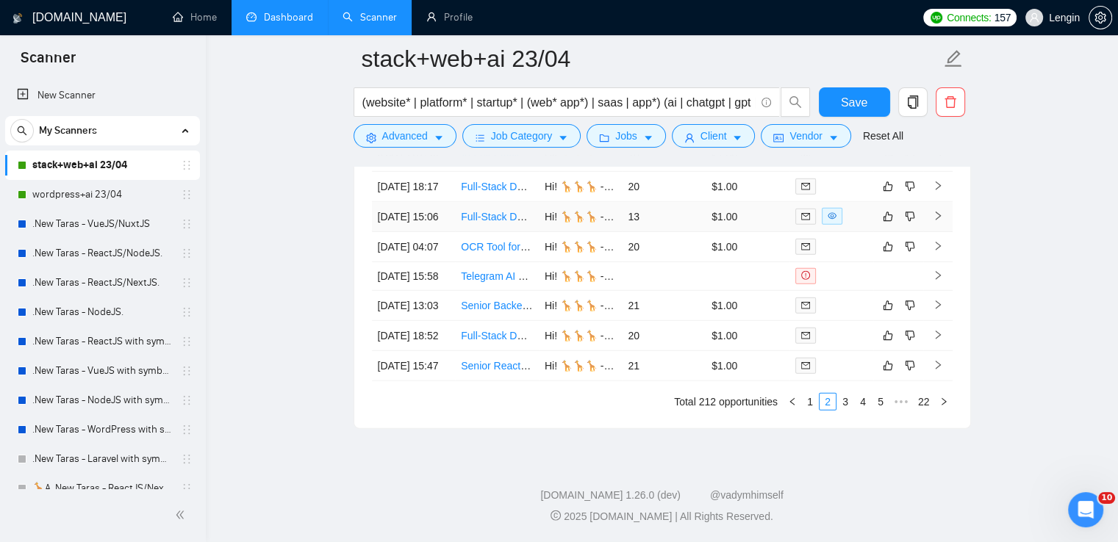
scroll to position [4217, 0]
click at [528, 291] on td "Senior Backend Developer Needed for TypeScript/Supabase Project" at bounding box center [497, 306] width 84 height 30
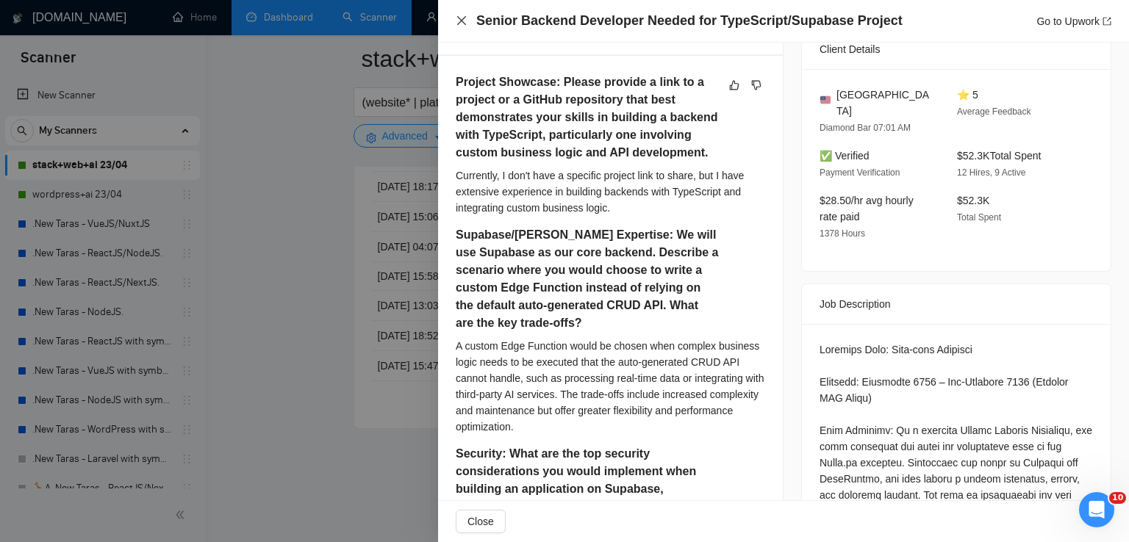
click at [456, 18] on icon "close" at bounding box center [462, 21] width 12 height 12
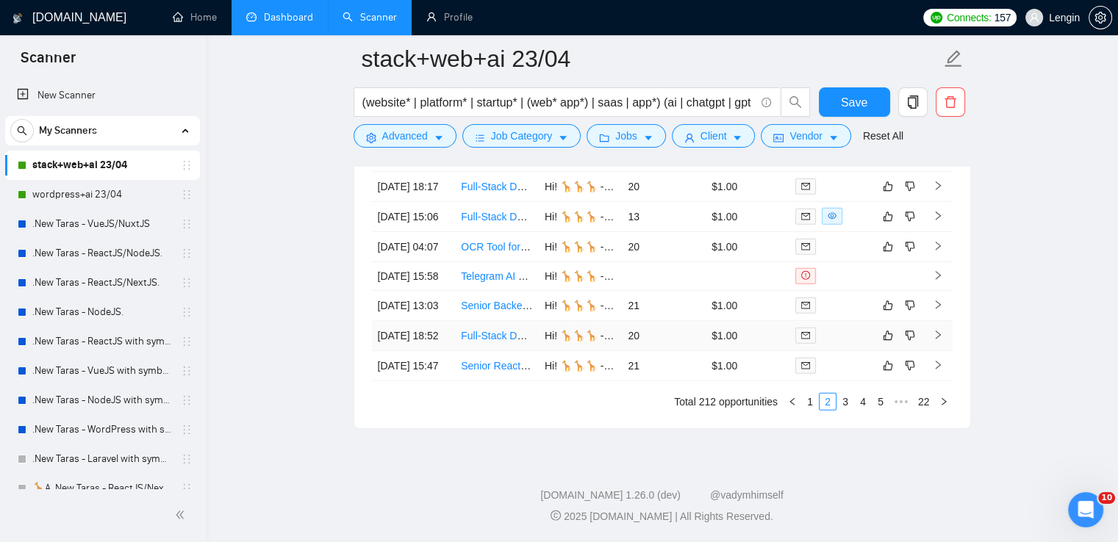
click at [476, 330] on td "Full-Stack Developer (React/Tailwind/Supabase/GCP) for AI-Assisted Web Applicat…" at bounding box center [497, 336] width 84 height 30
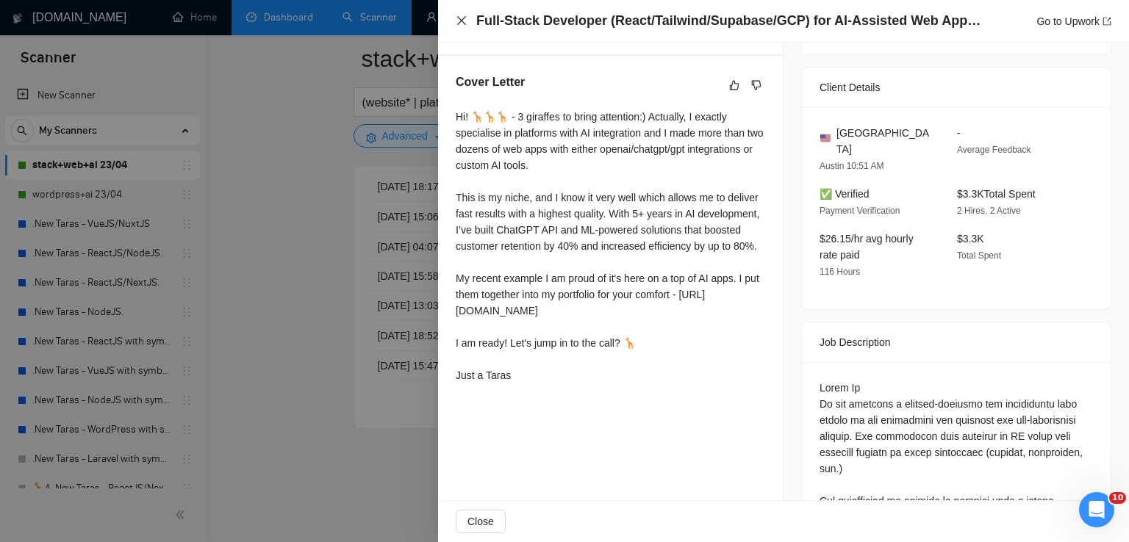
click at [462, 25] on icon "close" at bounding box center [462, 21] width 12 height 12
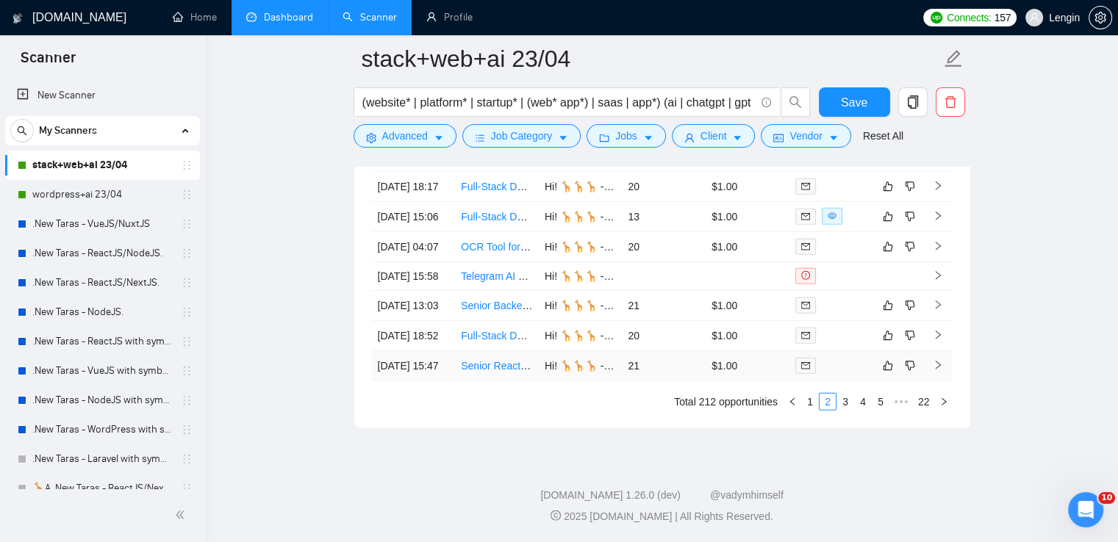
click at [495, 376] on td "Senior React + NextJS Developer" at bounding box center [497, 366] width 84 height 30
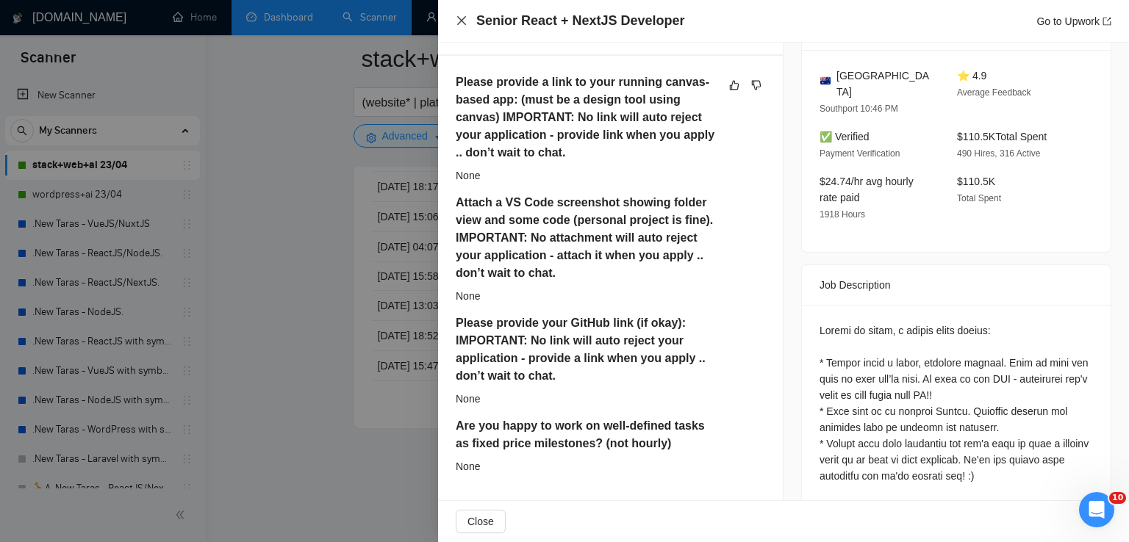
click at [459, 18] on icon "close" at bounding box center [462, 21] width 12 height 12
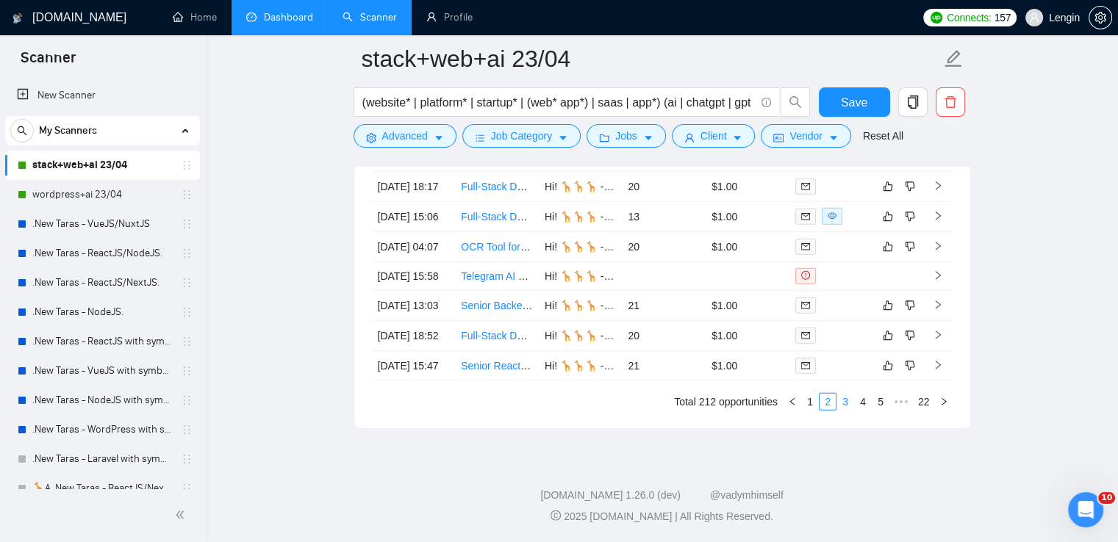
click at [847, 404] on link "3" at bounding box center [845, 402] width 16 height 16
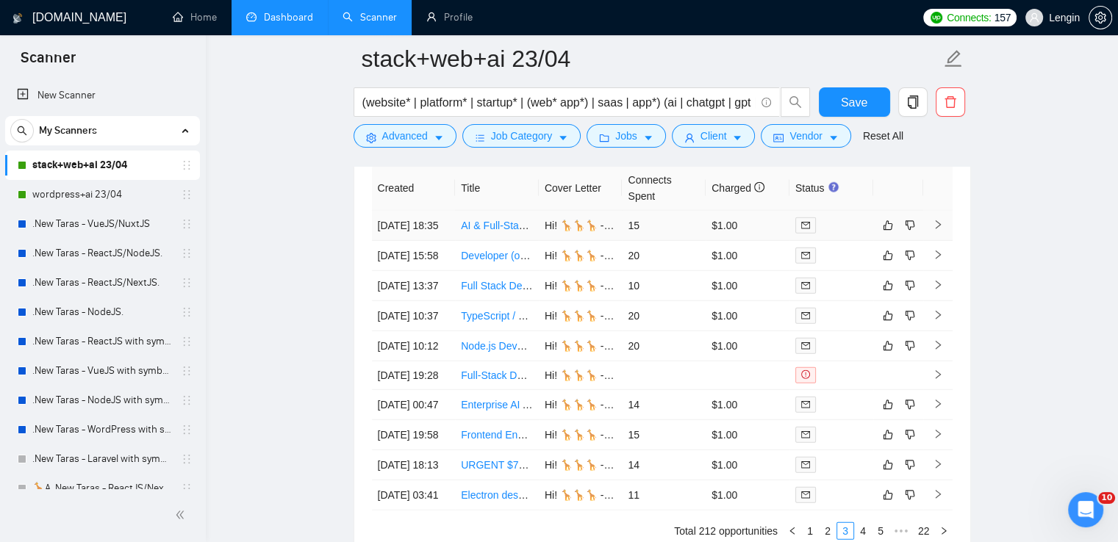
scroll to position [3944, 0]
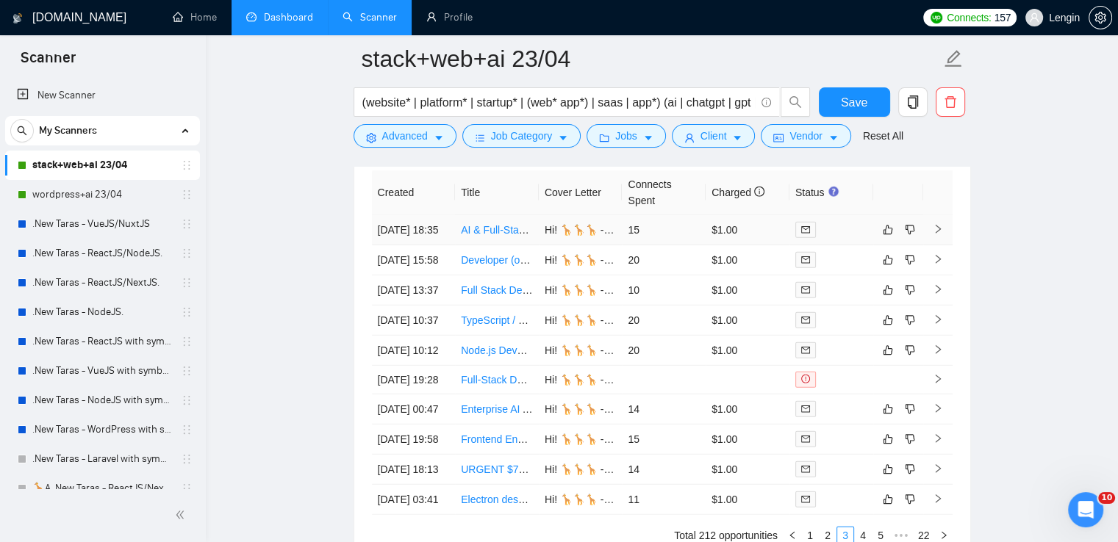
click at [498, 245] on td "AI & Full-Stack Developer Needed to Build Ultra-Realistic 3D Avatar App from Ph…" at bounding box center [497, 230] width 84 height 30
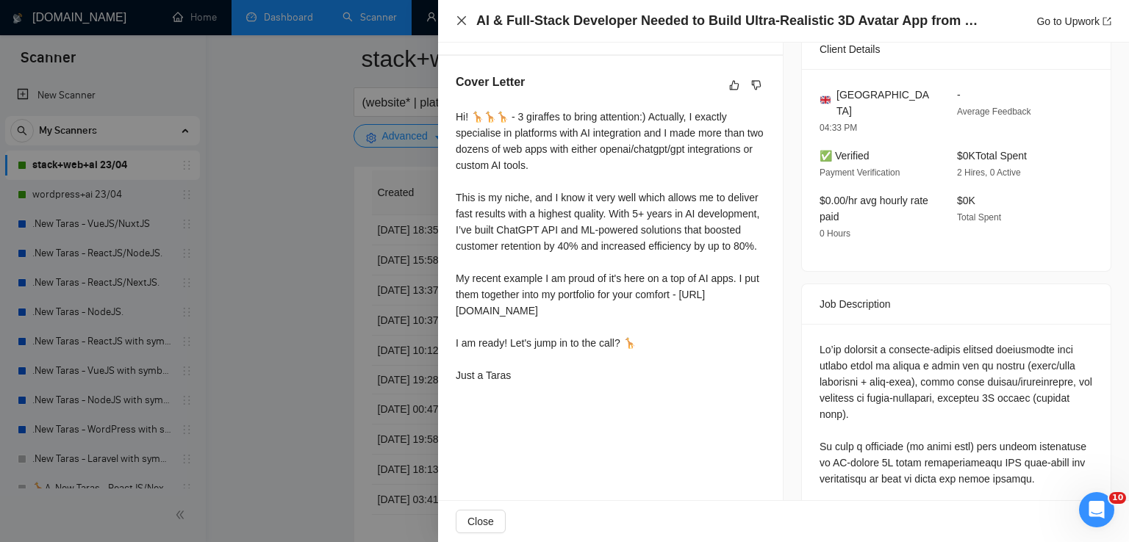
click at [458, 21] on icon "close" at bounding box center [462, 21] width 12 height 12
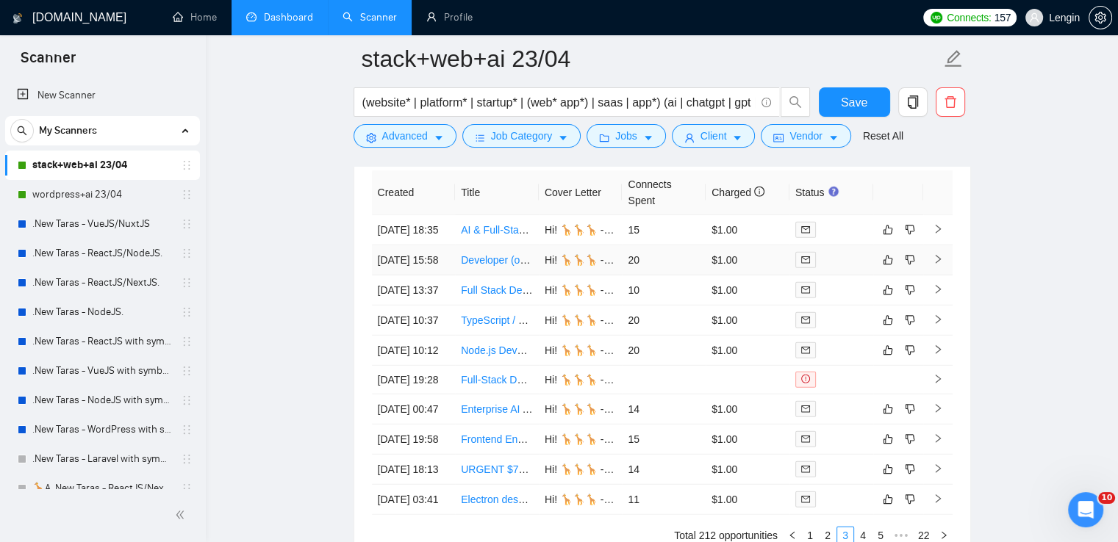
click at [512, 276] on td "Developer (or team) needed for full-stack development of a user platform" at bounding box center [497, 260] width 84 height 30
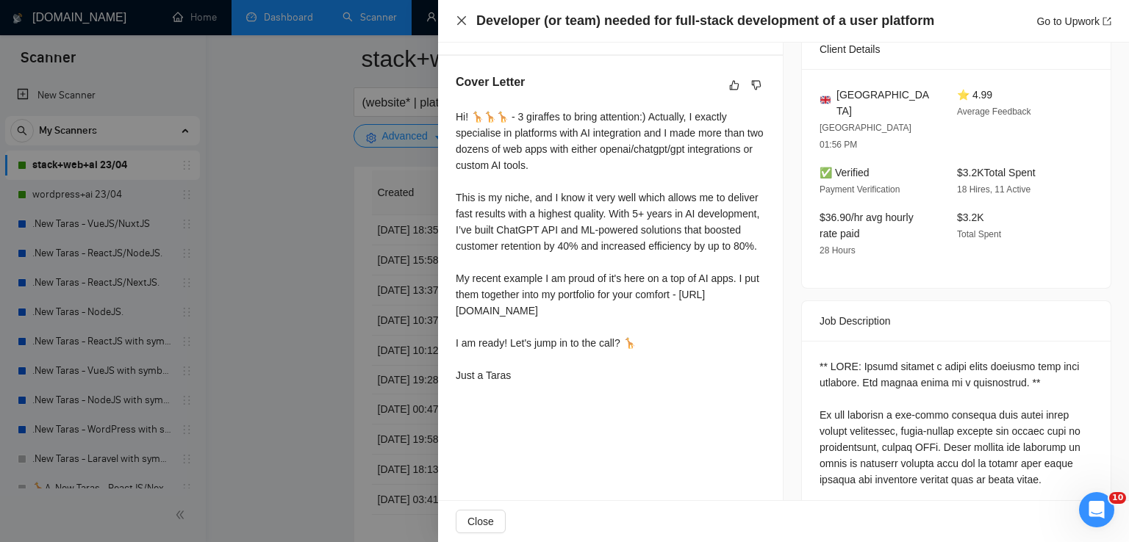
click at [459, 18] on icon "close" at bounding box center [461, 20] width 9 height 9
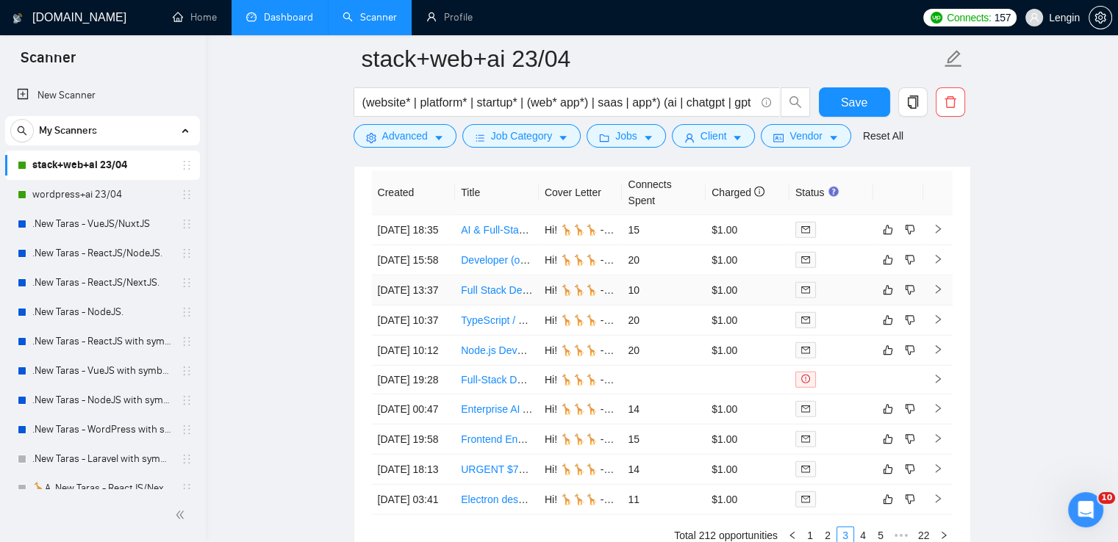
click at [484, 306] on td "Full Stack Developer for AI-Powered Real-Time Chat Platform" at bounding box center [497, 291] width 84 height 30
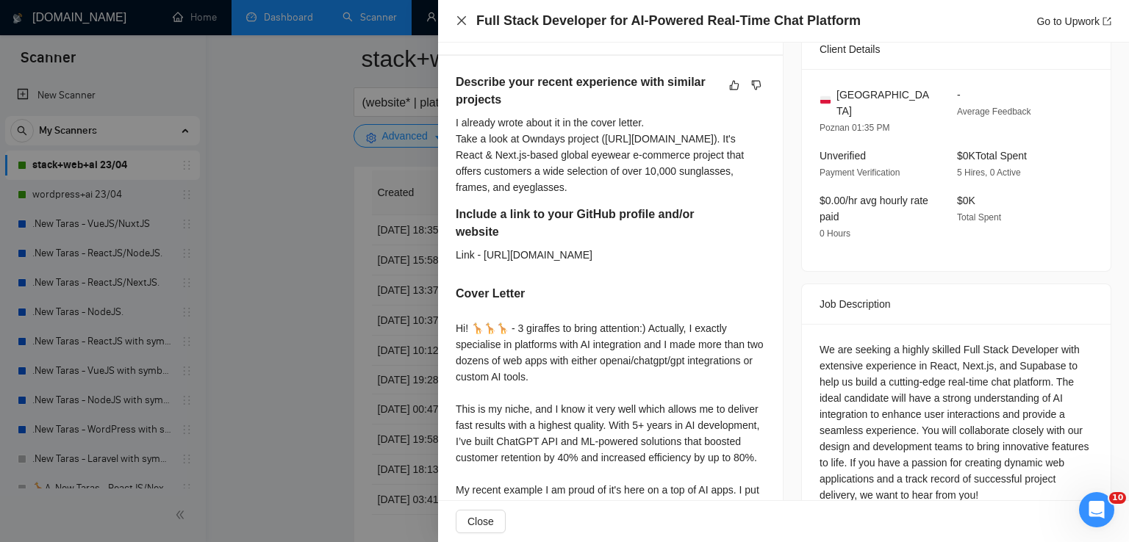
click at [459, 24] on icon "close" at bounding box center [461, 20] width 9 height 9
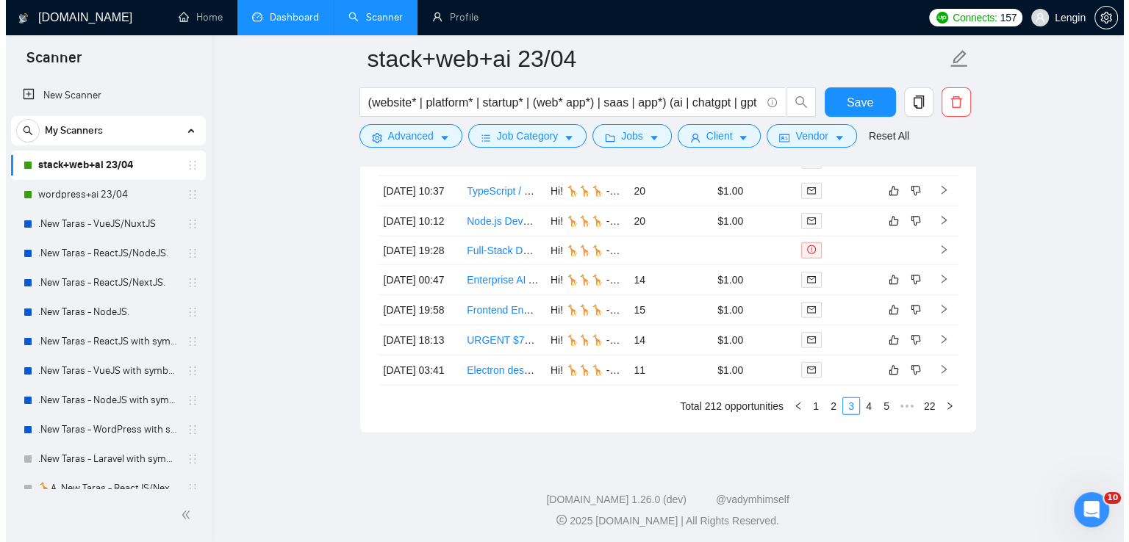
scroll to position [4090, 0]
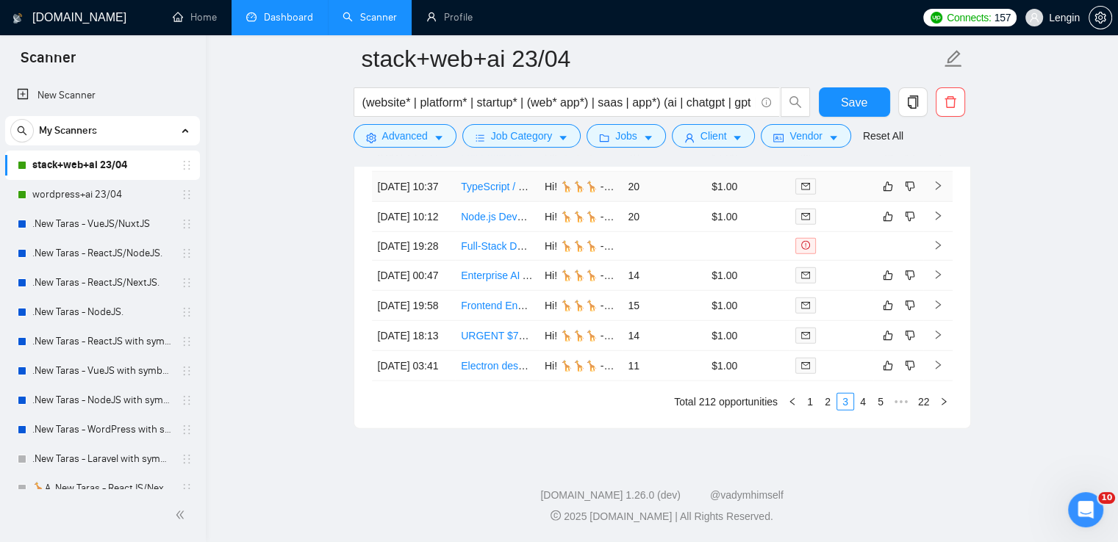
click at [515, 202] on td "TypeScript / NodeJS Developper Needed - Admin Pannel" at bounding box center [497, 187] width 84 height 30
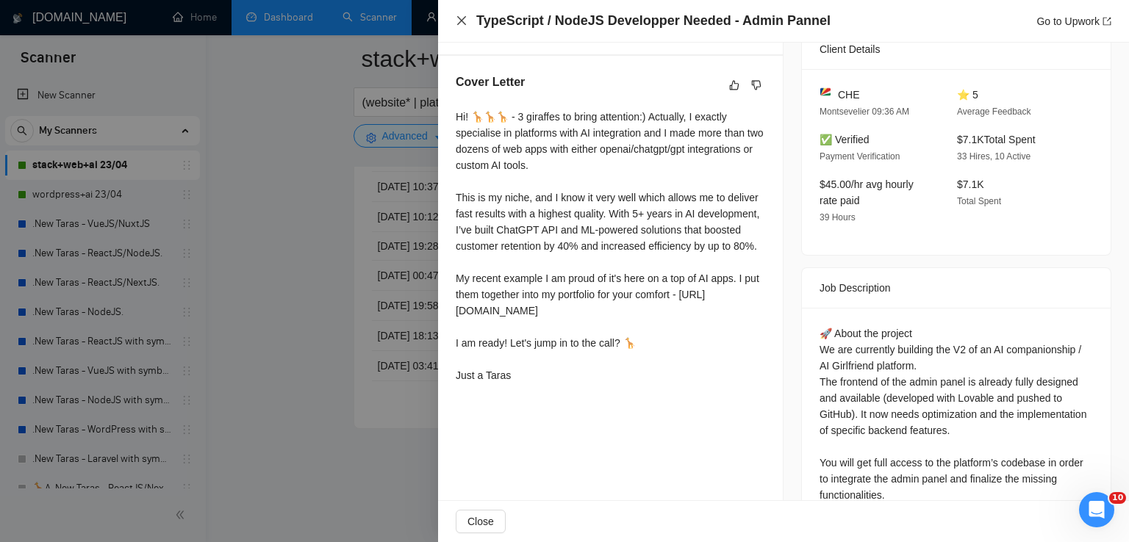
click at [461, 23] on icon "close" at bounding box center [462, 21] width 12 height 12
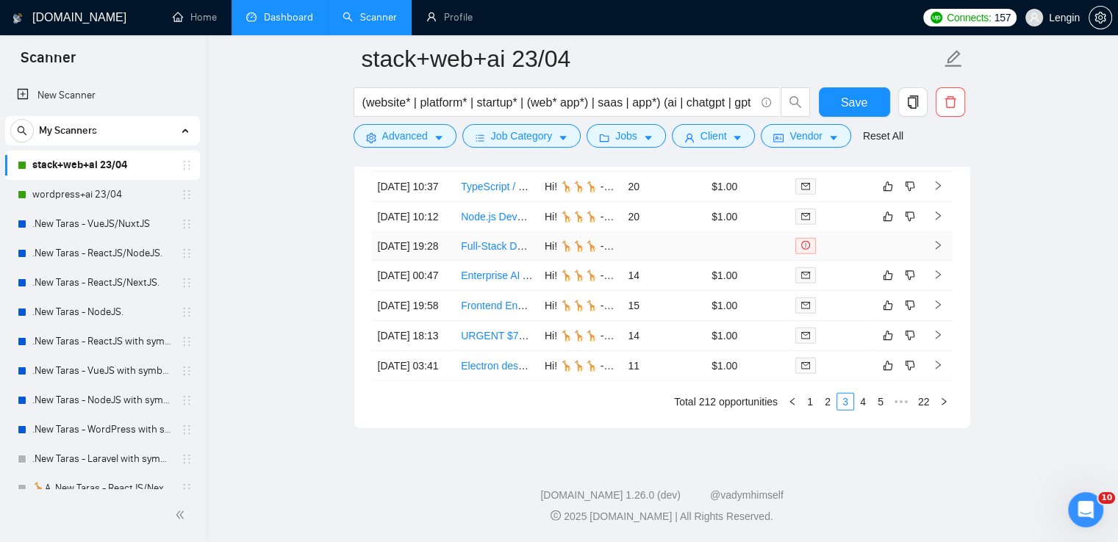
click at [505, 261] on td "Full-Stack Developer Needed for Healthcare SaaS Development" at bounding box center [497, 246] width 84 height 29
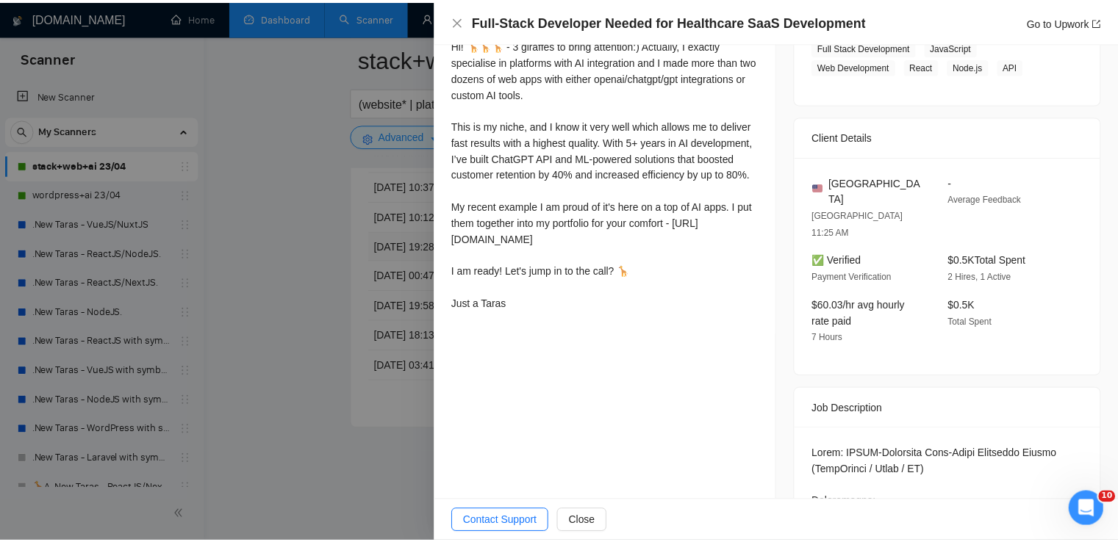
scroll to position [326, 0]
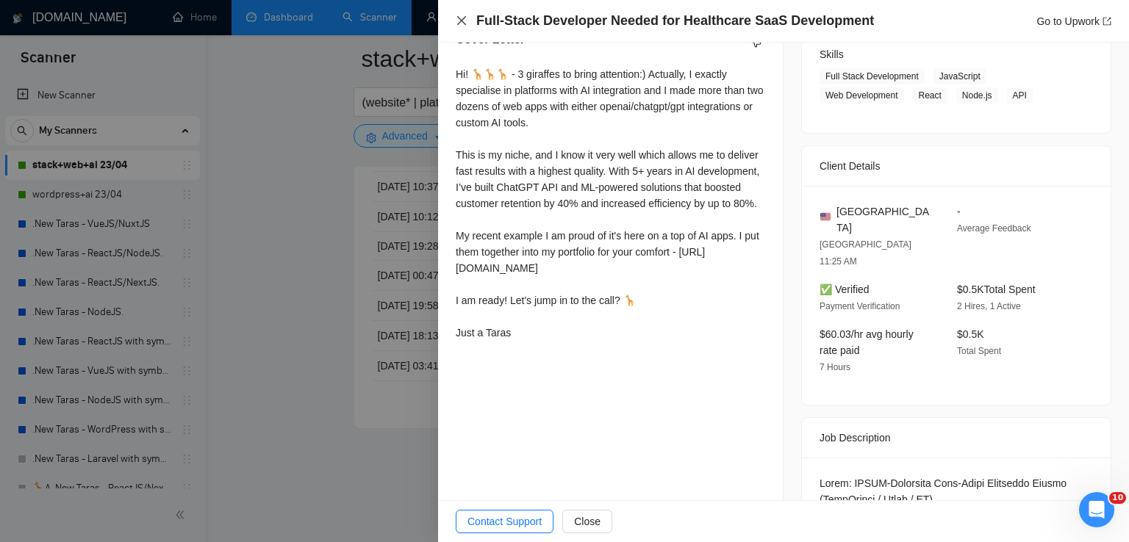
click at [464, 25] on icon "close" at bounding box center [462, 21] width 12 height 12
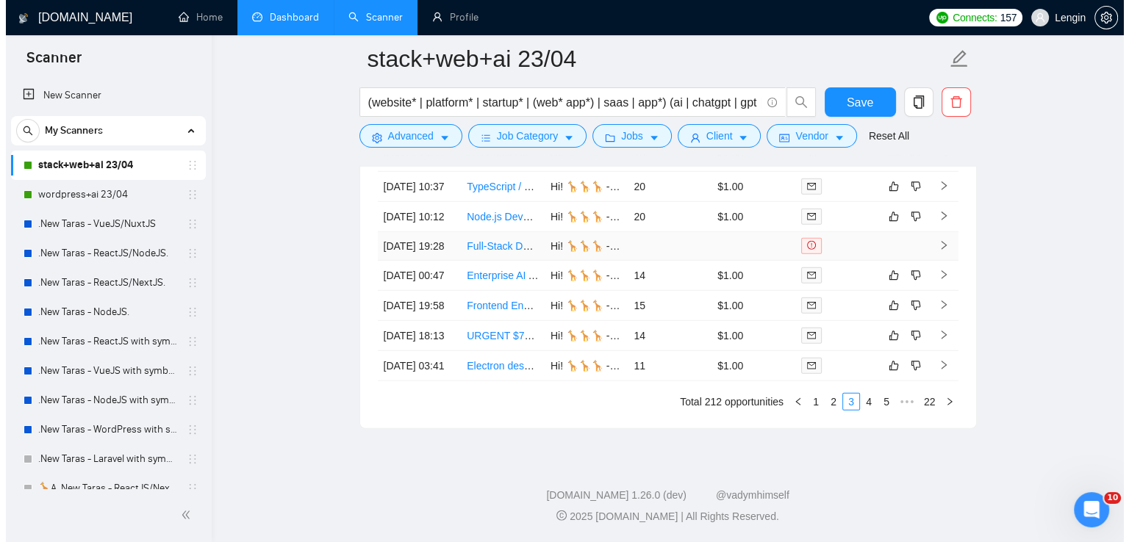
scroll to position [4210, 0]
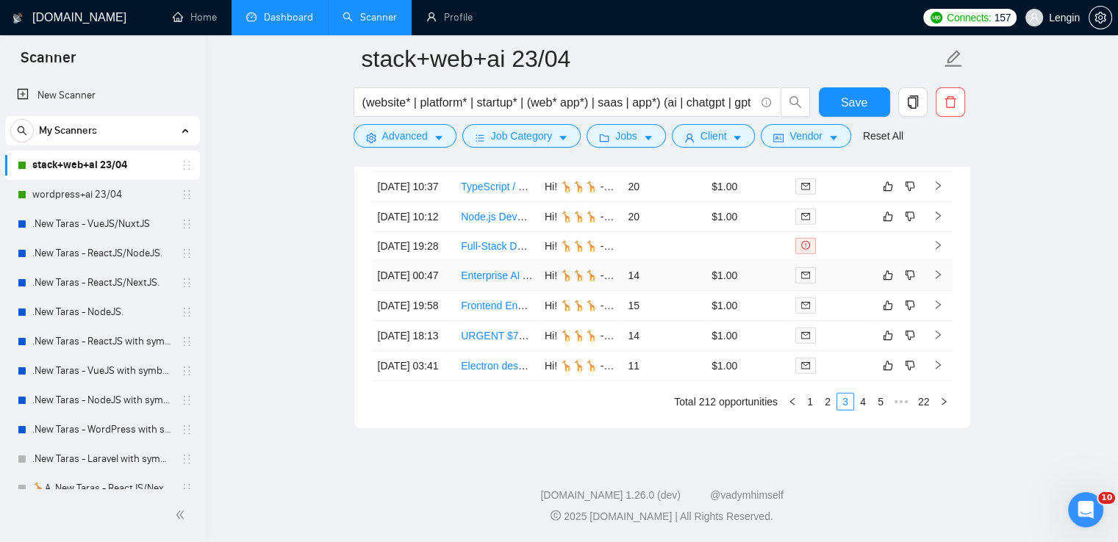
click at [494, 261] on td "Enterprise AI API Development & Integration with ChatGPT Enterprise" at bounding box center [497, 276] width 84 height 30
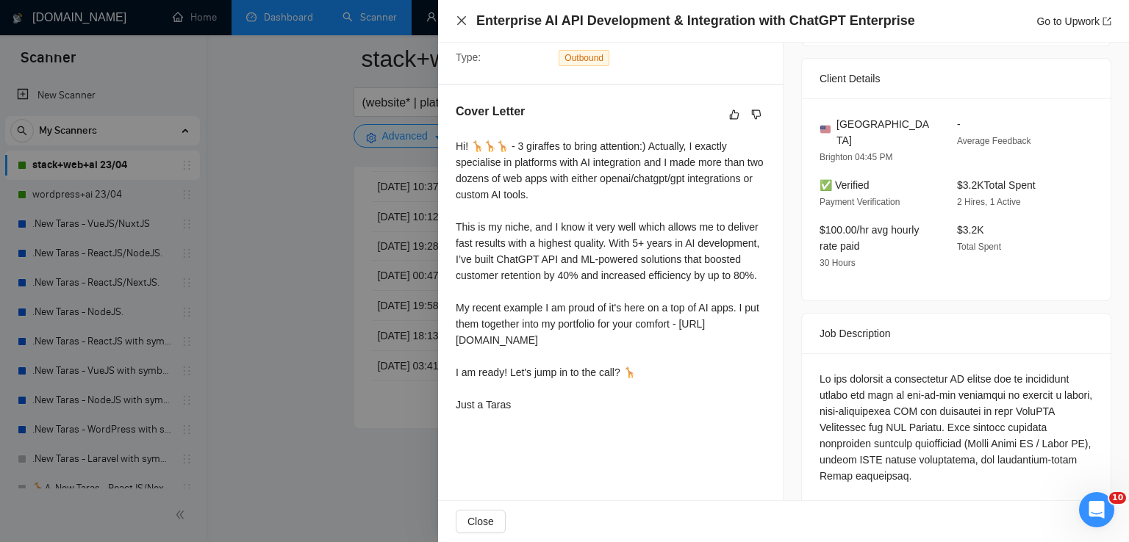
click at [459, 24] on icon "close" at bounding box center [461, 20] width 9 height 9
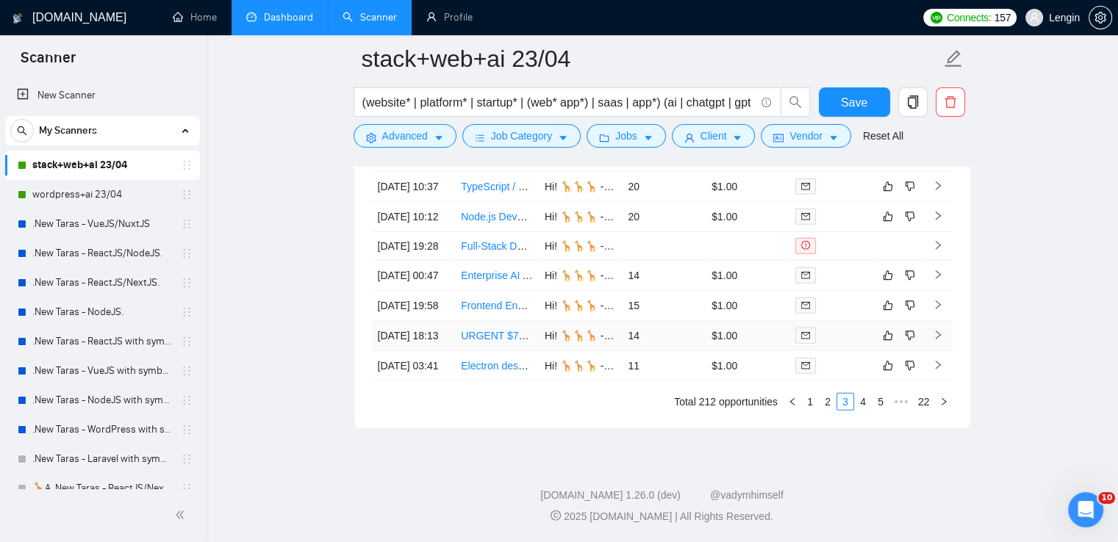
click at [503, 334] on td "URGENT $75/hr ([DATE]): 1-hour Zoom Connect Cursor ([PERSON_NAME]) Project to O…" at bounding box center [497, 336] width 84 height 30
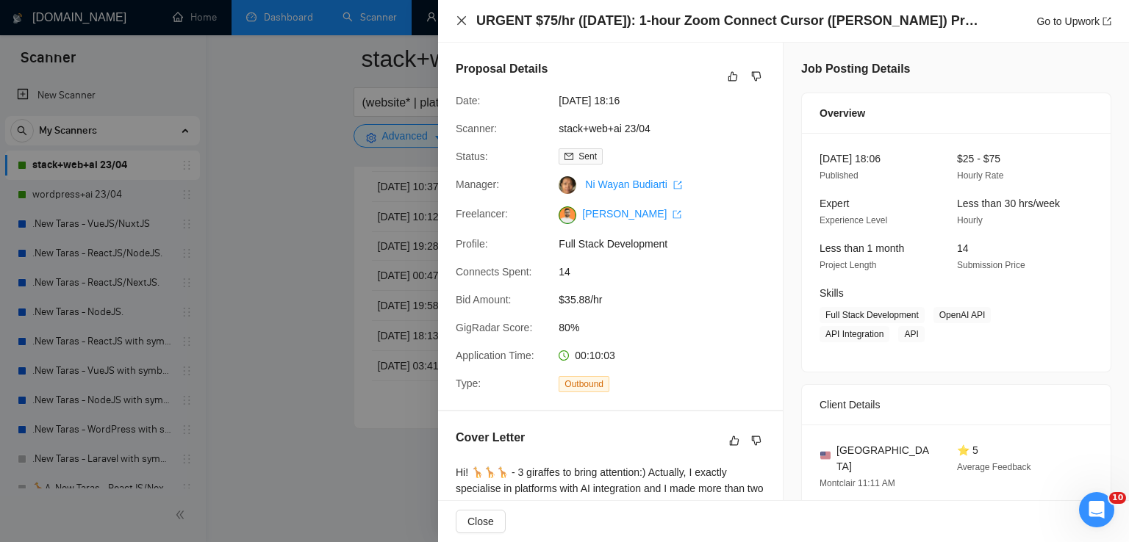
click at [462, 24] on icon "close" at bounding box center [462, 21] width 12 height 12
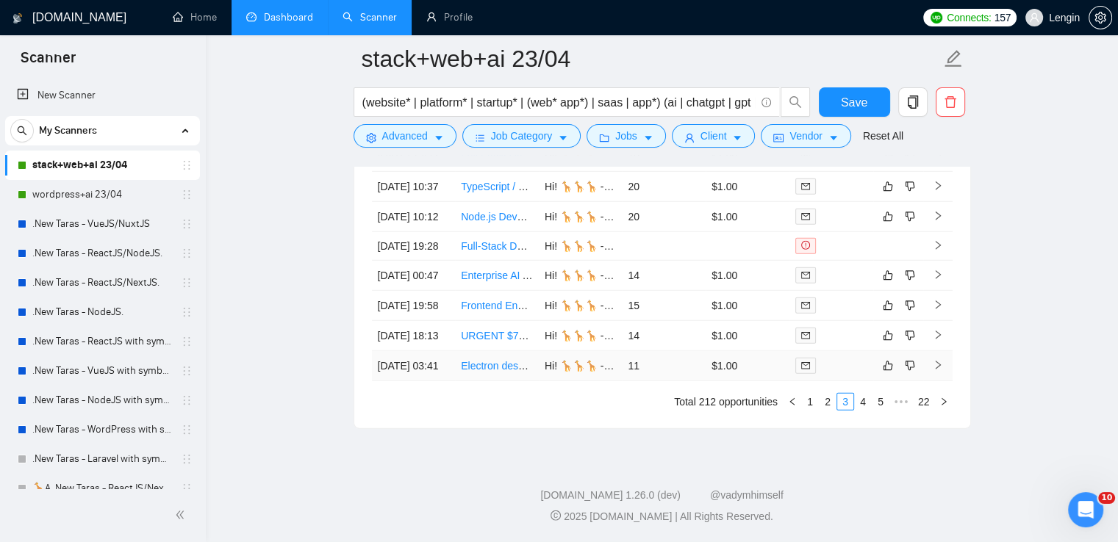
click at [481, 381] on td "Electron desktop app for screen + keyboard/mouse capture and secure upload" at bounding box center [497, 366] width 84 height 30
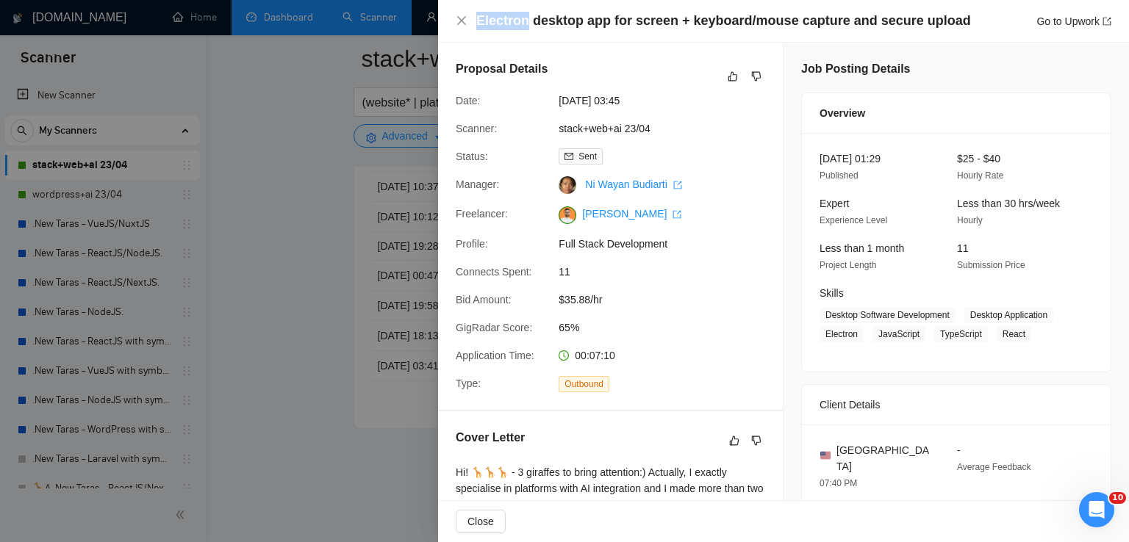
drag, startPoint x: 474, startPoint y: 22, endPoint x: 523, endPoint y: 21, distance: 49.3
click at [523, 21] on div "Electron desktop app for screen + keyboard/mouse capture and secure upload Go t…" at bounding box center [784, 21] width 656 height 18
copy h4 "Electron"
click at [459, 24] on icon "close" at bounding box center [461, 20] width 9 height 9
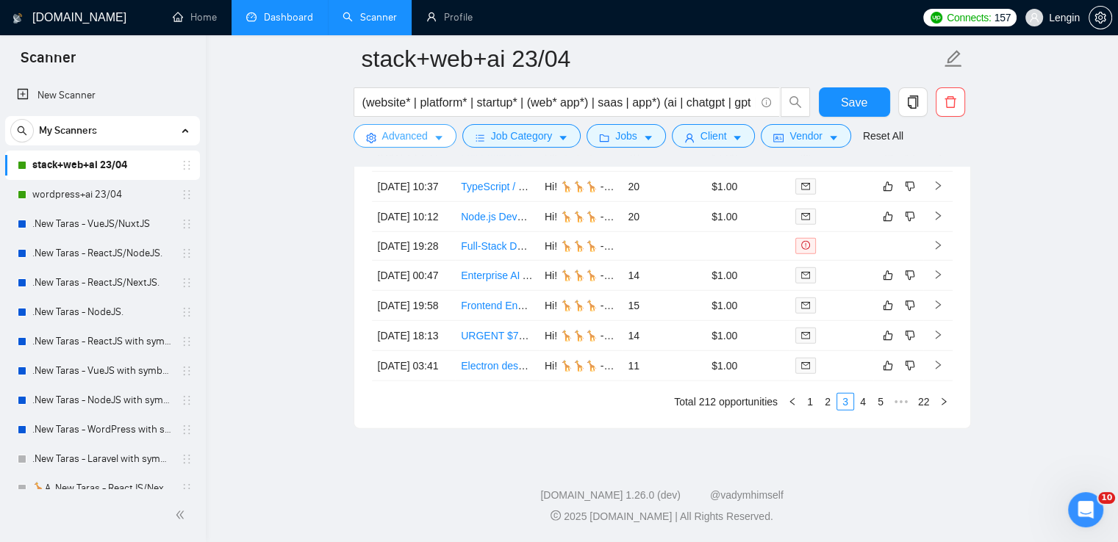
click at [406, 135] on span "Advanced" at bounding box center [405, 136] width 46 height 16
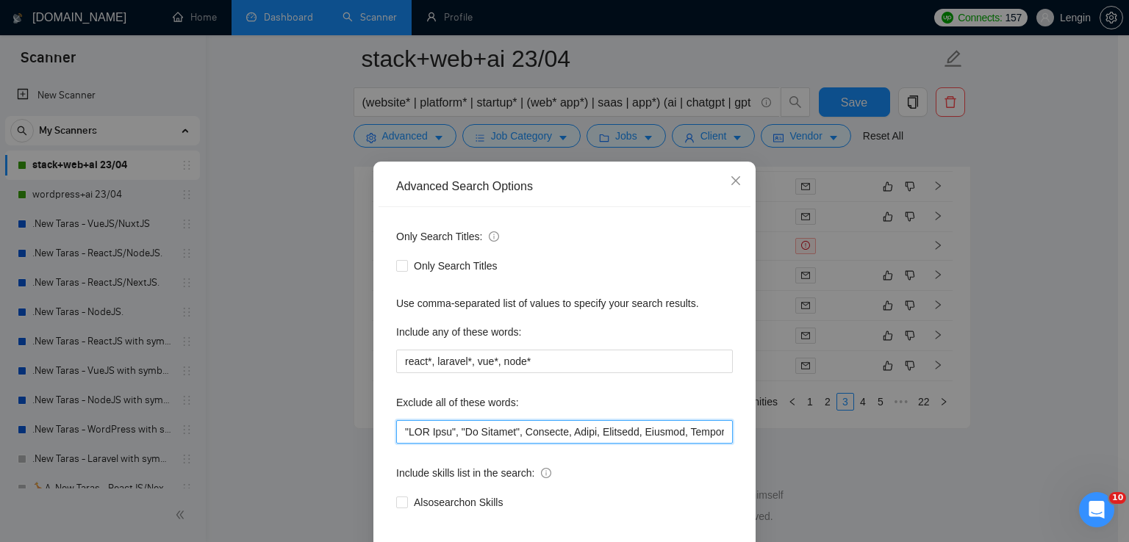
click at [411, 433] on input "text" at bounding box center [564, 432] width 337 height 24
paste input "Electron"
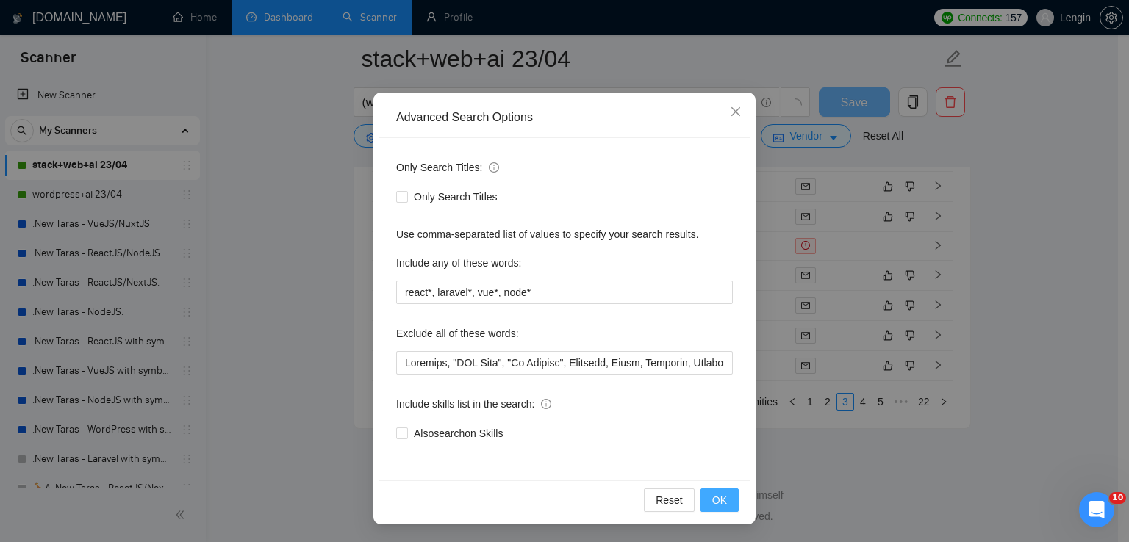
scroll to position [4042, 0]
click at [712, 508] on button "OK" at bounding box center [719, 501] width 38 height 24
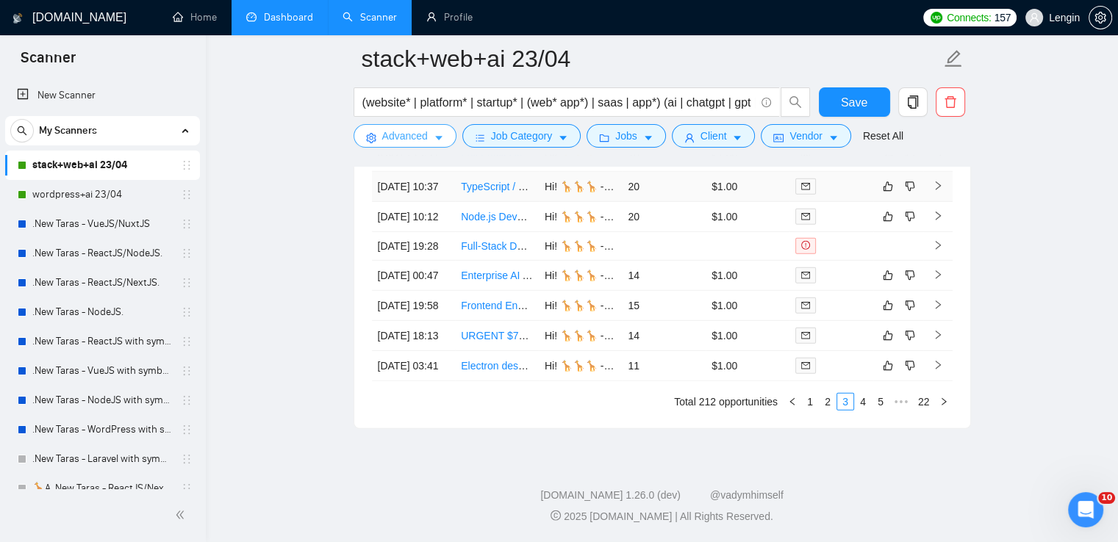
scroll to position [4104, 0]
click at [496, 291] on td "Enterprise AI API Development & Integration with ChatGPT Enterprise" at bounding box center [497, 276] width 84 height 30
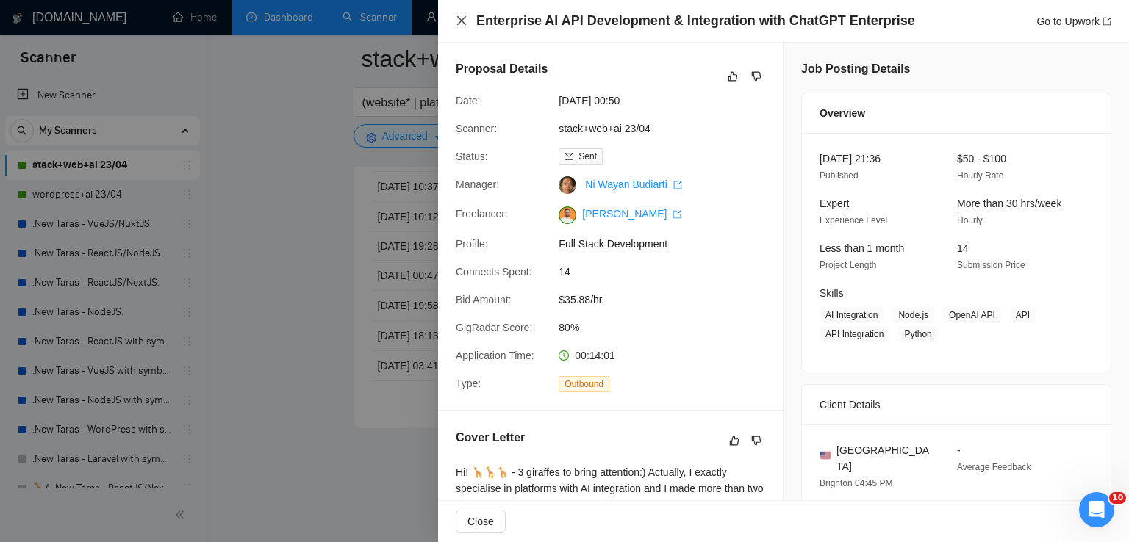
click at [463, 24] on icon "close" at bounding box center [462, 21] width 12 height 12
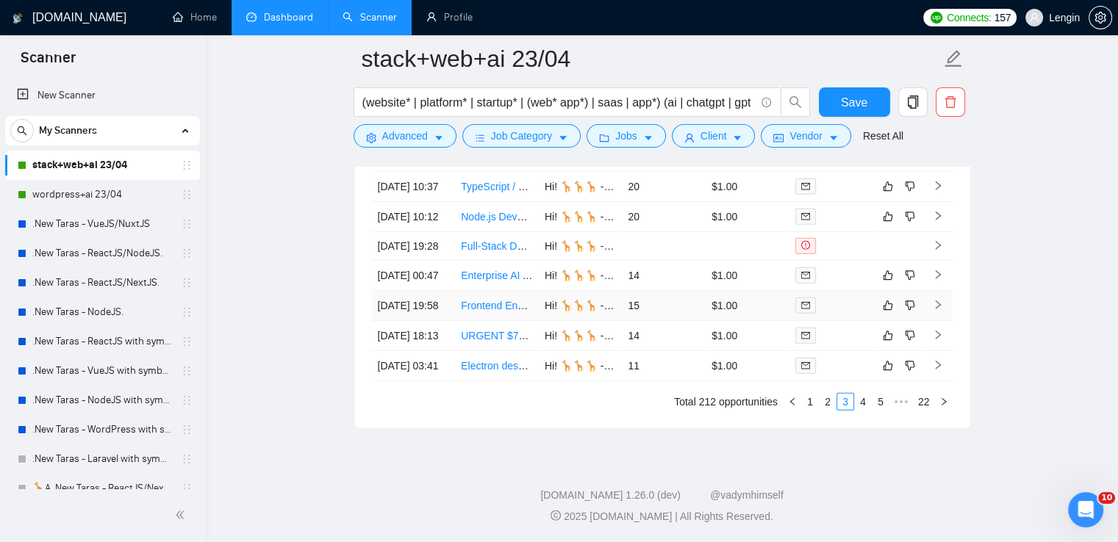
scroll to position [4186, 0]
click at [862, 410] on link "4" at bounding box center [863, 402] width 16 height 16
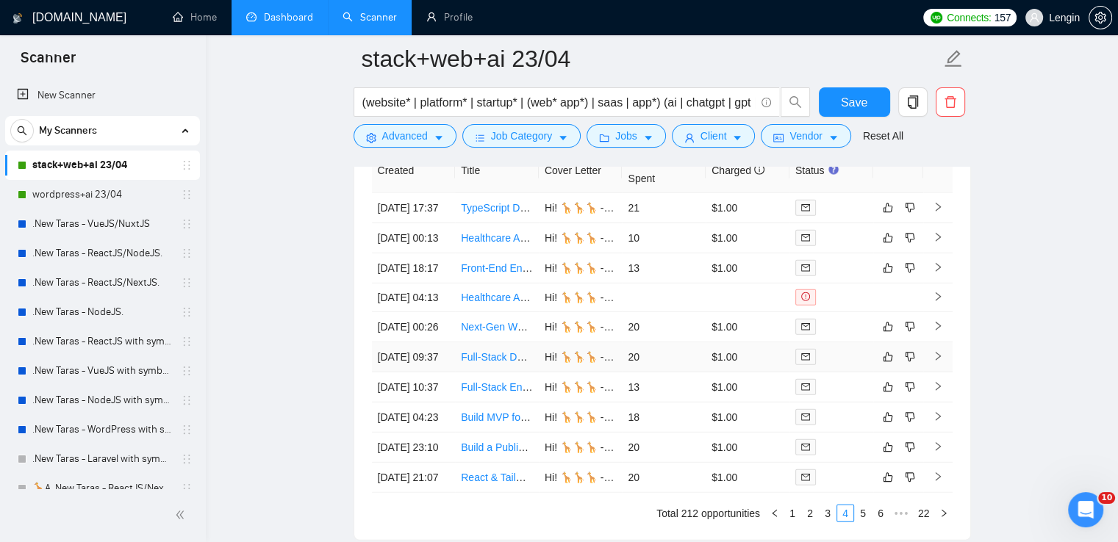
scroll to position [3960, 0]
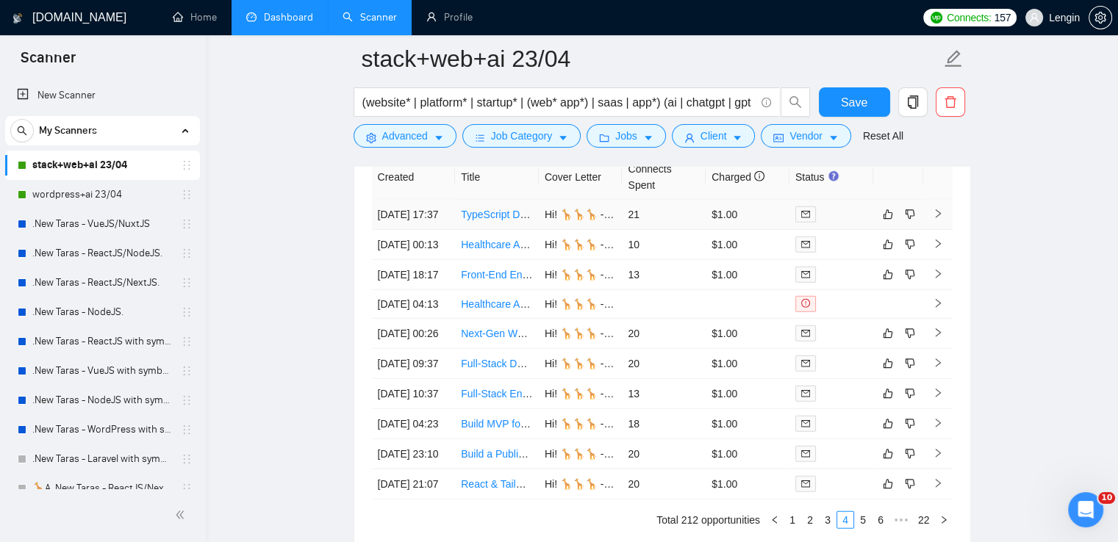
click at [512, 227] on td "TypeScript Developper Needed (Frontend & Backend)" at bounding box center [497, 215] width 84 height 30
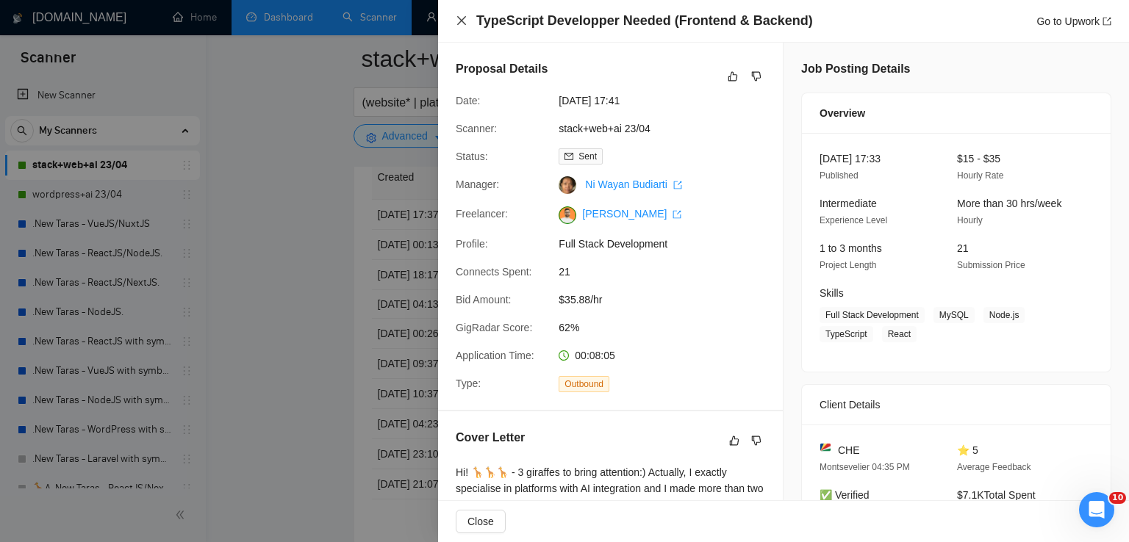
click at [464, 24] on icon "close" at bounding box center [461, 20] width 9 height 9
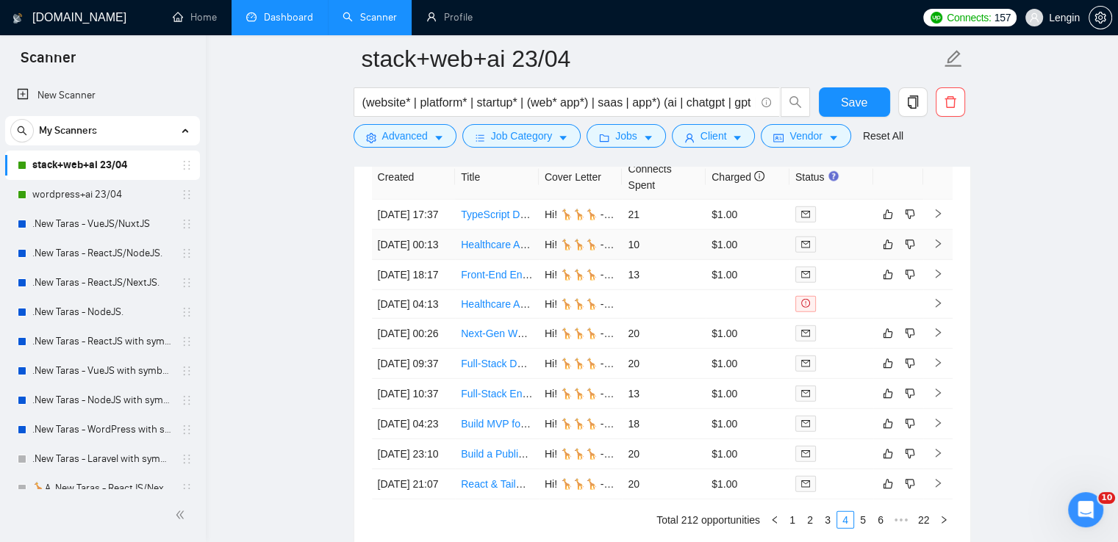
click at [497, 260] on td "Healthcare AI tool aggregator website development" at bounding box center [497, 245] width 84 height 30
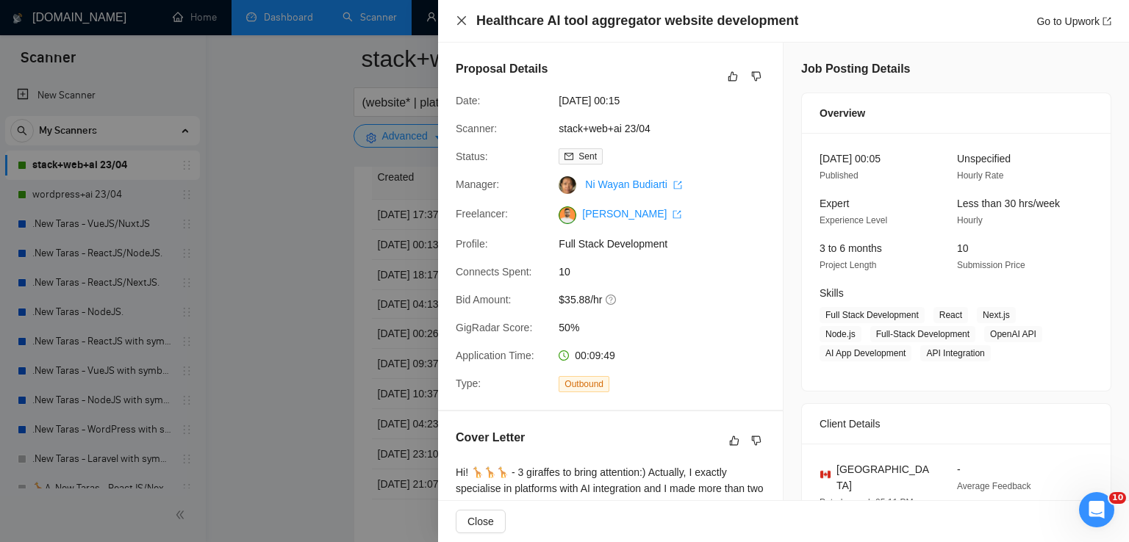
click at [464, 21] on icon "close" at bounding box center [462, 21] width 12 height 12
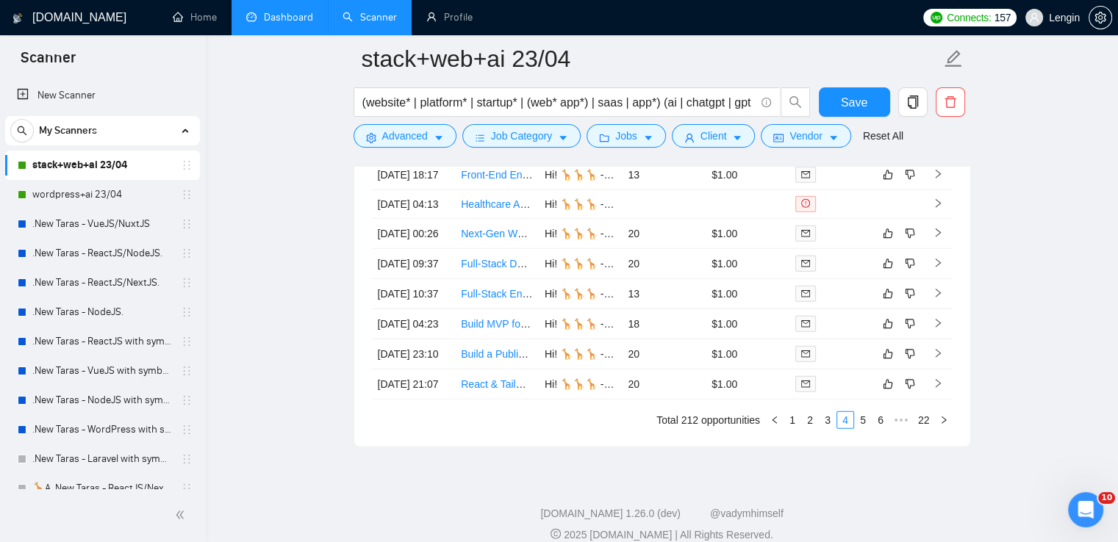
scroll to position [4061, 0]
click at [481, 189] on td "Front-End Engineer with React & TypeScript Expertise" at bounding box center [497, 174] width 84 height 30
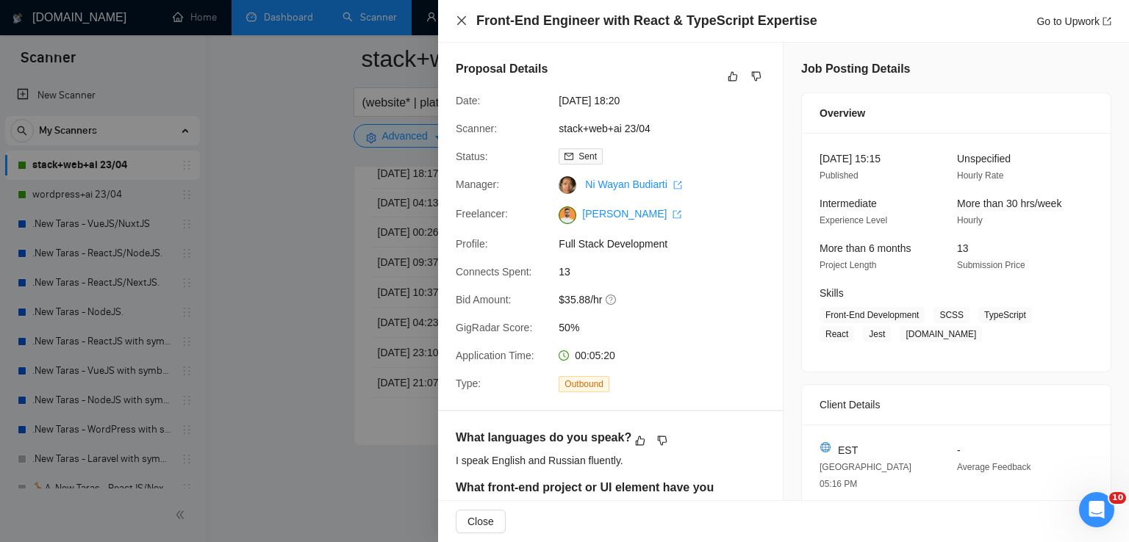
click at [462, 24] on icon "close" at bounding box center [462, 21] width 12 height 12
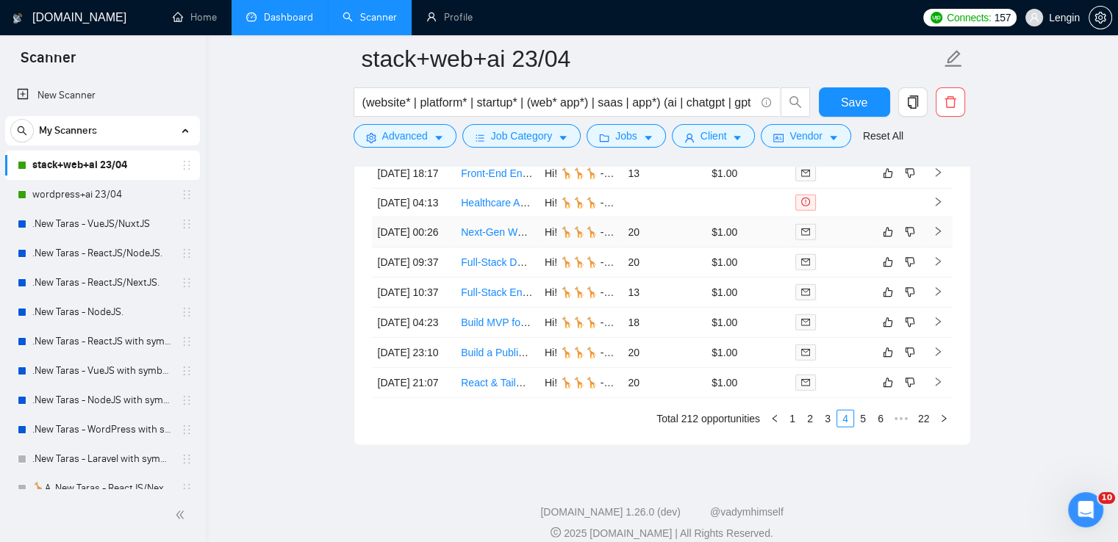
click at [498, 248] on td "Next-Gen Website with AI & 3D Features" at bounding box center [497, 233] width 84 height 30
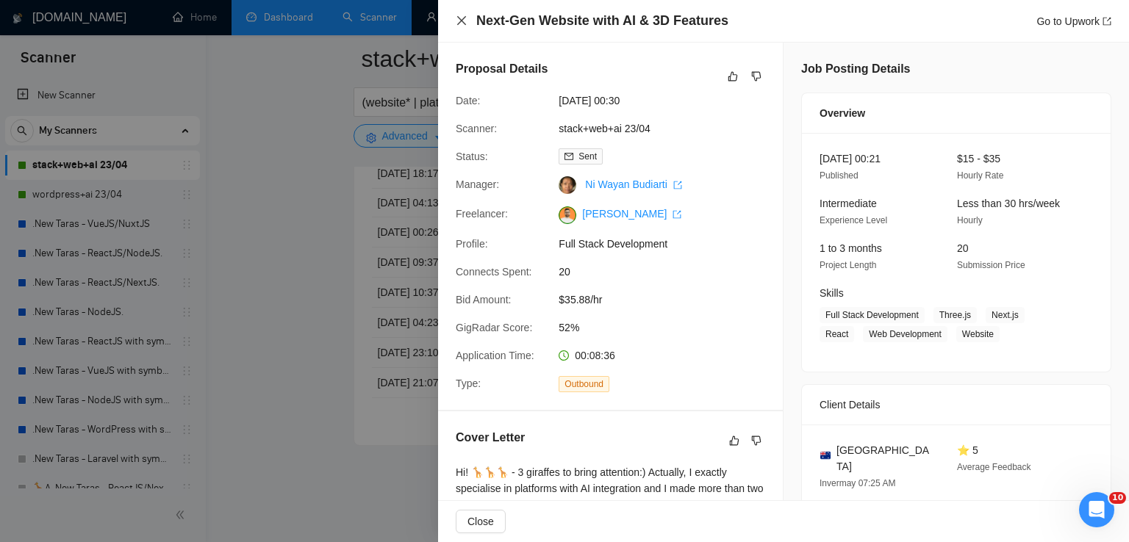
click at [464, 24] on icon "close" at bounding box center [461, 20] width 9 height 9
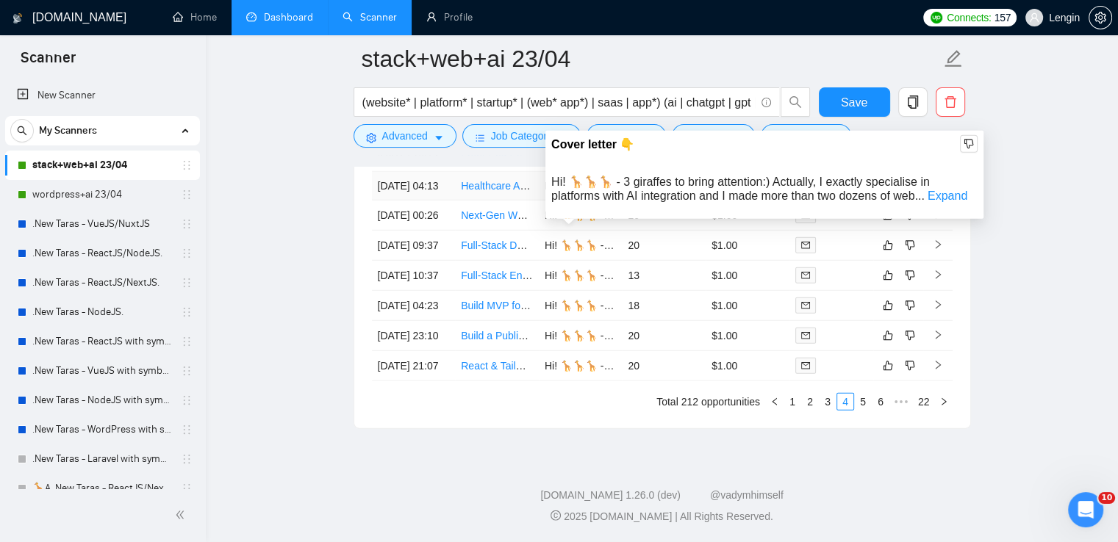
scroll to position [4196, 0]
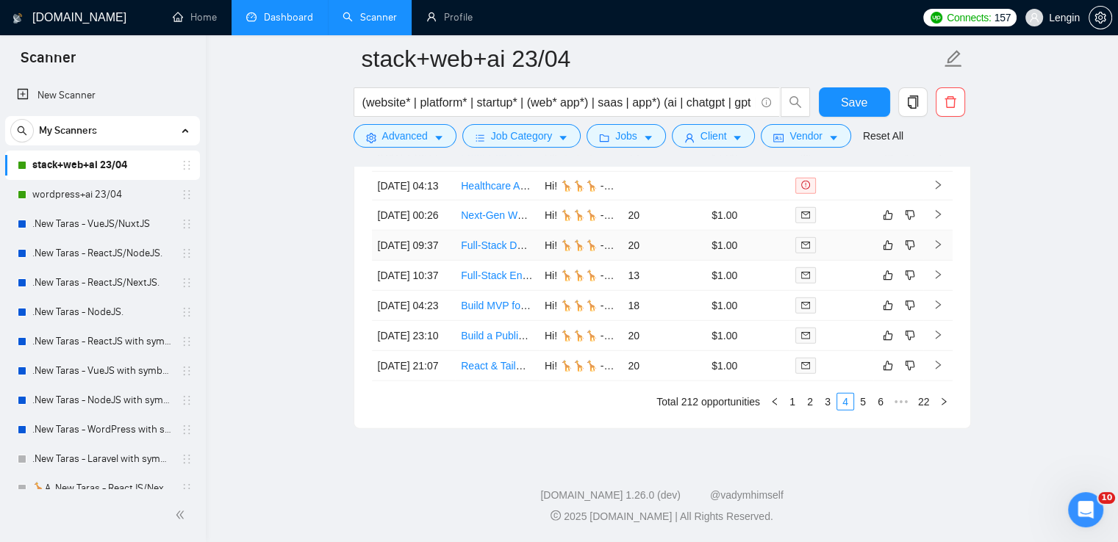
click at [517, 231] on td "Full-Stack Developer Needed for AI Web App Development" at bounding box center [497, 246] width 84 height 30
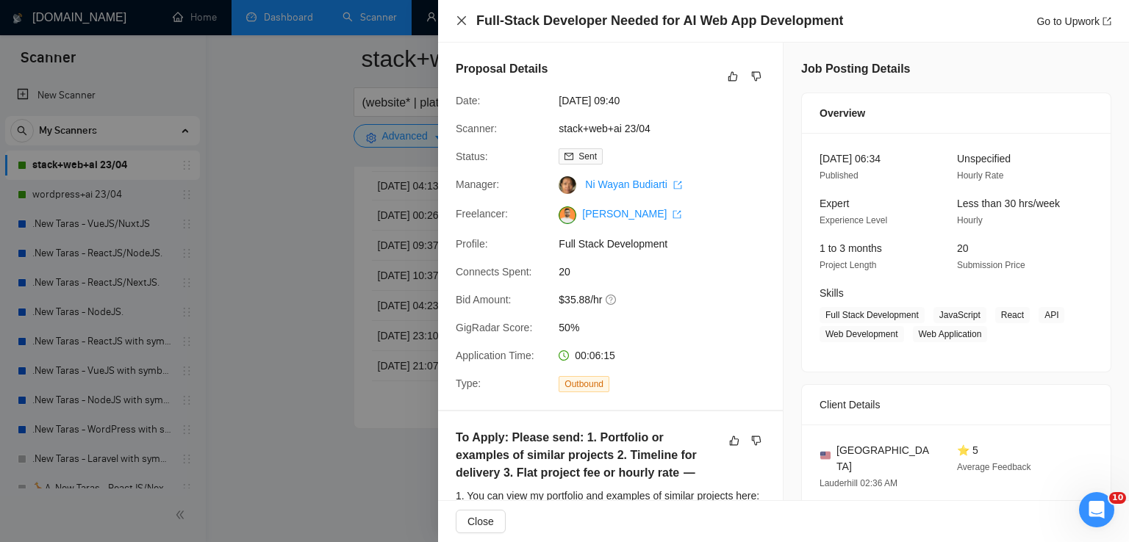
click at [458, 21] on icon "close" at bounding box center [462, 21] width 12 height 12
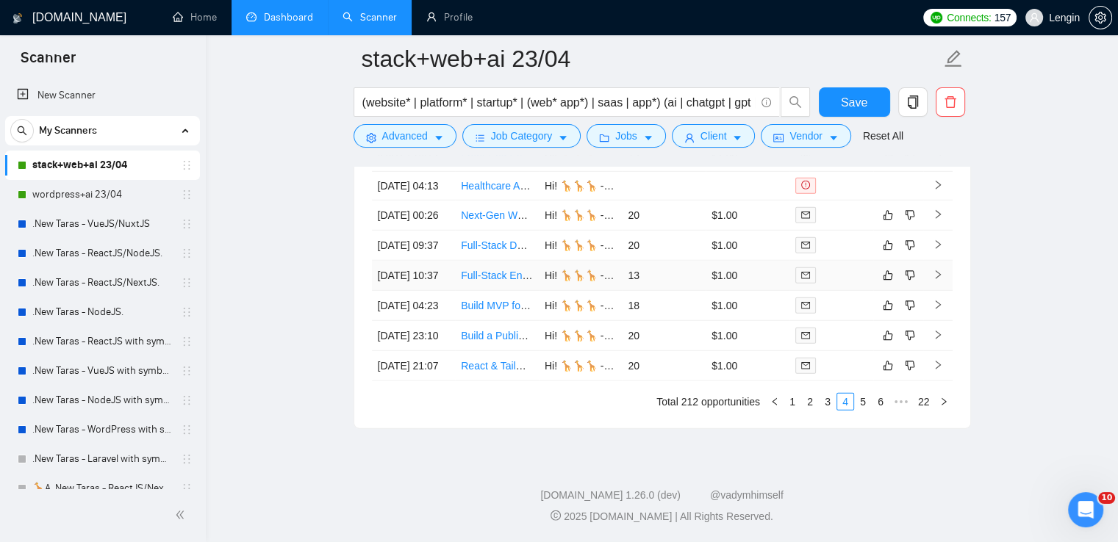
click at [508, 264] on td "Full-Stack Engineer" at bounding box center [497, 276] width 84 height 30
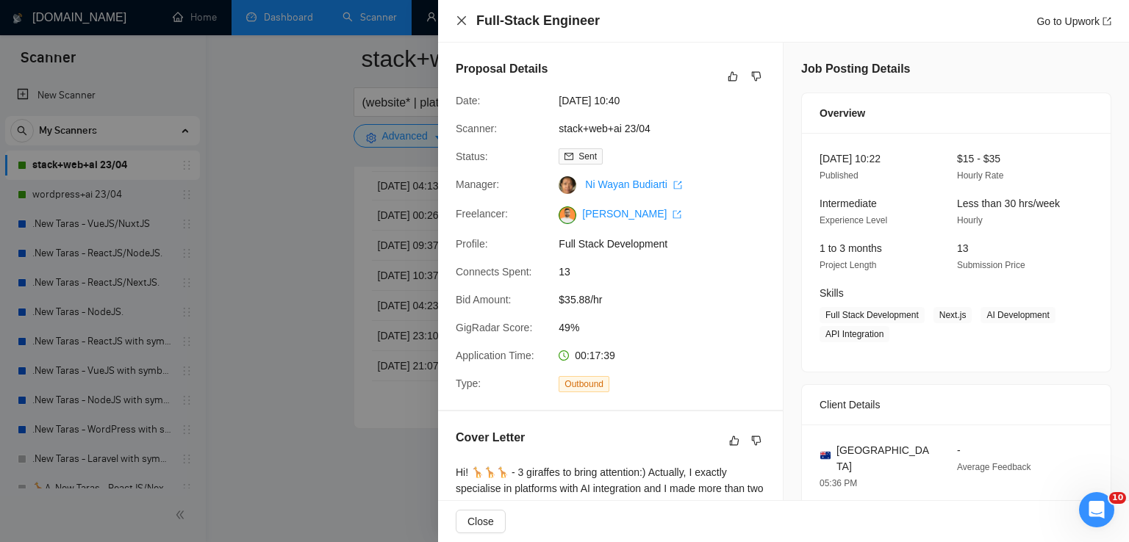
click at [459, 24] on icon "close" at bounding box center [461, 20] width 9 height 9
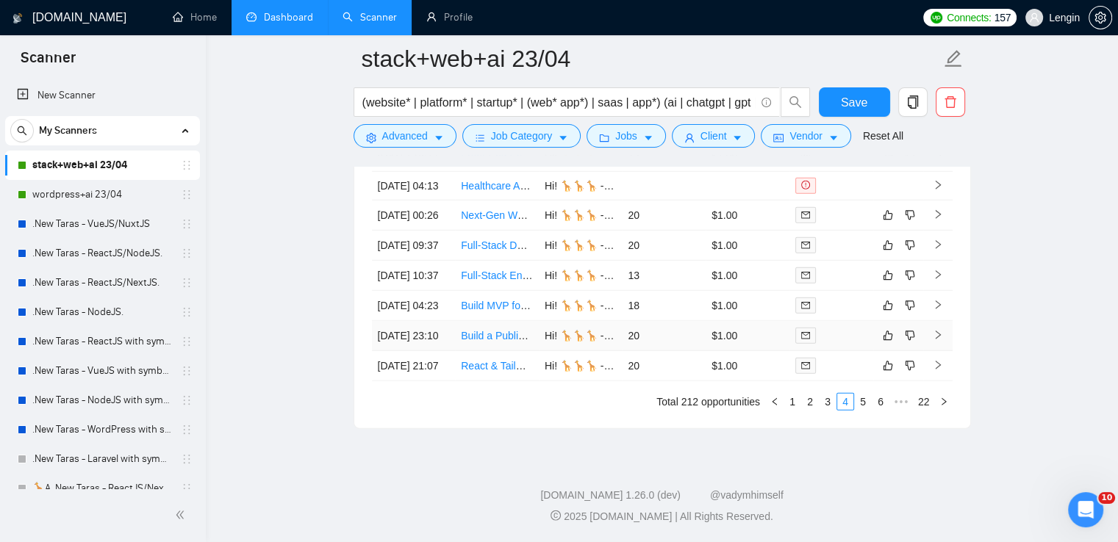
click at [502, 343] on td "Build a Public, Branded Chat Interface Using OpenAI Responses API or Assistants…" at bounding box center [497, 336] width 84 height 30
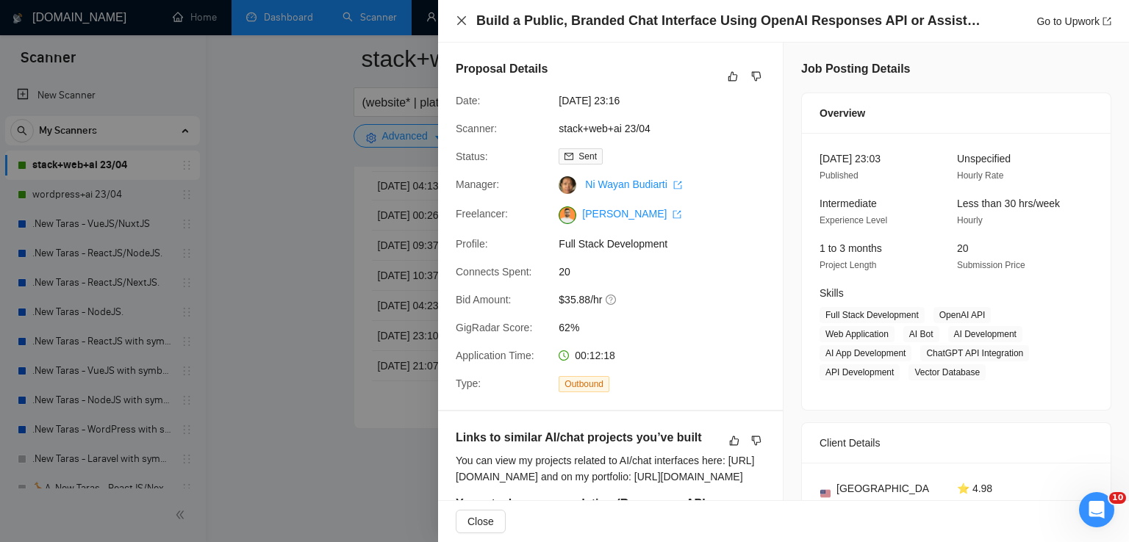
click at [462, 20] on icon "close" at bounding box center [461, 20] width 9 height 9
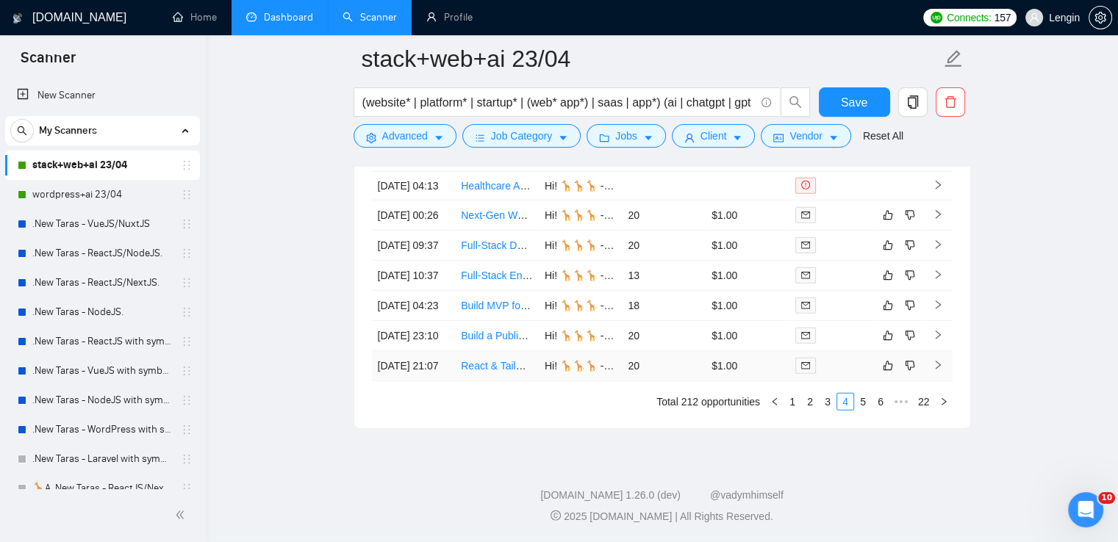
click at [503, 381] on td "React & Tailwind Developer for Custom AI Sales Bot Interface" at bounding box center [497, 366] width 84 height 30
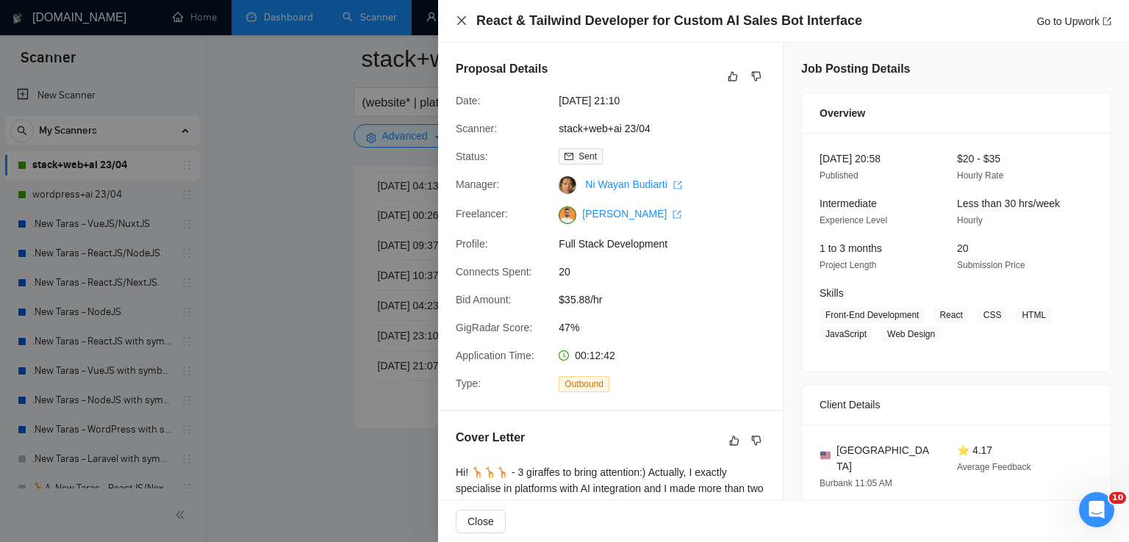
click at [463, 24] on icon "close" at bounding box center [462, 21] width 12 height 12
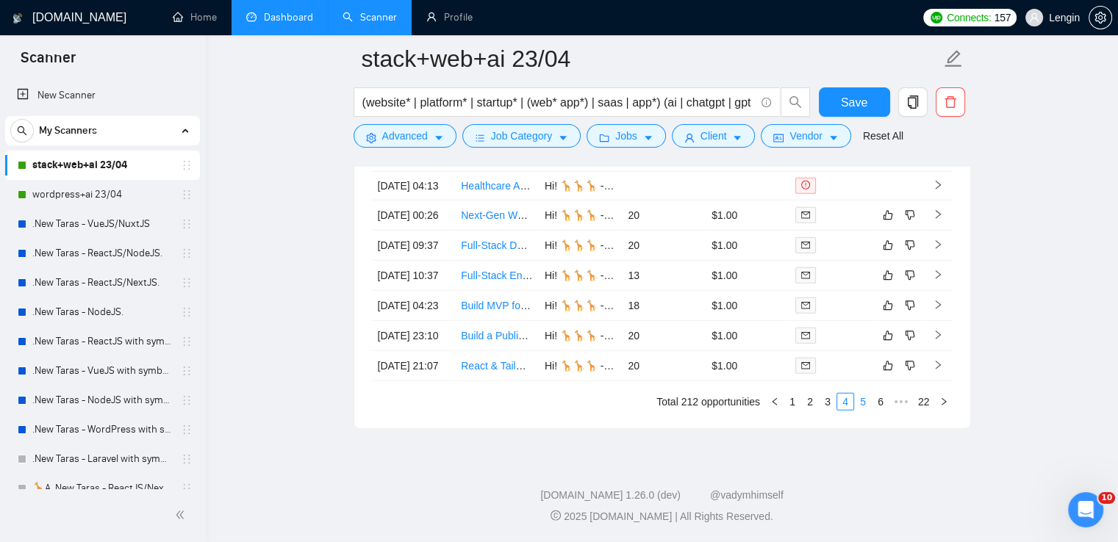
click at [861, 410] on link "5" at bounding box center [863, 402] width 16 height 16
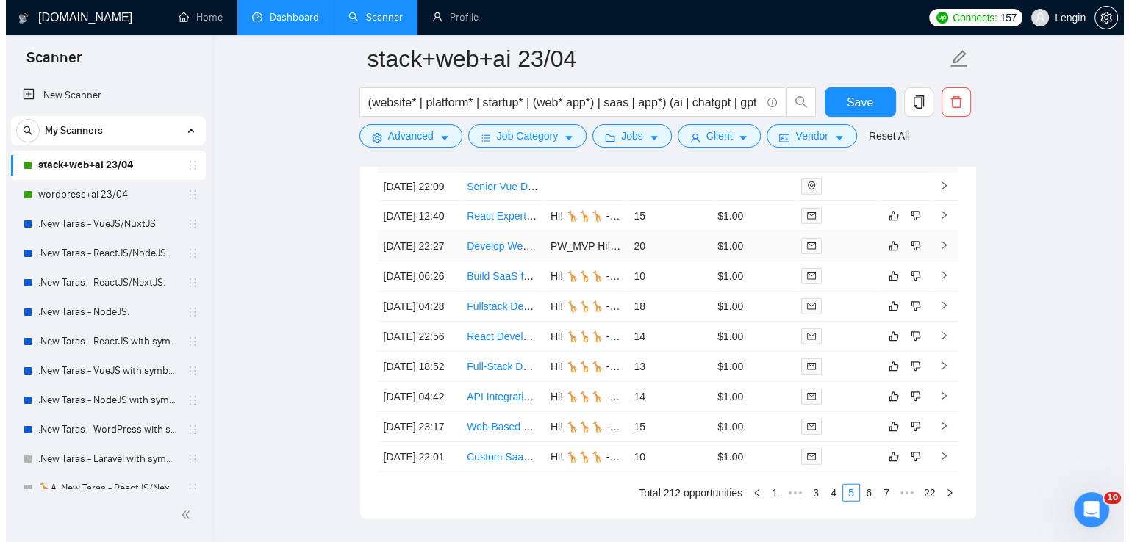
scroll to position [3987, 0]
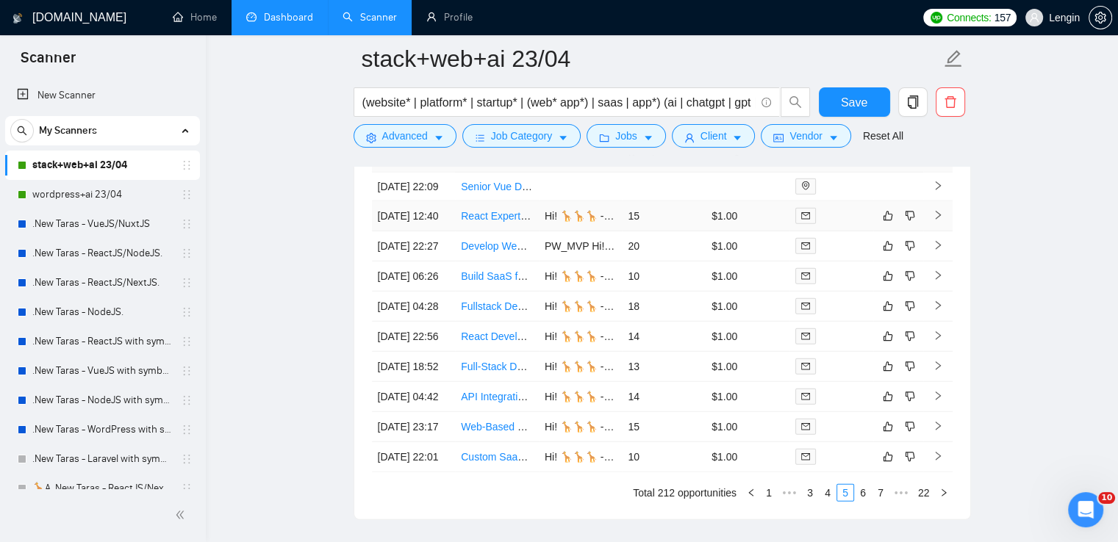
click at [475, 232] on td "React Expert Needed for AI-Powered Software Development" at bounding box center [497, 216] width 84 height 30
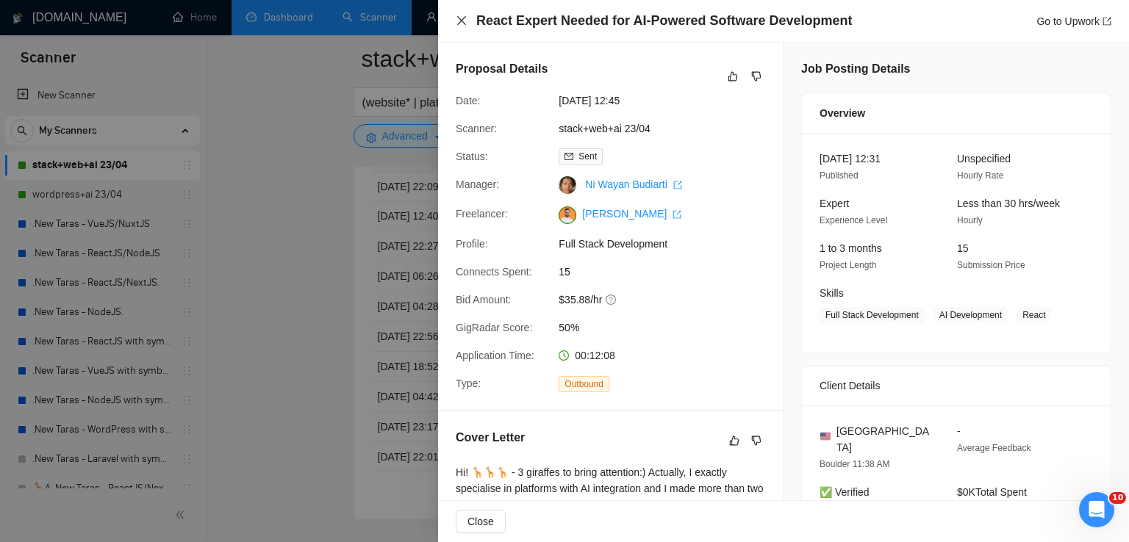
click at [461, 15] on icon "close" at bounding box center [462, 21] width 12 height 12
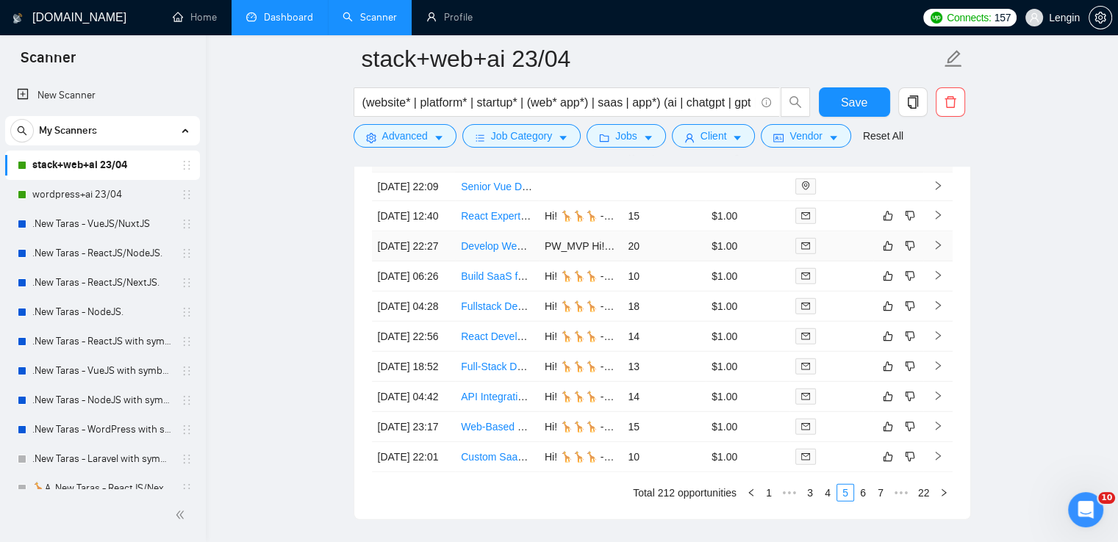
click at [506, 262] on td "Develop Webapp Shopify Checkout Integration & User Token System for Next.js/Sup…" at bounding box center [497, 247] width 84 height 30
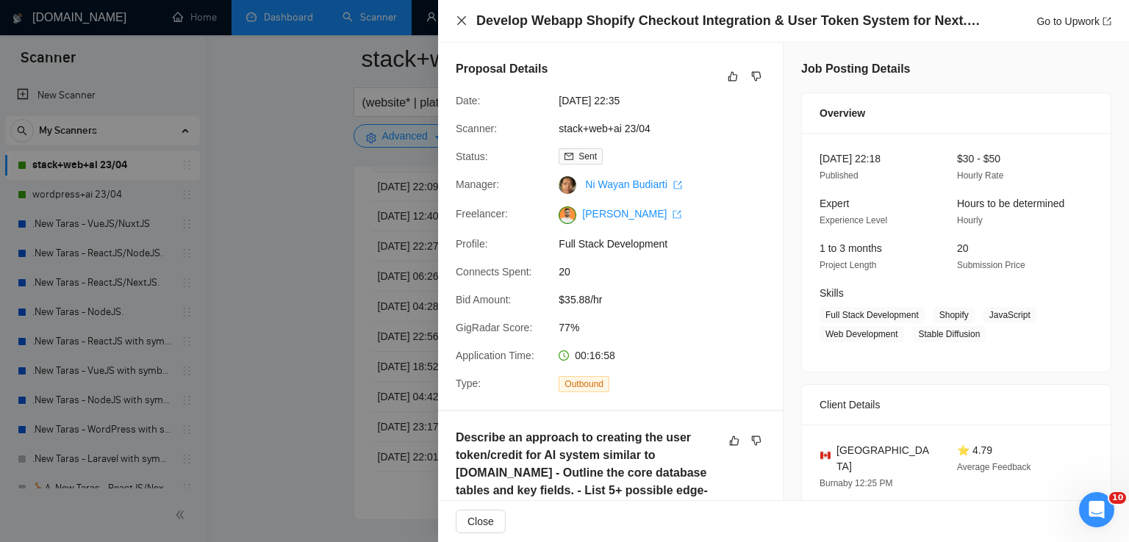
click at [458, 21] on icon "close" at bounding box center [462, 21] width 12 height 12
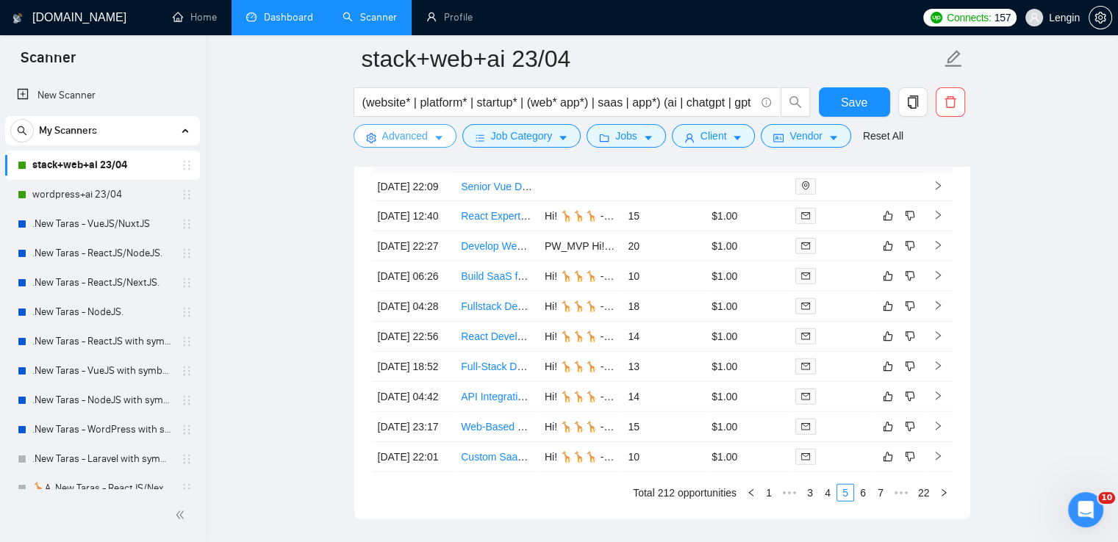
click at [399, 139] on span "Advanced" at bounding box center [405, 136] width 46 height 16
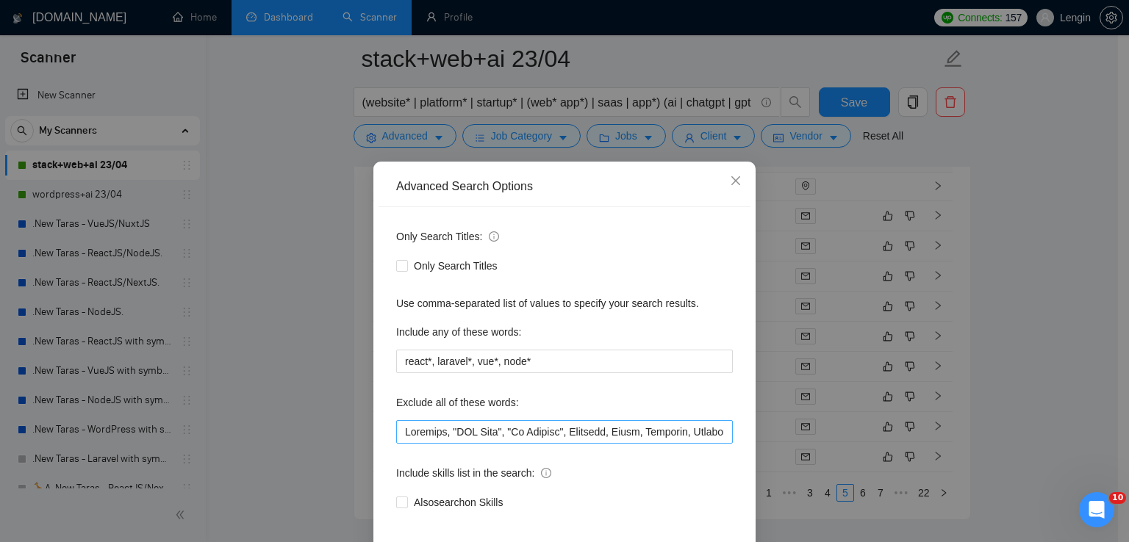
scroll to position [69, 0]
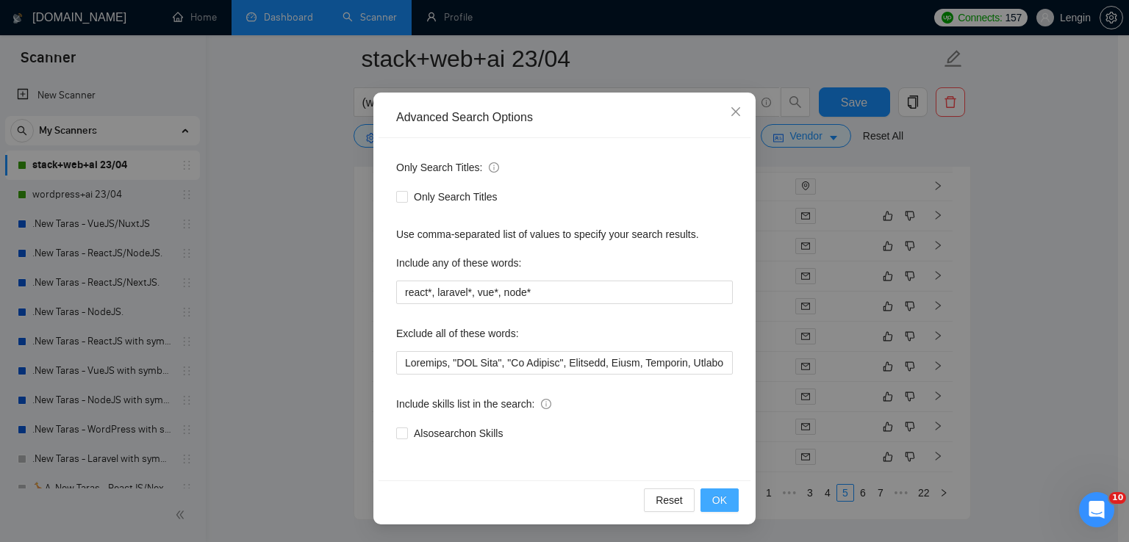
click at [725, 501] on button "OK" at bounding box center [719, 501] width 38 height 24
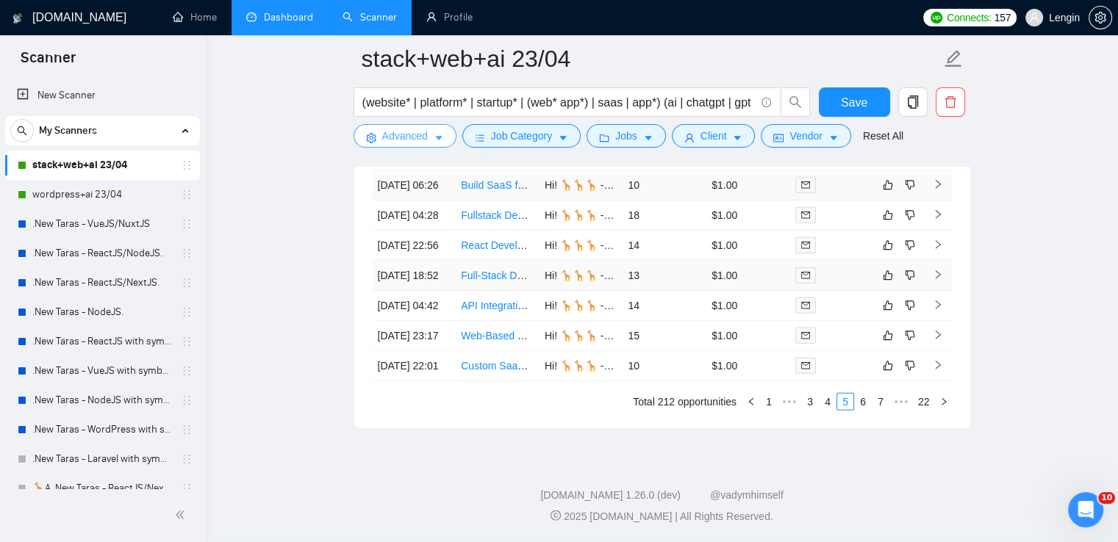
scroll to position [4105, 0]
click at [494, 201] on td "Build SaaS for bars/cafes: GPT-4 chatbot, staff task dashboard, auto end-of-day…" at bounding box center [497, 186] width 84 height 30
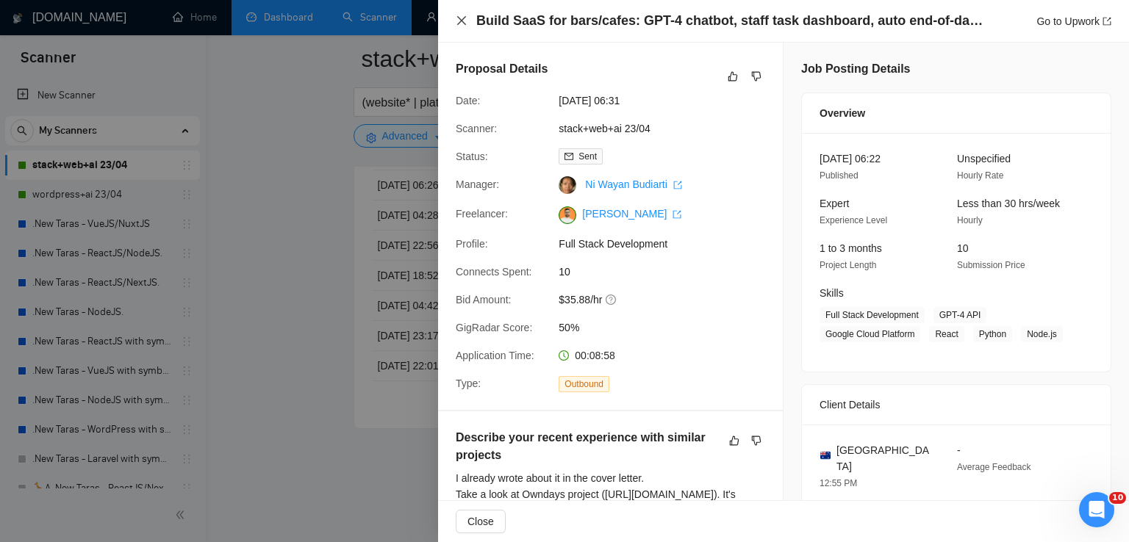
click at [459, 24] on icon "close" at bounding box center [461, 20] width 9 height 9
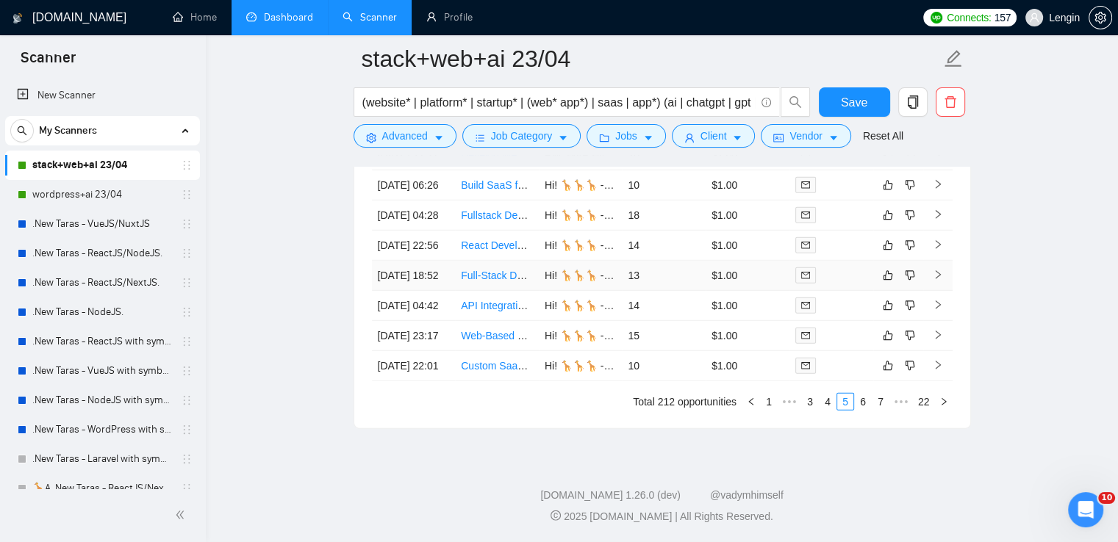
click at [497, 291] on td "Full-Stack Developer: Next.js, Tailwind CSS, Node.js, Supabase & AI Expertise N…" at bounding box center [497, 276] width 84 height 30
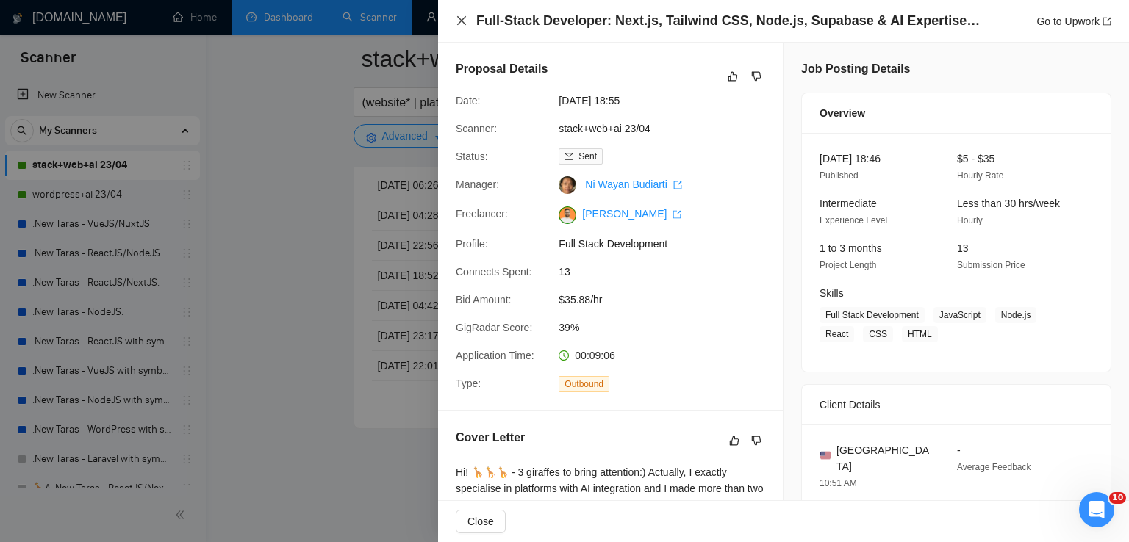
click at [464, 17] on icon "close" at bounding box center [462, 21] width 12 height 12
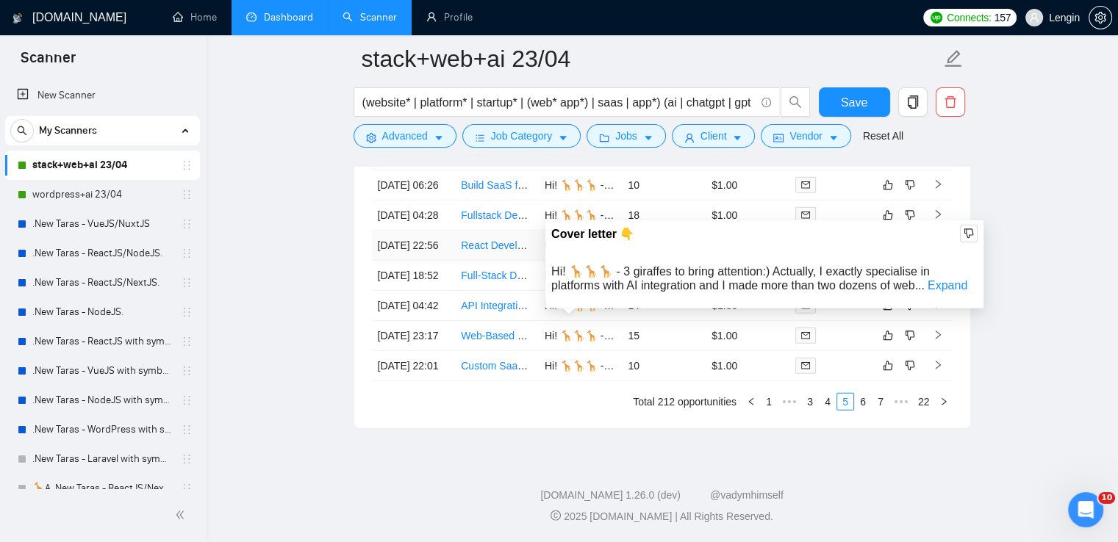
scroll to position [4217, 0]
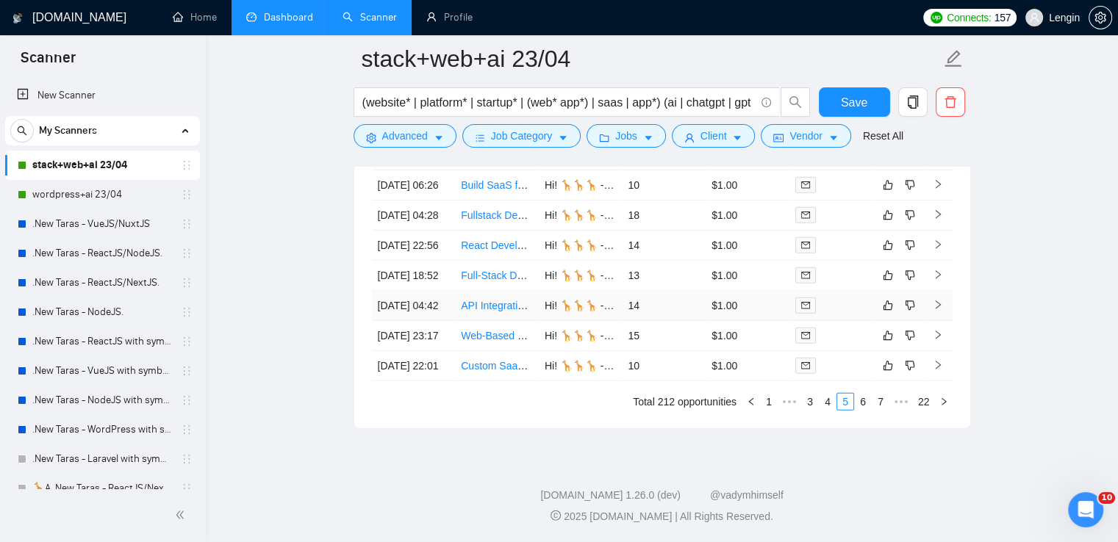
click at [517, 291] on td "API Integration Expert: RingCentral Call Control + Vapi AI" at bounding box center [497, 306] width 84 height 30
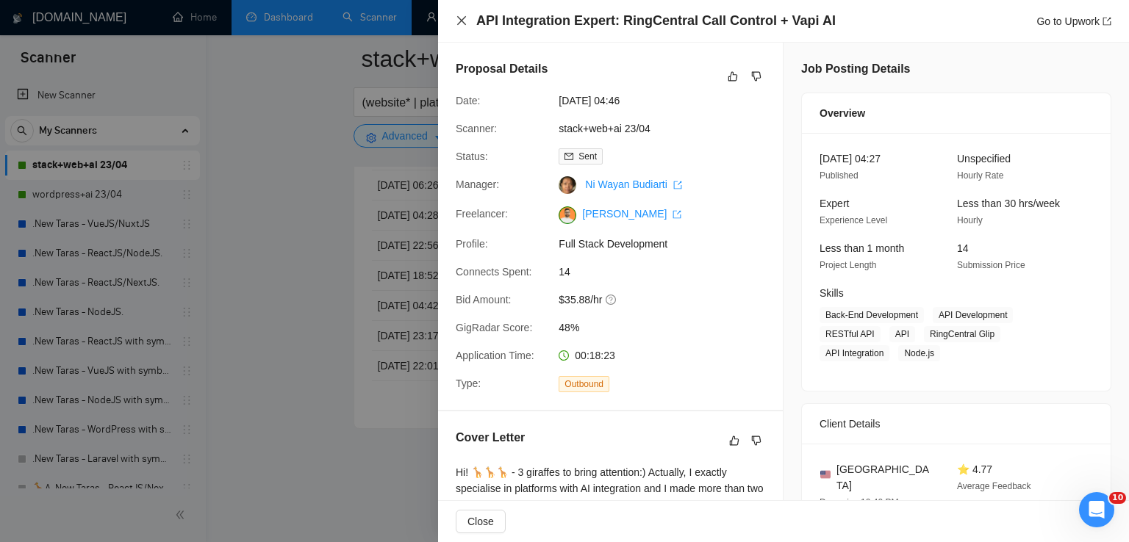
click at [457, 21] on icon "close" at bounding box center [462, 21] width 12 height 12
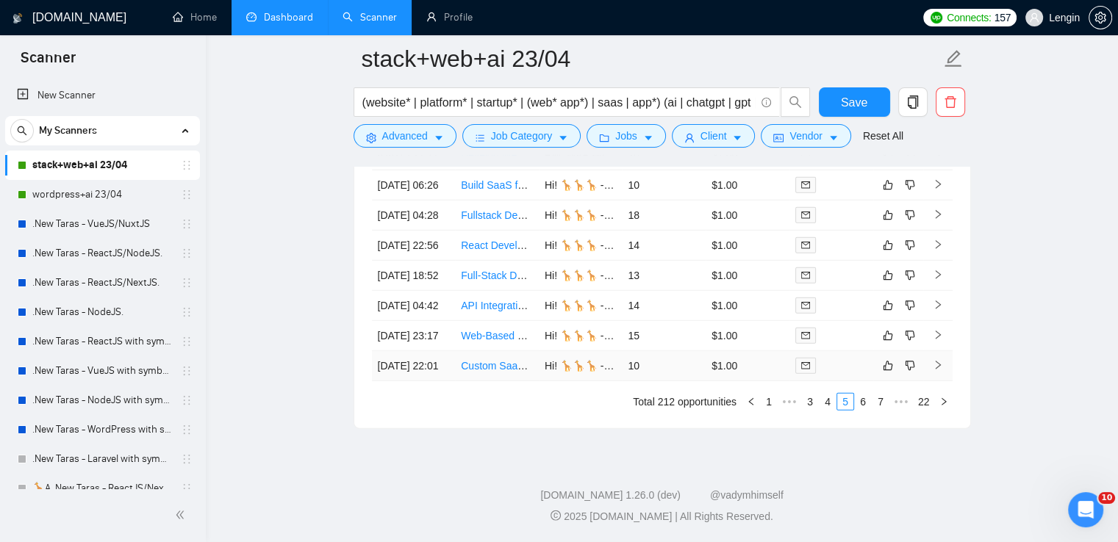
click at [506, 371] on td "Custom SaaS Platform Development using React/Next.js and OpenAI API" at bounding box center [497, 366] width 84 height 30
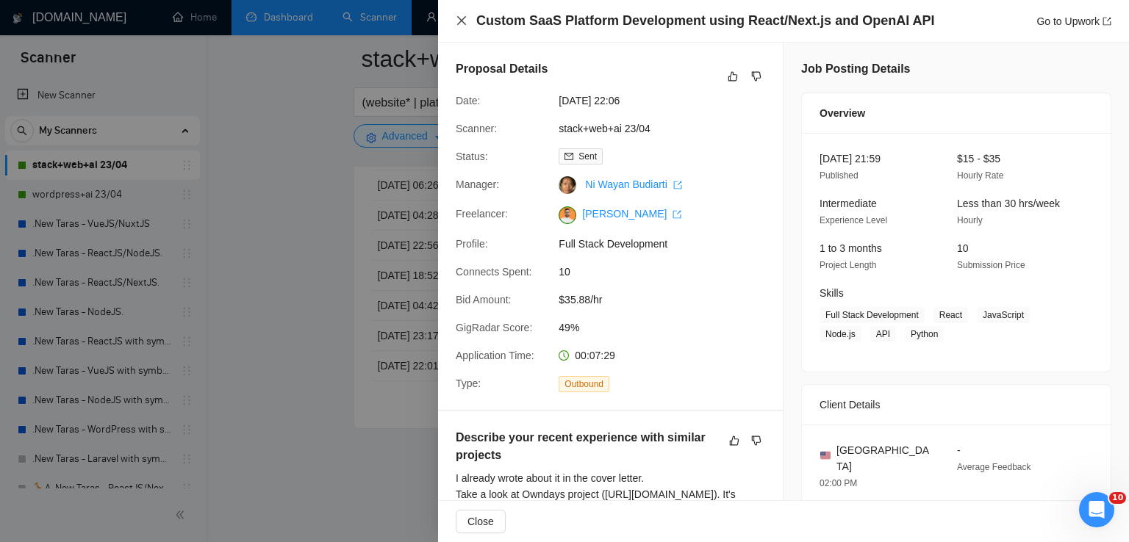
click at [465, 26] on icon "close" at bounding box center [462, 21] width 12 height 12
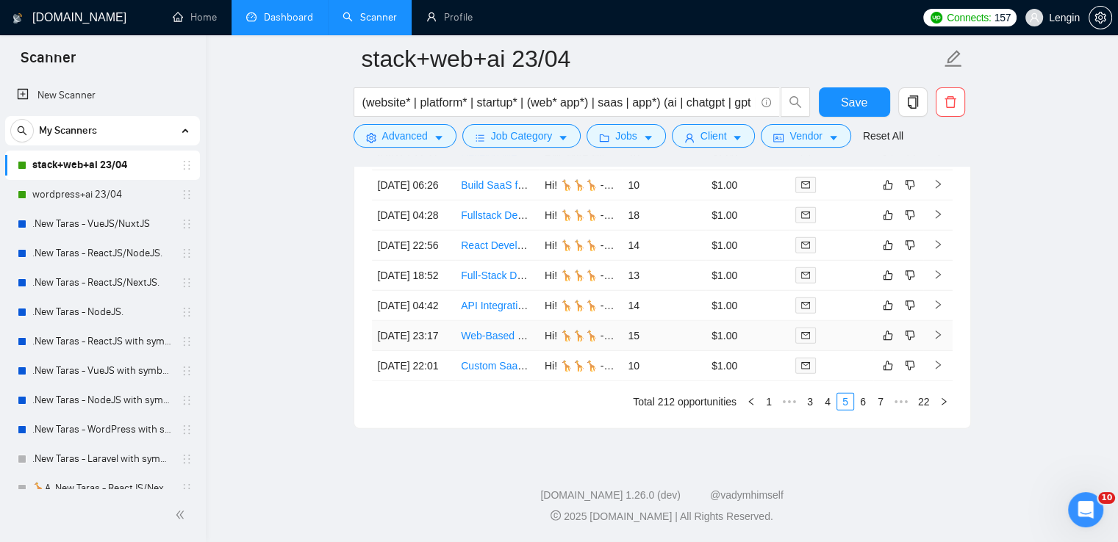
click at [509, 331] on td "Web-Based SaaS Platform Development for Document Generation" at bounding box center [497, 336] width 84 height 30
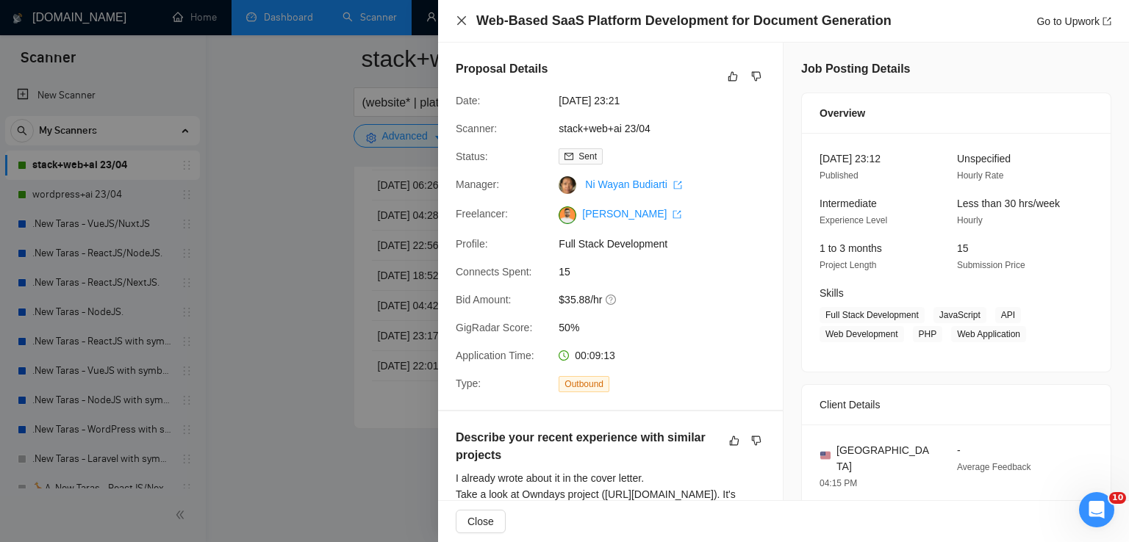
click at [465, 24] on icon "close" at bounding box center [461, 20] width 9 height 9
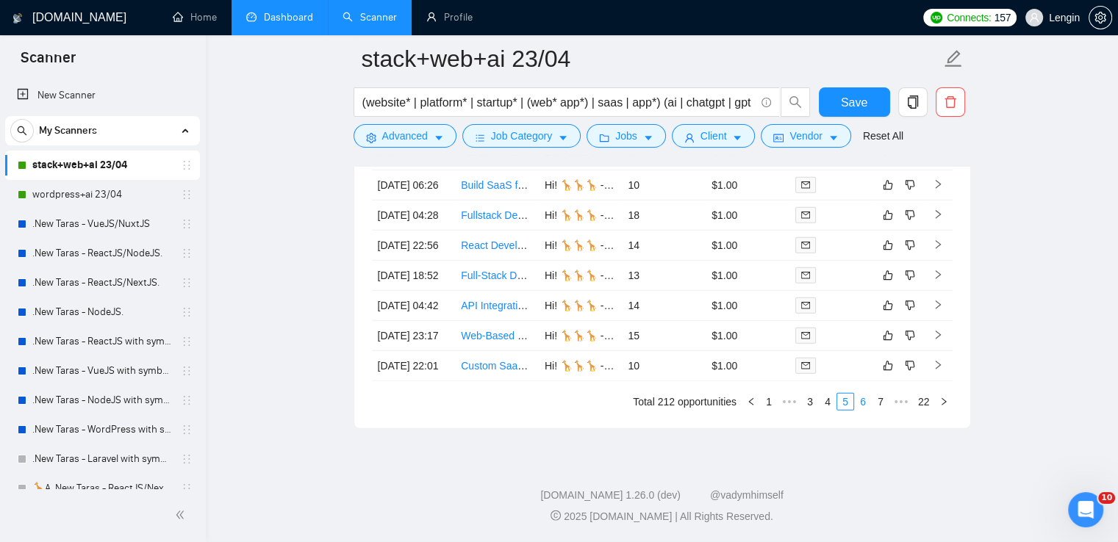
click at [864, 402] on link "6" at bounding box center [863, 402] width 16 height 16
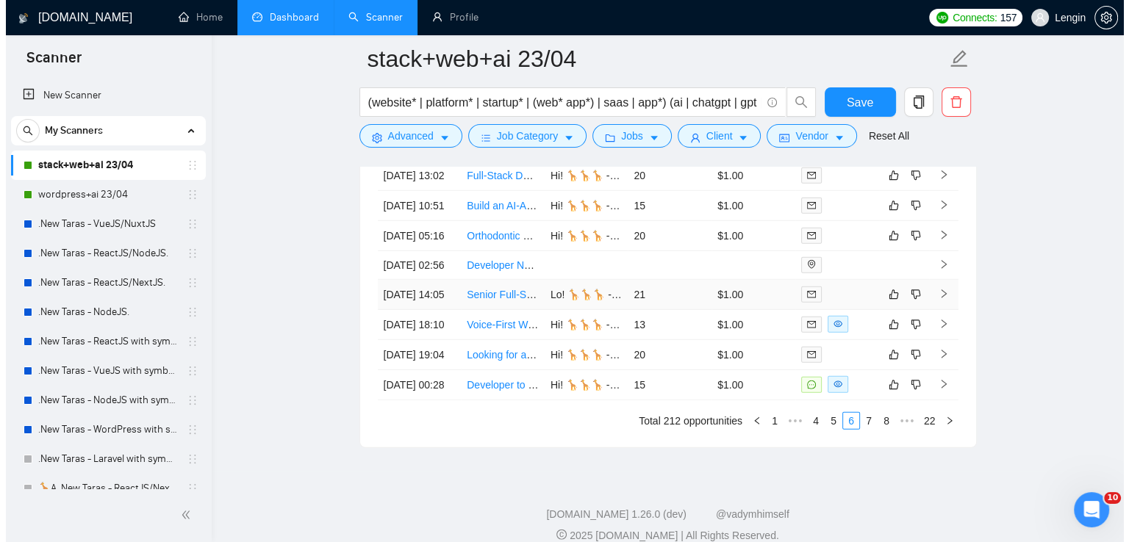
scroll to position [3969, 0]
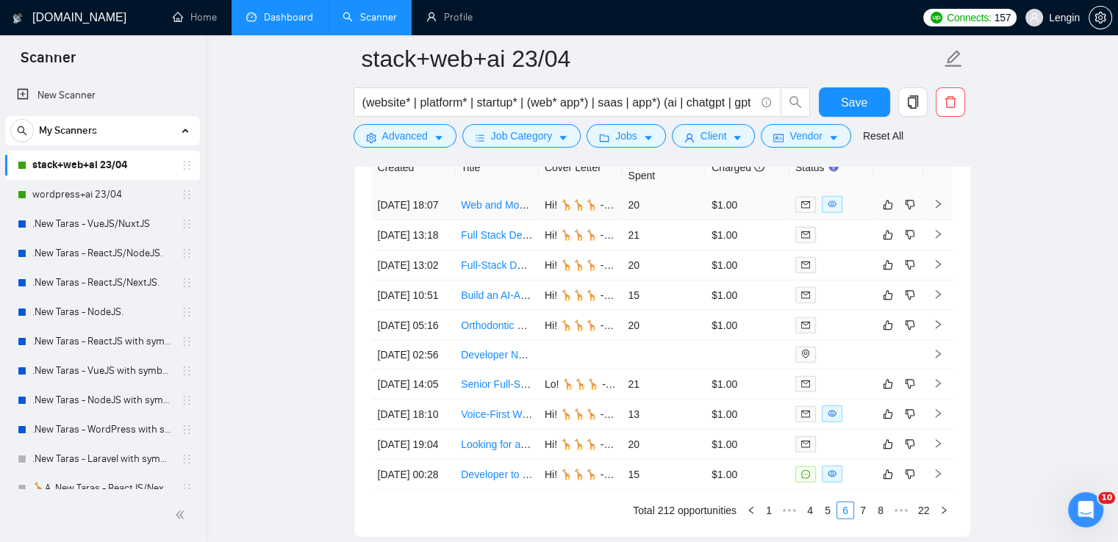
click at [498, 219] on td "Web and Mobile App Development (Next.js & React Native/Flutter)" at bounding box center [497, 205] width 84 height 30
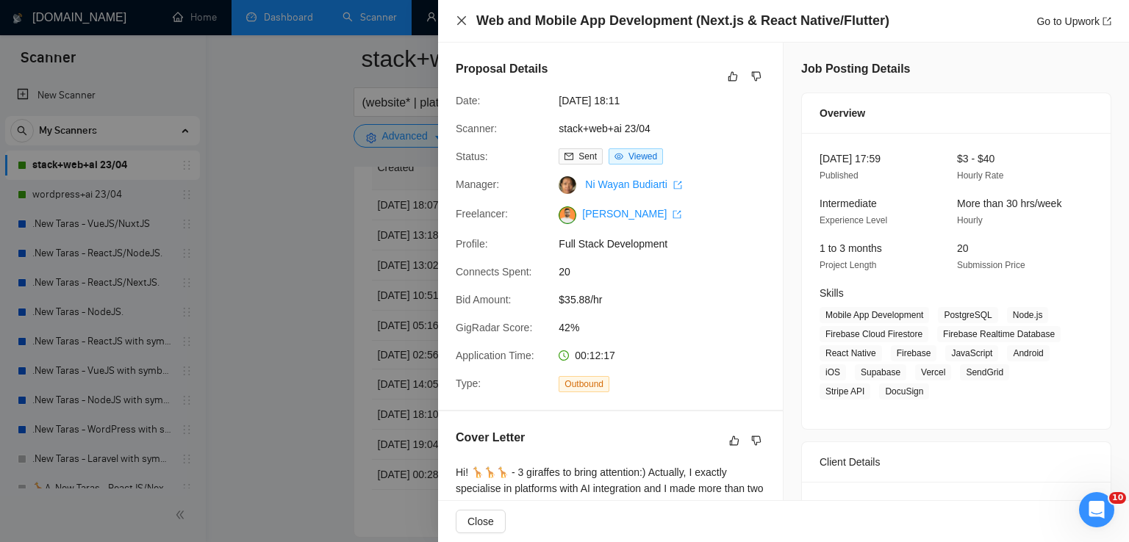
click at [459, 18] on icon "close" at bounding box center [461, 20] width 9 height 9
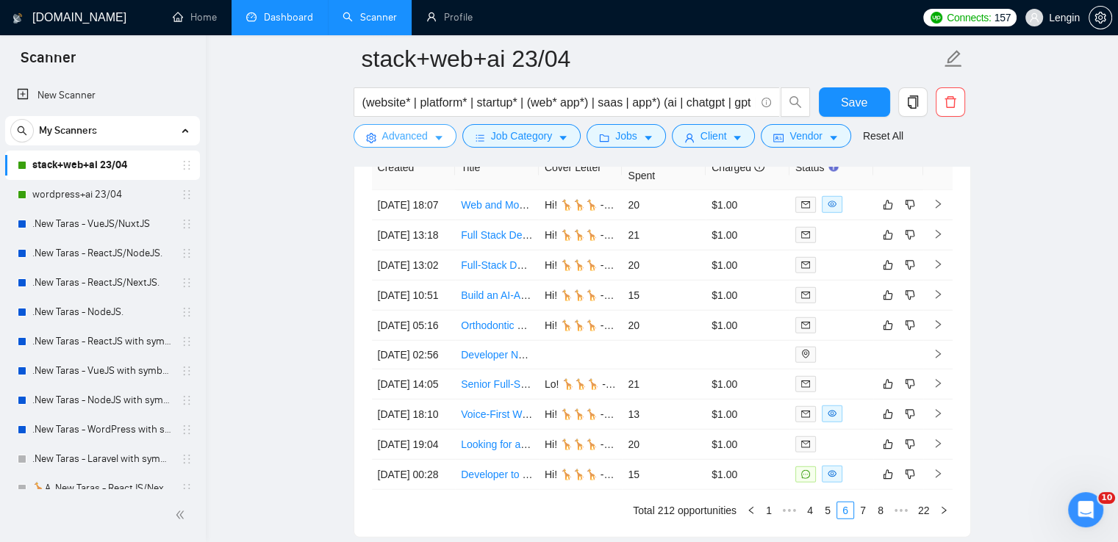
click at [404, 137] on span "Advanced" at bounding box center [405, 136] width 46 height 16
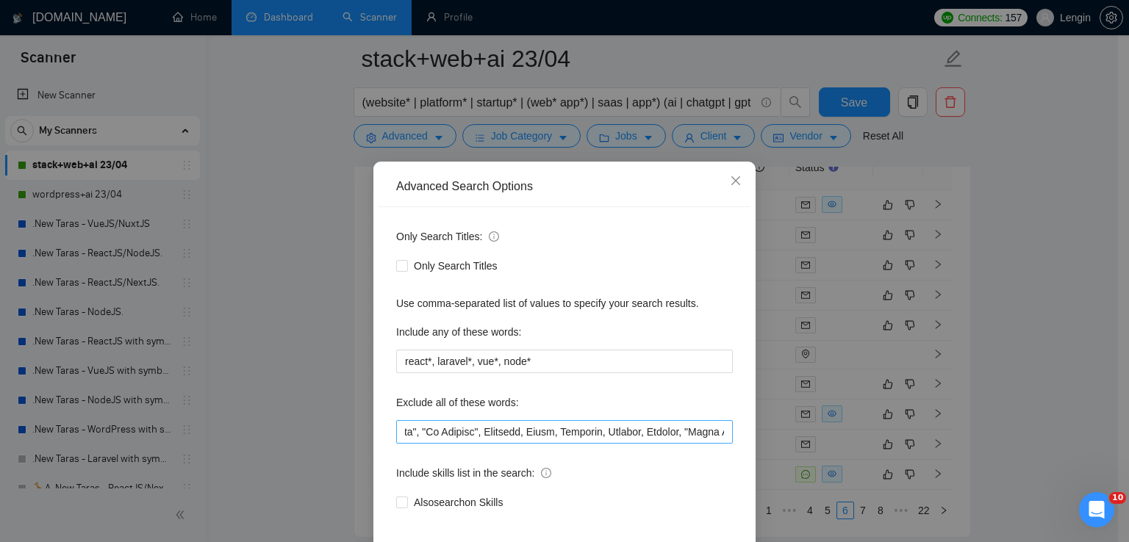
scroll to position [69, 0]
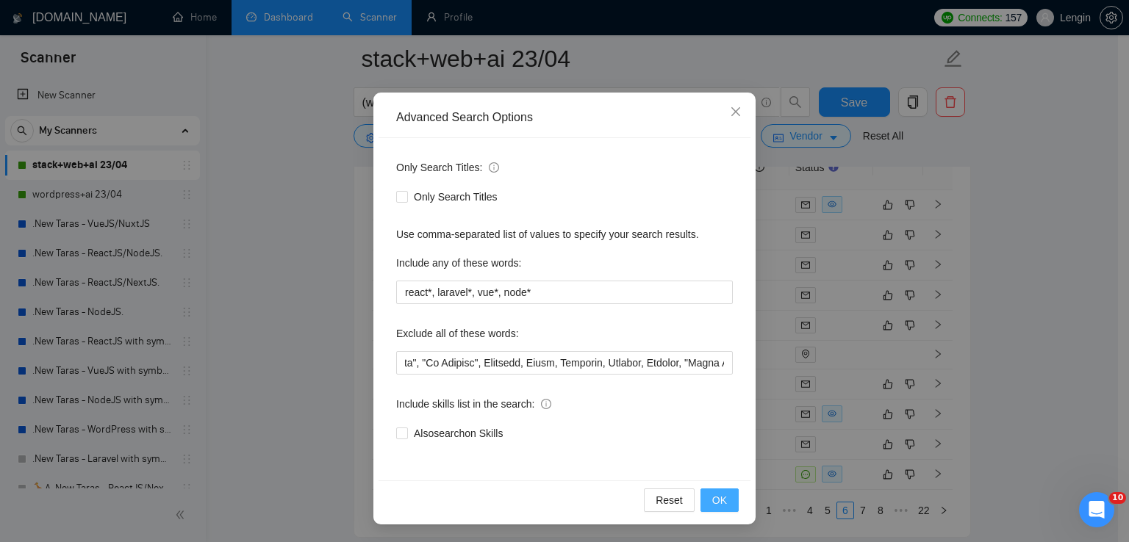
click at [725, 506] on button "OK" at bounding box center [719, 501] width 38 height 24
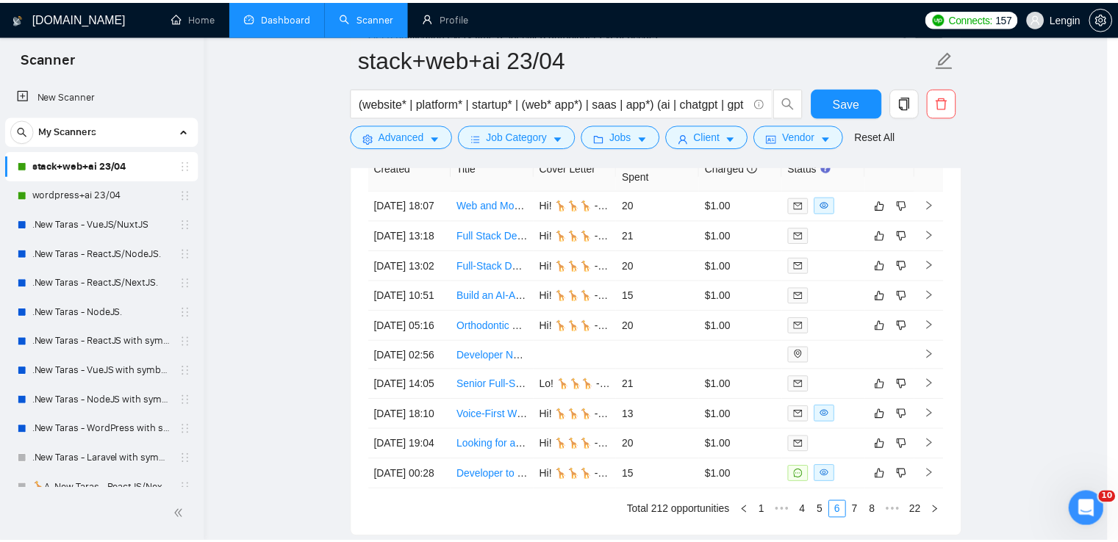
scroll to position [0, 0]
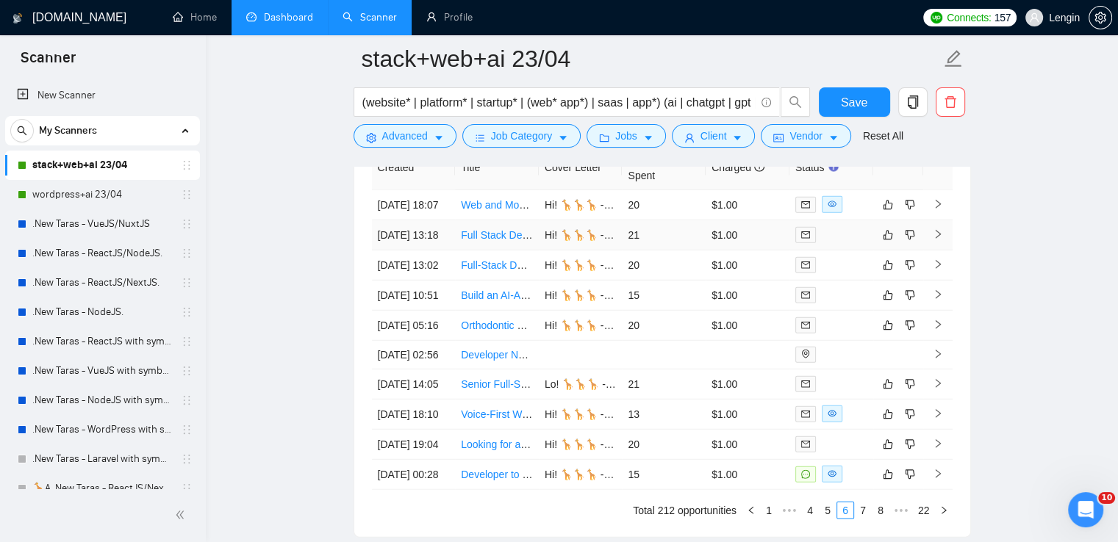
click at [512, 251] on td "Full Stack Developer with React.js and AI Experience" at bounding box center [497, 236] width 84 height 30
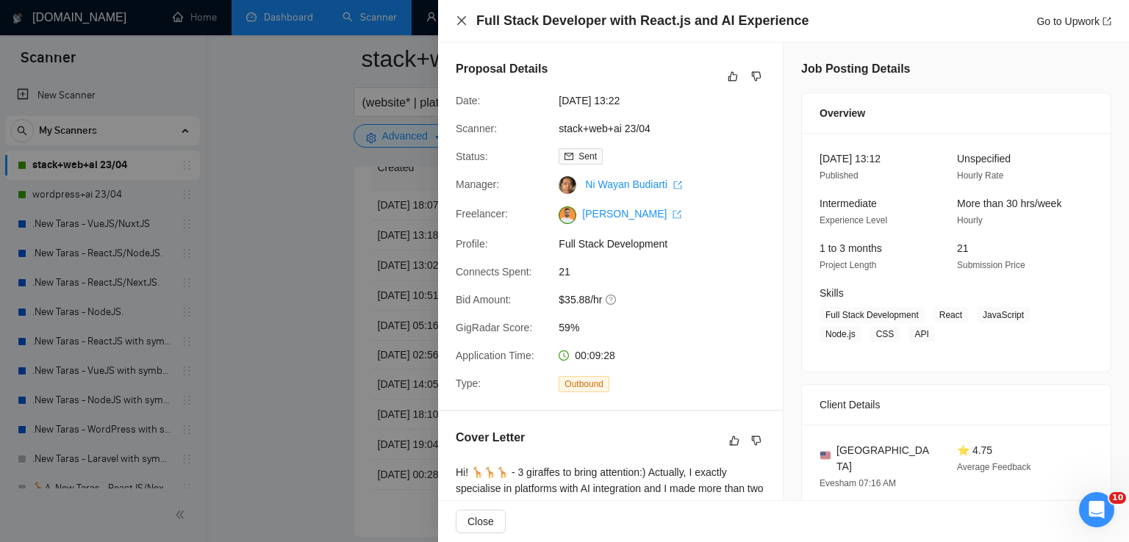
click at [463, 26] on icon "close" at bounding box center [462, 21] width 12 height 12
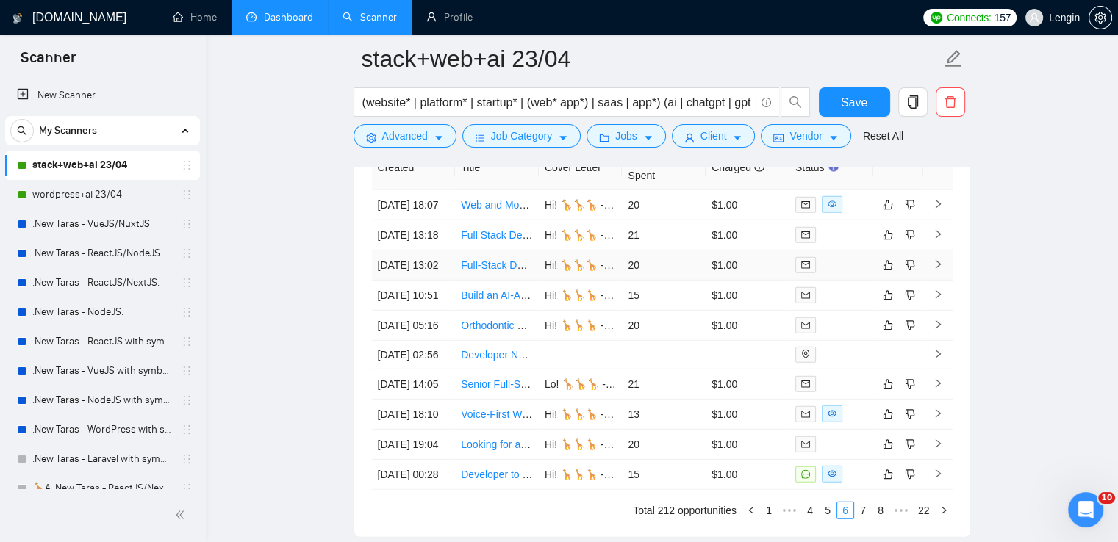
click at [482, 281] on td "Full-Stack Developer for React, Next.js, and AI Integrations" at bounding box center [497, 266] width 84 height 30
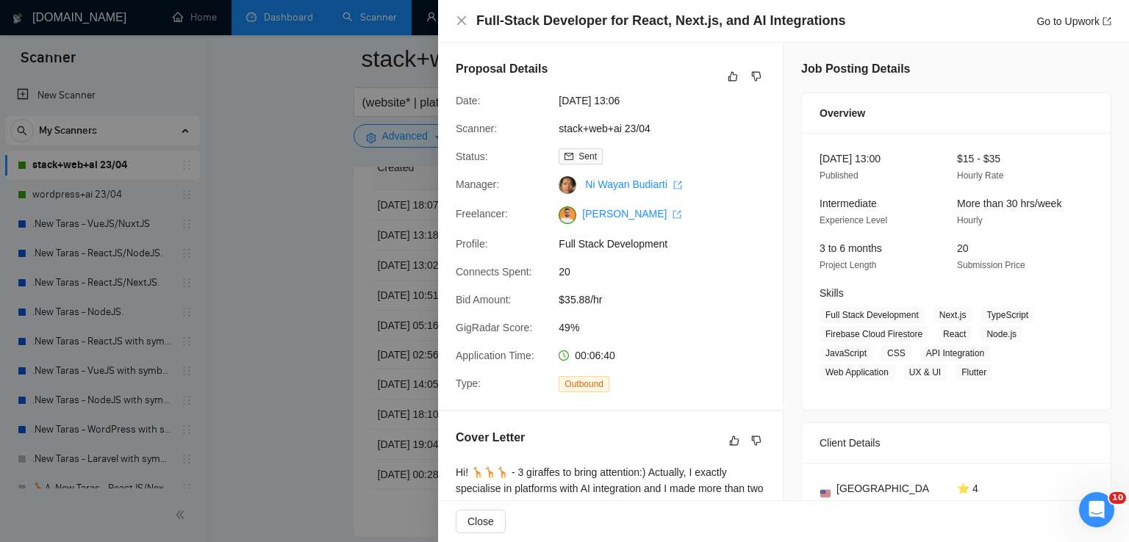
click at [468, 26] on div "Full-Stack Developer for React, Next.js, and AI Integrations Go to Upwork" at bounding box center [784, 21] width 656 height 18
click at [457, 18] on icon "close" at bounding box center [461, 20] width 9 height 9
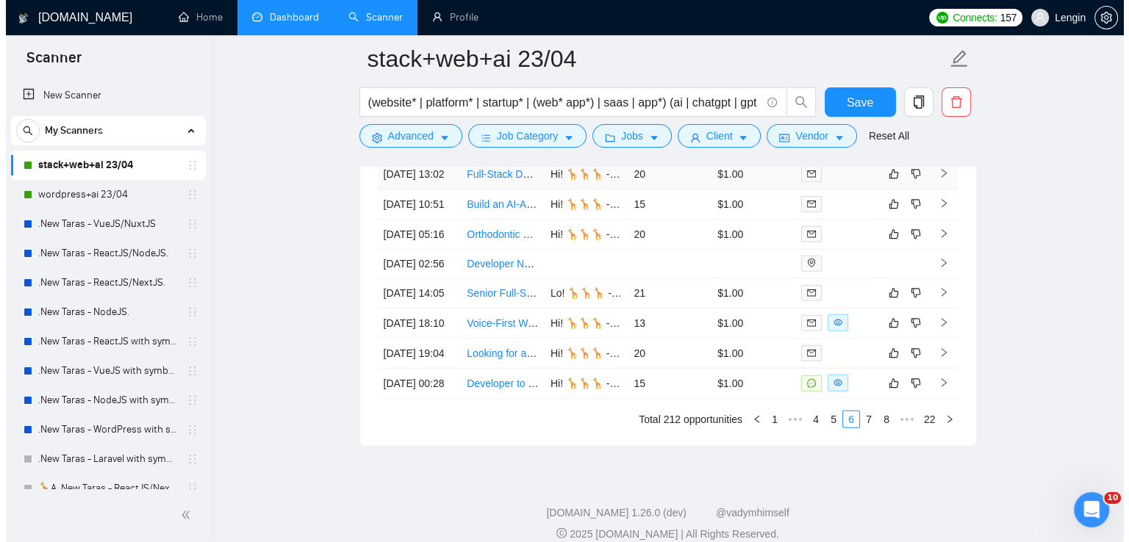
scroll to position [4084, 0]
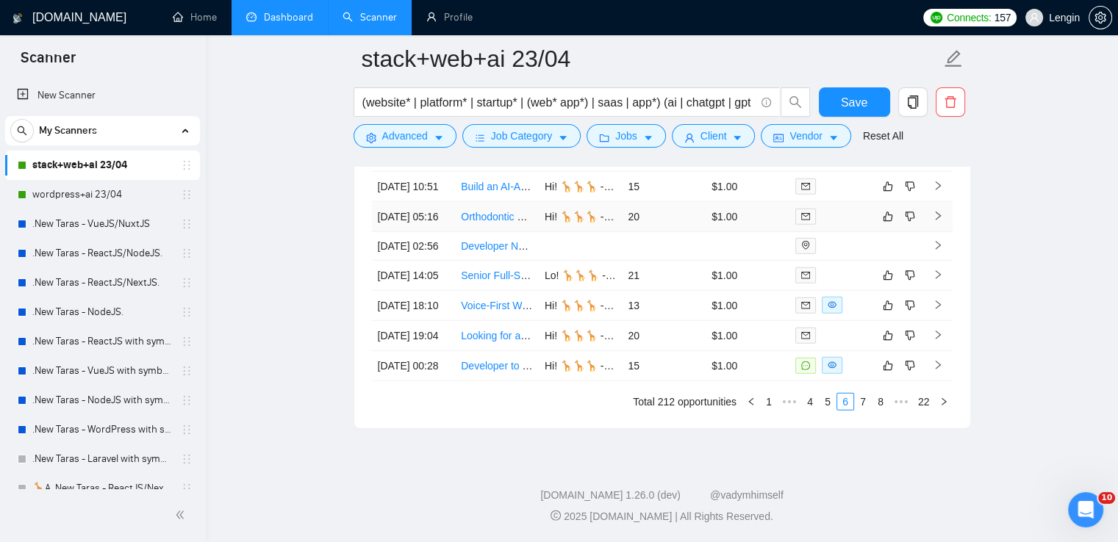
click at [503, 232] on td "Orthodontic Lab Automation Developer" at bounding box center [497, 217] width 84 height 30
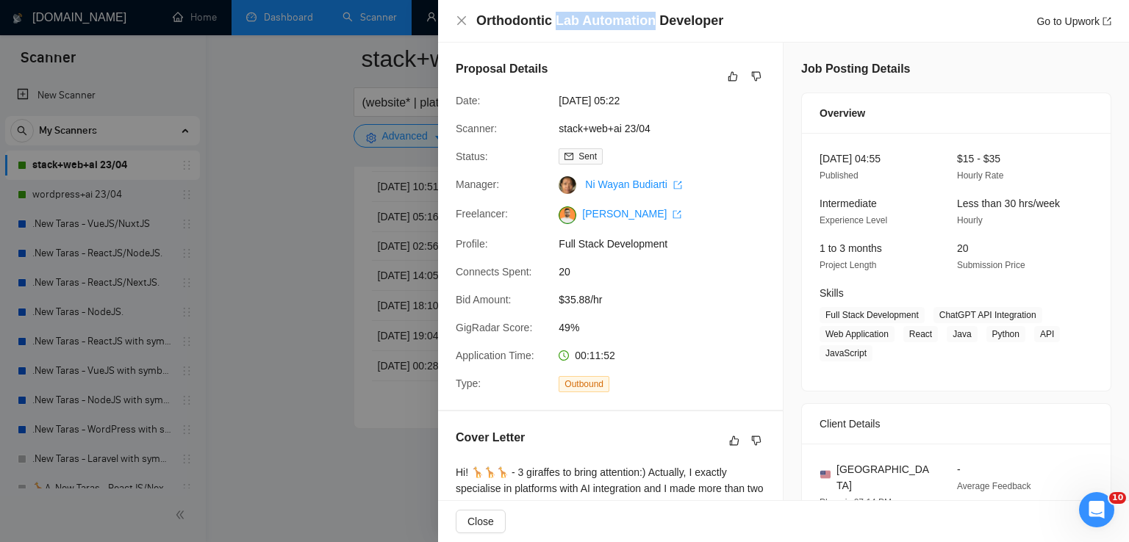
drag, startPoint x: 553, startPoint y: 23, endPoint x: 650, endPoint y: 24, distance: 97.0
click at [650, 24] on h4 "Orthodontic Lab Automation Developer" at bounding box center [599, 21] width 247 height 18
copy h4 "Lab Automation"
click at [460, 26] on icon "close" at bounding box center [462, 21] width 12 height 12
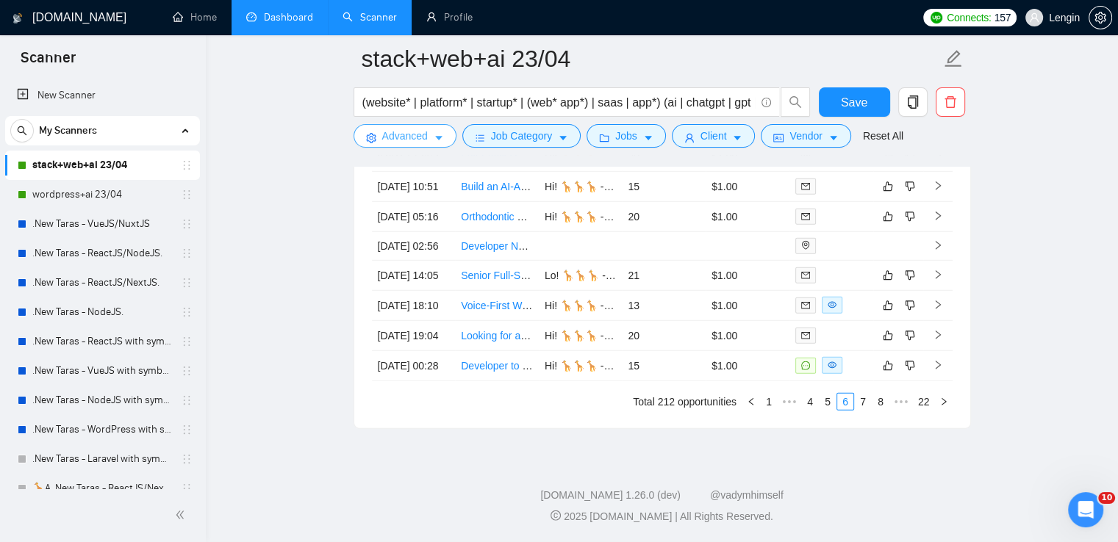
click at [426, 139] on span "Advanced" at bounding box center [405, 136] width 46 height 16
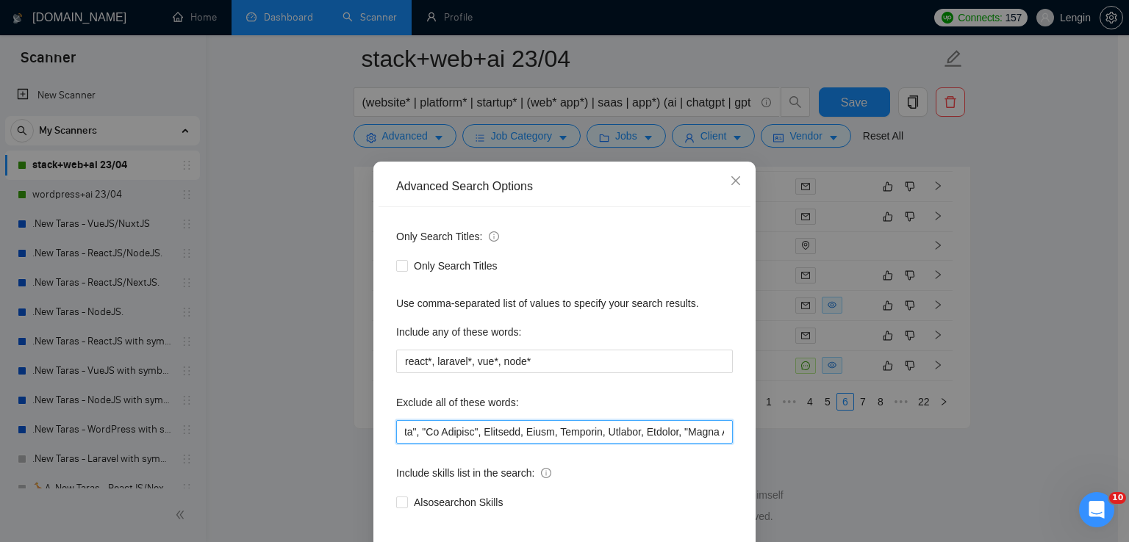
click at [408, 434] on input "text" at bounding box center [564, 432] width 337 height 24
paste input "Lab Automation"
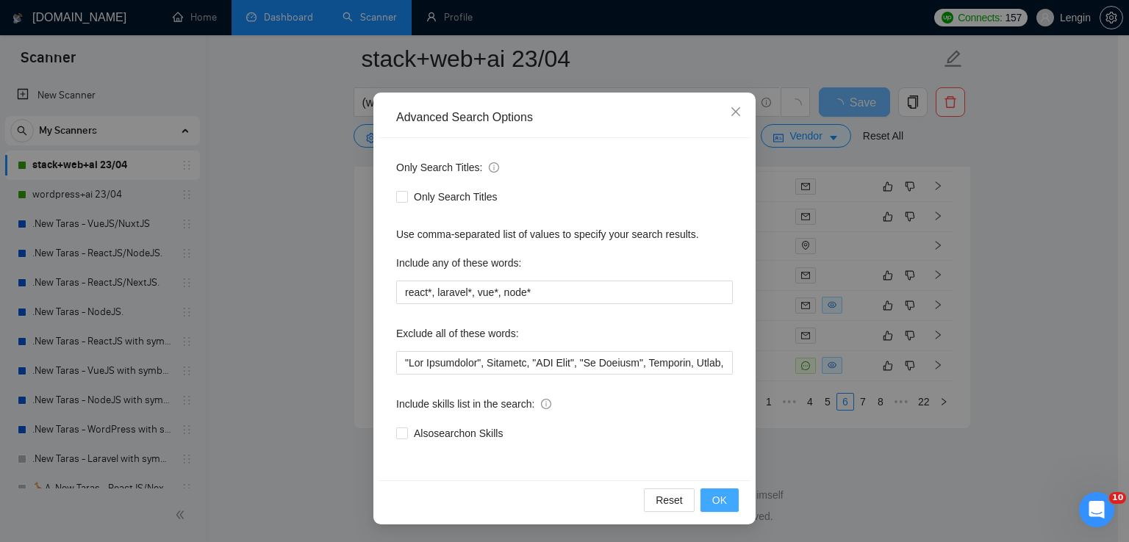
click at [703, 503] on button "OK" at bounding box center [719, 501] width 38 height 24
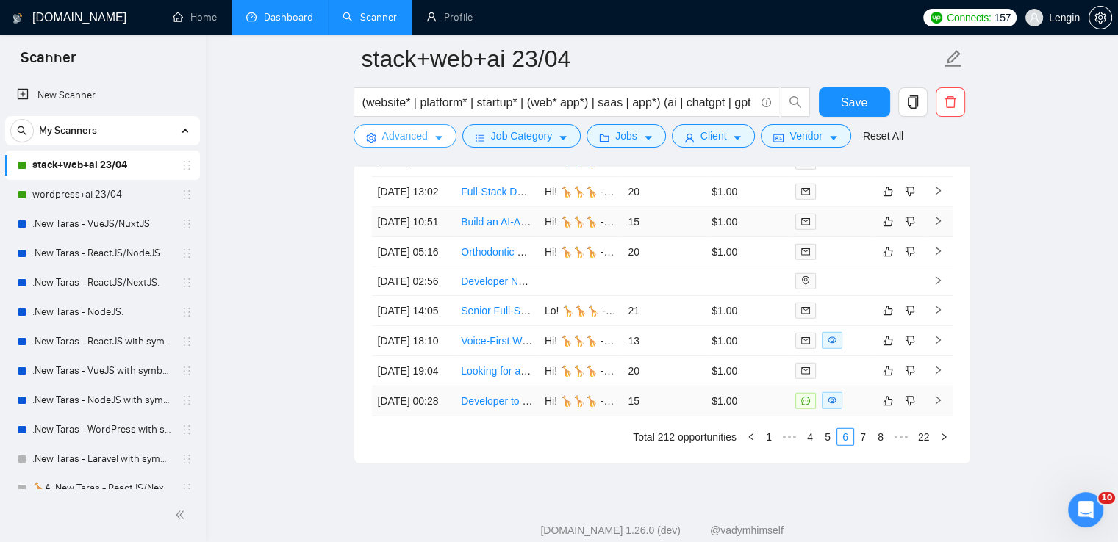
scroll to position [4054, 0]
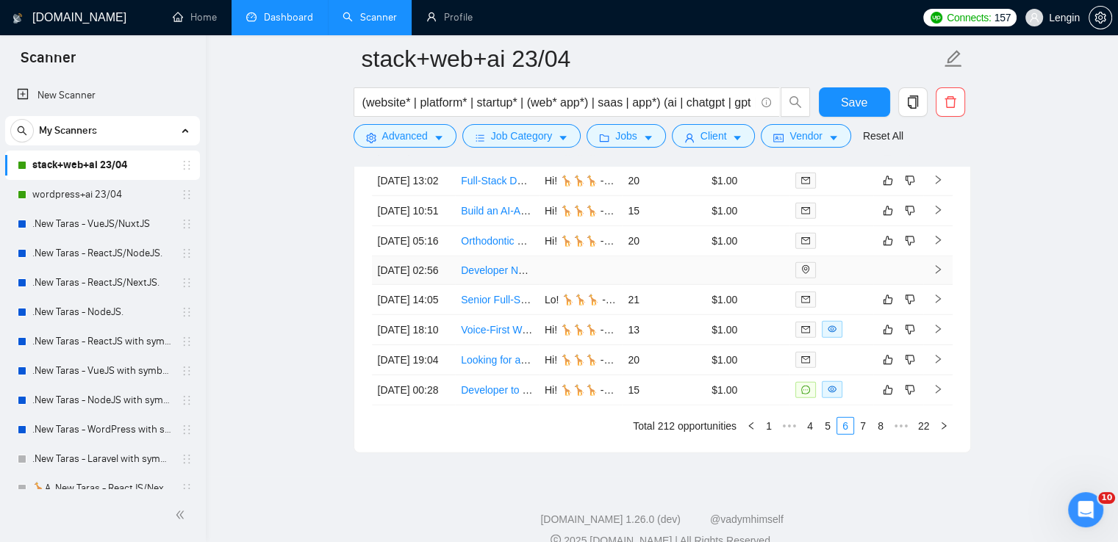
click at [501, 285] on td "Developer Needed to Rebuild Airtable/Softr MVP into Secure, Scalable SaaS on AWS" at bounding box center [497, 271] width 84 height 29
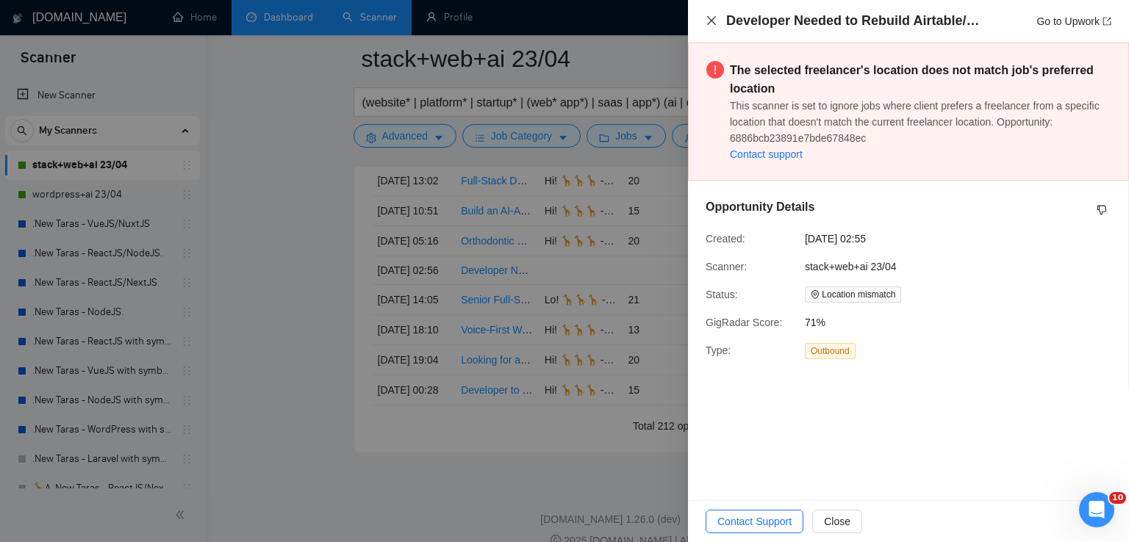
click at [714, 18] on icon "close" at bounding box center [711, 20] width 9 height 9
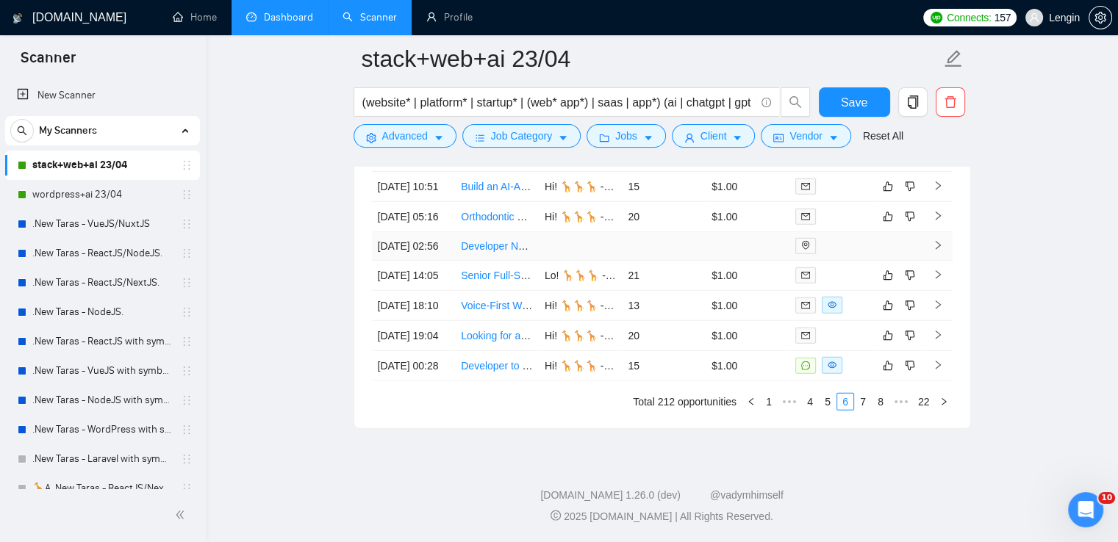
scroll to position [4186, 0]
click at [487, 274] on td "Senior Full-Stack Developer (Next.js & Medusa.js) for AI-Powered E-Commerce Pla…" at bounding box center [497, 276] width 84 height 30
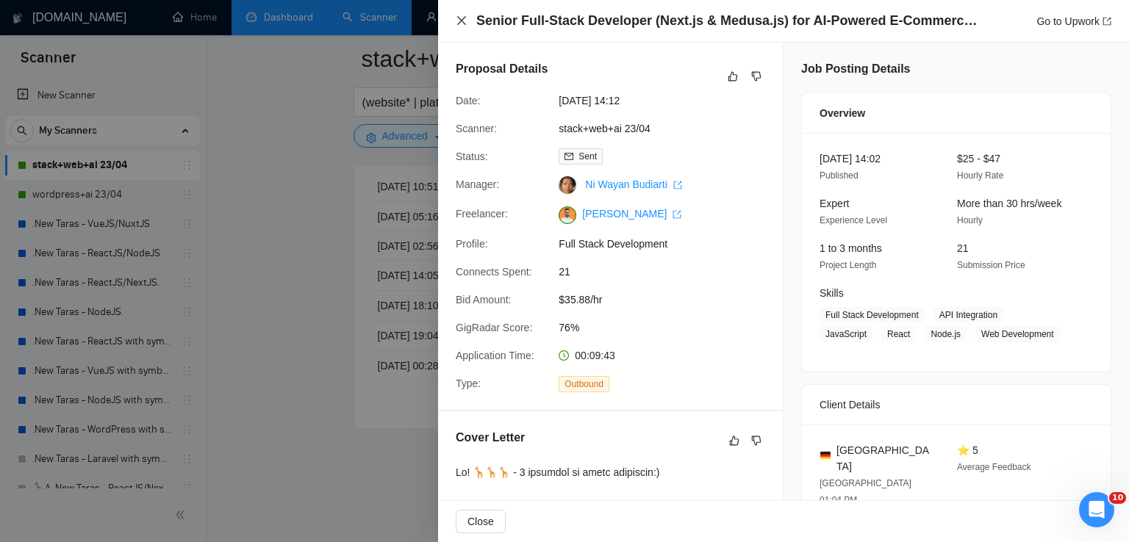
click at [459, 24] on icon "close" at bounding box center [462, 21] width 12 height 12
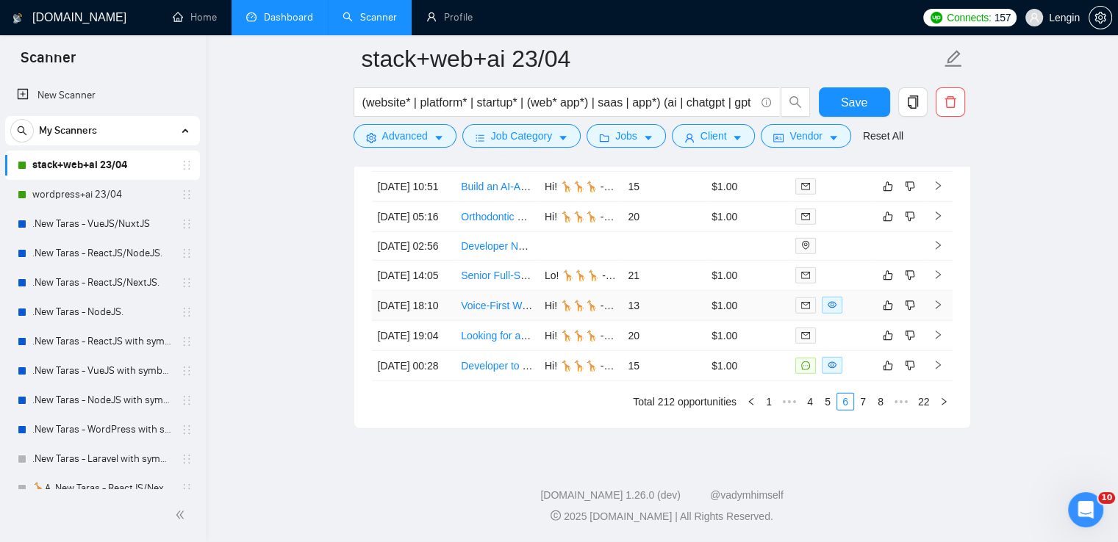
click at [472, 318] on td "Voice-First Web Application Development" at bounding box center [497, 306] width 84 height 30
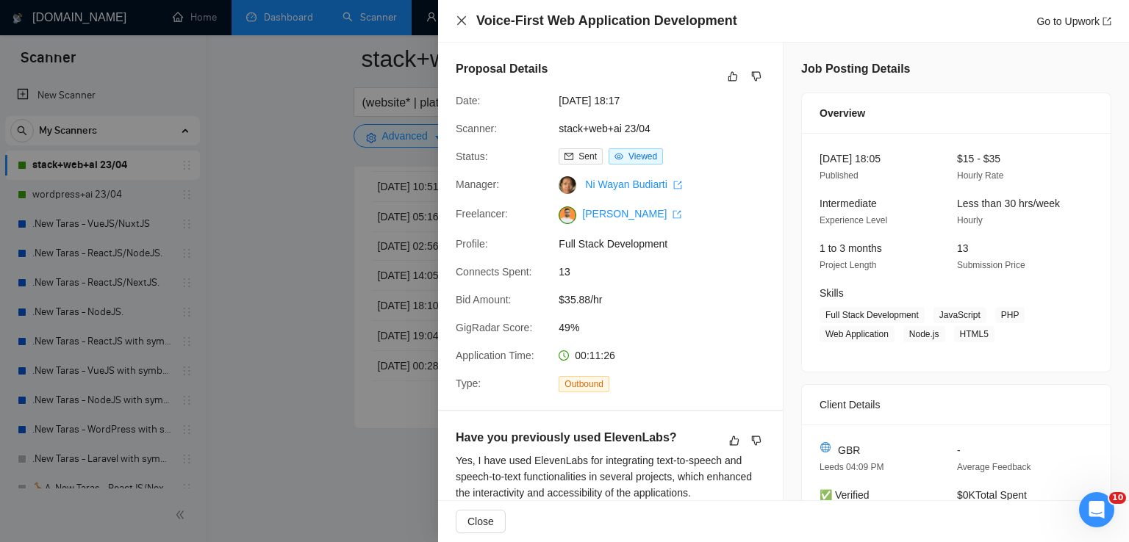
click at [461, 23] on icon "close" at bounding box center [462, 21] width 12 height 12
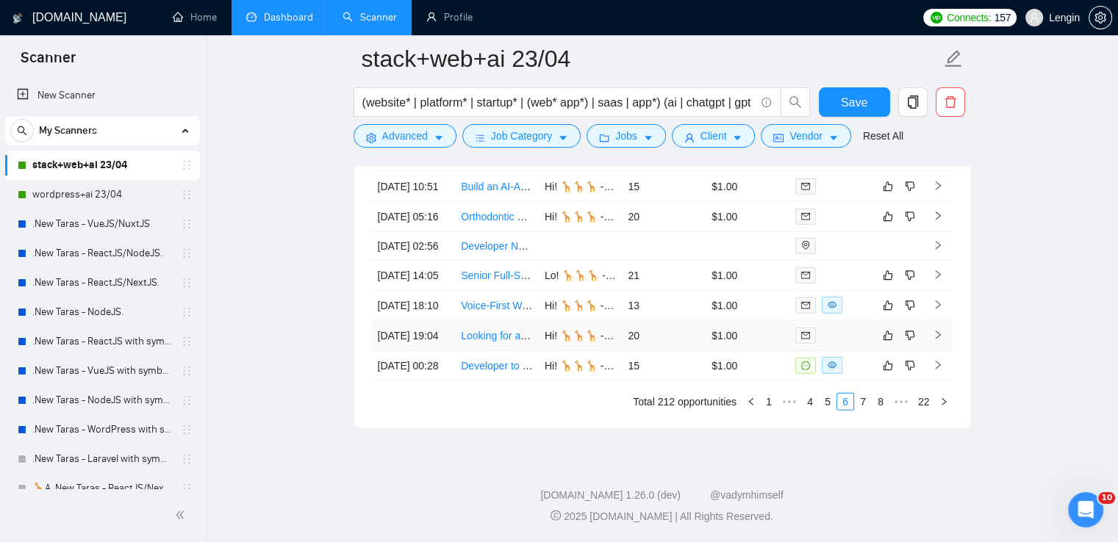
click at [494, 351] on td "Looking for a developer to develop AI voice assistant that will make calls" at bounding box center [497, 336] width 84 height 30
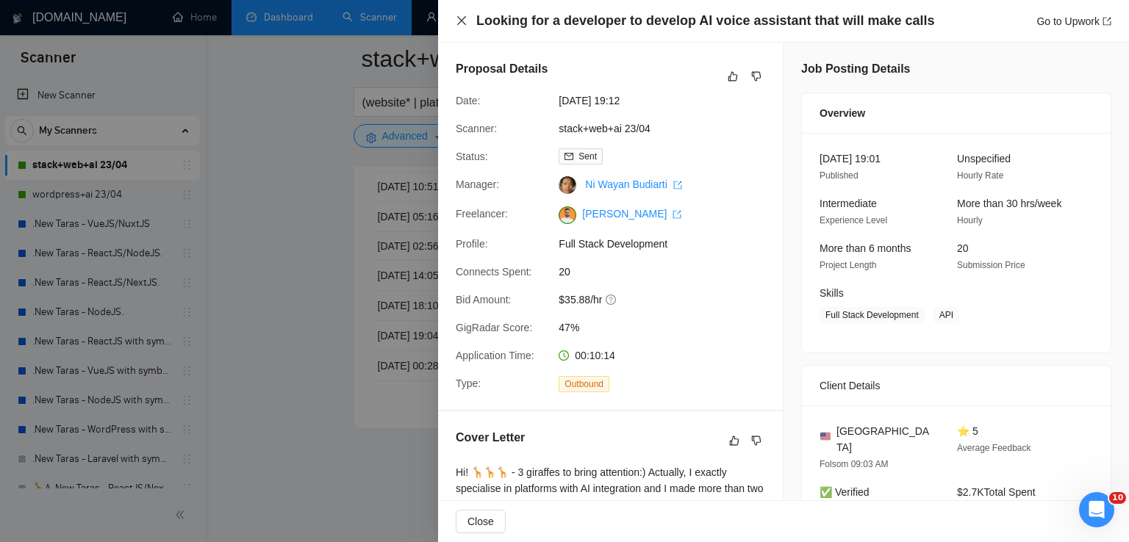
click at [462, 20] on icon "close" at bounding box center [461, 20] width 9 height 9
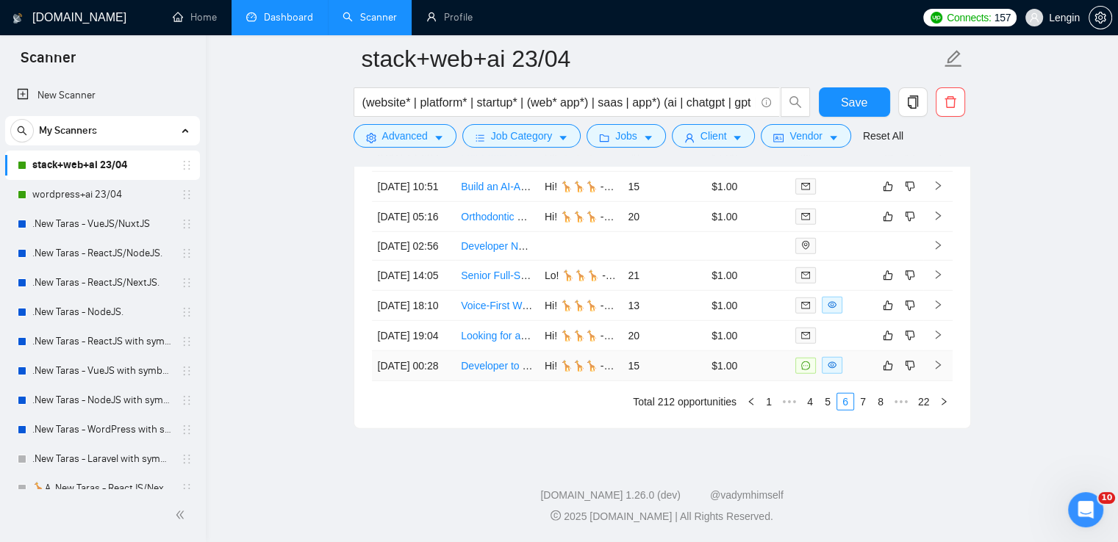
click at [514, 381] on td "Developer to build a secure, one-page web application with AI and automation" at bounding box center [497, 366] width 84 height 30
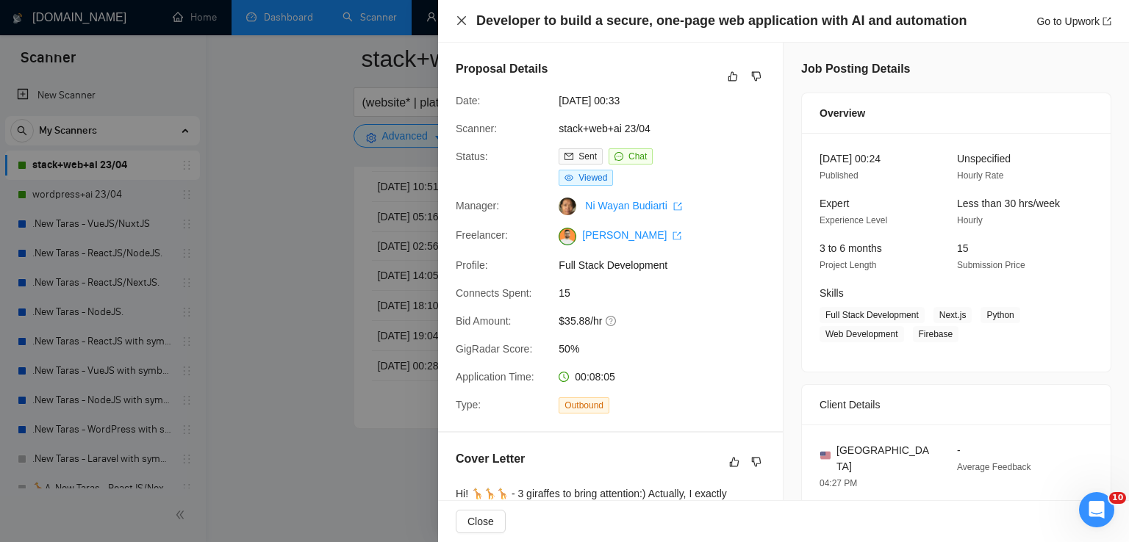
click at [460, 24] on icon "close" at bounding box center [462, 21] width 12 height 12
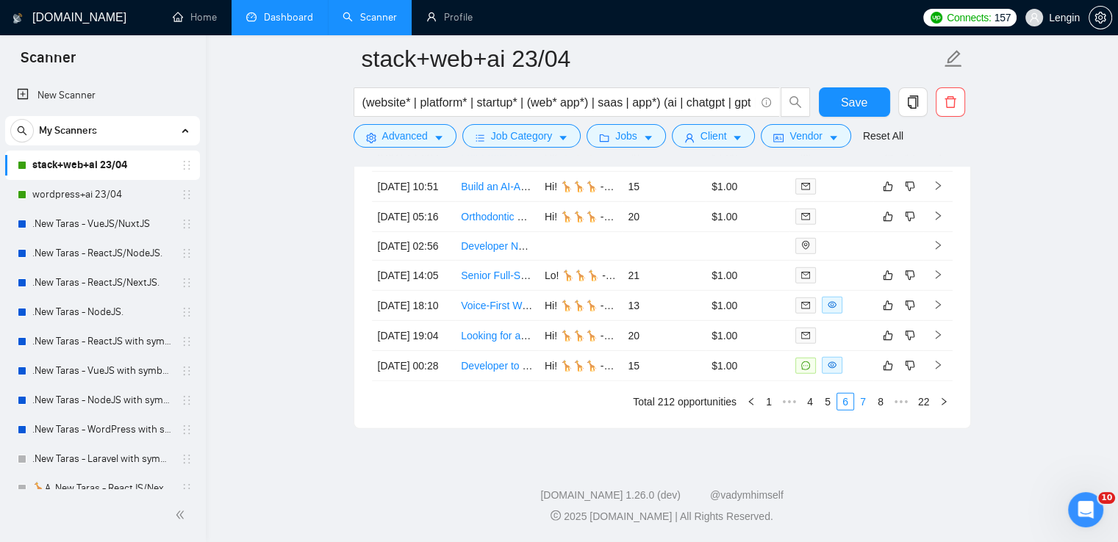
click at [858, 410] on link "7" at bounding box center [863, 402] width 16 height 16
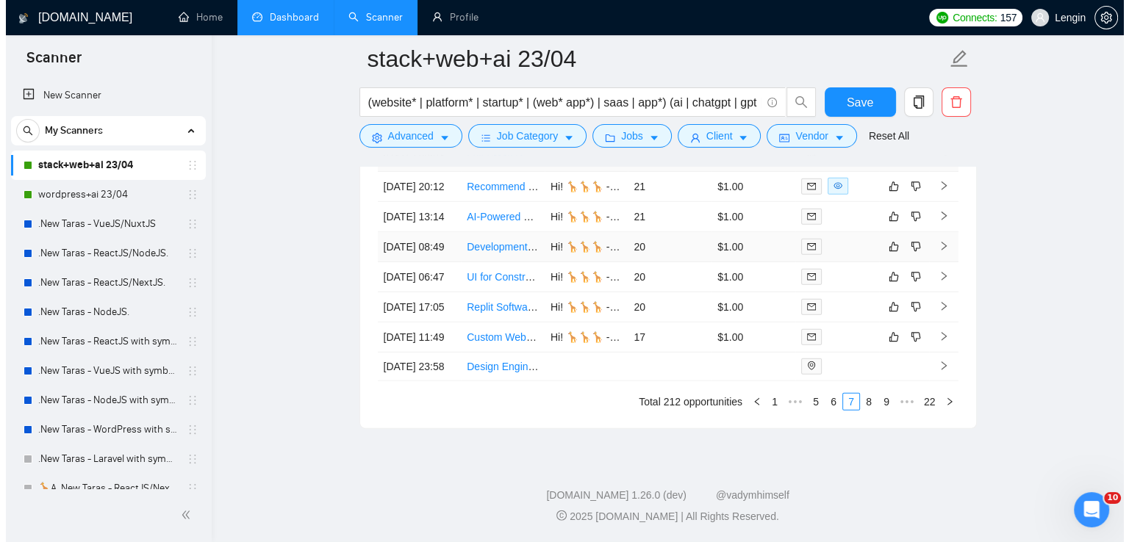
scroll to position [4193, 0]
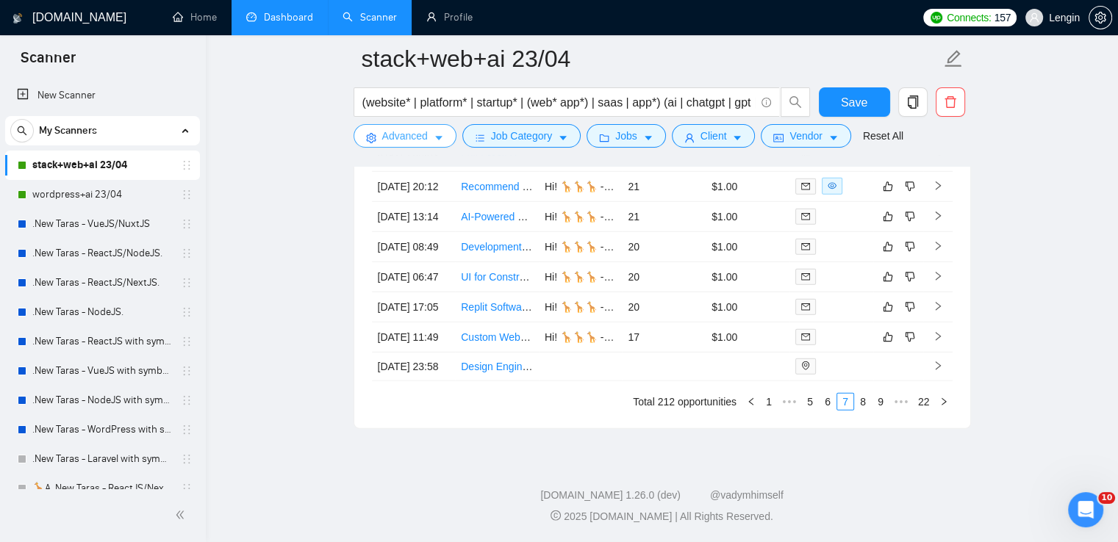
click at [426, 136] on span "Advanced" at bounding box center [405, 136] width 46 height 16
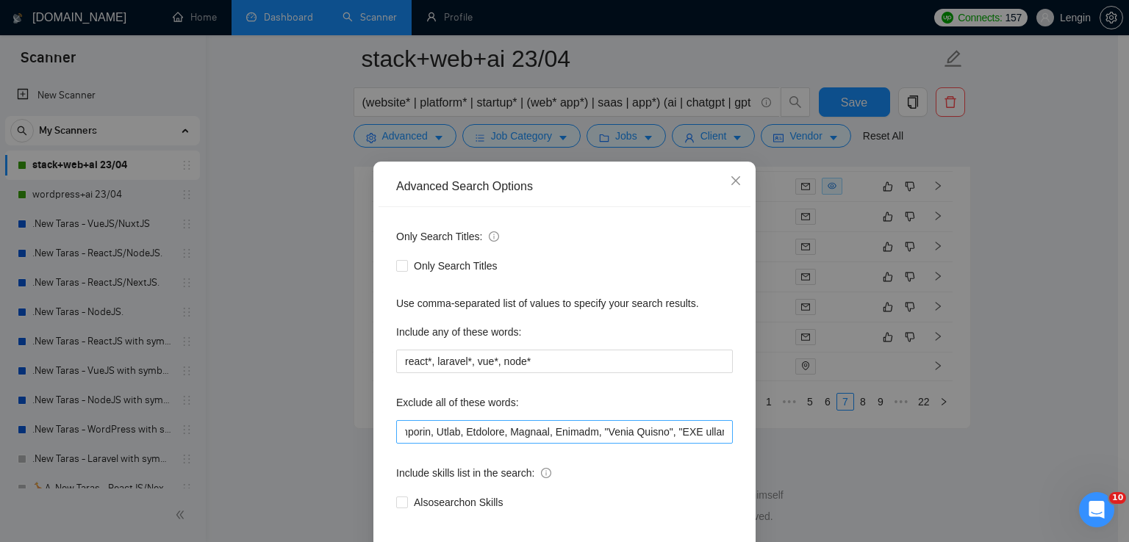
scroll to position [0, 0]
click at [405, 436] on input "text" at bounding box center [564, 432] width 337 height 24
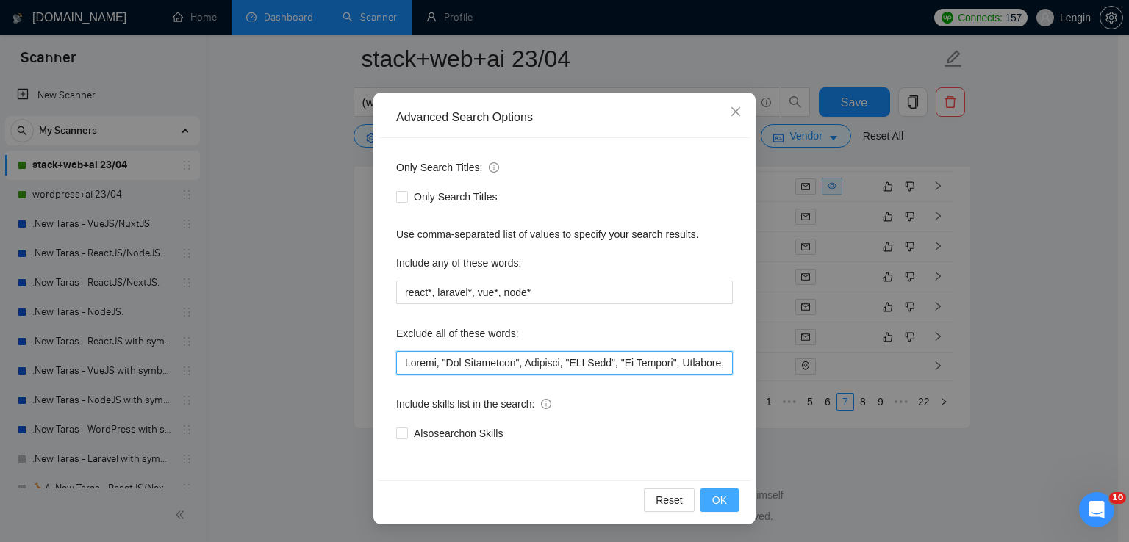
type input "Loremi, "Dol Sitametcon", Adipisci, "ELI Sedd", "Ei Tempori", Utlabore, Etdol, …"
click at [716, 506] on span "OK" at bounding box center [719, 500] width 15 height 16
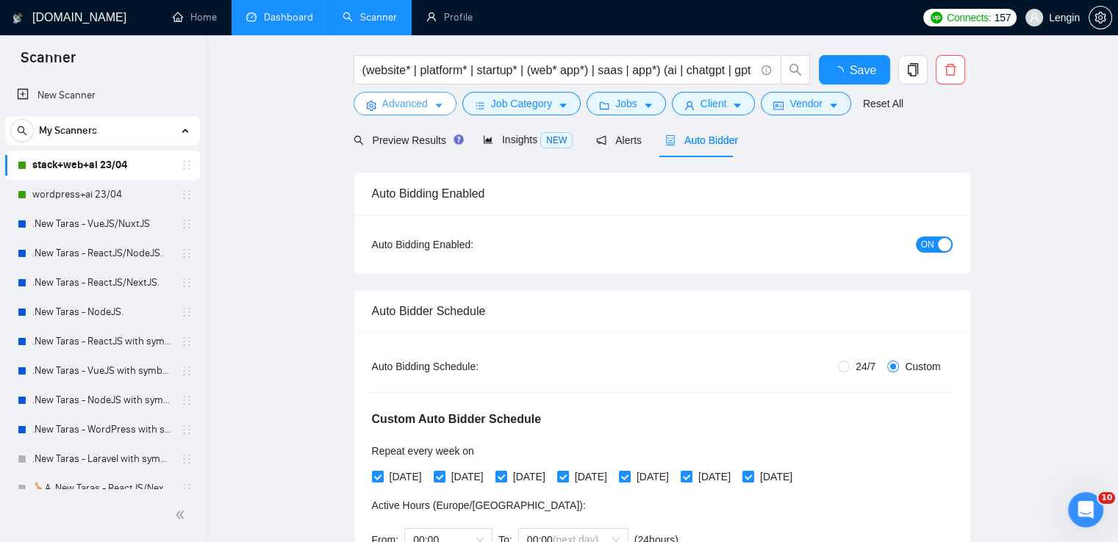
scroll to position [0, 0]
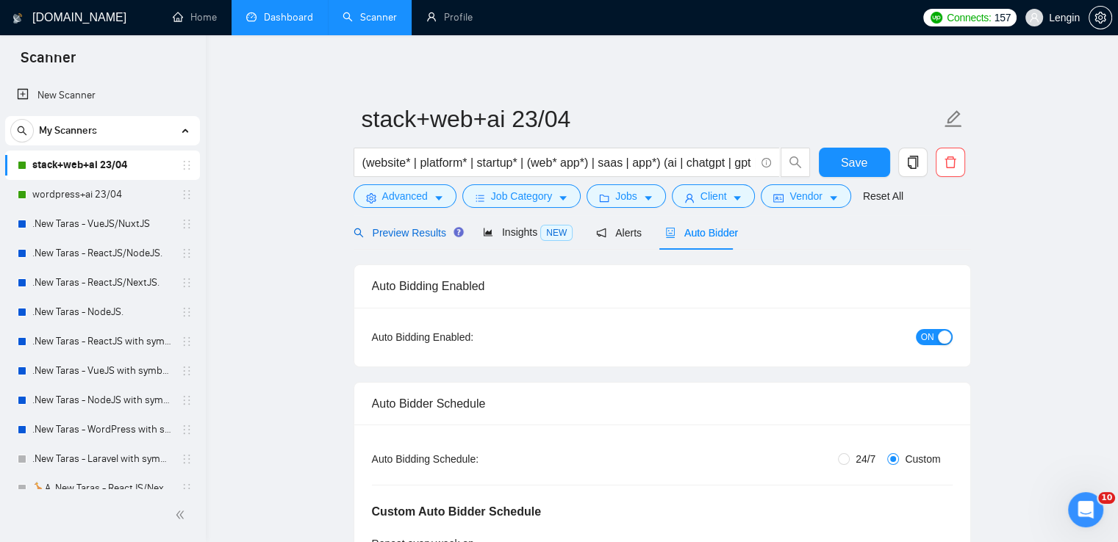
click at [391, 230] on span "Preview Results" at bounding box center [407, 233] width 106 height 12
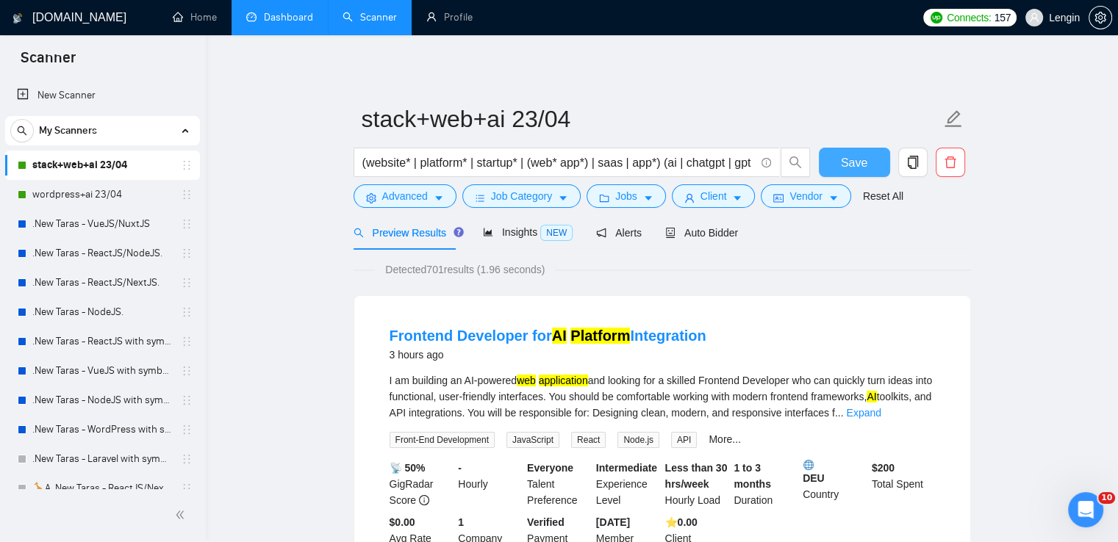
click at [859, 162] on span "Save" at bounding box center [854, 163] width 26 height 18
click at [425, 201] on span "Advanced" at bounding box center [405, 196] width 46 height 16
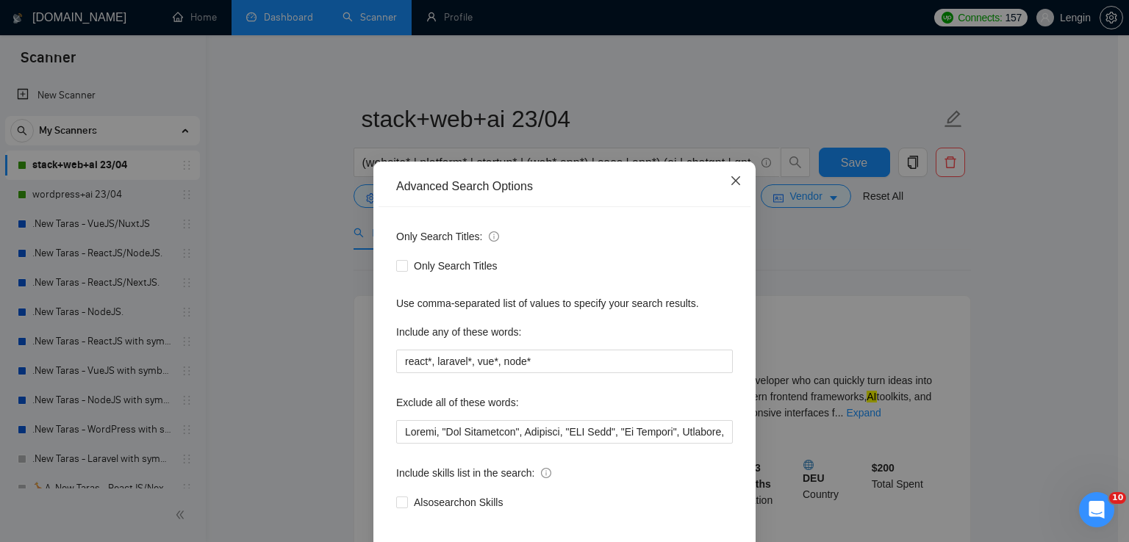
click at [731, 181] on icon "close" at bounding box center [735, 180] width 9 height 9
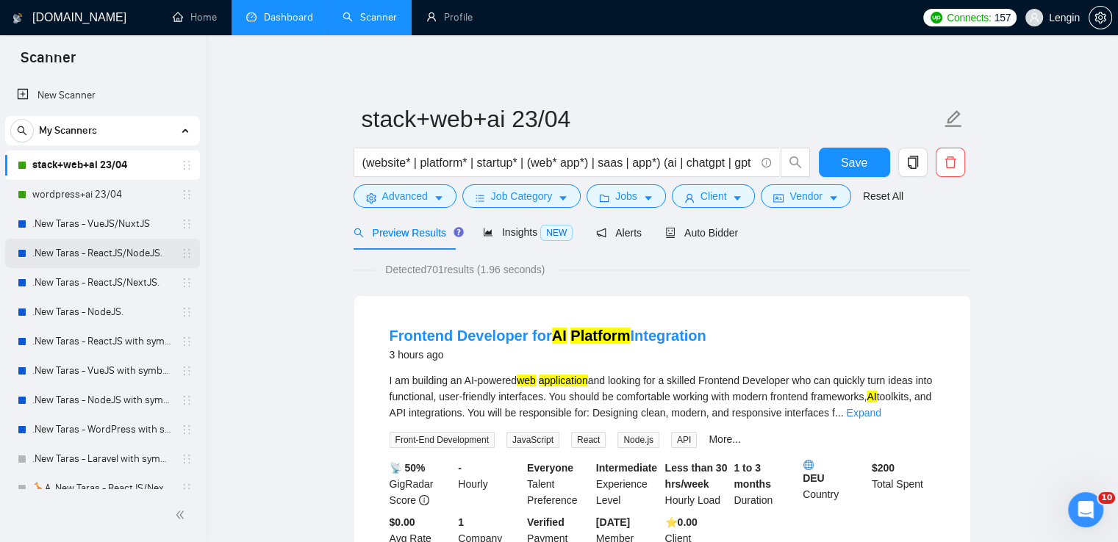
click at [128, 254] on link ".New Taras - ReactJS/NodeJS." at bounding box center [102, 253] width 140 height 29
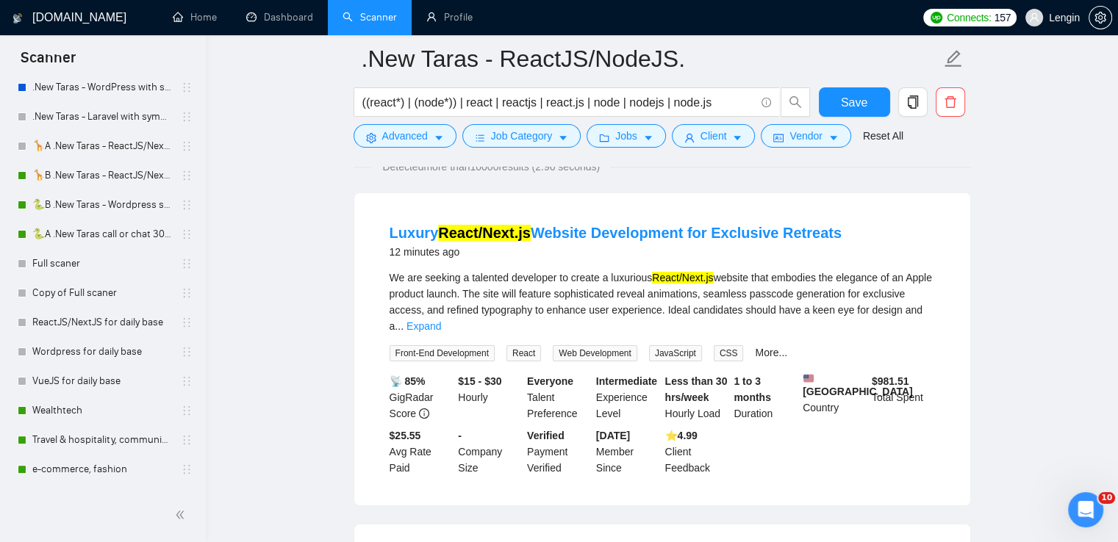
scroll to position [347, 0]
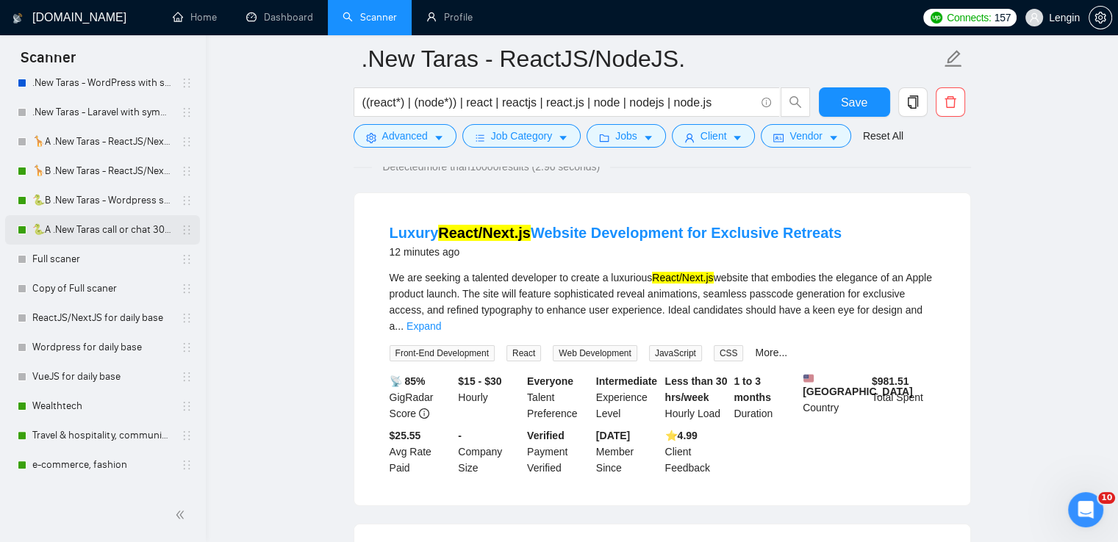
click at [112, 224] on link "🐍A .New Taras call or chat 30%view 0 reply 23/04" at bounding box center [102, 229] width 140 height 29
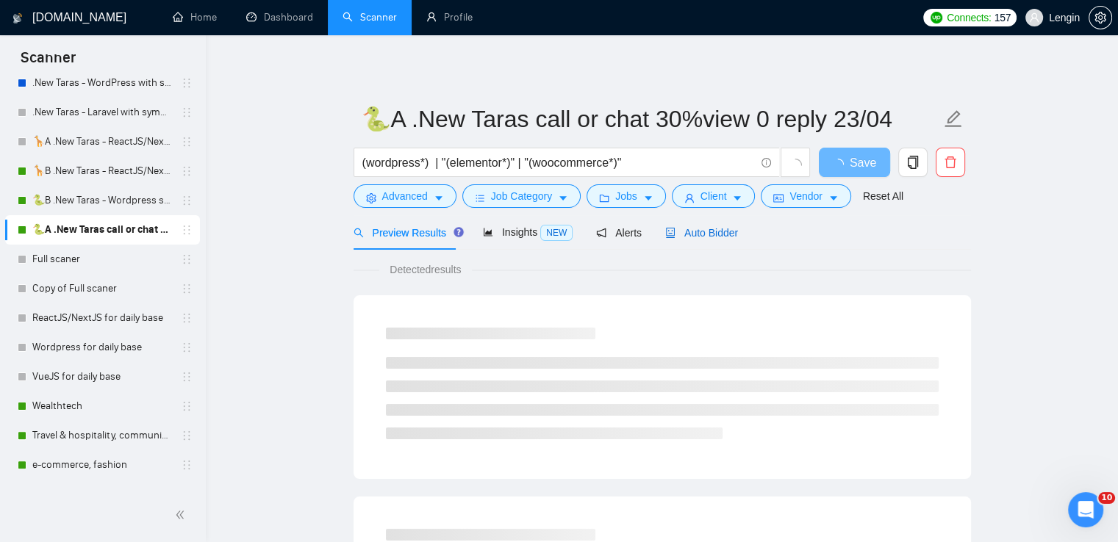
click at [721, 237] on span "Auto Bidder" at bounding box center [701, 233] width 73 height 12
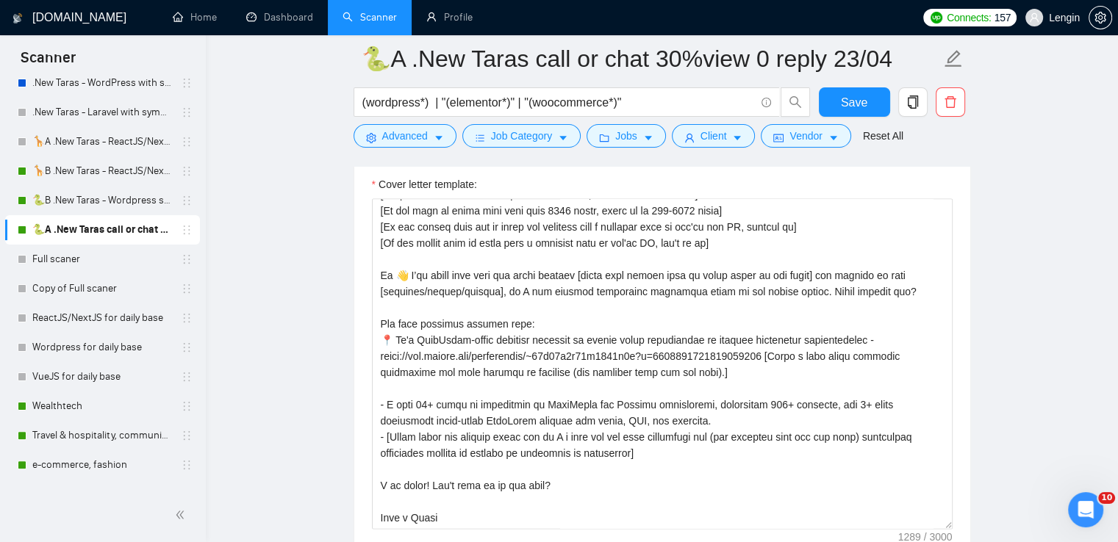
scroll to position [1973, 0]
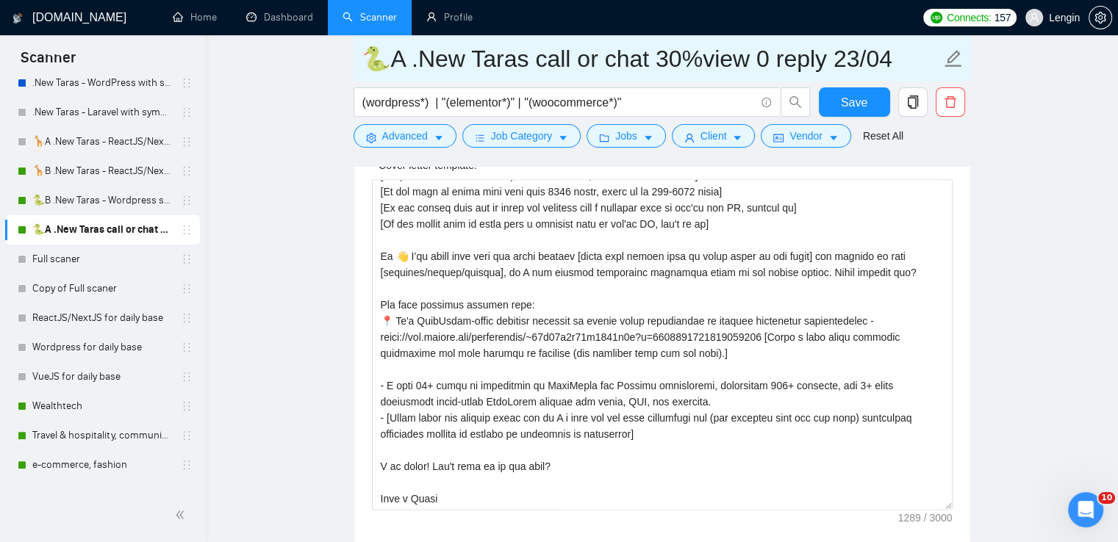
drag, startPoint x: 370, startPoint y: 60, endPoint x: 409, endPoint y: 60, distance: 39.0
click at [409, 60] on input "🐍A .New Taras call or chat 30%view 0 reply 23/04" at bounding box center [651, 58] width 579 height 37
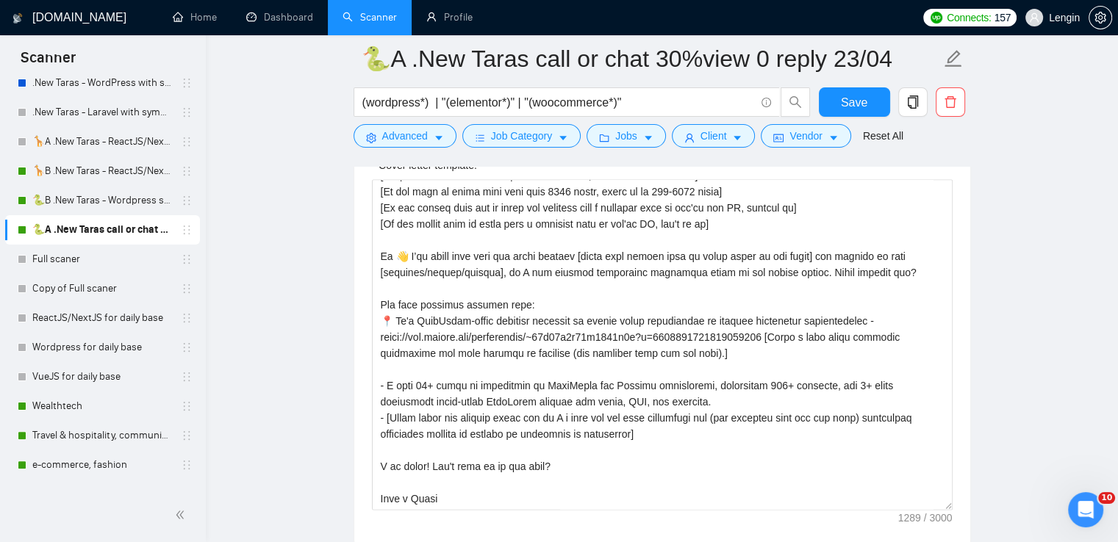
click at [320, 222] on main "🐍A .New Taras call or chat 30%view 0 reply 23/04 (wordpress*) | "(elementor*)" …" at bounding box center [661, 316] width 865 height 4460
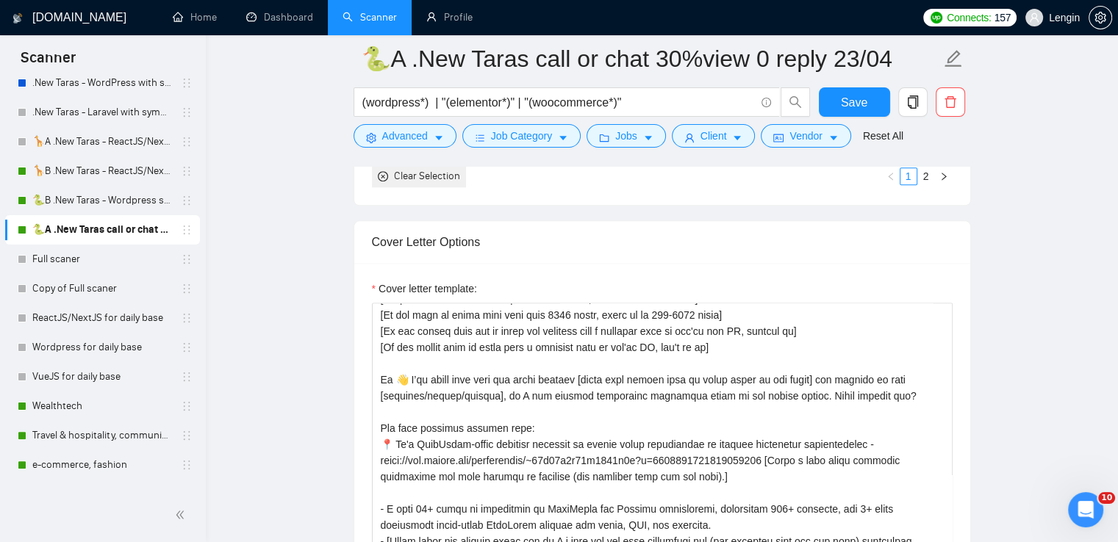
scroll to position [1840, 0]
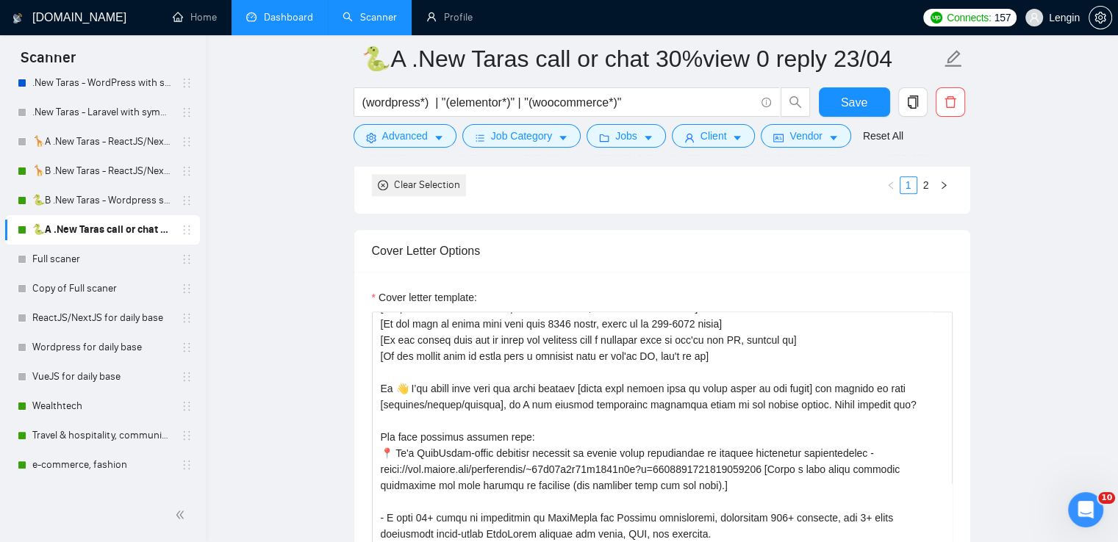
click at [279, 11] on link "Dashboard" at bounding box center [279, 17] width 67 height 12
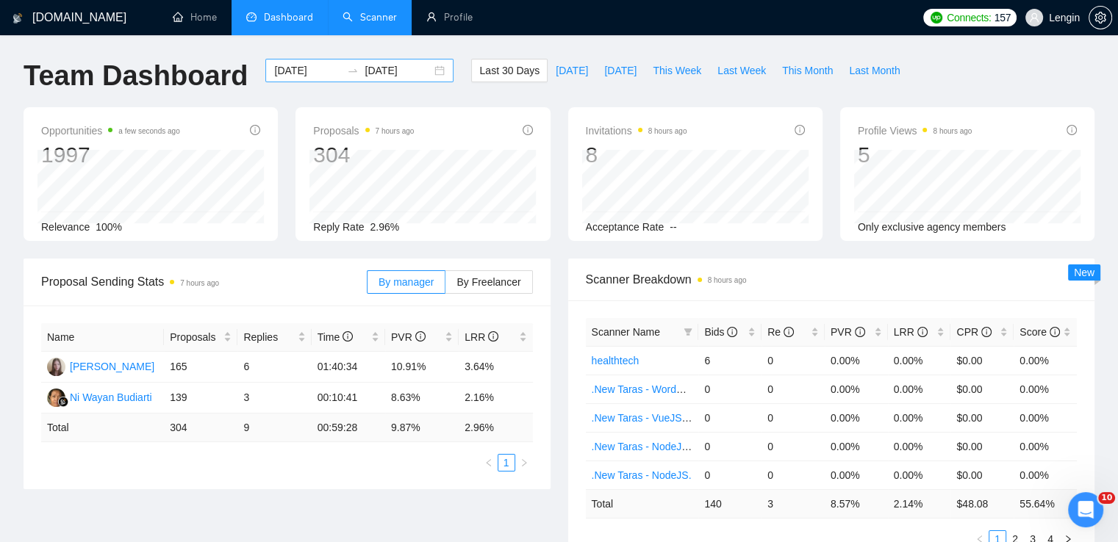
click at [426, 77] on div "[DATE] [DATE]" at bounding box center [359, 71] width 188 height 24
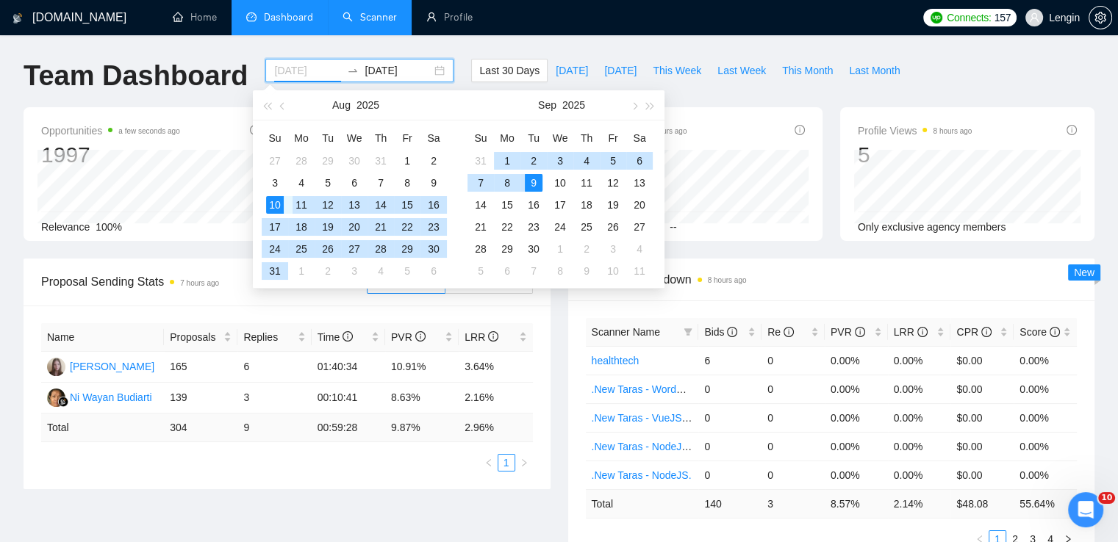
click at [295, 204] on div "11" at bounding box center [302, 205] width 18 height 18
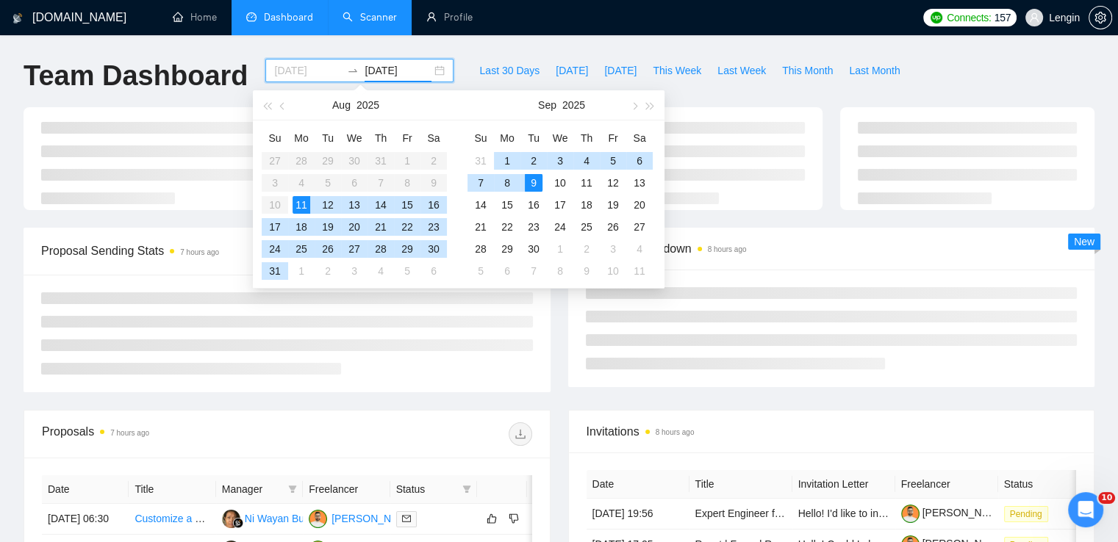
type input "[DATE]"
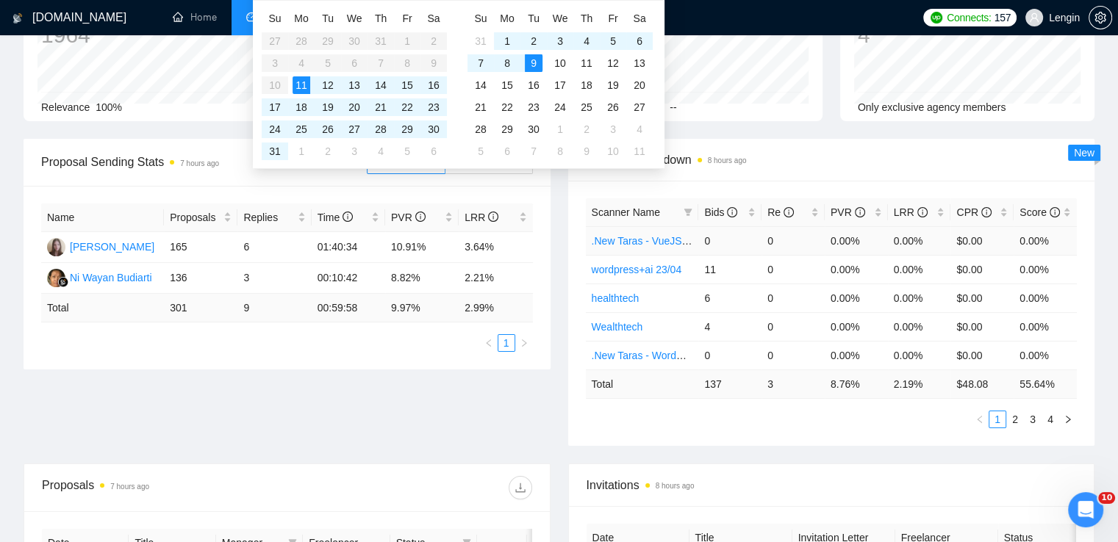
scroll to position [144, 0]
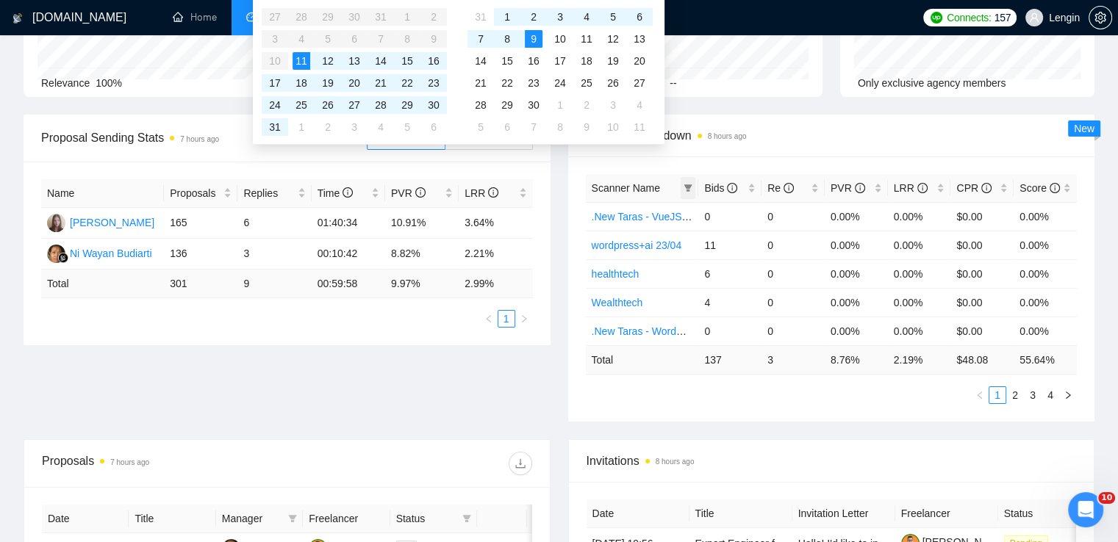
click at [689, 189] on icon "filter" at bounding box center [688, 187] width 8 height 7
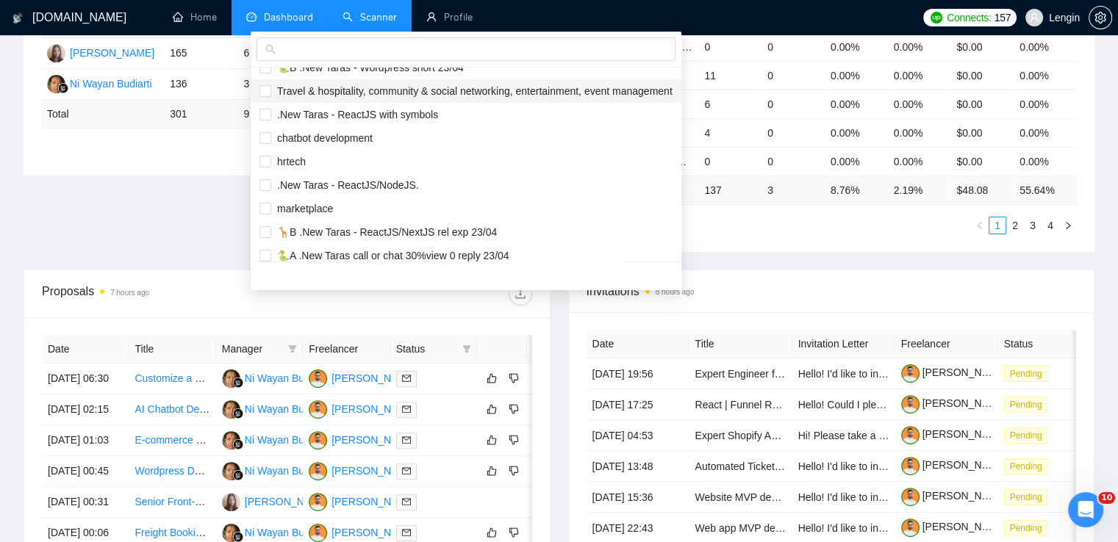
scroll to position [226, 0]
click at [308, 75] on li "🐍B .New Taras - Wordpress short 23/04" at bounding box center [466, 68] width 431 height 24
checkbox input "true"
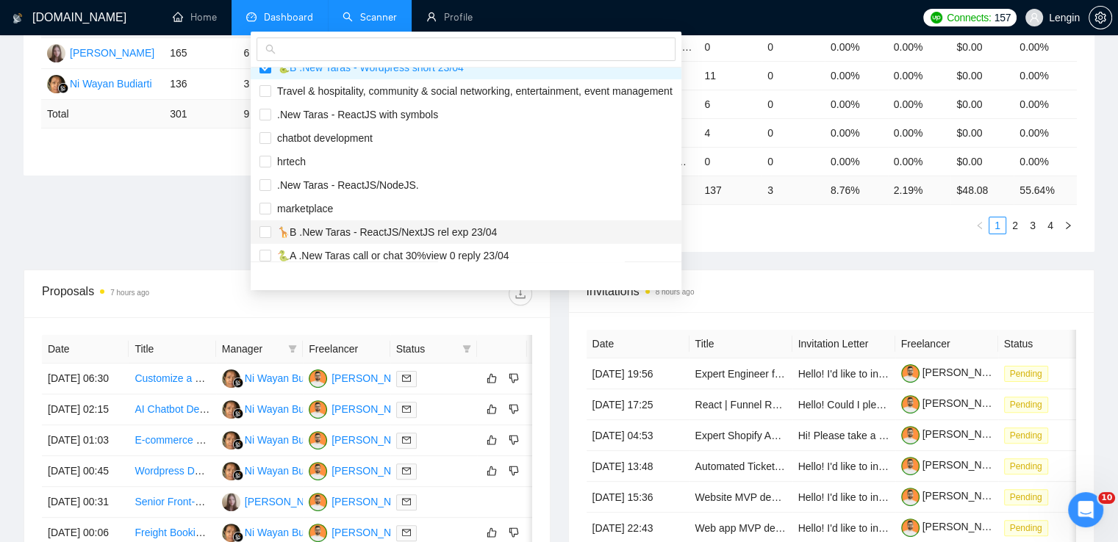
click at [318, 227] on span "🦒B .New Taras - ReactJS/NextJS rel exp 23/04" at bounding box center [384, 232] width 226 height 12
checkbox input "true"
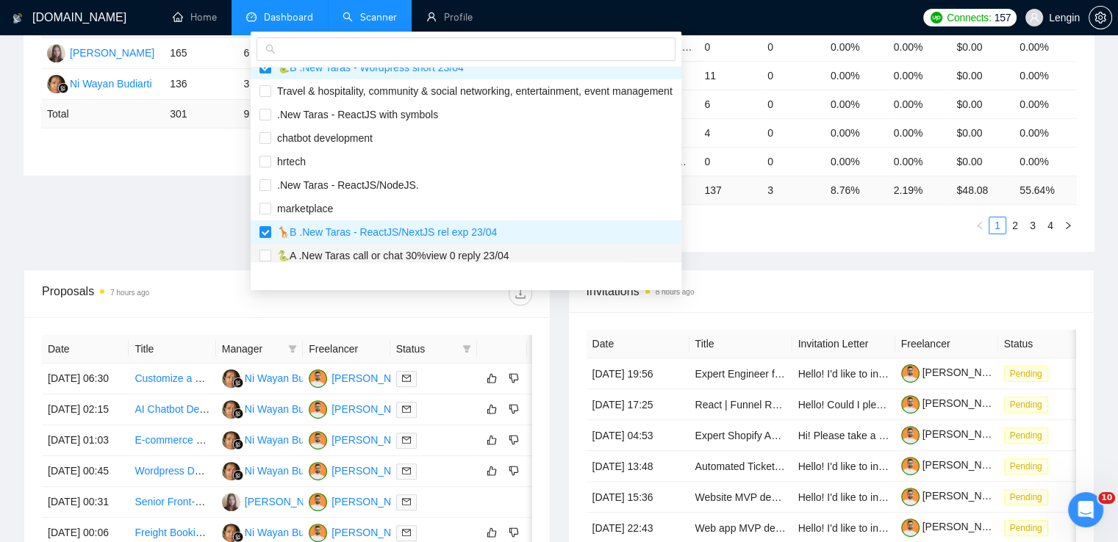
click at [326, 251] on span "🐍A .New Taras call or chat 30%view 0 reply 23/04" at bounding box center [390, 256] width 238 height 12
checkbox input "true"
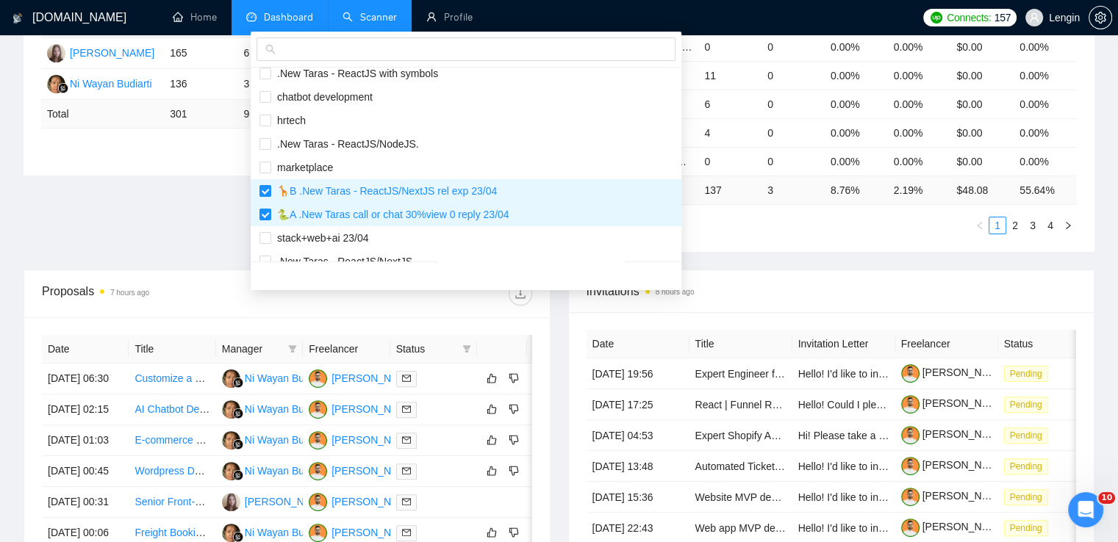
scroll to position [282, 0]
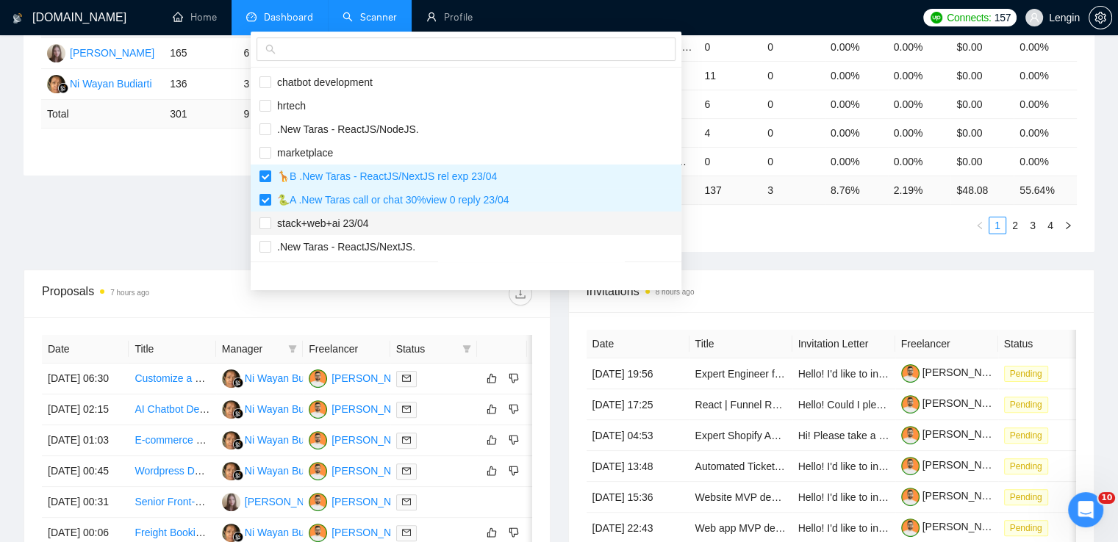
click at [336, 218] on span "stack+web+ai 23/04" at bounding box center [320, 224] width 98 height 12
checkbox input "true"
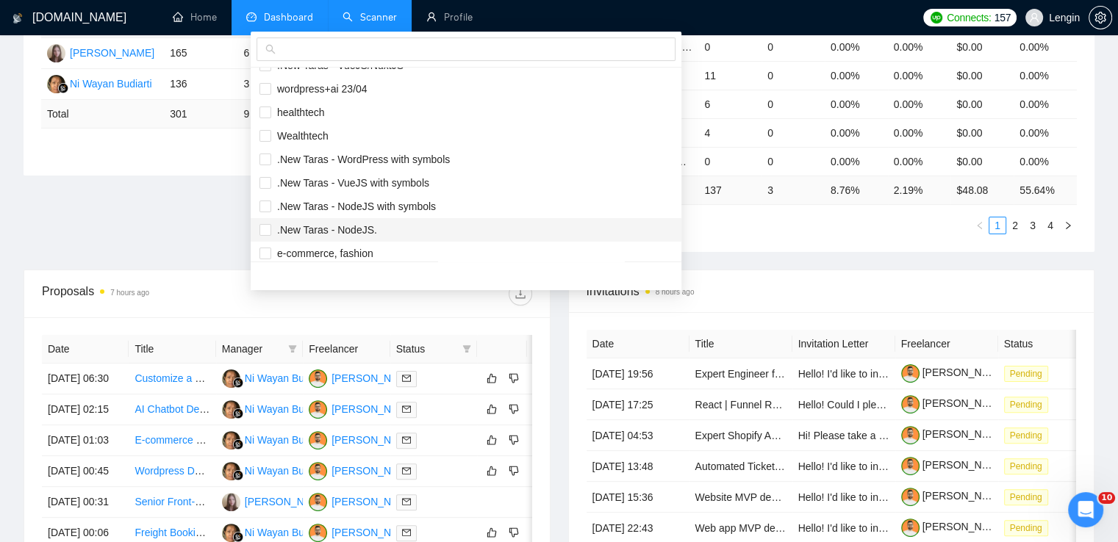
scroll to position [3, 0]
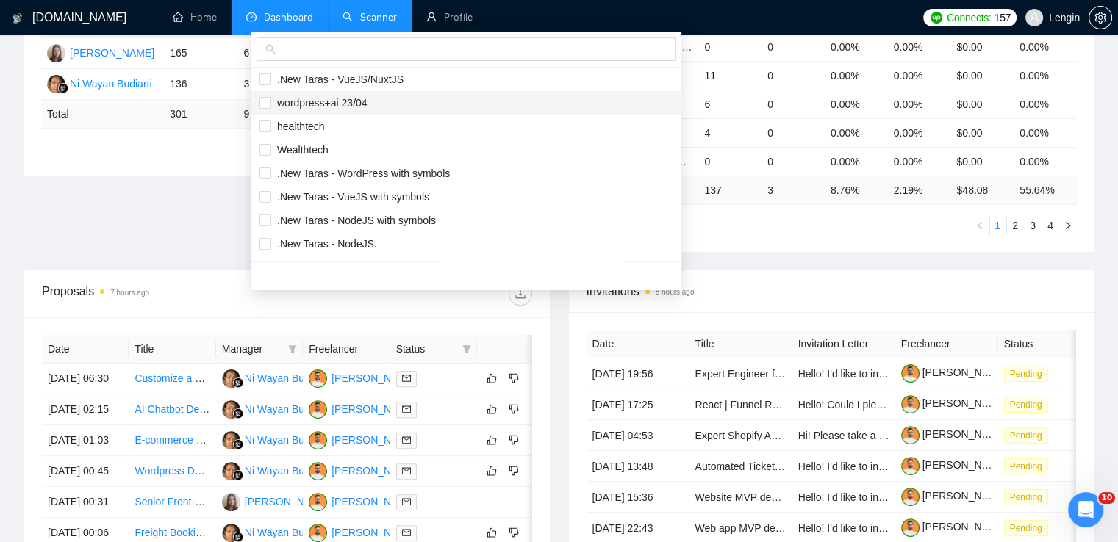
click at [327, 98] on span "wordpress+ai 23/04" at bounding box center [319, 103] width 96 height 12
checkbox input "true"
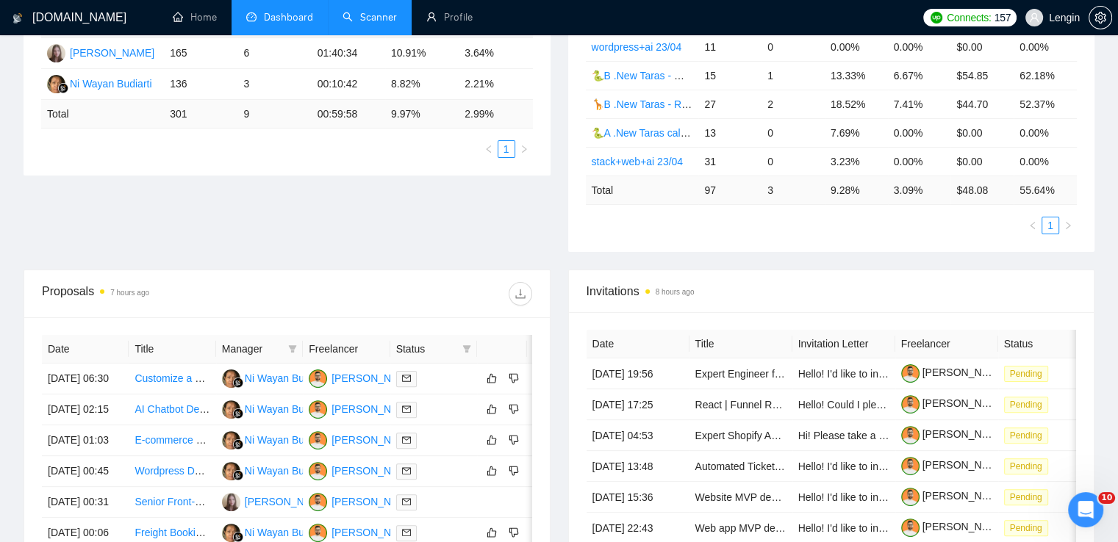
click at [188, 212] on div "Proposal Sending Stats 7 hours ago By manager By Freelancer Name Proposals Repl…" at bounding box center [559, 107] width 1089 height 325
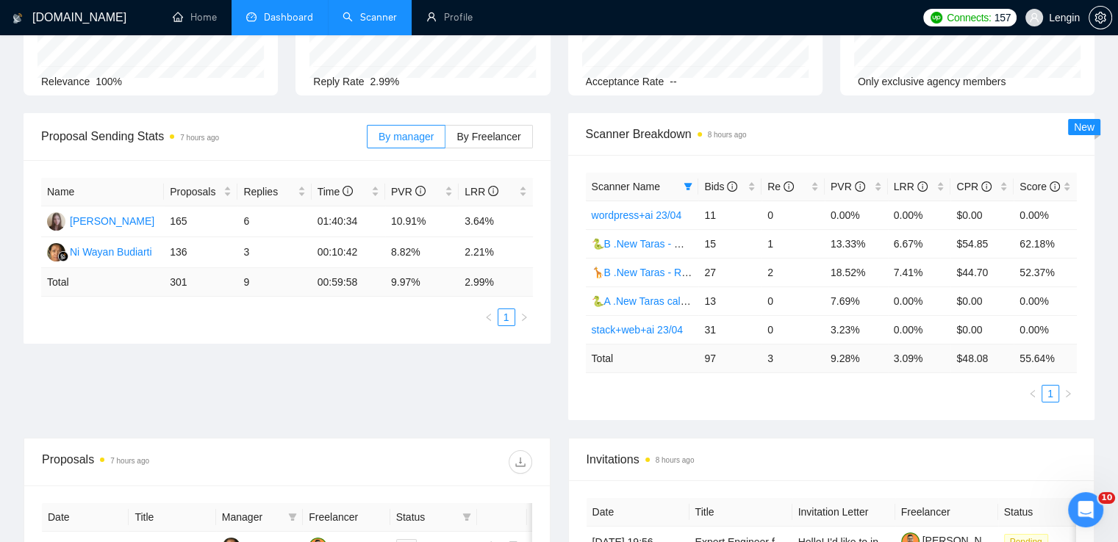
scroll to position [135, 0]
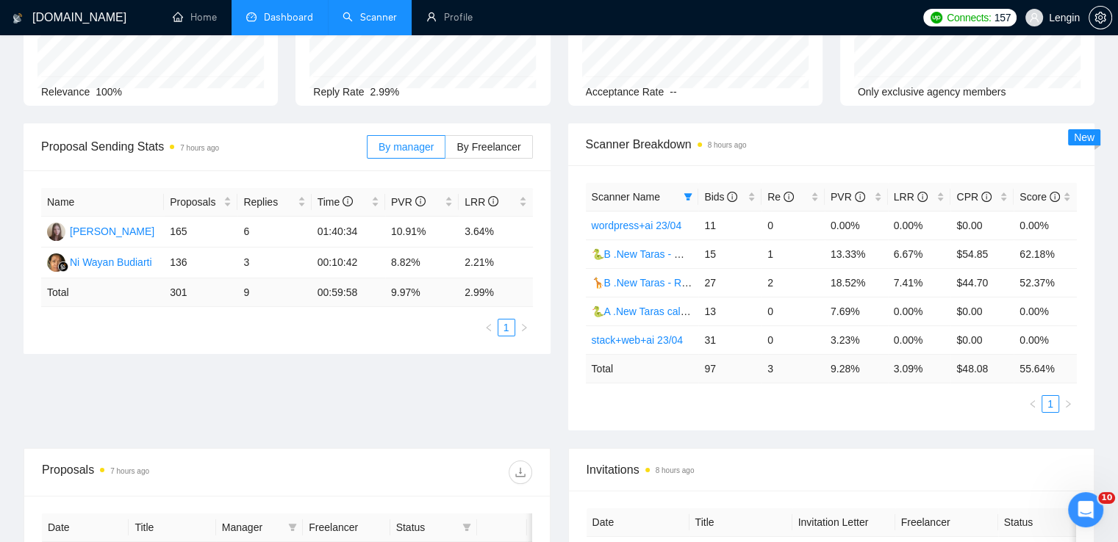
click at [603, 420] on div "Scanner Name Bids Re PVR LRR CPR Score wordpress+ai 23/04 11 0 0.00% 0.00% $0.0…" at bounding box center [831, 297] width 527 height 265
click at [365, 16] on link "Scanner" at bounding box center [370, 17] width 54 height 12
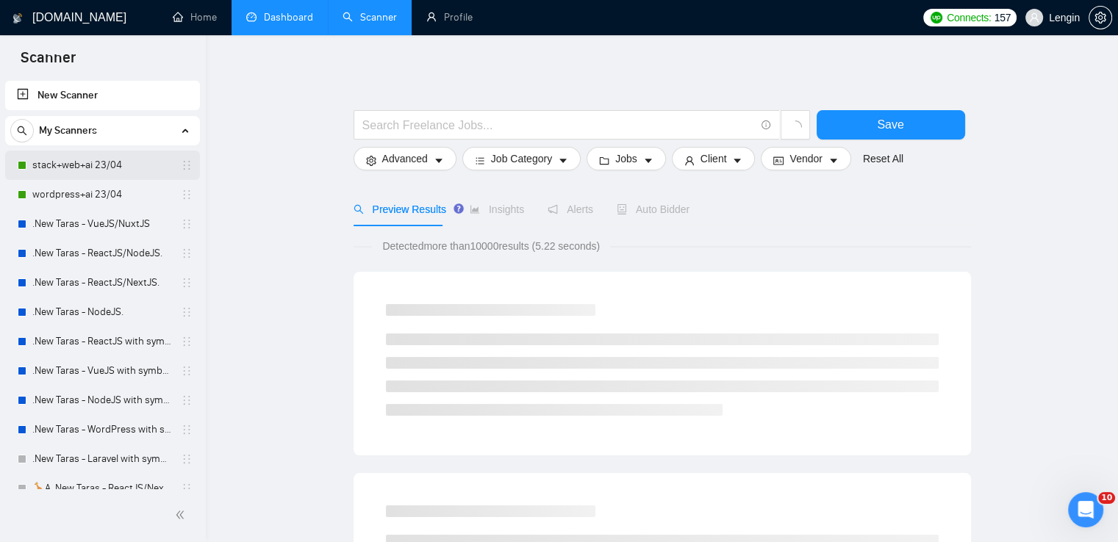
click at [115, 171] on link "stack+web+ai 23/04" at bounding box center [102, 165] width 140 height 29
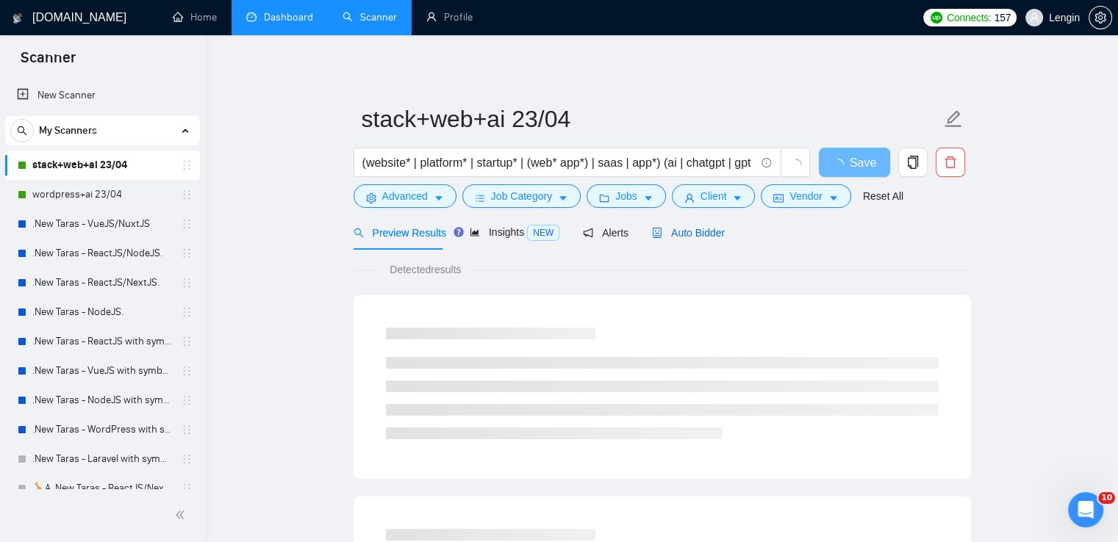
click at [693, 229] on span "Auto Bidder" at bounding box center [688, 233] width 73 height 12
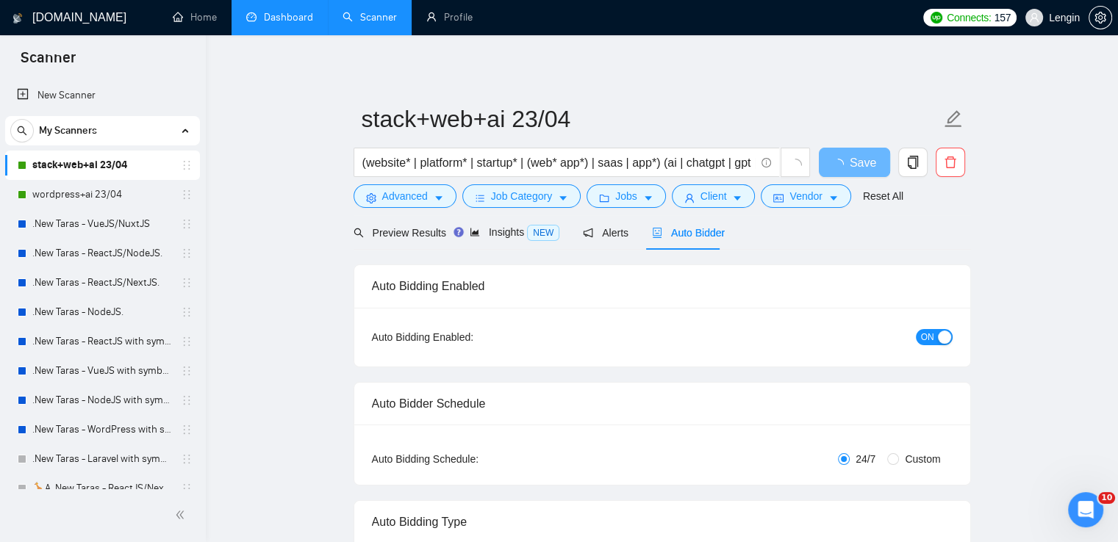
radio input "false"
radio input "true"
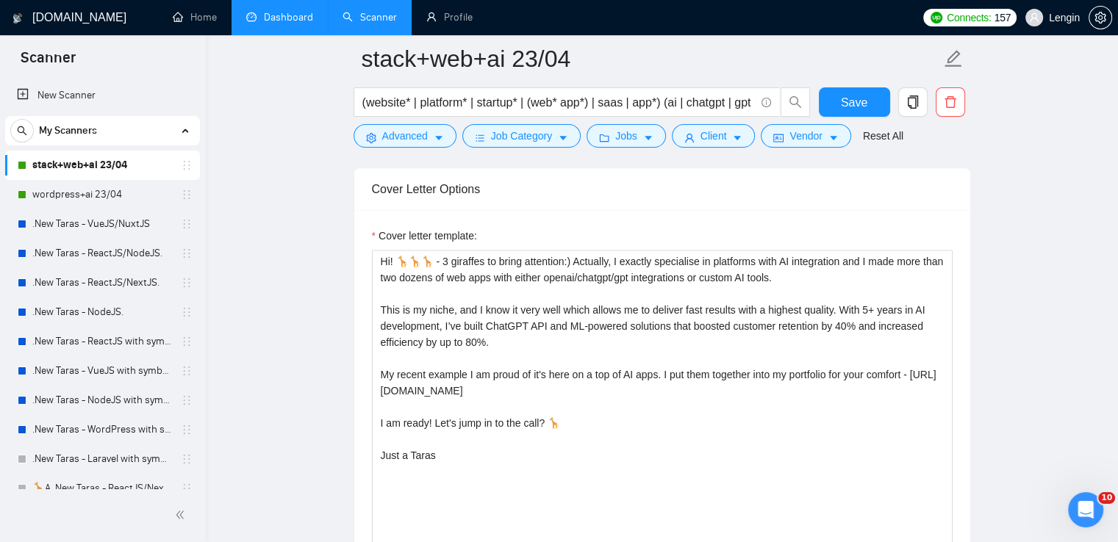
scroll to position [1880, 0]
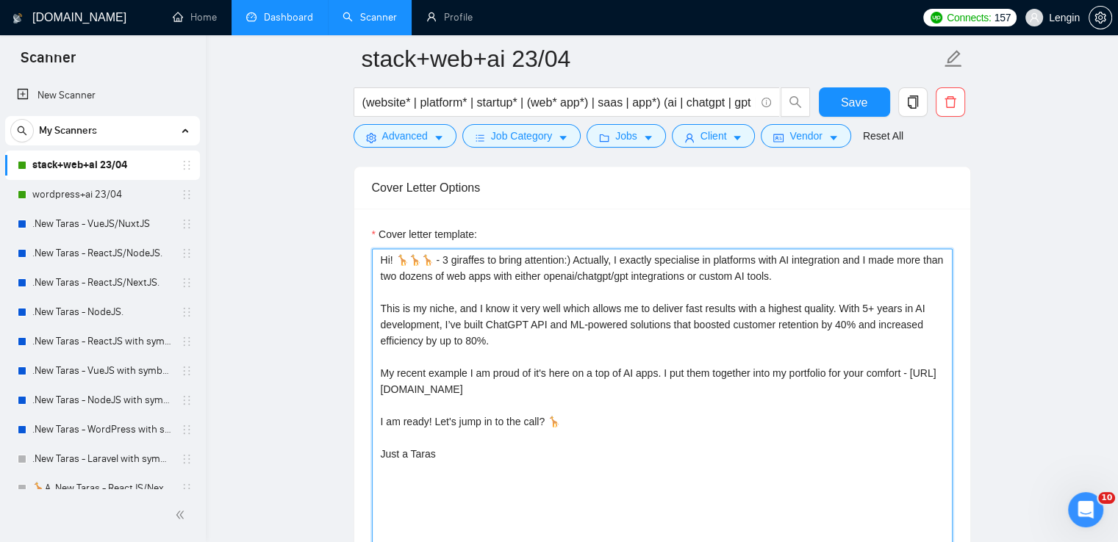
click at [490, 349] on textarea "Hi! 🦒🦒🦒 - 3 giraffes to bring attention:) Actually, I exactly specialise in pla…" at bounding box center [662, 413] width 581 height 331
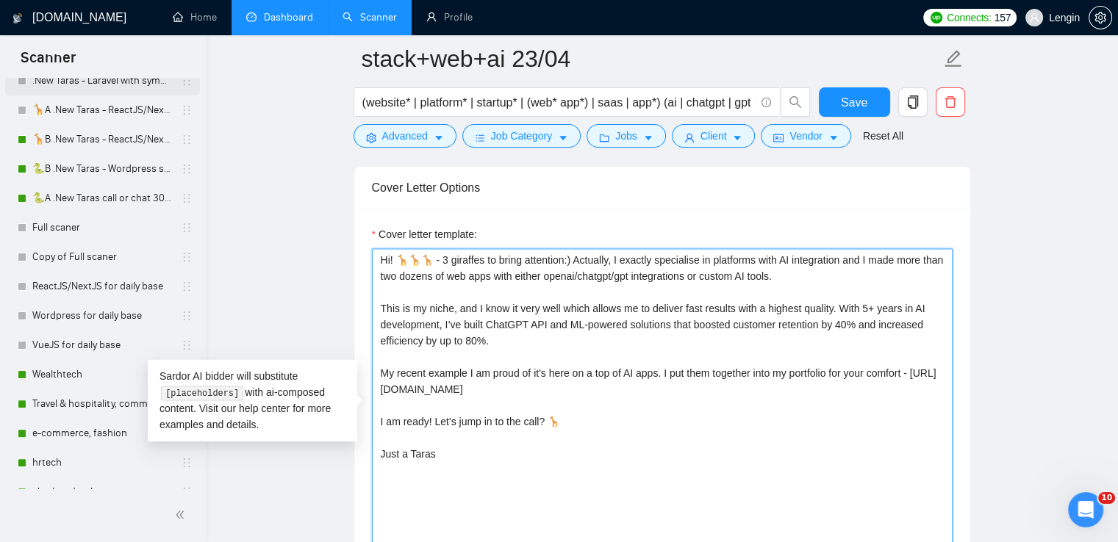
scroll to position [434, 0]
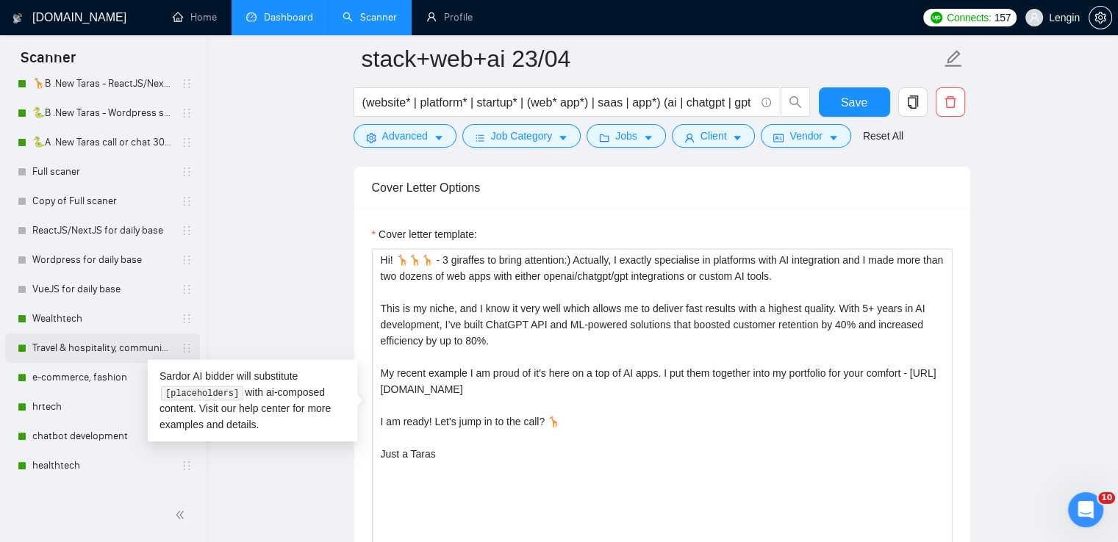
click at [132, 334] on link "Travel & hospitality, community & social networking, entertainment, event manag…" at bounding box center [102, 348] width 140 height 29
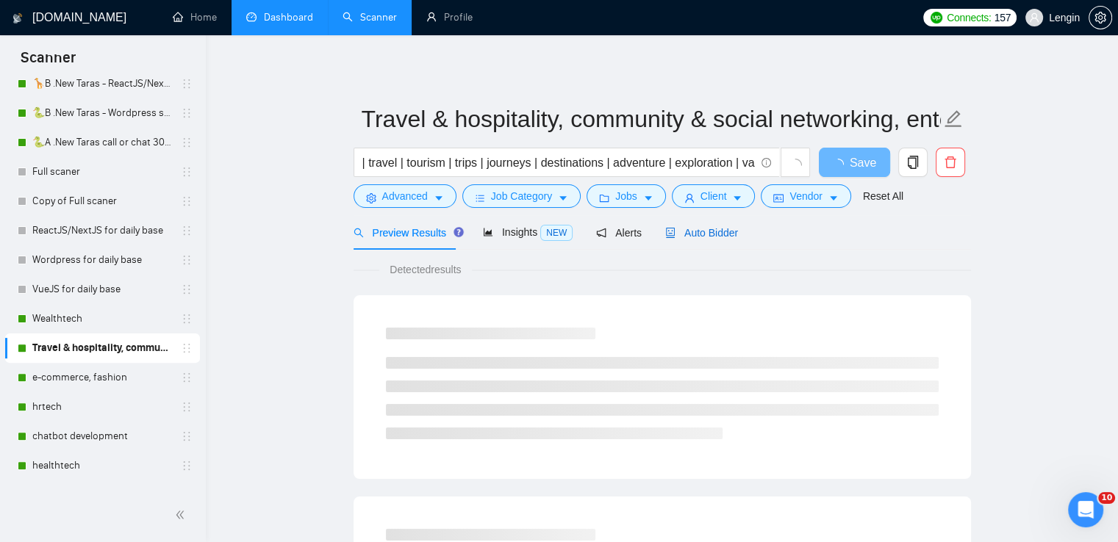
click at [701, 239] on span "Auto Bidder" at bounding box center [701, 233] width 73 height 12
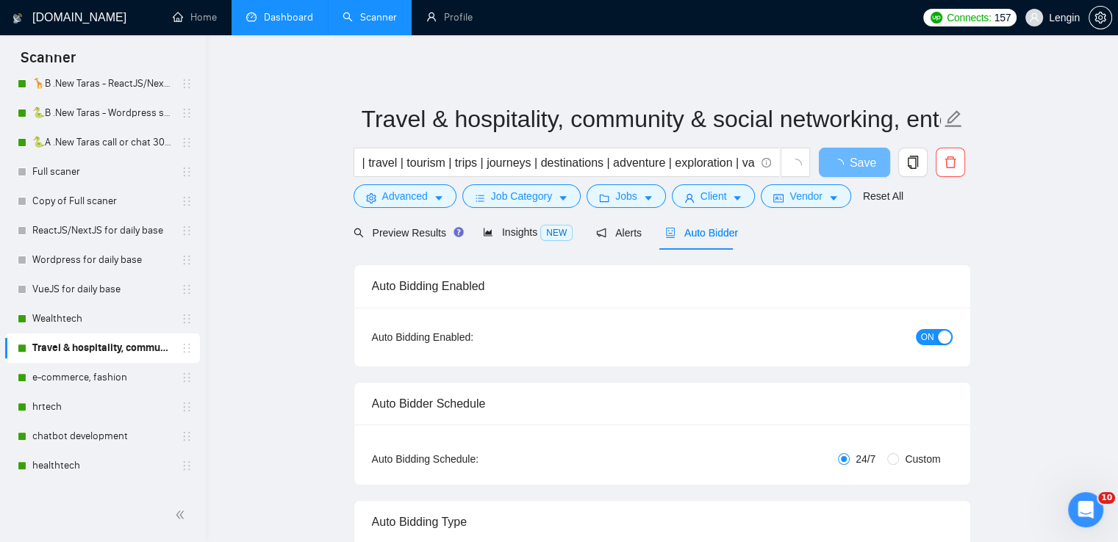
radio input "false"
radio input "true"
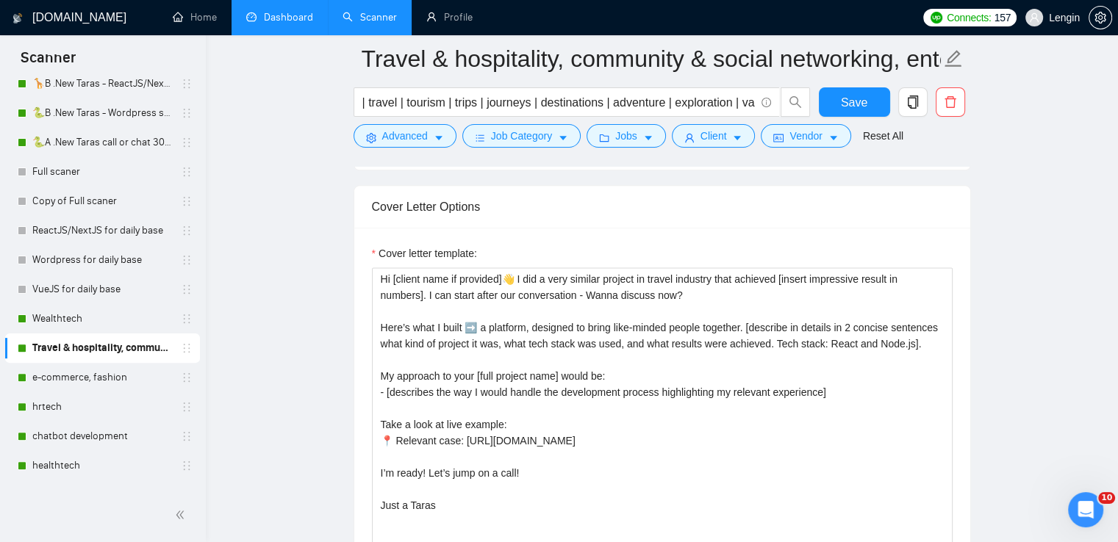
scroll to position [1863, 0]
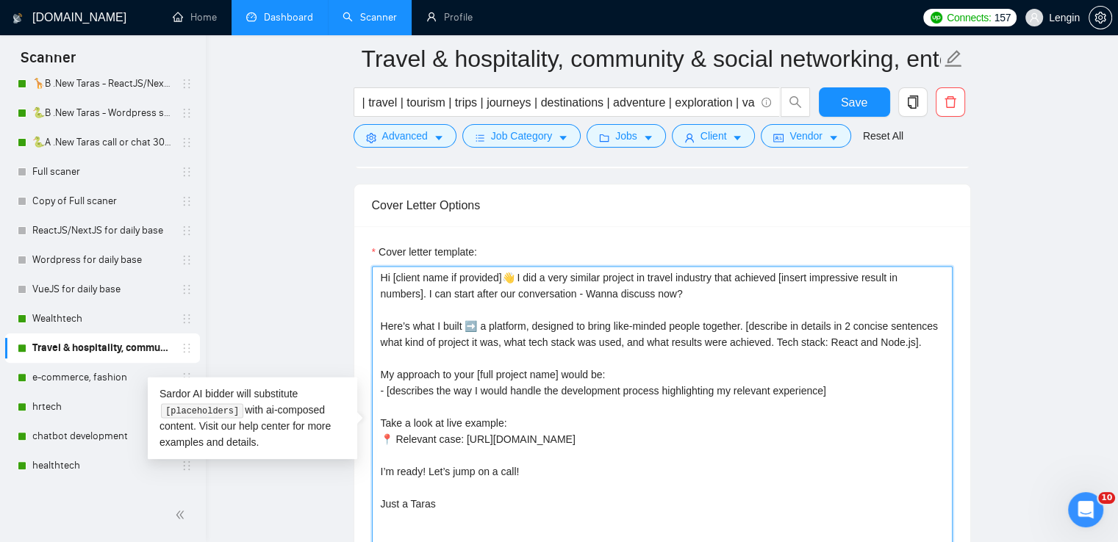
drag, startPoint x: 839, startPoint y: 390, endPoint x: 375, endPoint y: 376, distance: 464.7
click at [375, 376] on textarea "Hi [client name if provided]👋 I did a very similar project in travel industry t…" at bounding box center [662, 431] width 581 height 331
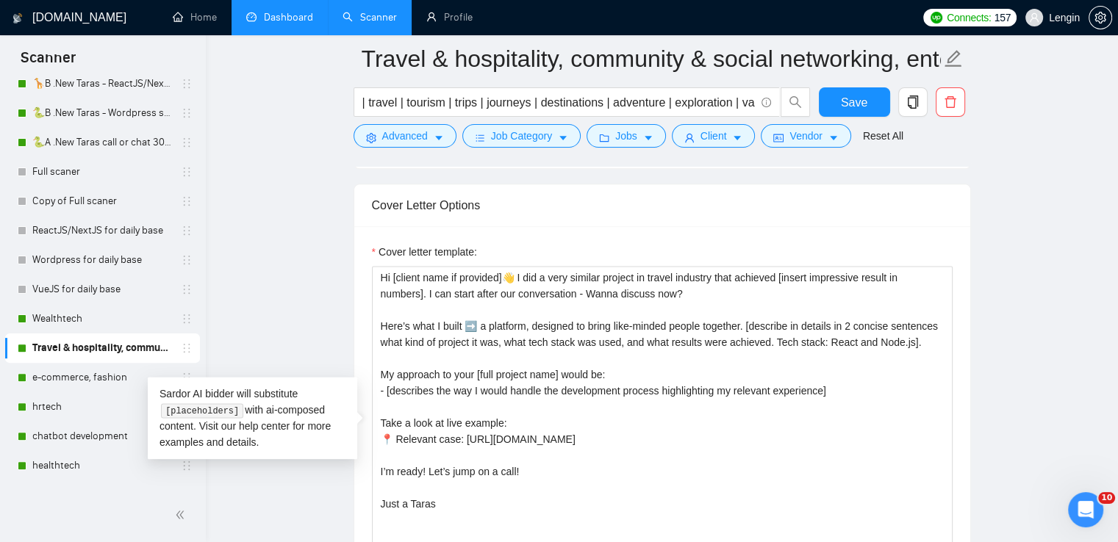
click at [281, 280] on main "Travel & hospitality, community & social networking, entertainment, event manag…" at bounding box center [661, 405] width 865 height 4418
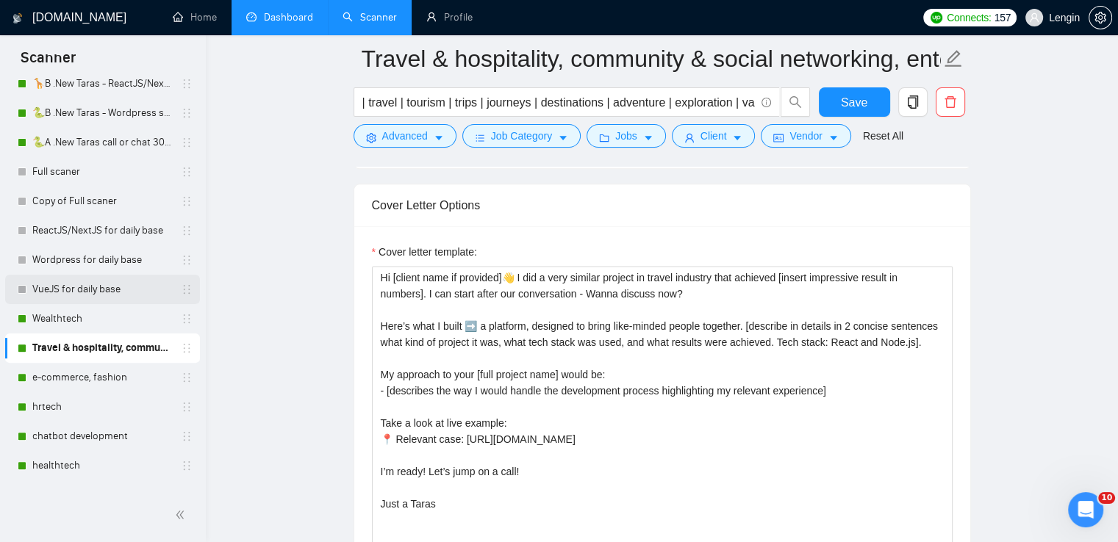
scroll to position [0, 0]
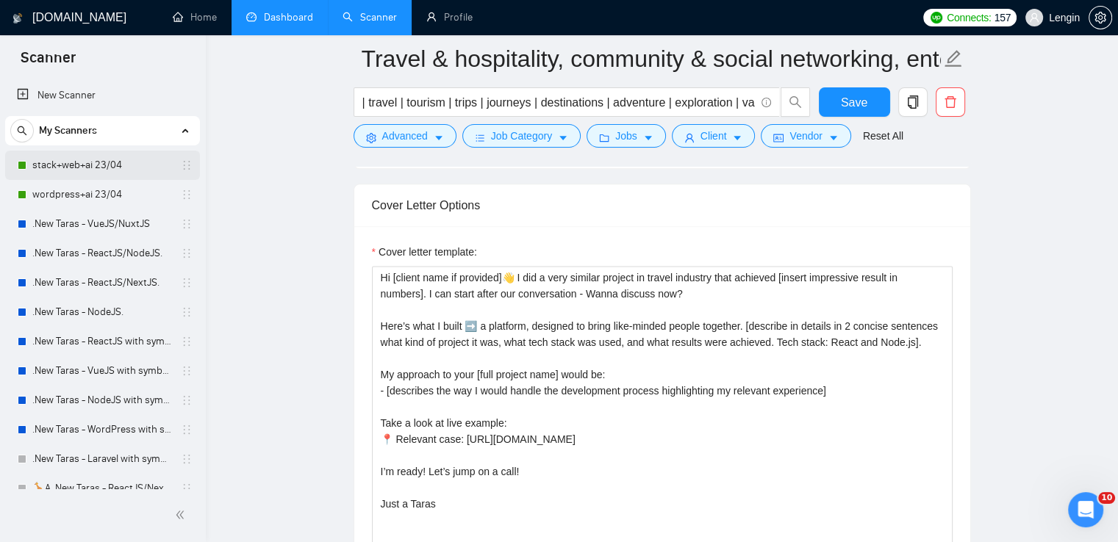
click at [88, 168] on link "stack+web+ai 23/04" at bounding box center [102, 165] width 140 height 29
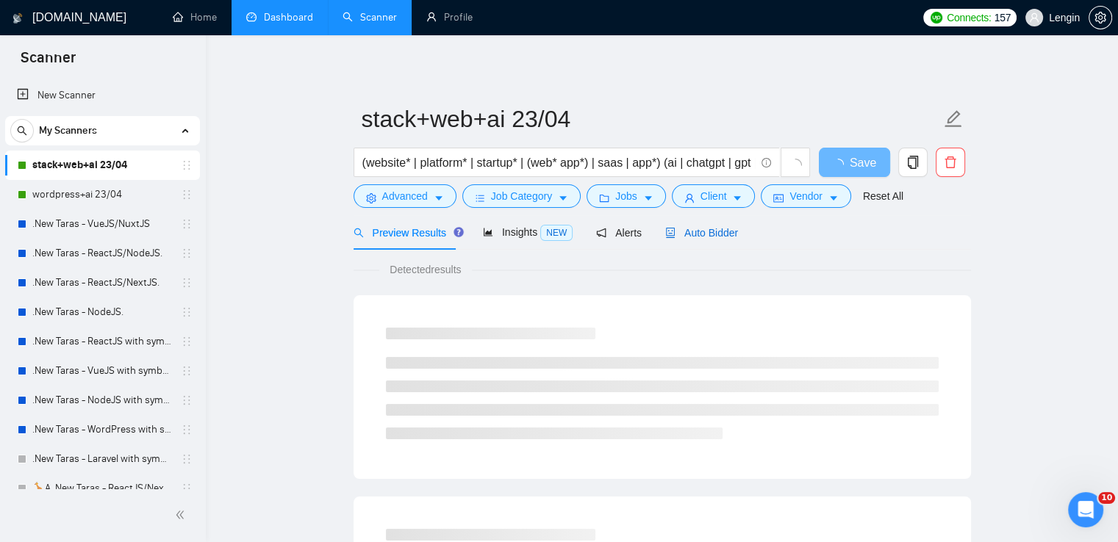
click at [720, 237] on span "Auto Bidder" at bounding box center [701, 233] width 73 height 12
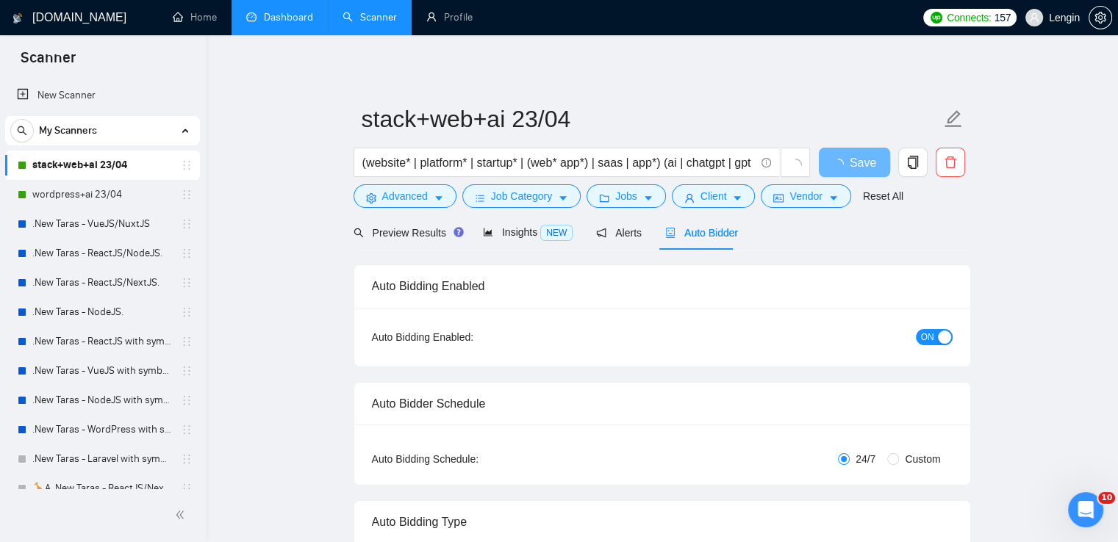
radio input "false"
radio input "true"
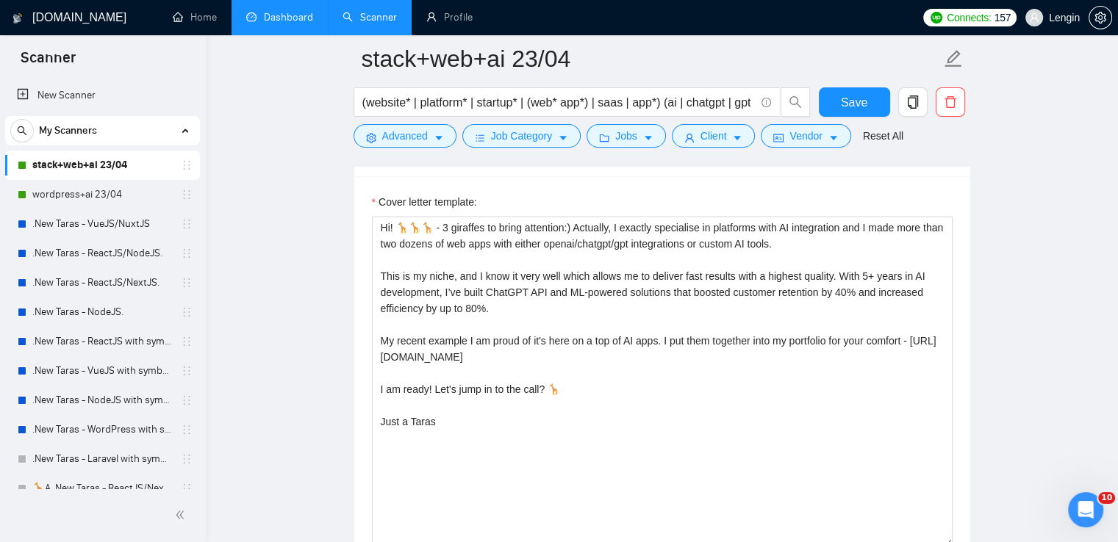
scroll to position [1915, 0]
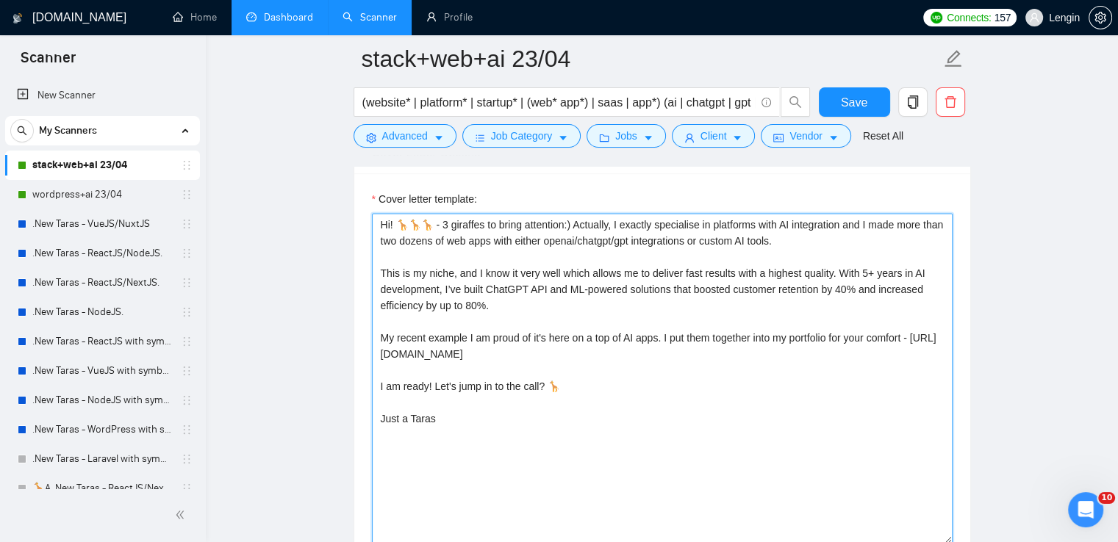
click at [488, 354] on textarea "Hi! 🦒🦒🦒 - 3 giraffes to bring attention:) Actually, I exactly specialise in pla…" at bounding box center [662, 378] width 581 height 331
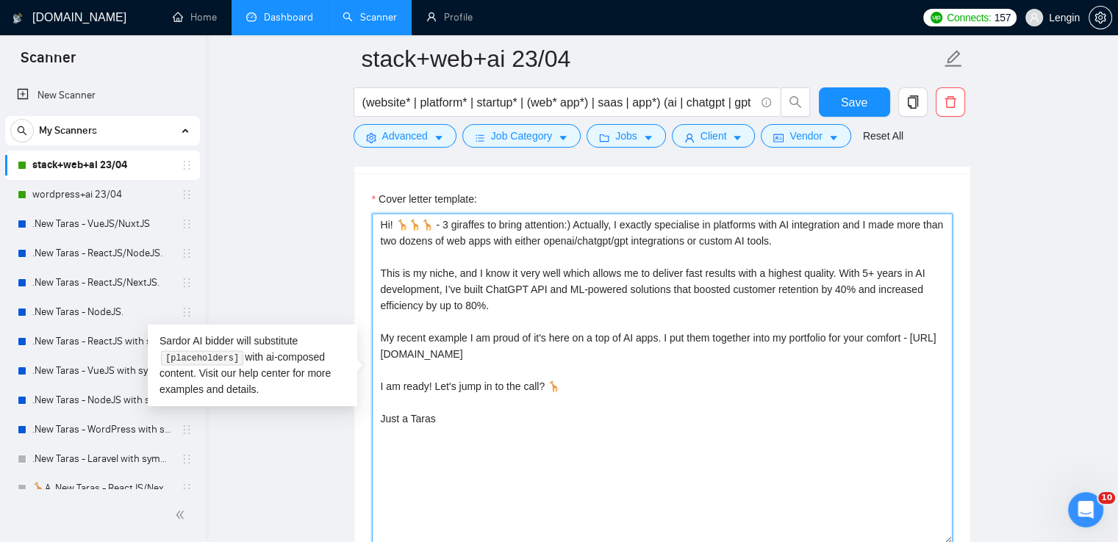
click at [517, 317] on textarea "Hi! 🦒🦒🦒 - 3 giraffes to bring attention:) Actually, I exactly specialise in pla…" at bounding box center [662, 378] width 581 height 331
drag, startPoint x: 815, startPoint y: 243, endPoint x: 381, endPoint y: 212, distance: 435.5
click at [381, 213] on textarea "Hi! 🦒🦒🦒 - 3 giraffes to bring attention:) Actually, I exactly specialise in pla…" at bounding box center [662, 378] width 581 height 331
